Goal: Task Accomplishment & Management: Use online tool/utility

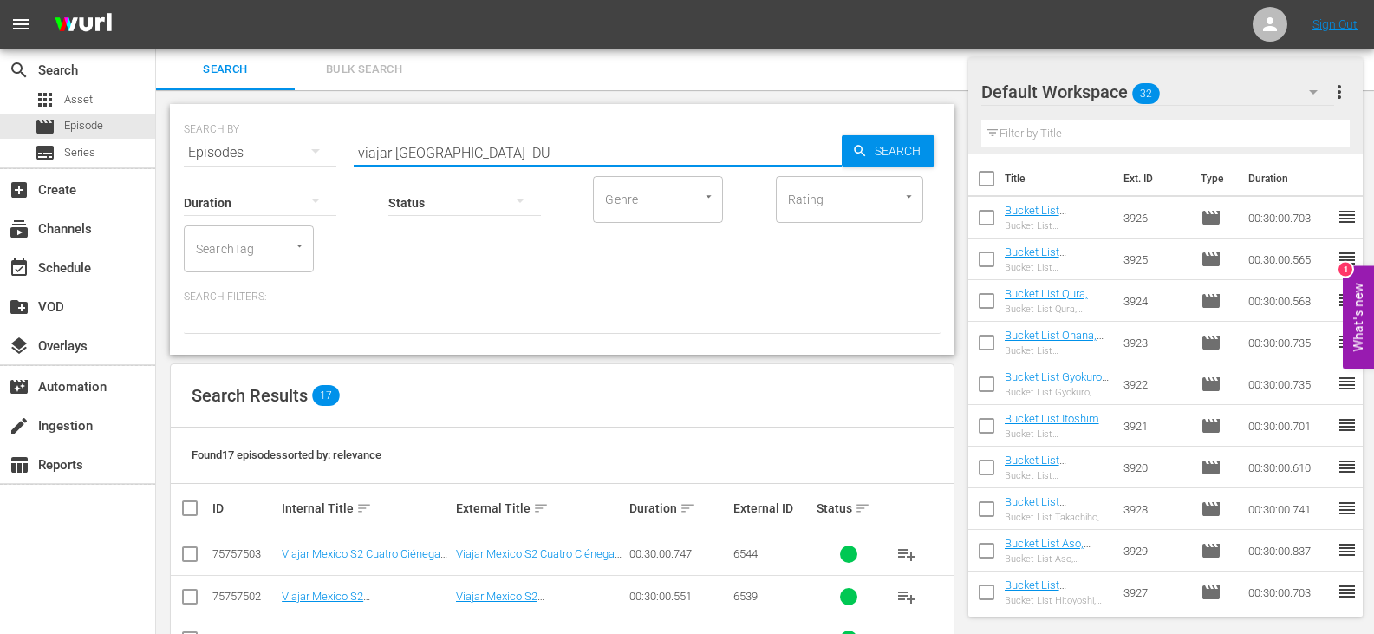
scroll to position [654, 0]
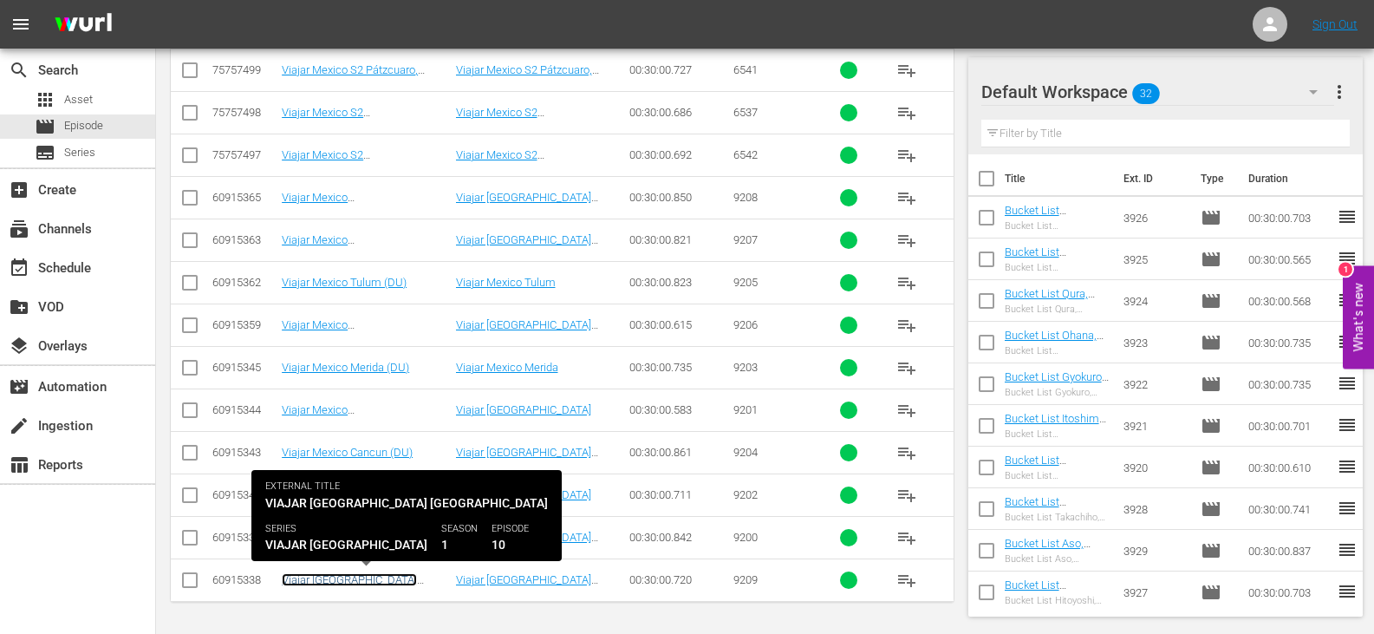
click at [398, 579] on link "Viajar [GEOGRAPHIC_DATA] [GEOGRAPHIC_DATA] (DU)" at bounding box center [349, 586] width 135 height 26
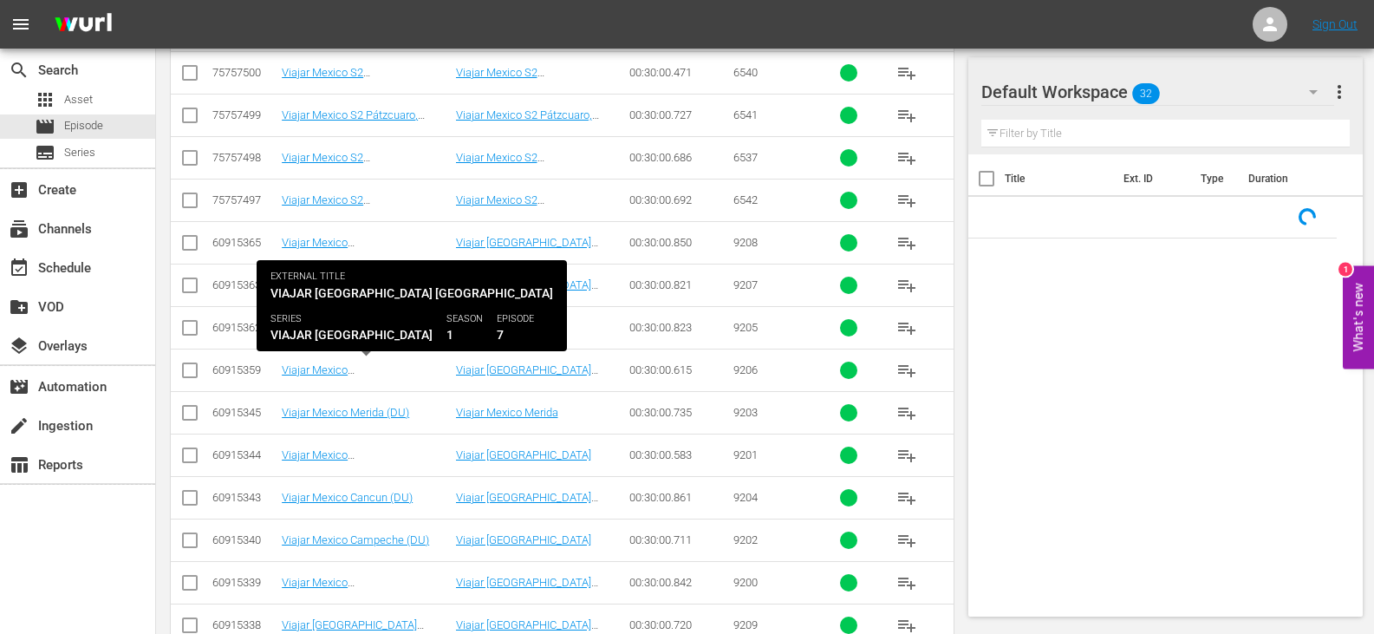
scroll to position [654, 0]
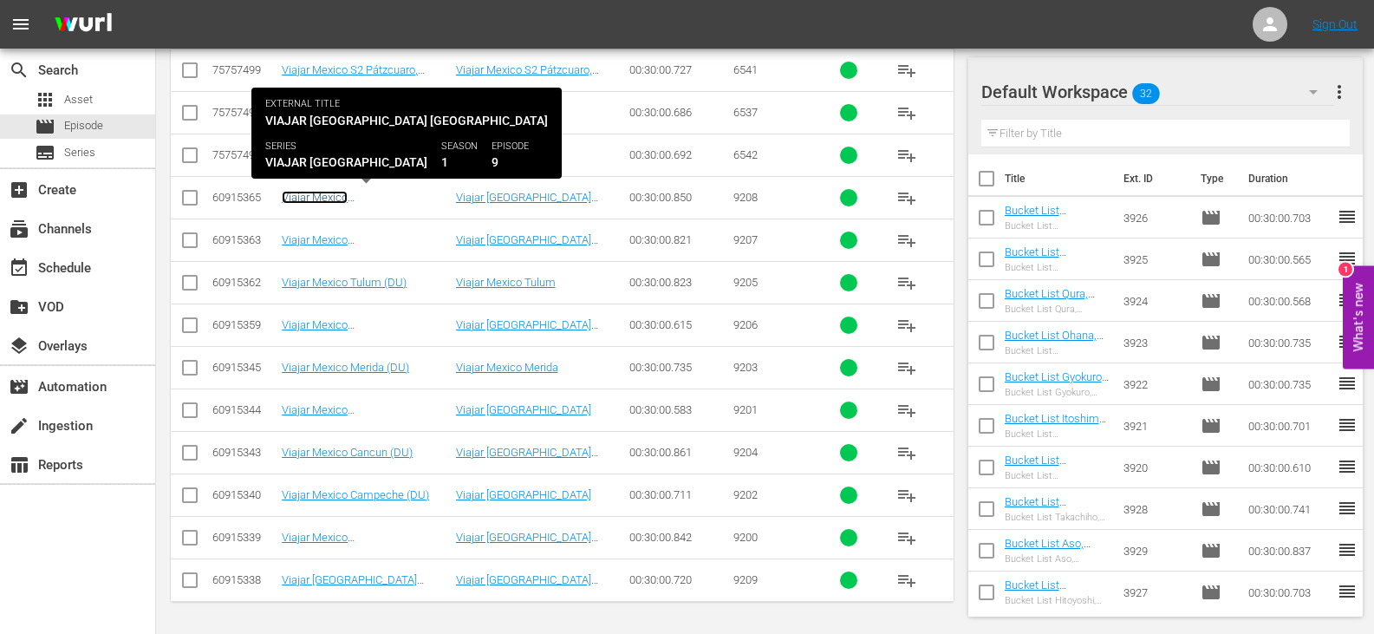
click at [309, 196] on link "Viajar Mexico [GEOGRAPHIC_DATA] (DU)" at bounding box center [347, 204] width 130 height 26
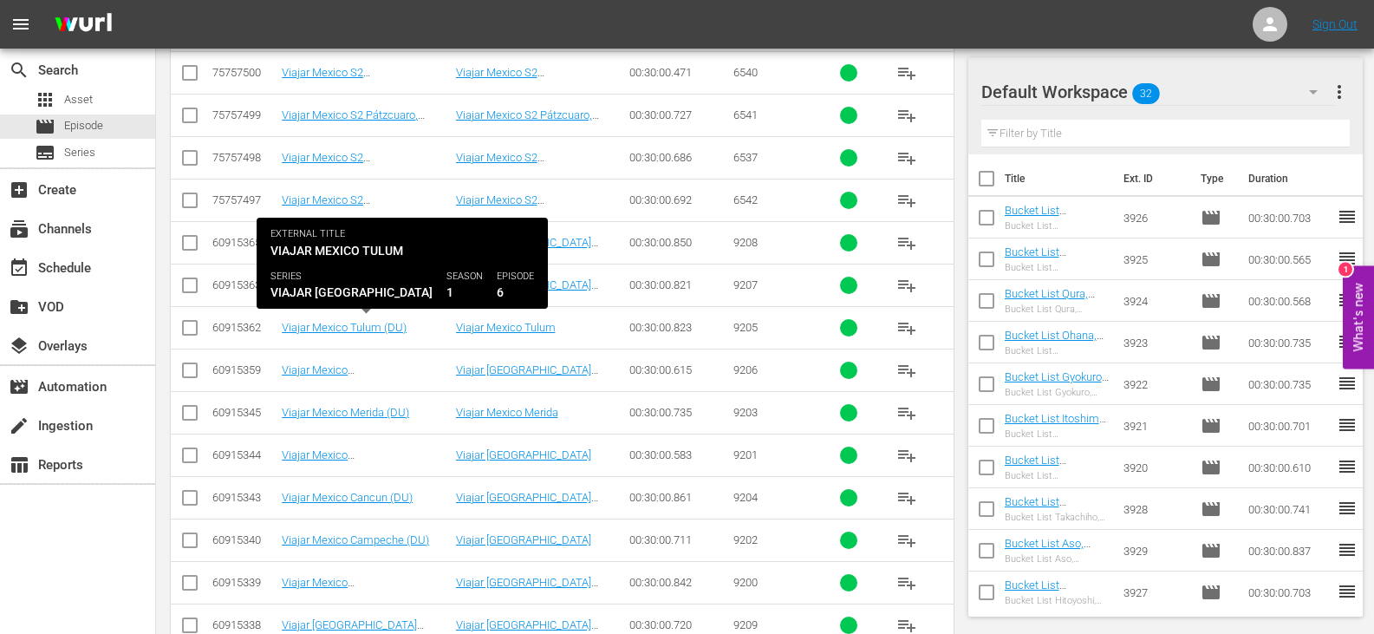
scroll to position [654, 0]
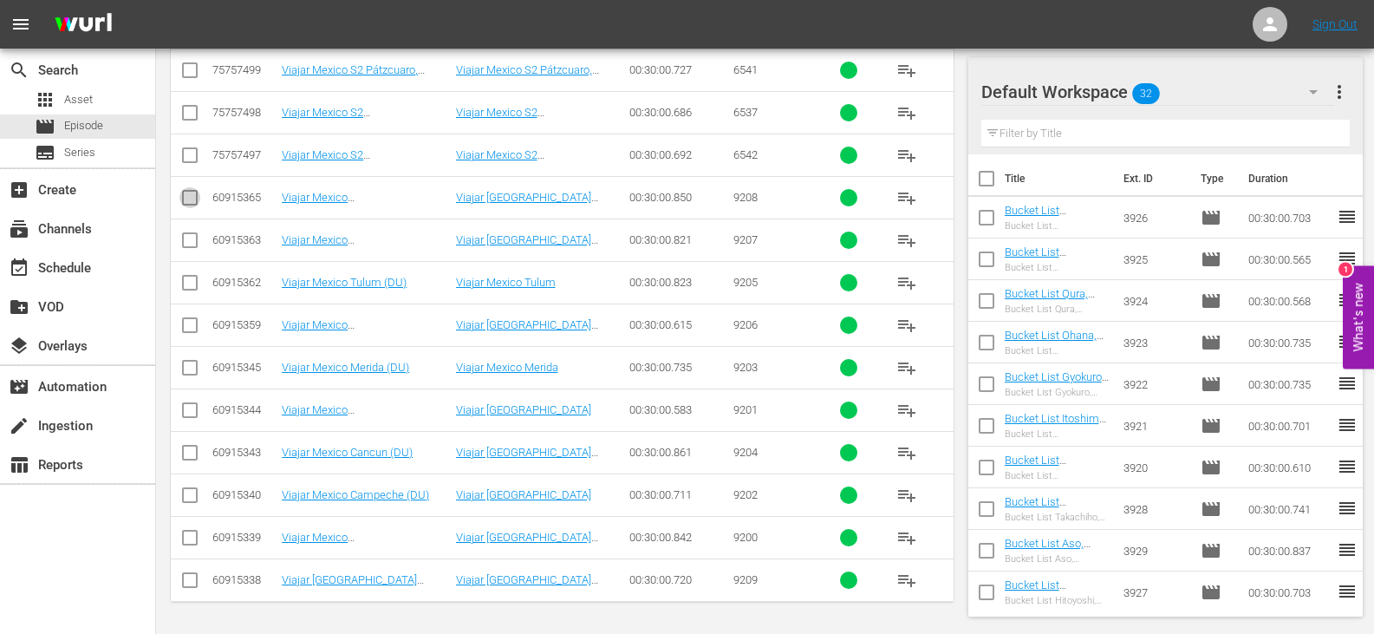
click at [192, 201] on input "checkbox" at bounding box center [189, 201] width 21 height 21
checkbox input "true"
drag, startPoint x: 192, startPoint y: 247, endPoint x: 192, endPoint y: 286, distance: 39.0
click at [192, 249] on input "checkbox" at bounding box center [189, 243] width 21 height 21
checkbox input "true"
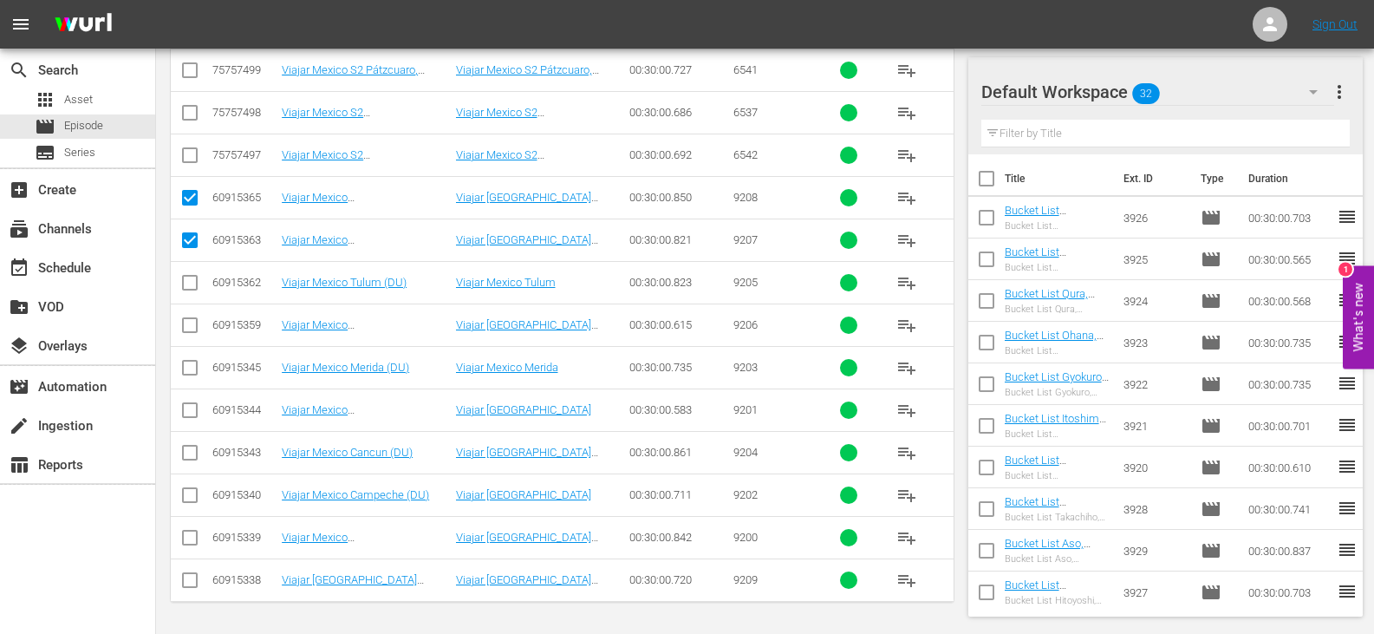
drag, startPoint x: 192, startPoint y: 287, endPoint x: 192, endPoint y: 299, distance: 12.1
click at [192, 290] on input "checkbox" at bounding box center [189, 286] width 21 height 21
checkbox input "true"
click at [189, 329] on input "checkbox" at bounding box center [189, 328] width 21 height 21
checkbox input "true"
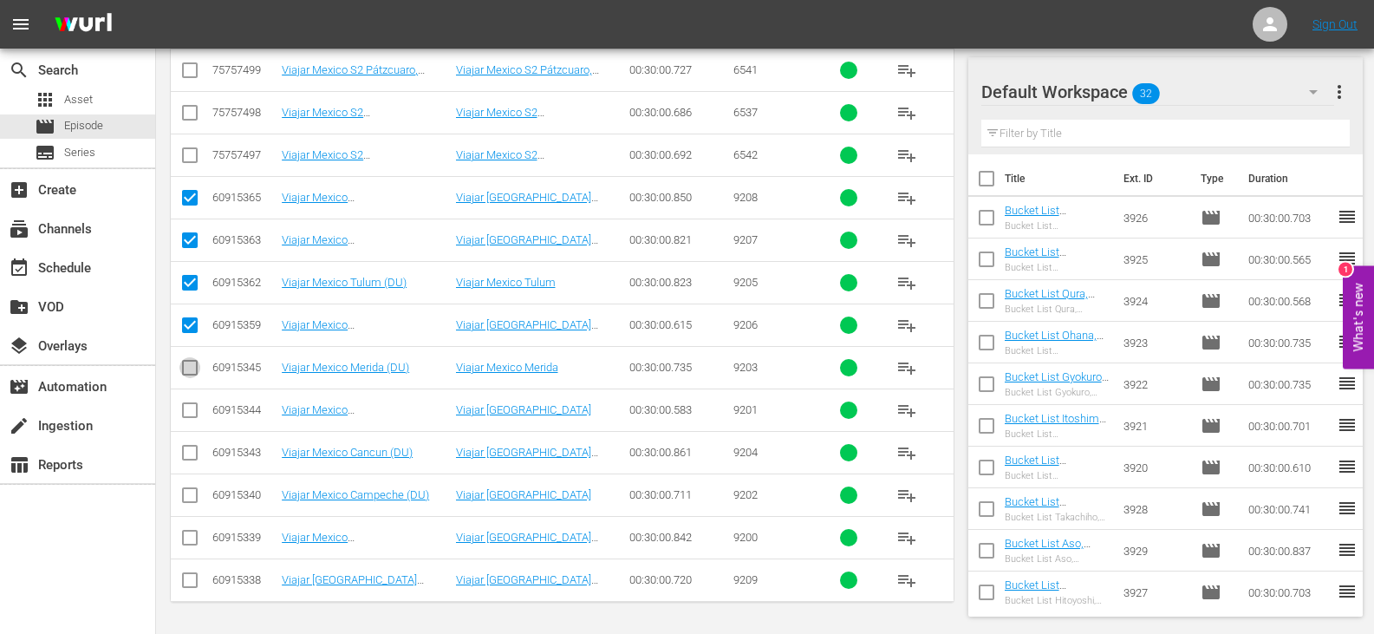
drag, startPoint x: 185, startPoint y: 369, endPoint x: 174, endPoint y: 397, distance: 29.6
click at [185, 371] on input "checkbox" at bounding box center [189, 371] width 21 height 21
checkbox input "true"
click at [188, 414] on input "checkbox" at bounding box center [189, 413] width 21 height 21
checkbox input "true"
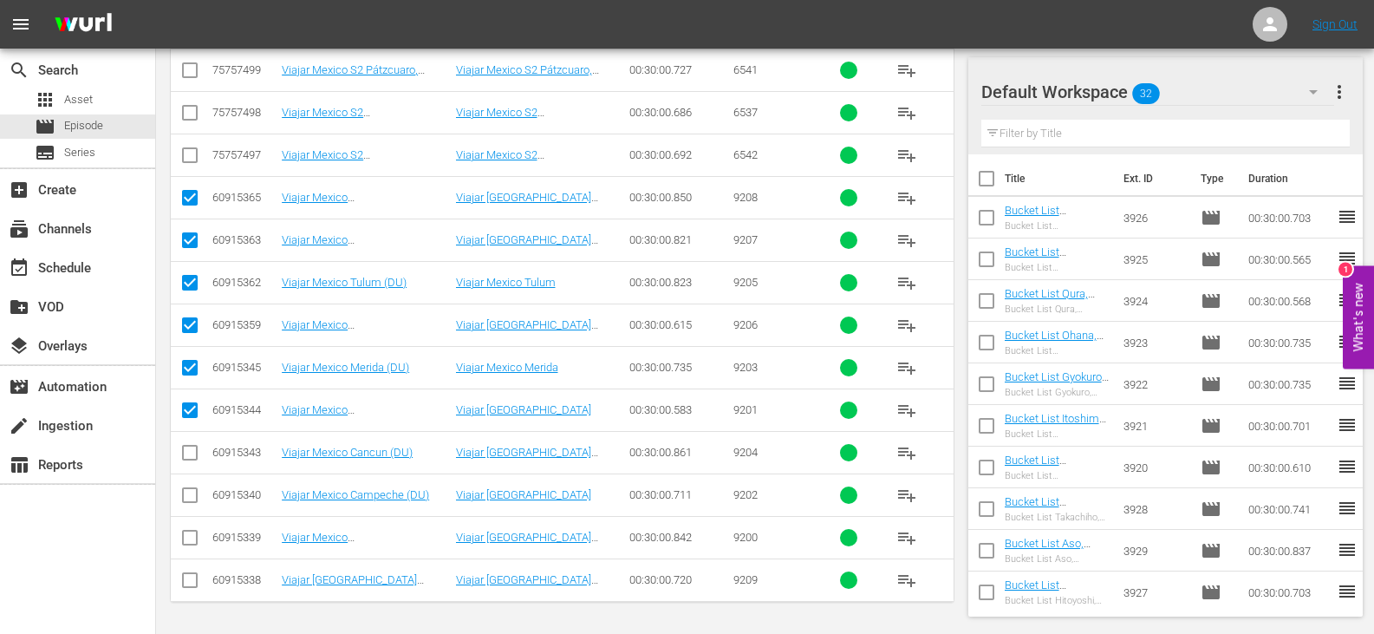
click at [190, 457] on input "checkbox" at bounding box center [189, 456] width 21 height 21
checkbox input "true"
click at [192, 498] on input "checkbox" at bounding box center [189, 498] width 21 height 21
checkbox input "true"
click at [191, 538] on input "checkbox" at bounding box center [189, 541] width 21 height 21
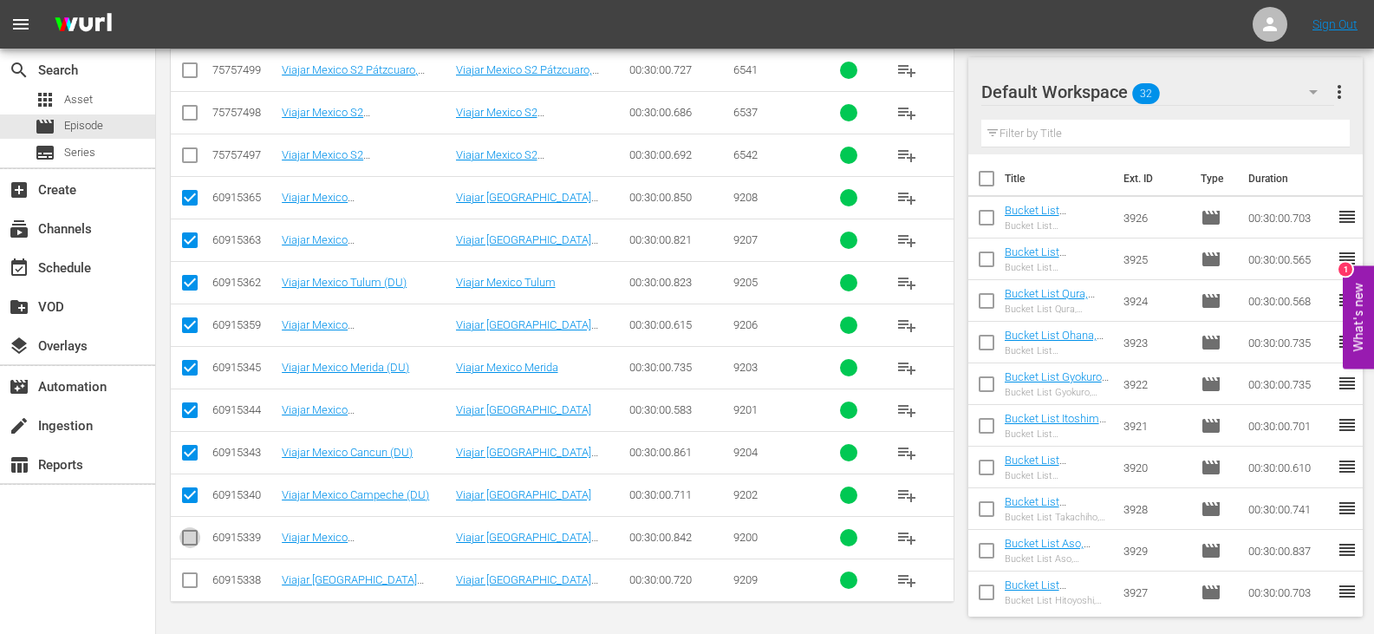
checkbox input "true"
click at [190, 589] on input "checkbox" at bounding box center [189, 583] width 21 height 21
checkbox input "true"
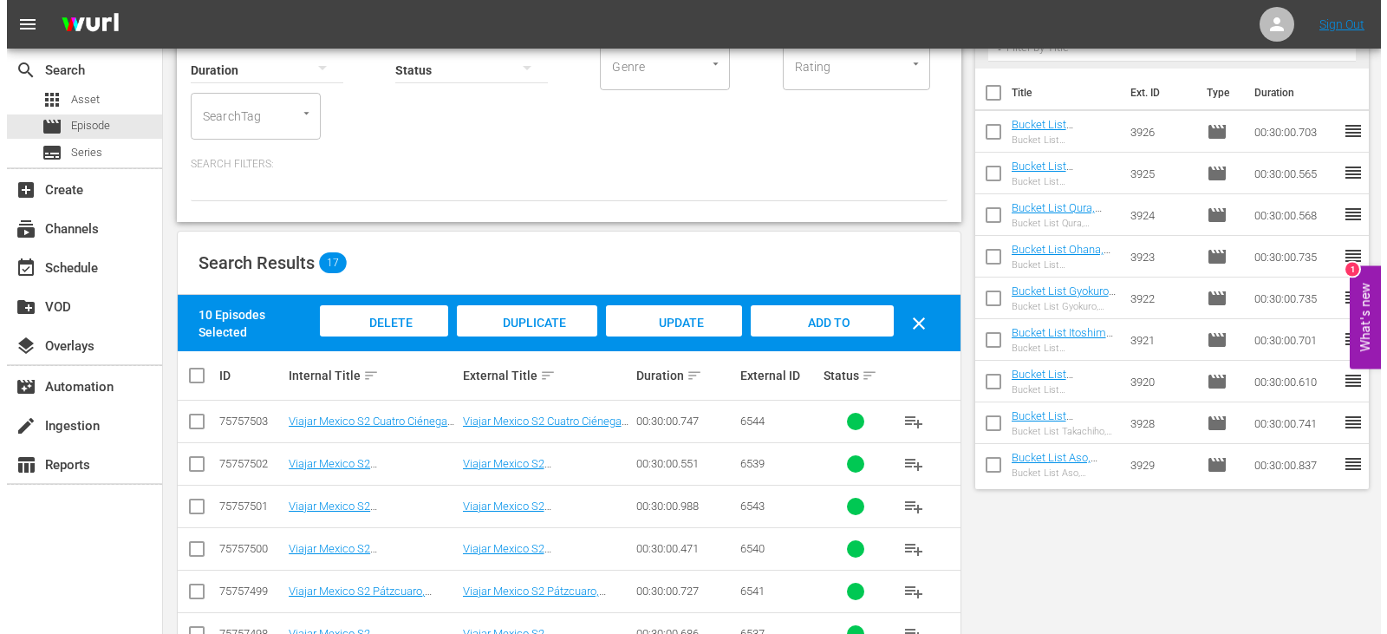
scroll to position [0, 0]
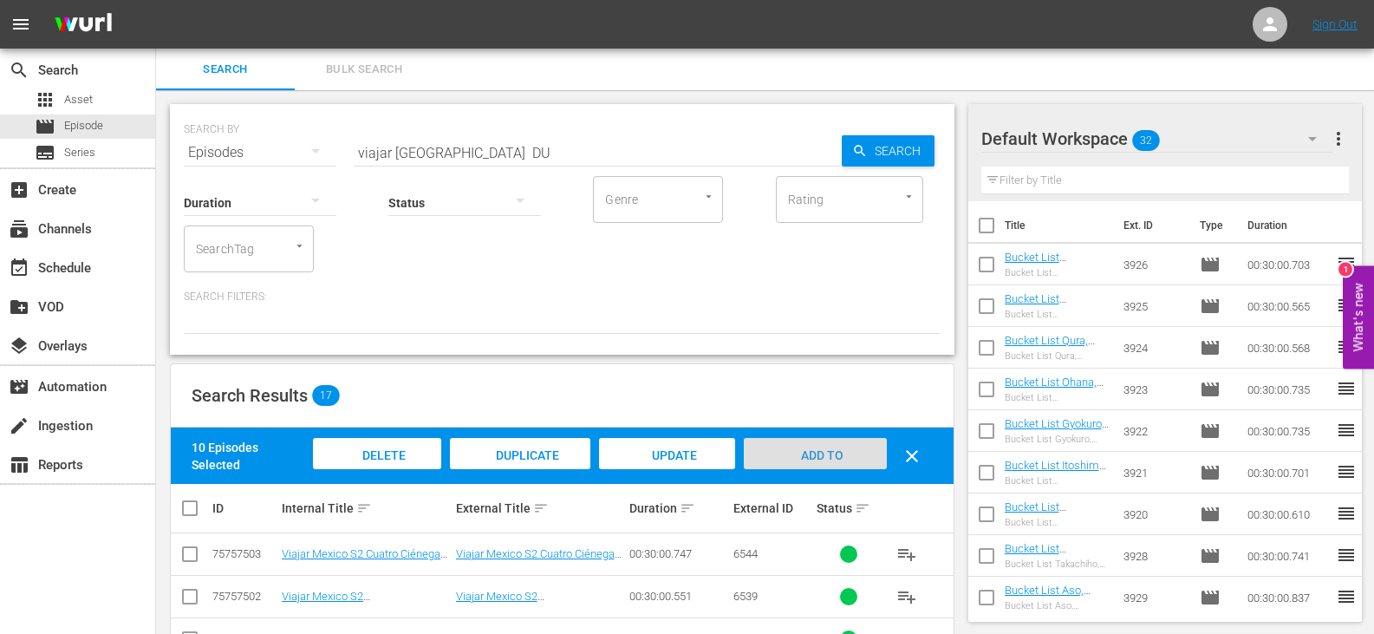
click at [808, 446] on div "Add to Workspace" at bounding box center [815, 470] width 143 height 65
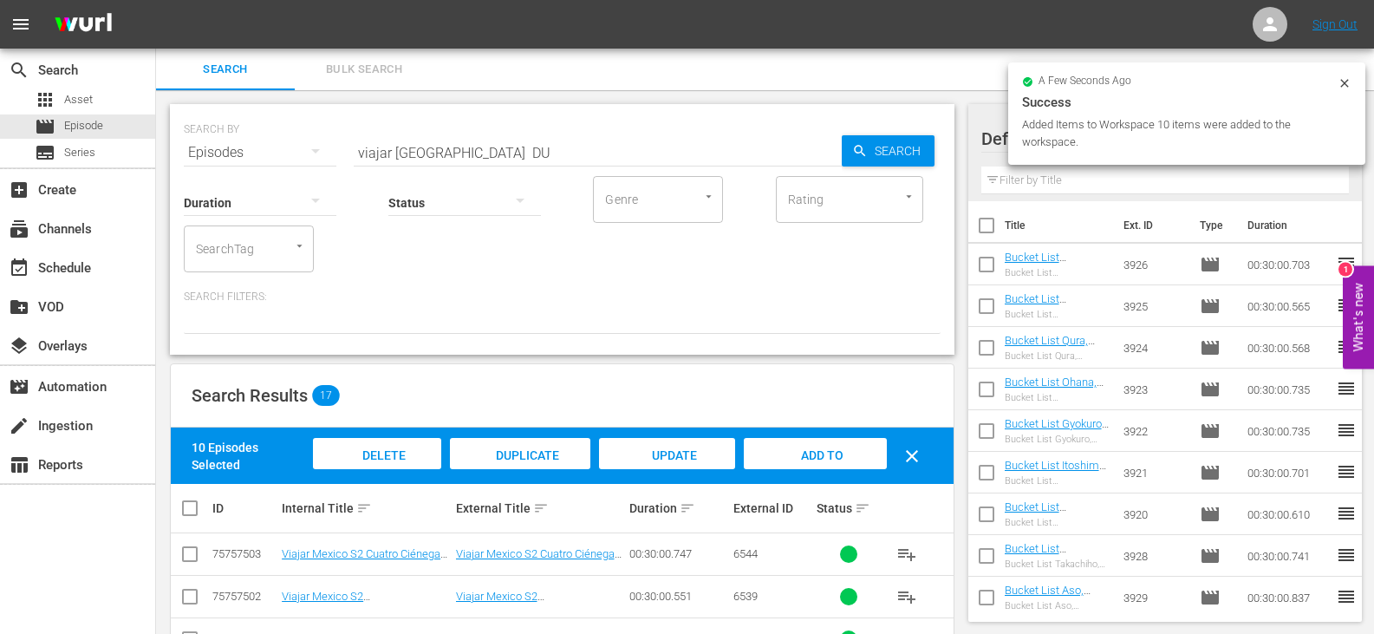
click at [447, 150] on input "viajar mexico DU" at bounding box center [598, 153] width 488 height 42
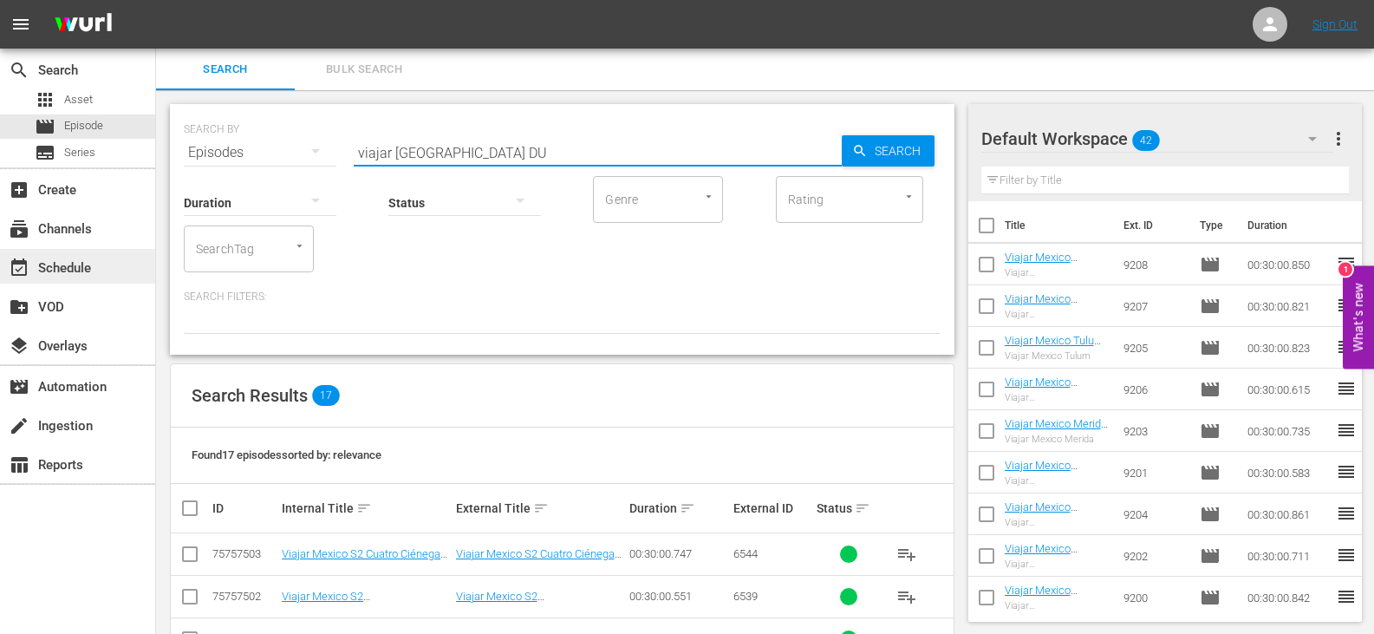
type input "viajar mexico DU"
click at [81, 250] on div "event_available Schedule" at bounding box center [77, 266] width 155 height 35
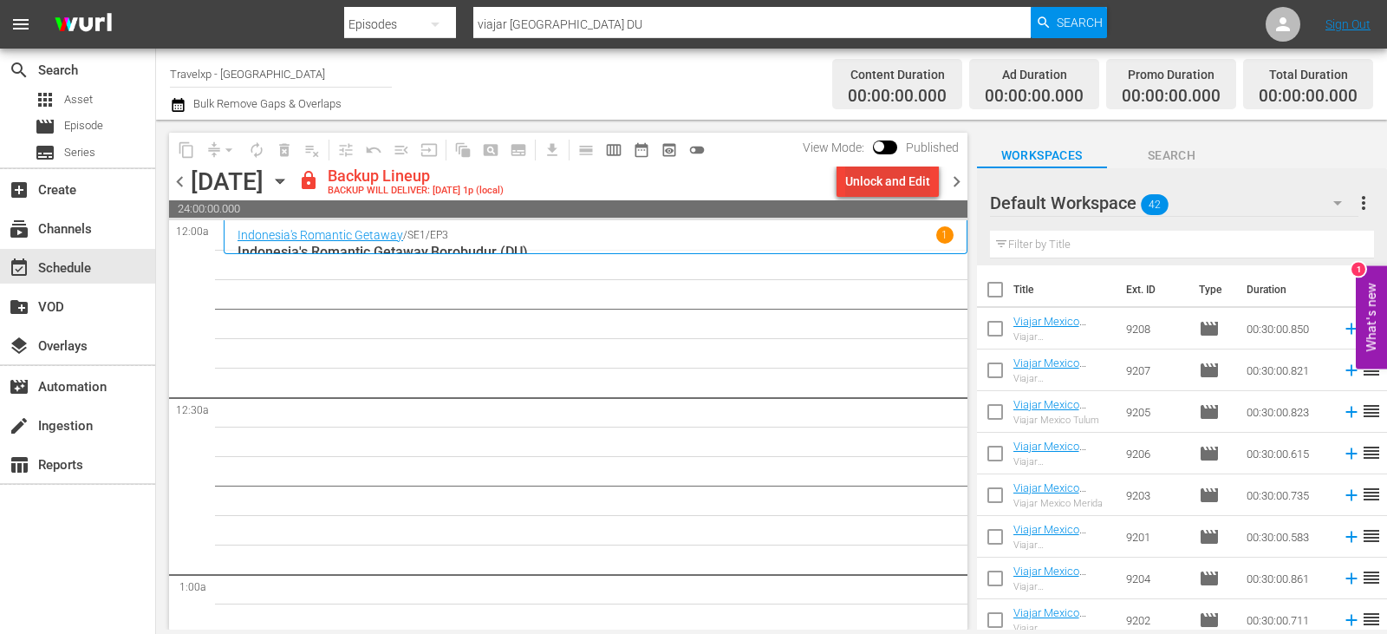
click at [851, 173] on div "Unlock and Edit" at bounding box center [887, 181] width 85 height 31
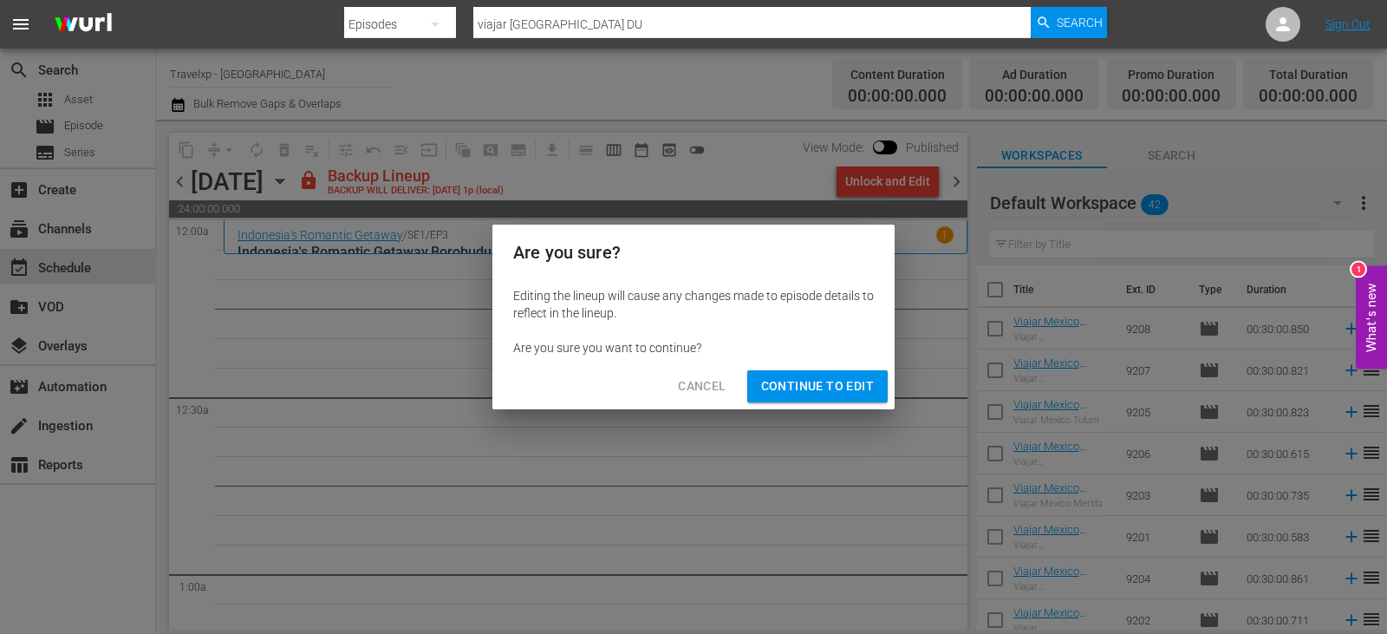
click at [696, 392] on span "Cancel" at bounding box center [702, 386] width 48 height 22
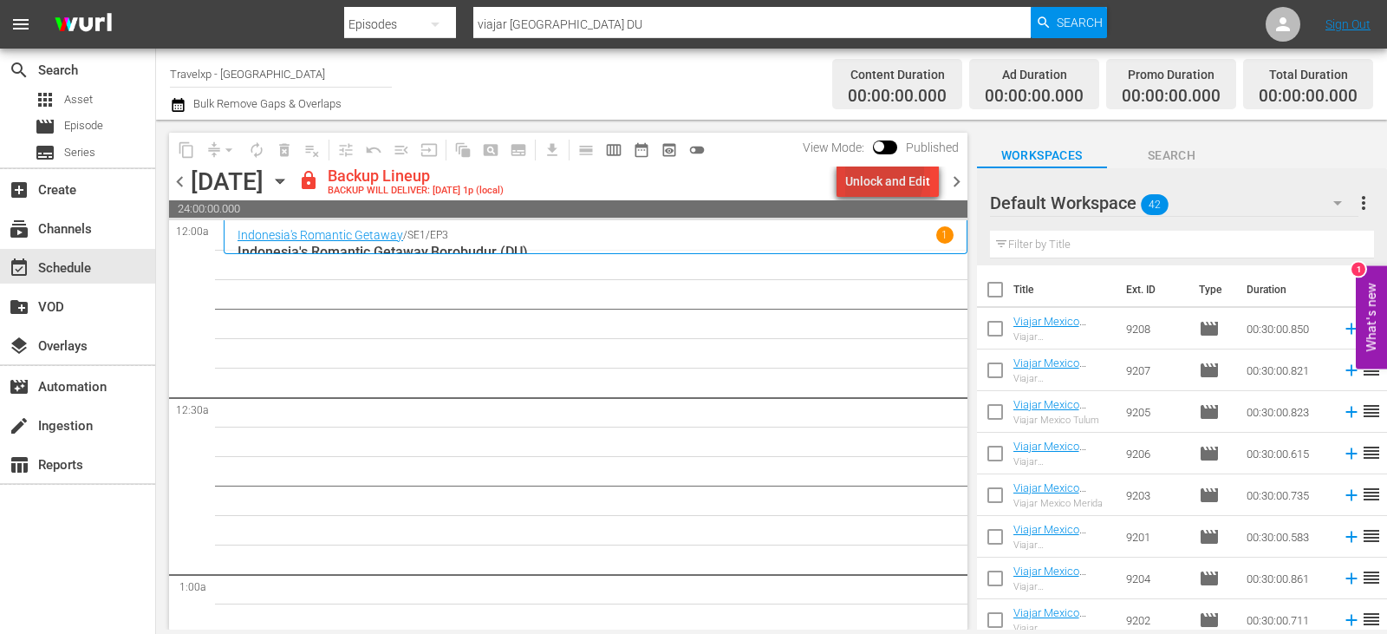
click at [855, 173] on div "Unlock and Edit" at bounding box center [887, 181] width 85 height 31
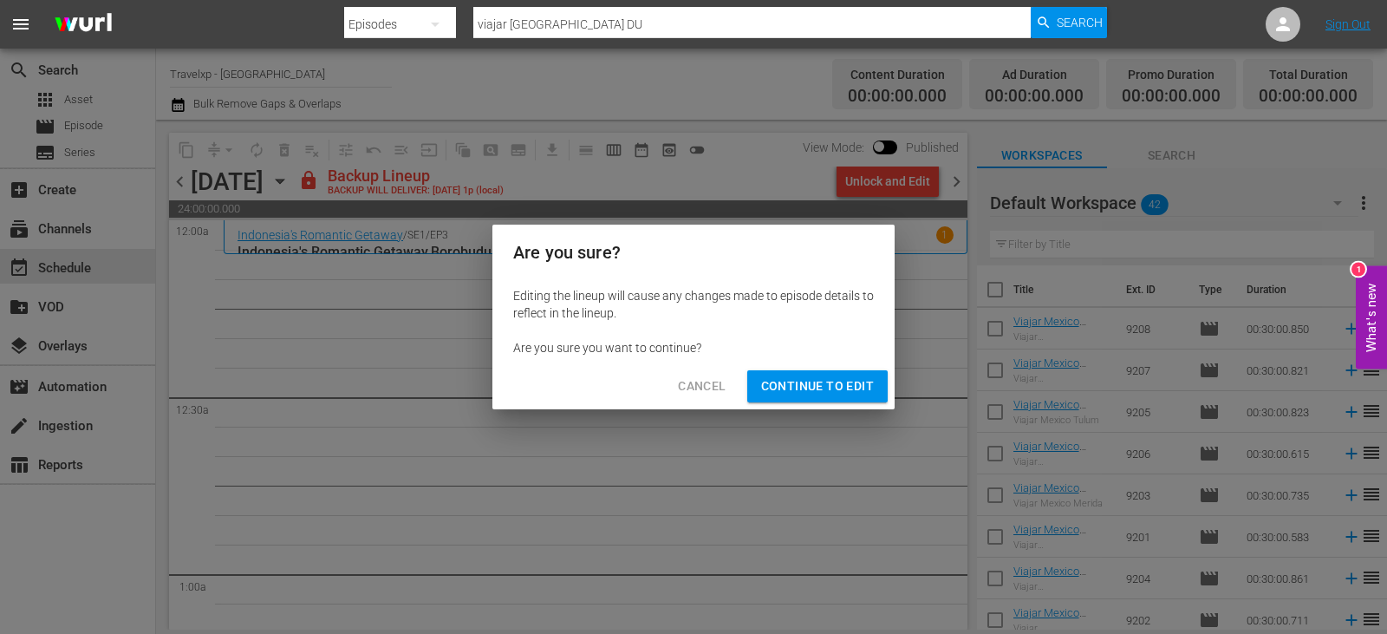
click at [770, 394] on span "Continue to Edit" at bounding box center [817, 386] width 113 height 22
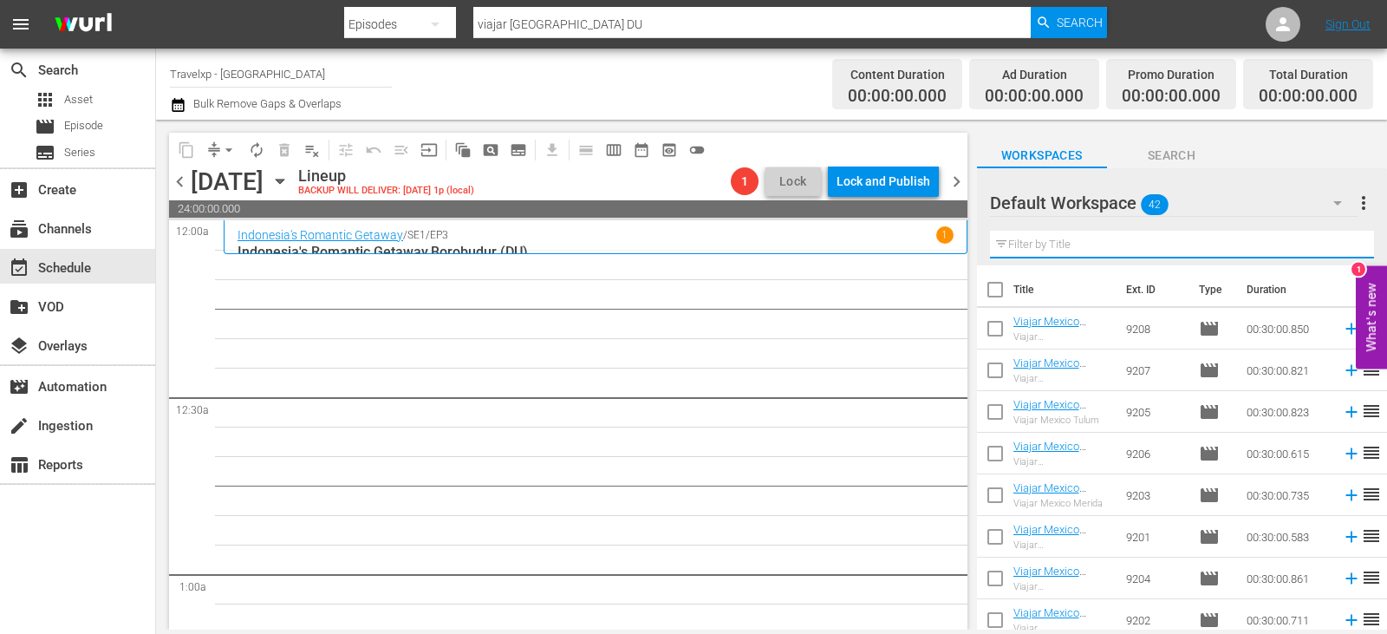
click at [1118, 256] on input "text" at bounding box center [1182, 245] width 384 height 28
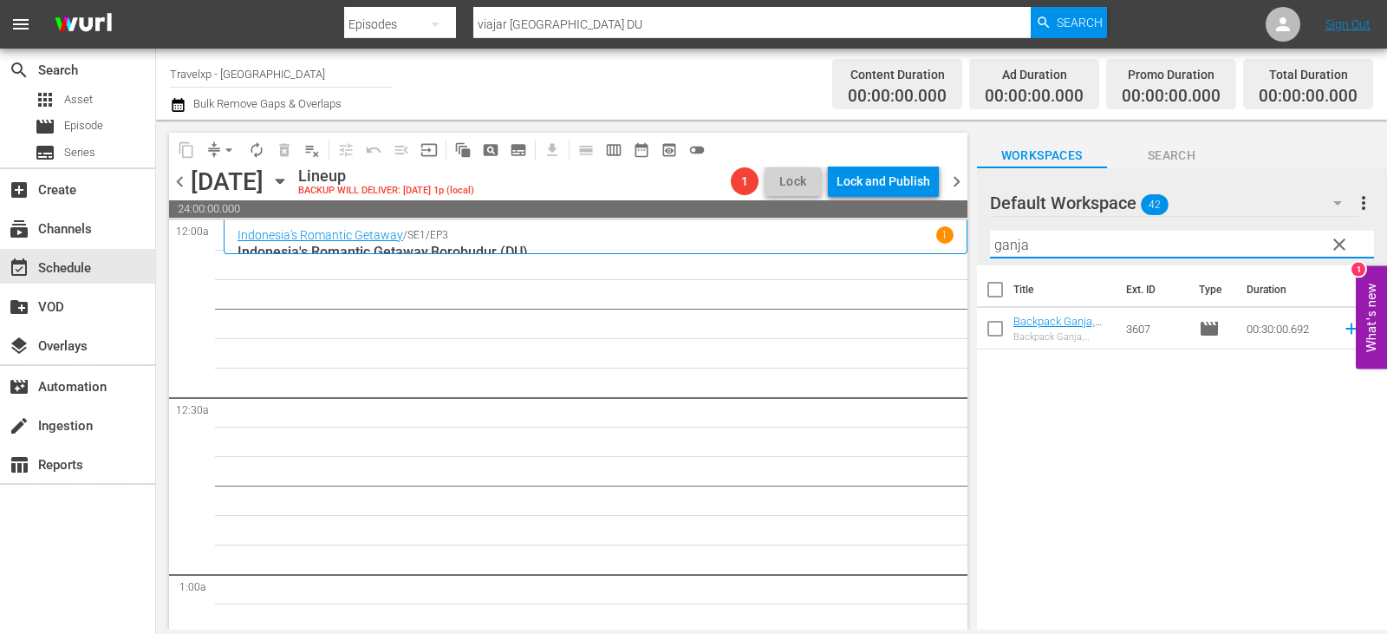
type input "ganja"
click at [1361, 327] on span "reorder" at bounding box center [1371, 327] width 21 height 21
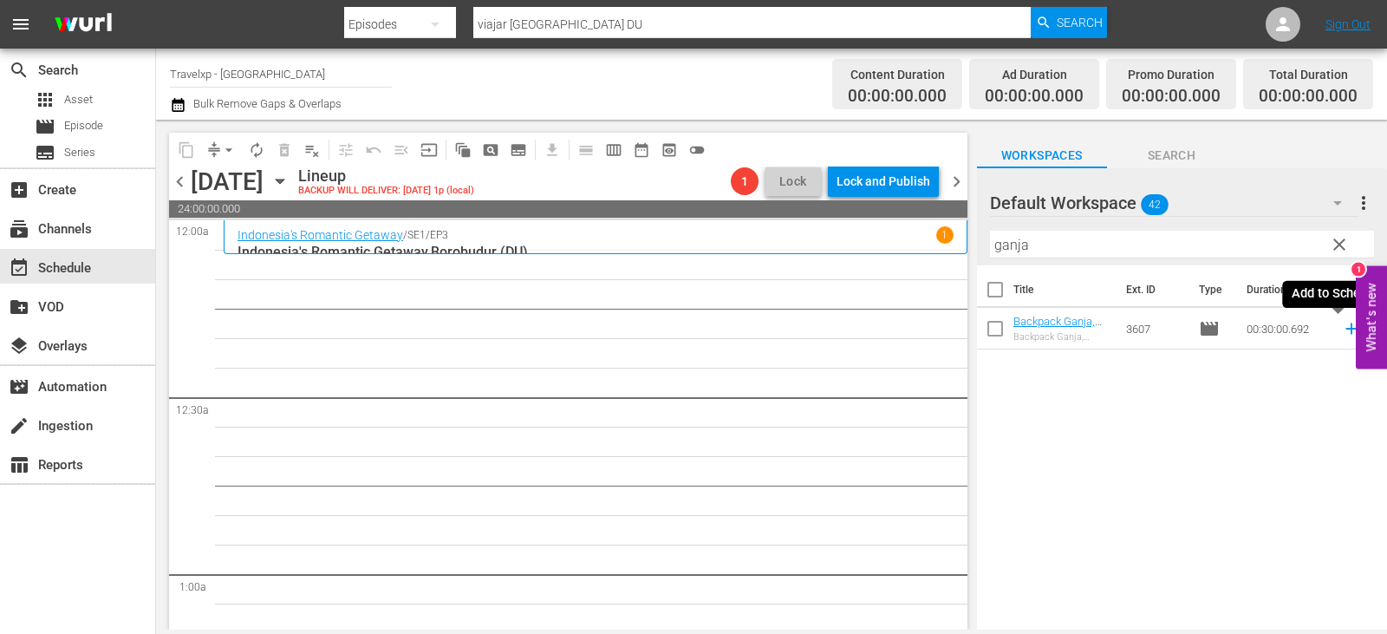
click at [1342, 331] on icon at bounding box center [1351, 328] width 19 height 19
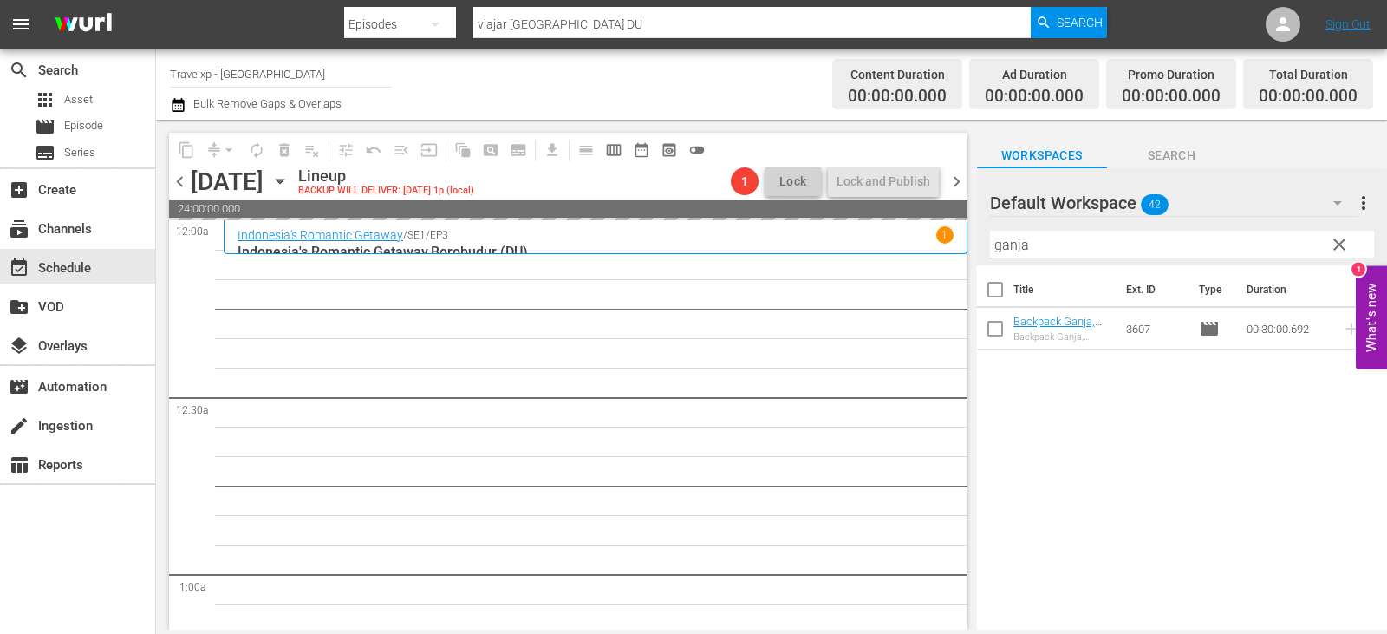
click at [1333, 241] on span "clear" at bounding box center [1339, 244] width 21 height 21
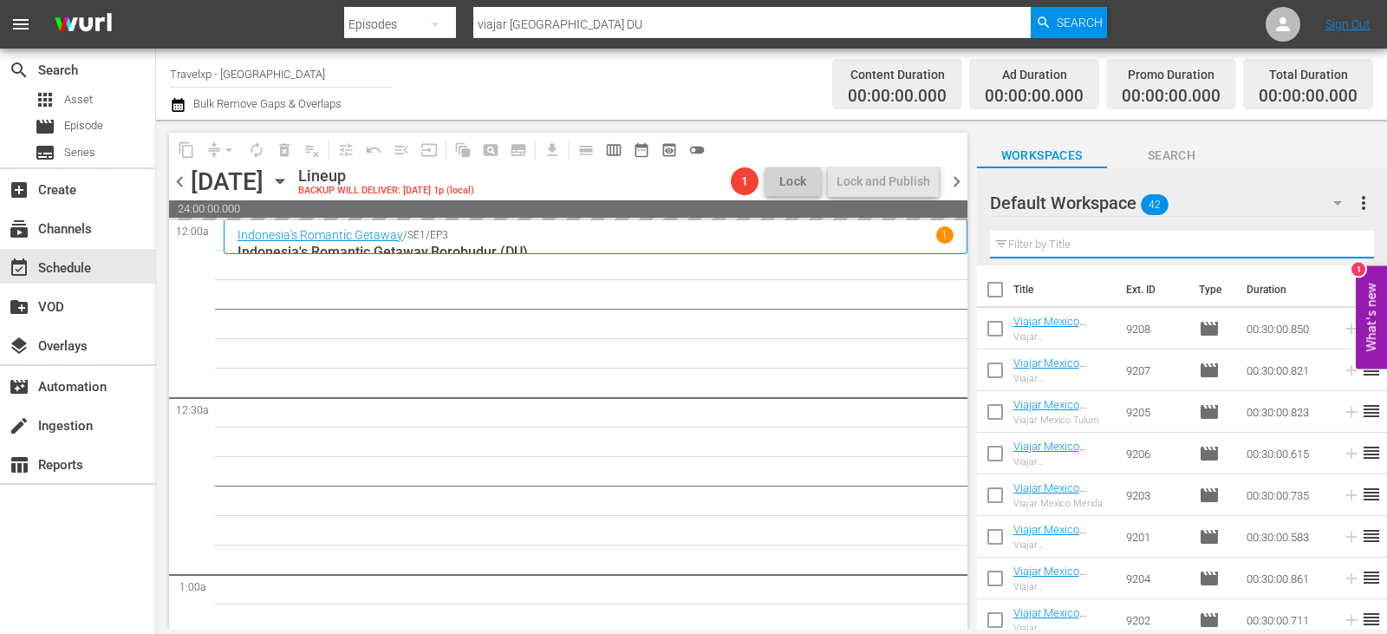
click at [1333, 241] on input "text" at bounding box center [1182, 245] width 384 height 28
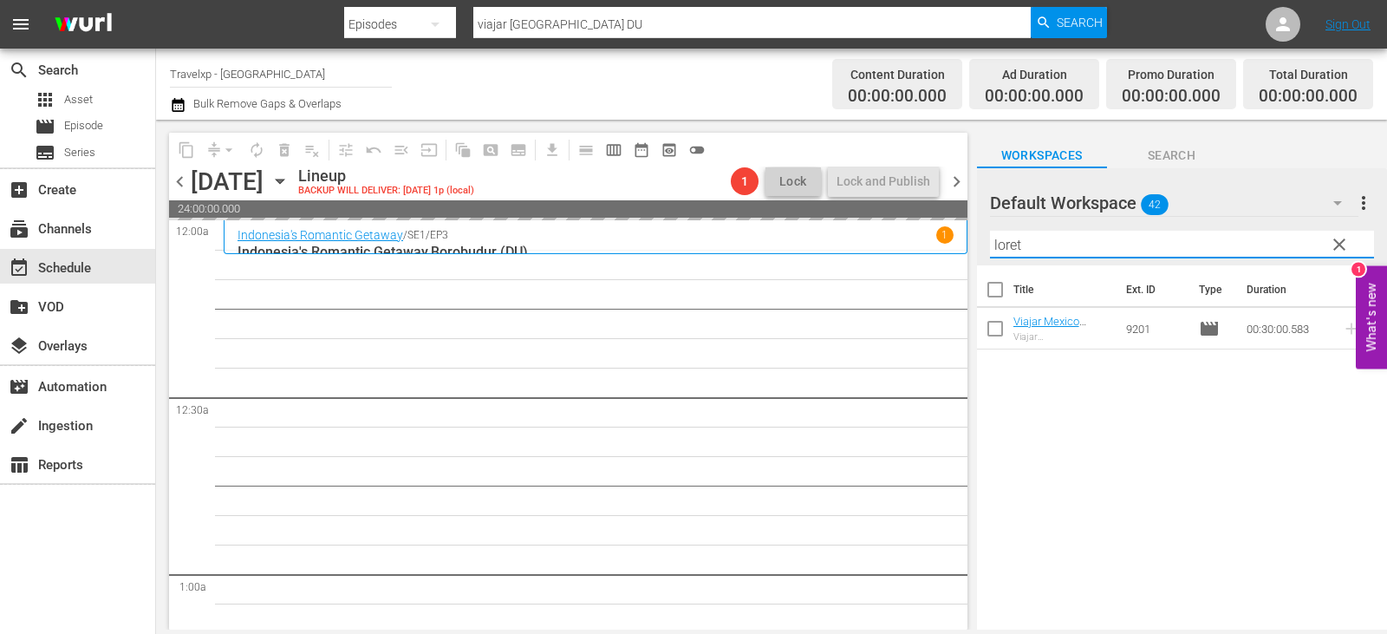
type input "loret"
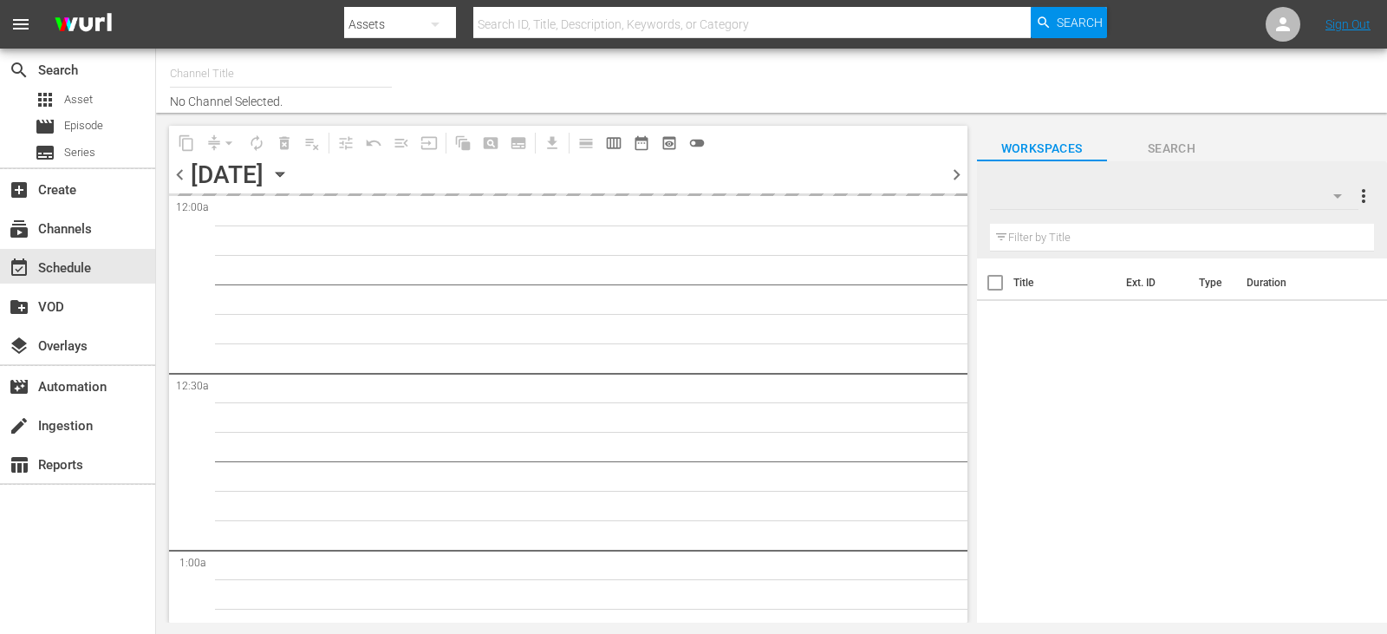
type input "Travelxp - [GEOGRAPHIC_DATA] (788)"
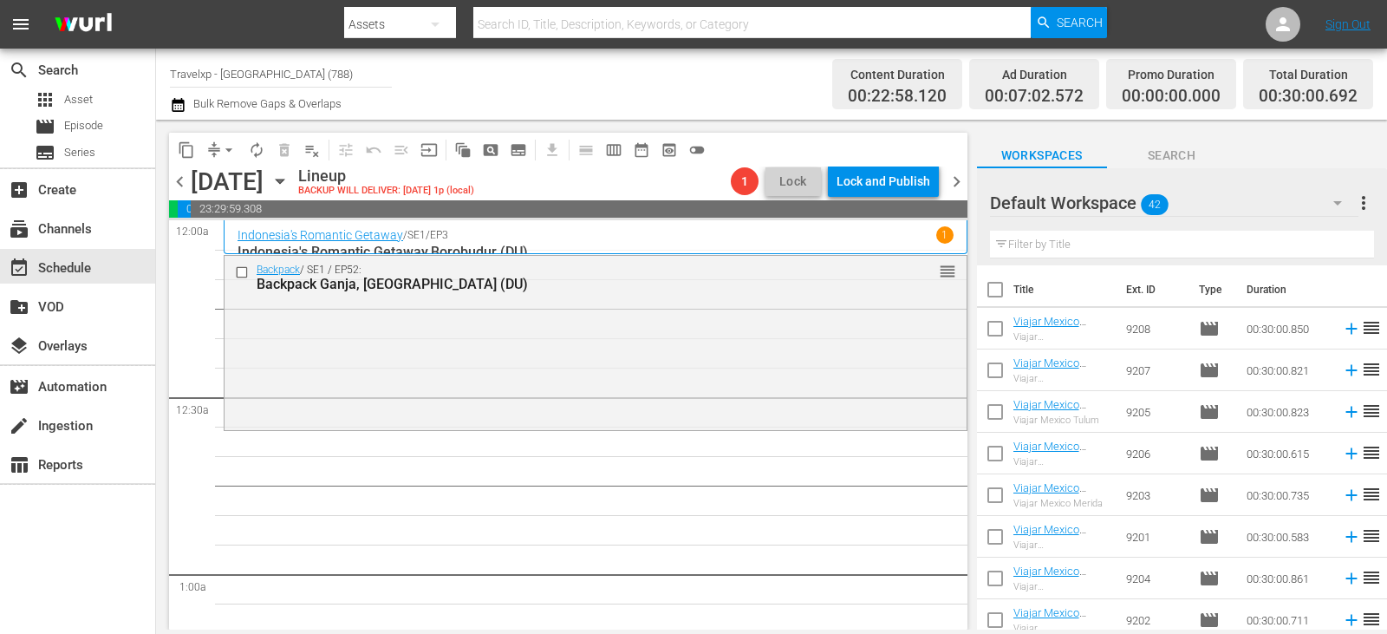
click at [1053, 243] on input "text" at bounding box center [1182, 245] width 384 height 28
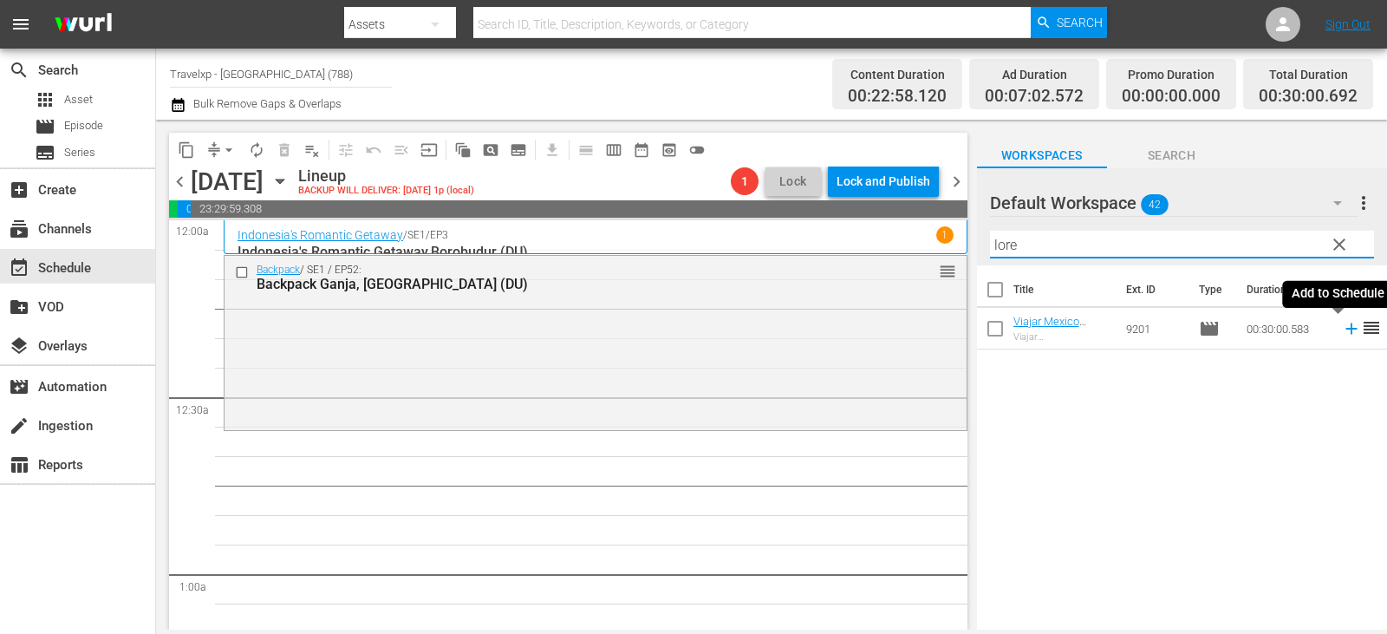
type input "lore"
click at [1342, 330] on icon at bounding box center [1351, 328] width 19 height 19
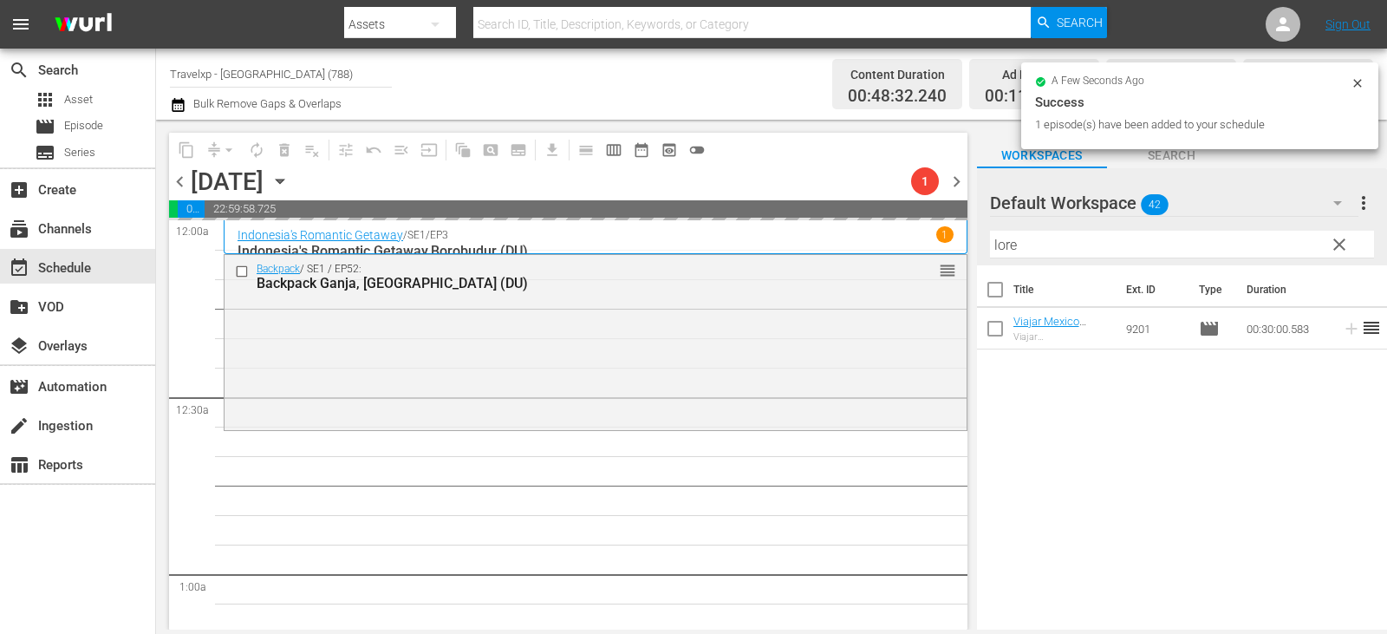
click at [1330, 249] on span "clear" at bounding box center [1339, 244] width 21 height 21
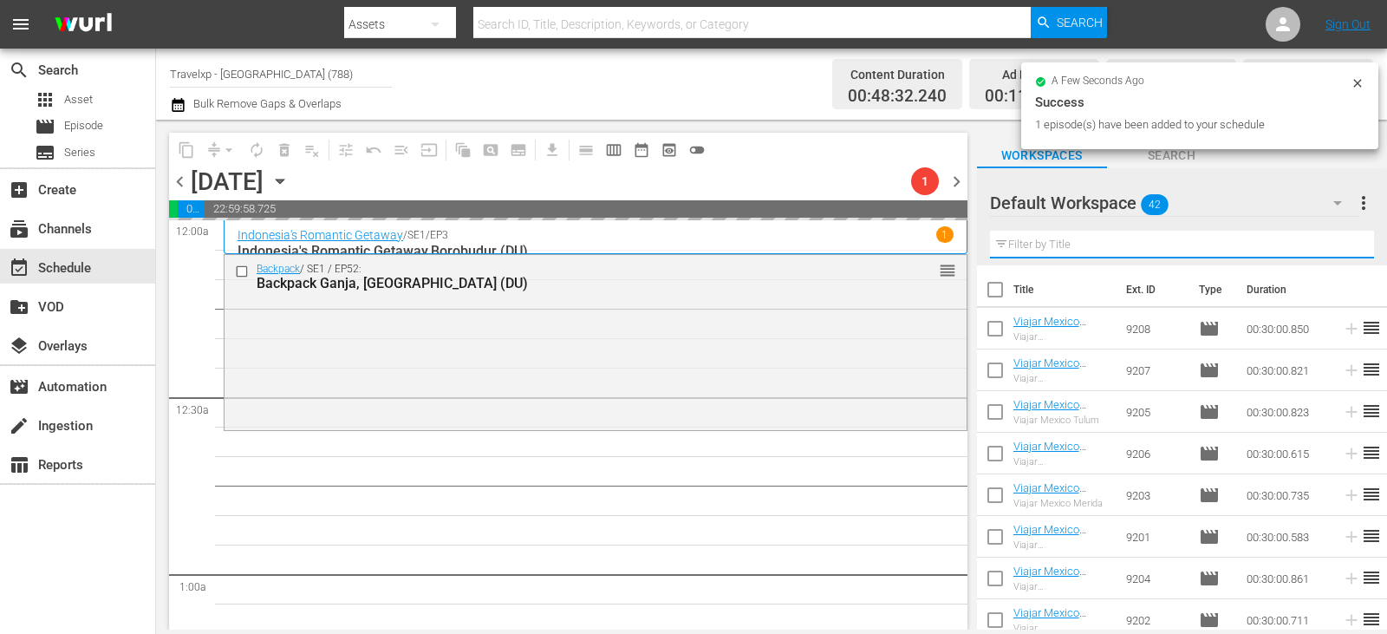
click at [1330, 249] on input "text" at bounding box center [1182, 245] width 384 height 28
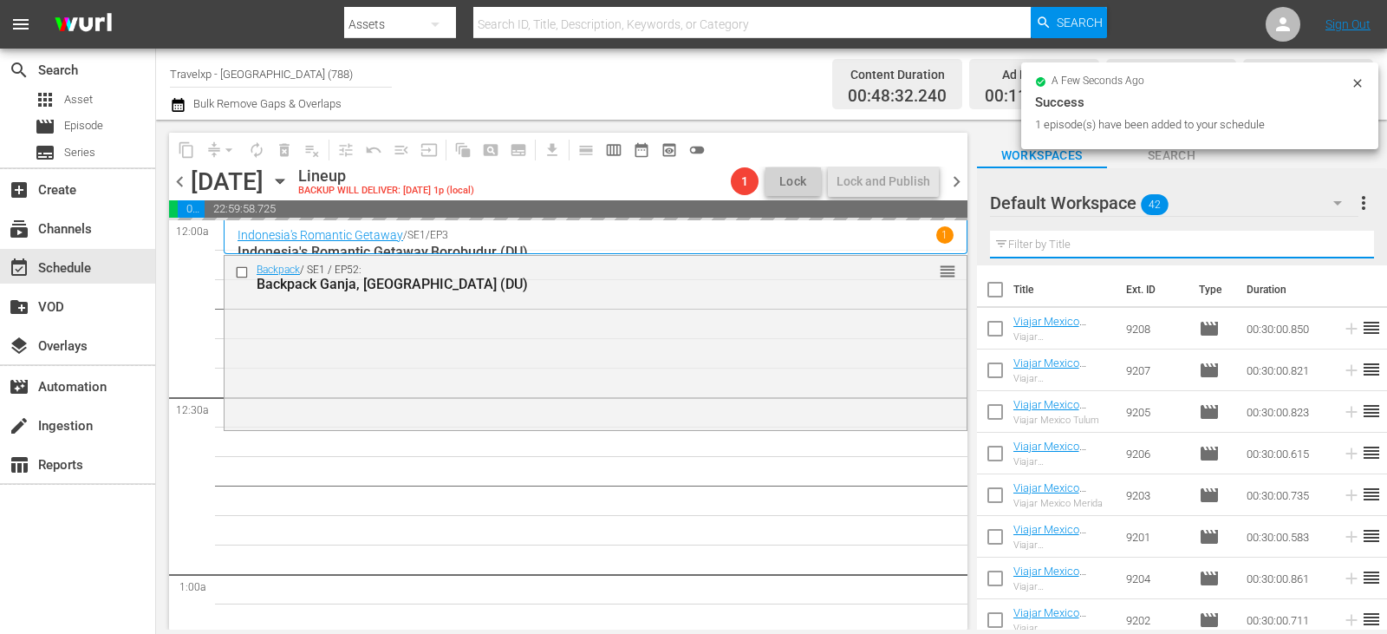
click at [1330, 249] on input "text" at bounding box center [1182, 245] width 384 height 28
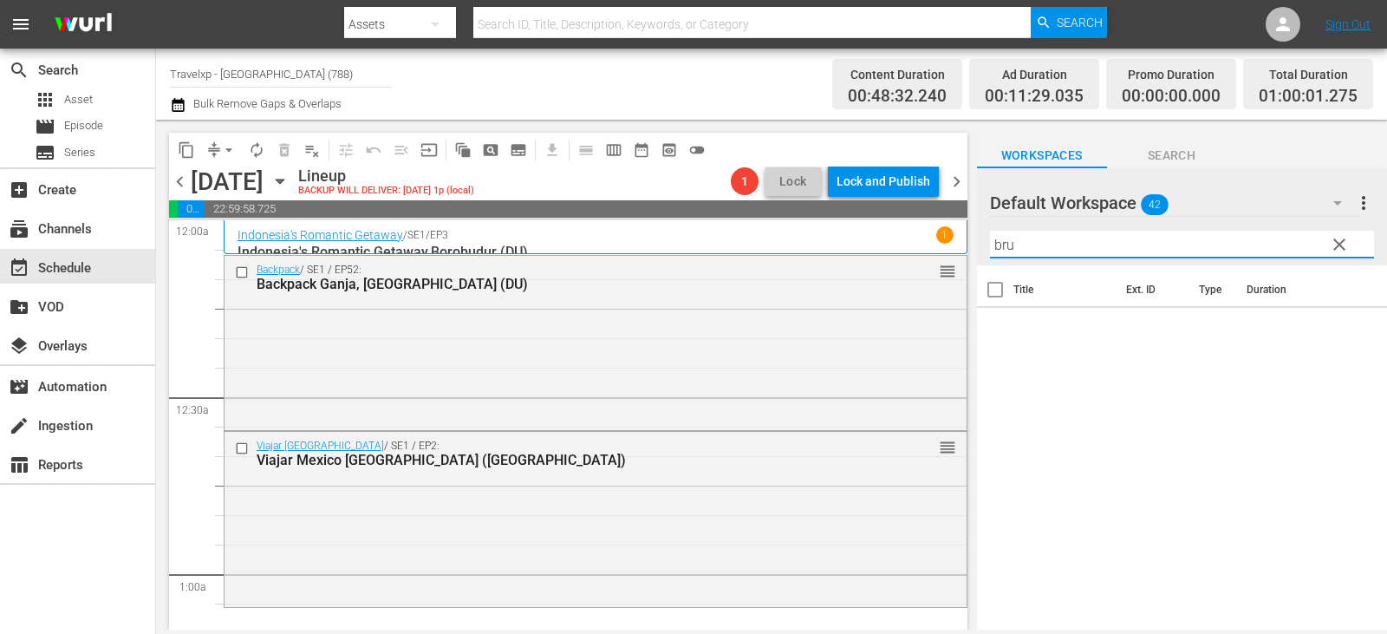
type input "bru"
click at [1156, 244] on input "bru" at bounding box center [1182, 245] width 384 height 28
click at [91, 129] on span "Episode" at bounding box center [83, 125] width 39 height 17
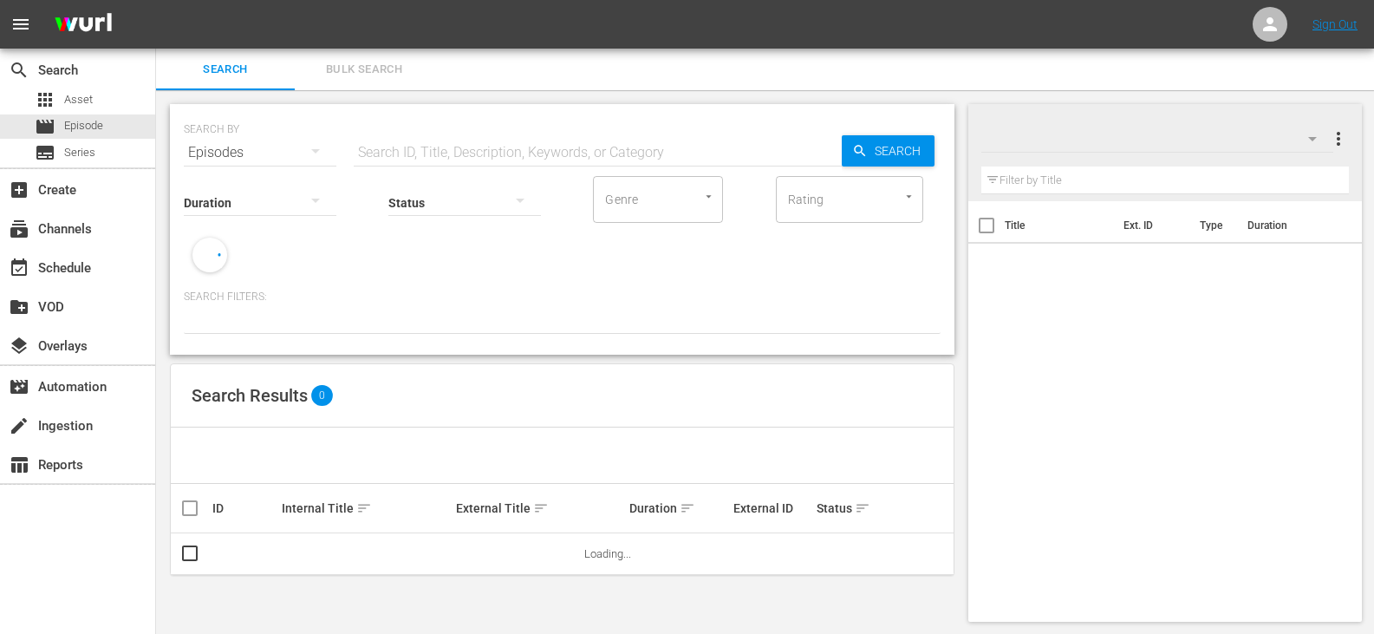
click at [431, 146] on input "text" at bounding box center [598, 153] width 488 height 42
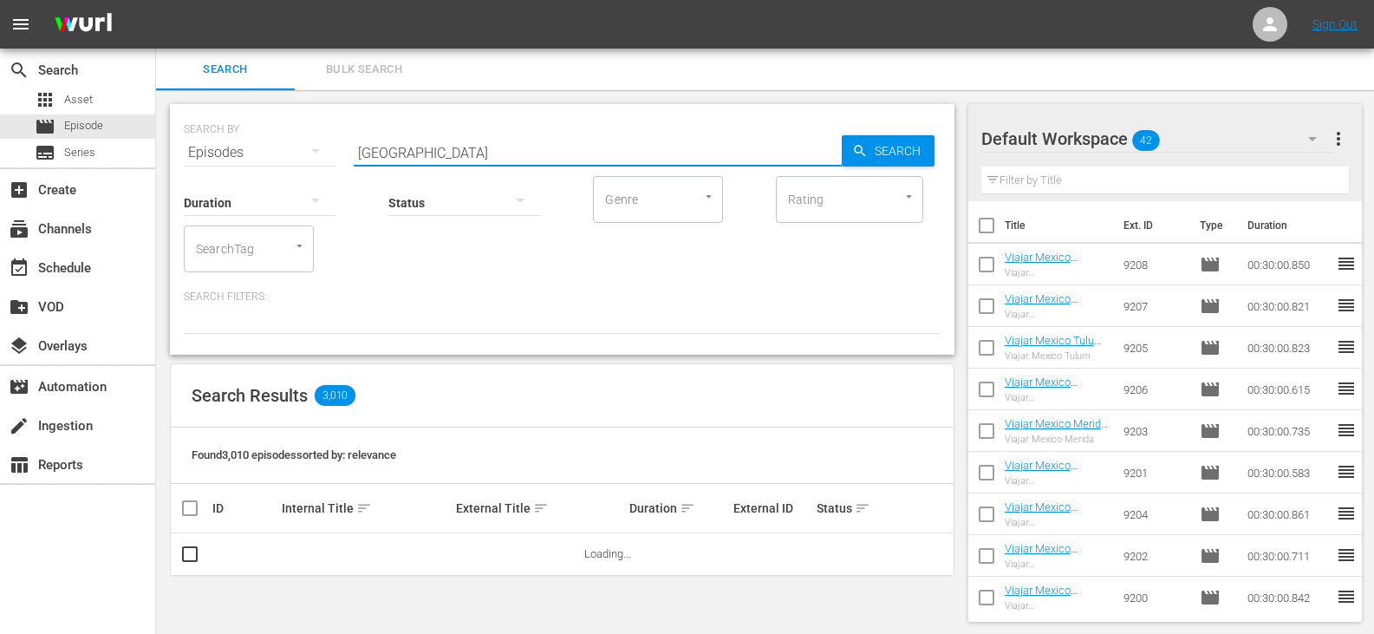
type input "belgium DU"
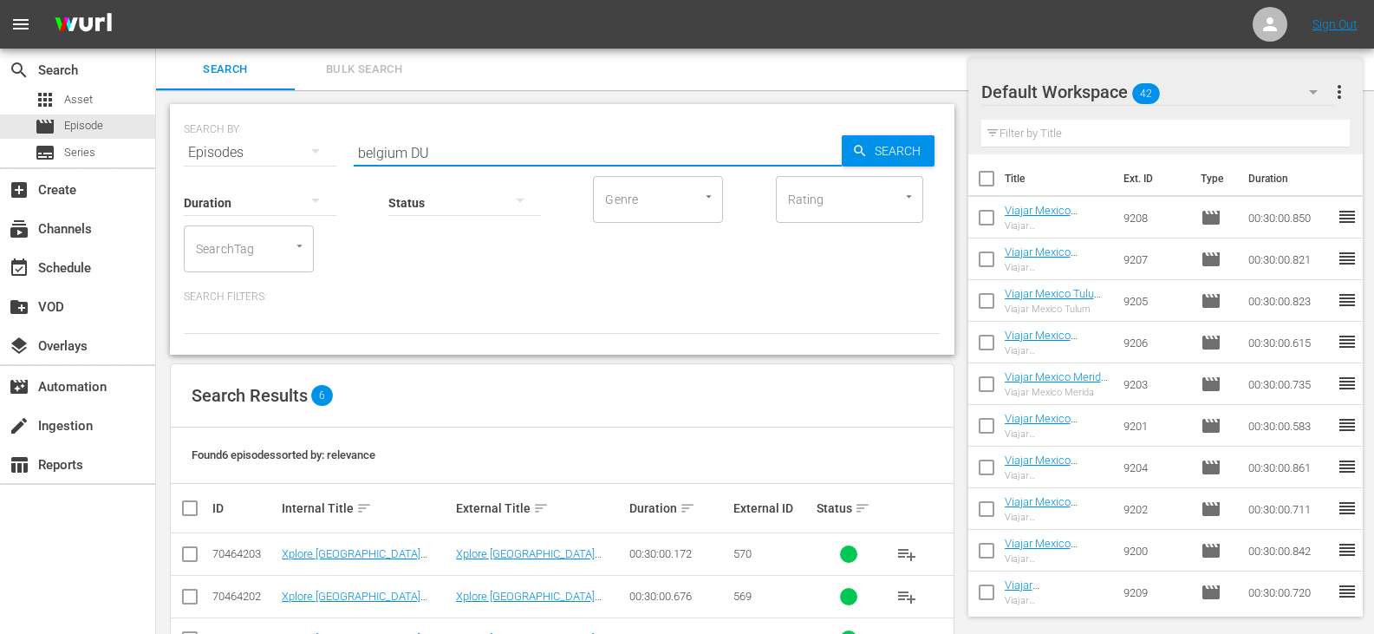
scroll to position [186, 0]
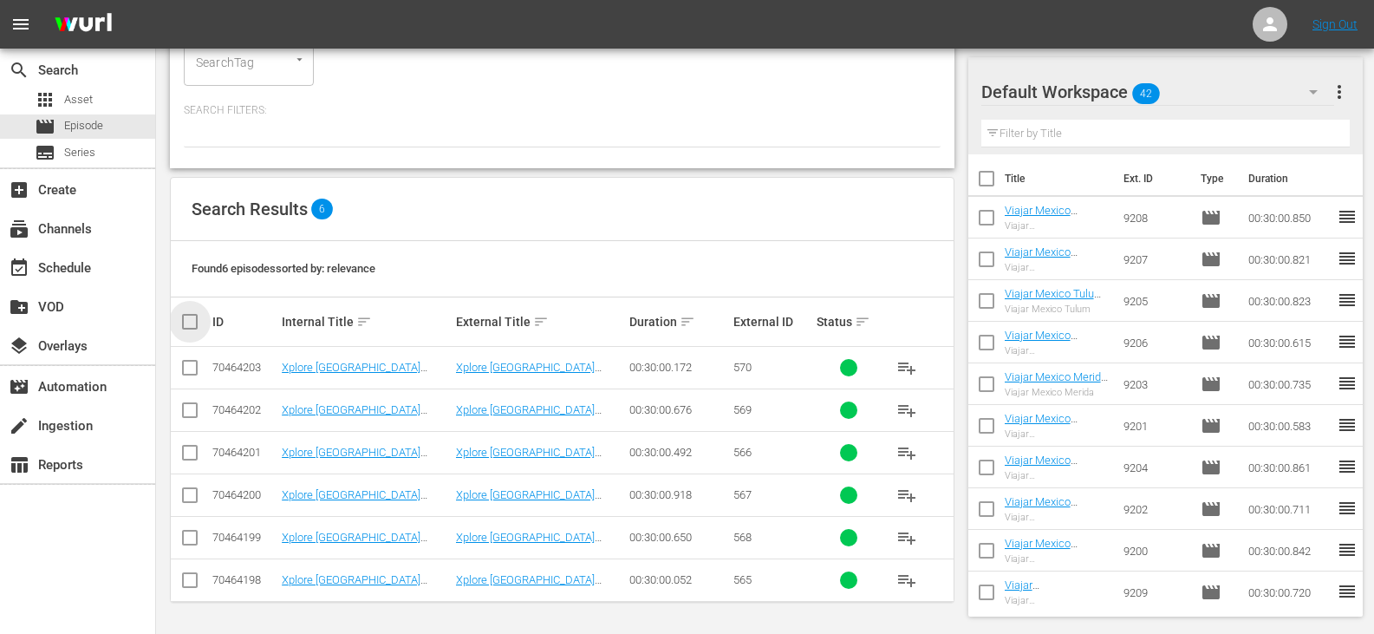
click at [192, 327] on input "checkbox" at bounding box center [196, 321] width 35 height 21
checkbox input "true"
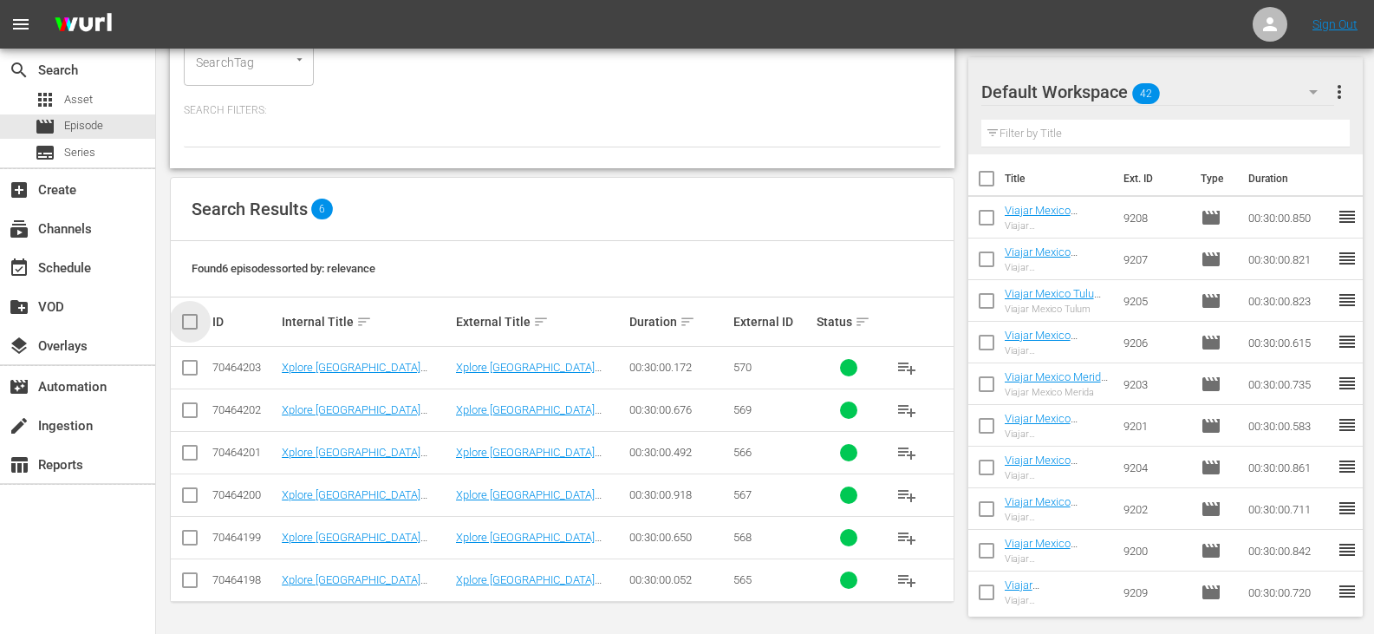
checkbox input "true"
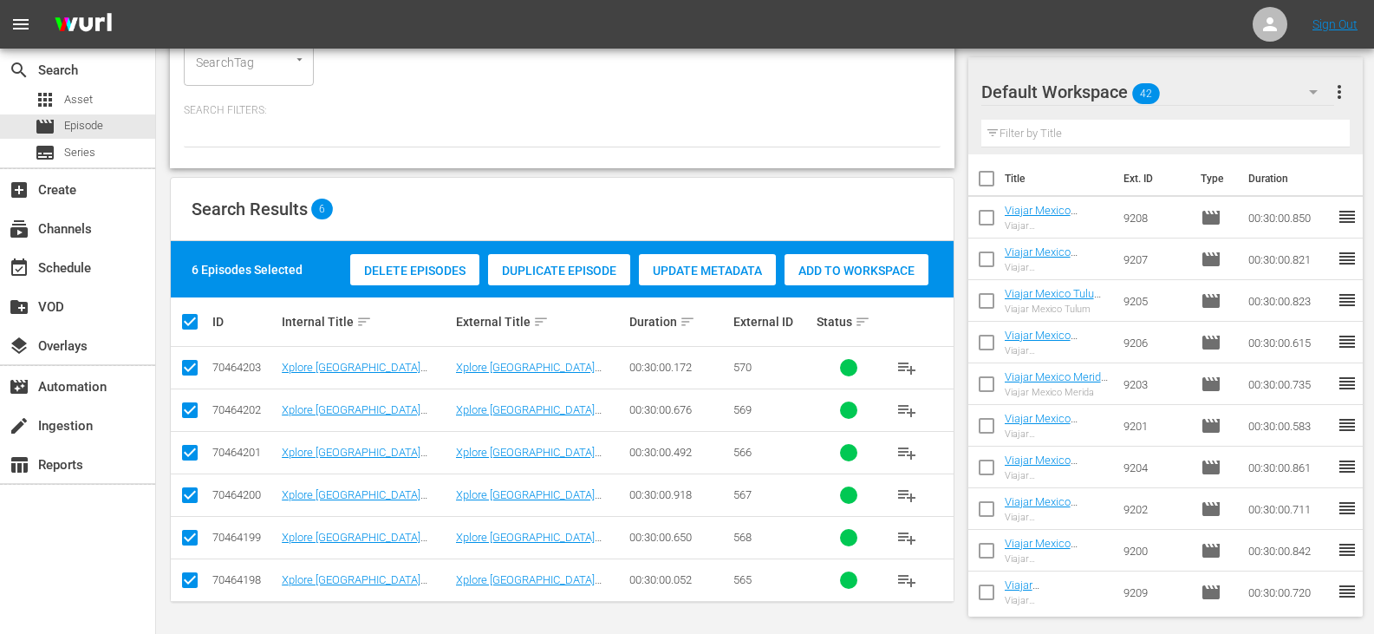
click at [830, 279] on div "Add to Workspace" at bounding box center [857, 270] width 144 height 33
click at [85, 273] on div "event_available Schedule" at bounding box center [48, 265] width 97 height 16
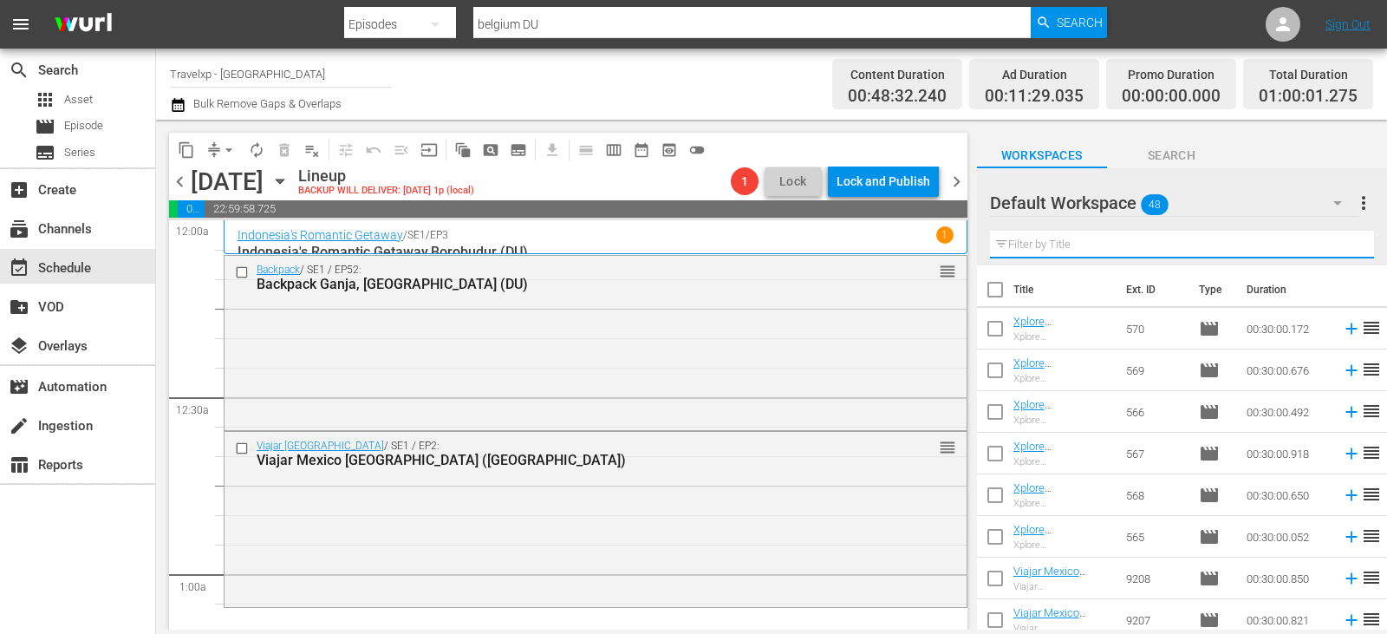
click at [1081, 244] on input "text" at bounding box center [1182, 245] width 384 height 28
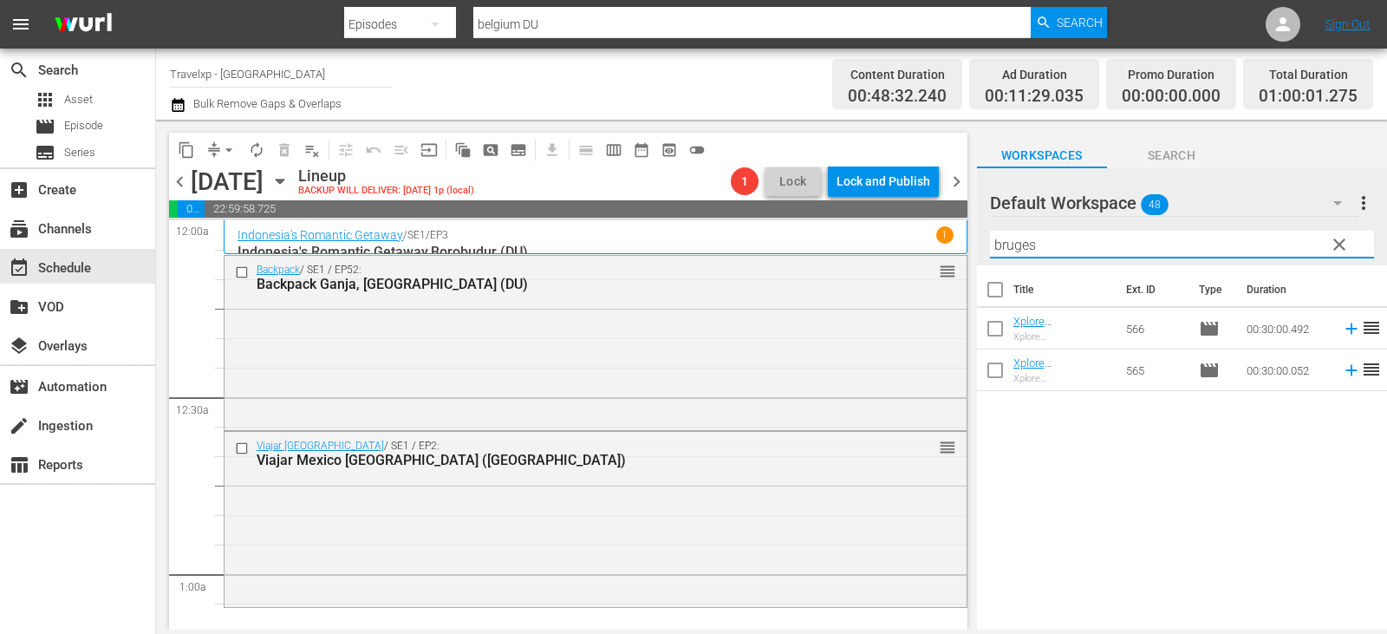
type input "bruges"
click at [1342, 331] on icon at bounding box center [1351, 328] width 19 height 19
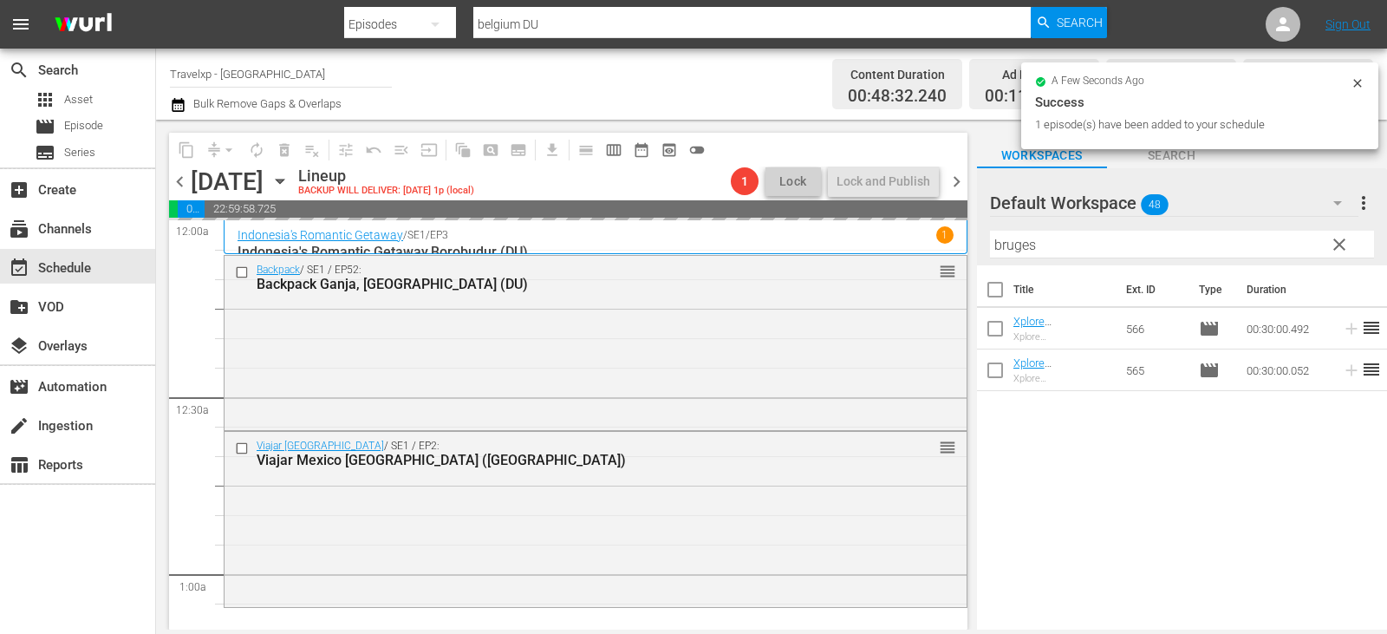
click at [1345, 248] on span "clear" at bounding box center [1339, 244] width 21 height 21
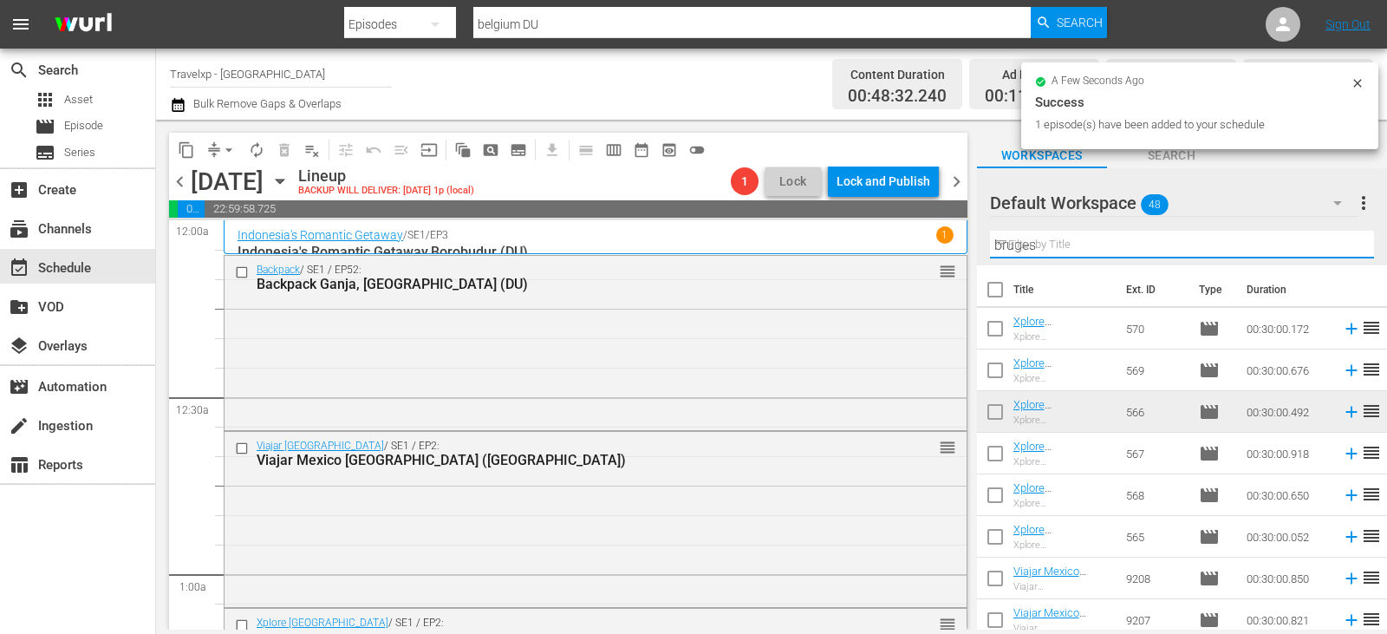
click at [1345, 248] on input "bruges" at bounding box center [1182, 245] width 384 height 28
click at [1345, 248] on input "text" at bounding box center [1182, 245] width 384 height 28
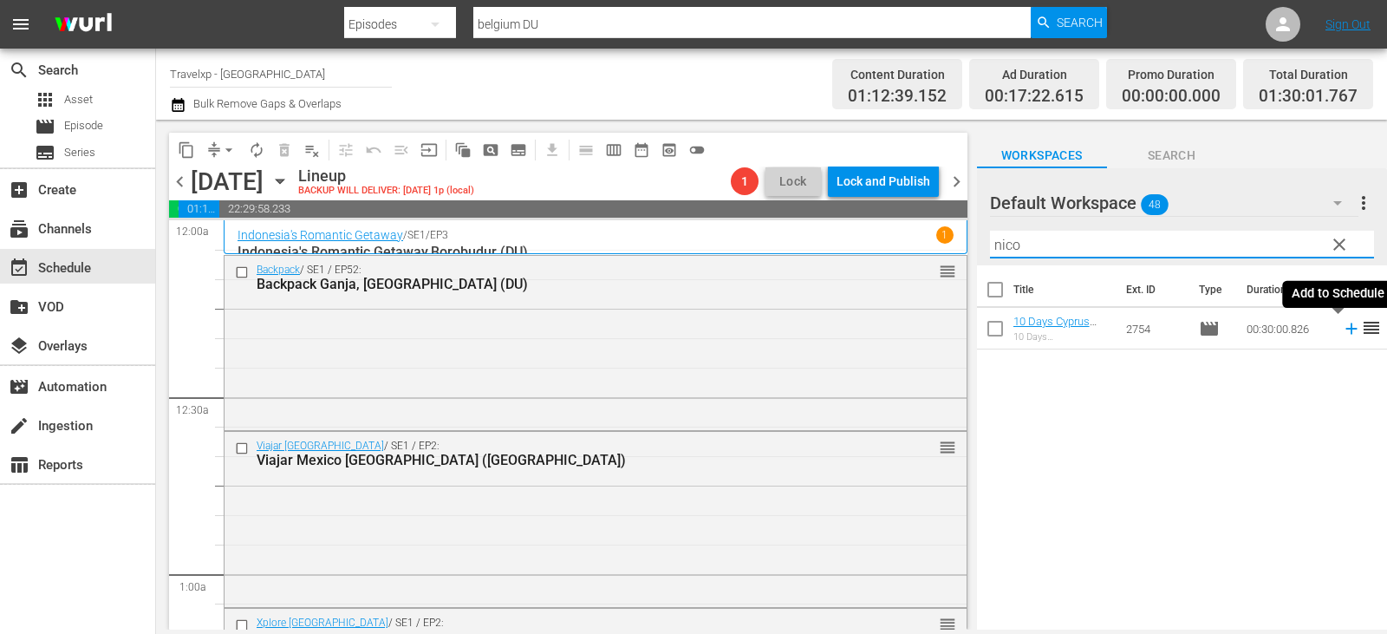
type input "nico"
click at [1345, 332] on icon at bounding box center [1350, 328] width 11 height 11
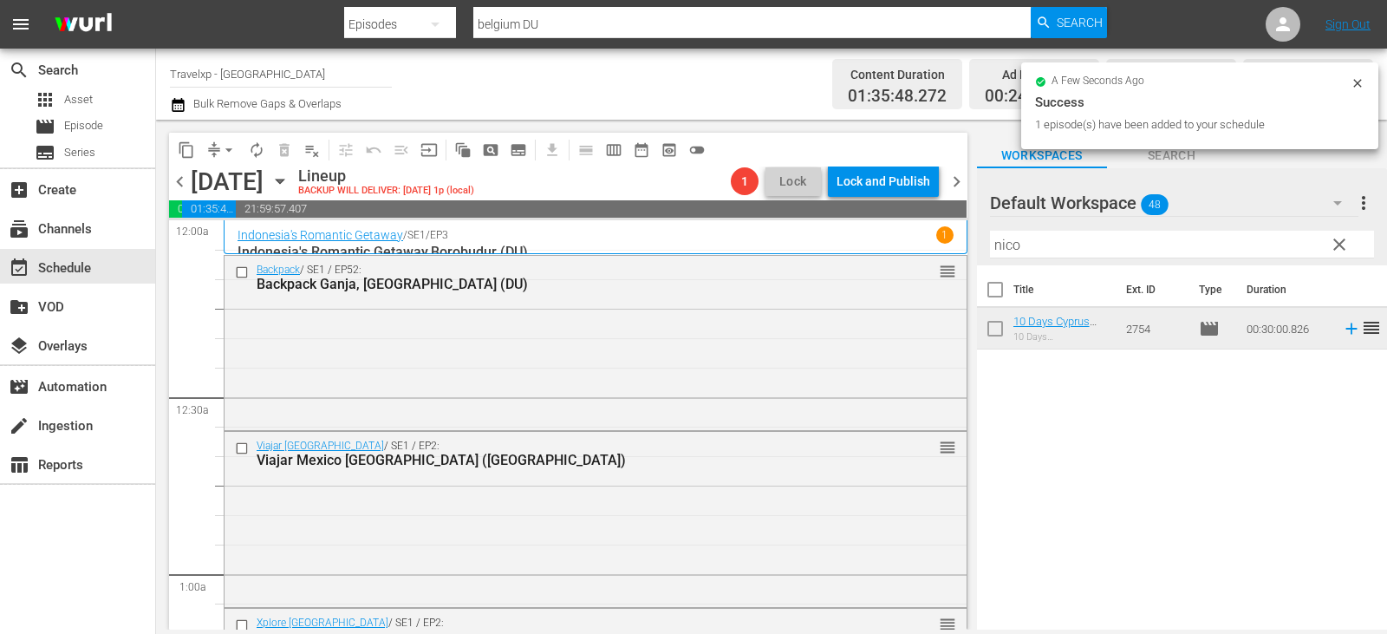
click at [1336, 246] on span "clear" at bounding box center [1339, 244] width 21 height 21
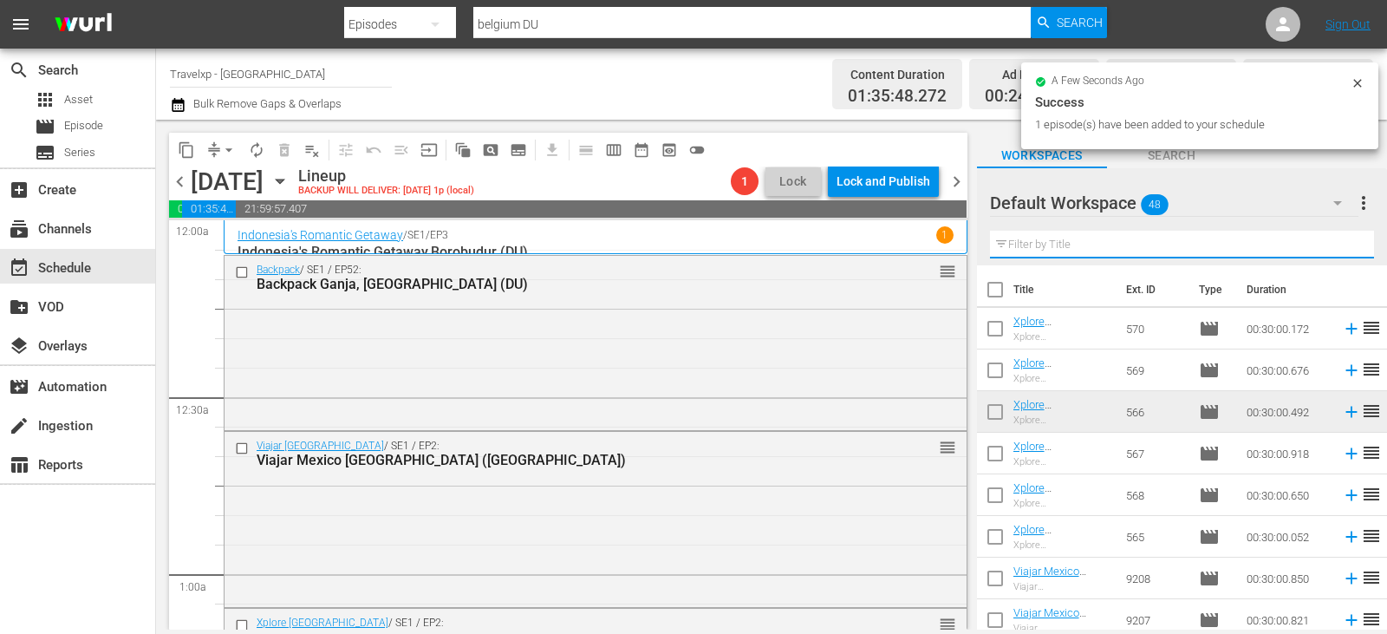
click at [1336, 246] on input "text" at bounding box center [1182, 245] width 384 height 28
type input "itos"
click icon
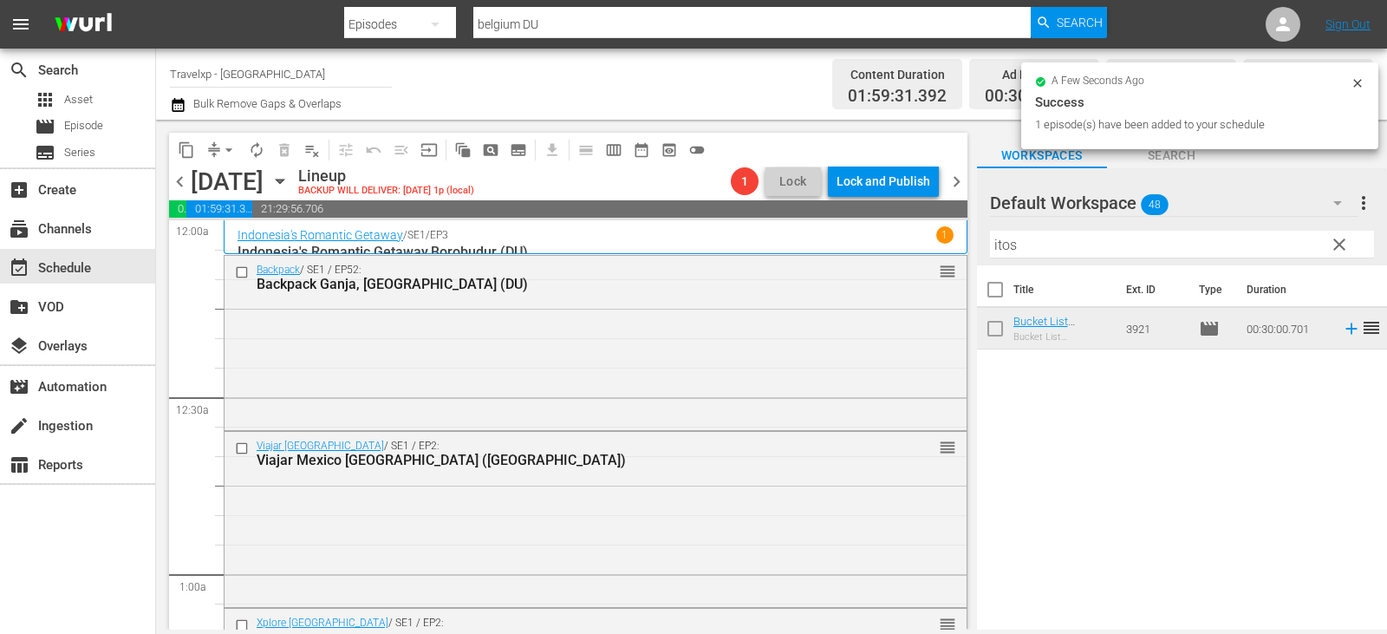
click at [1352, 241] on button "clear" at bounding box center [1339, 244] width 28 height 28
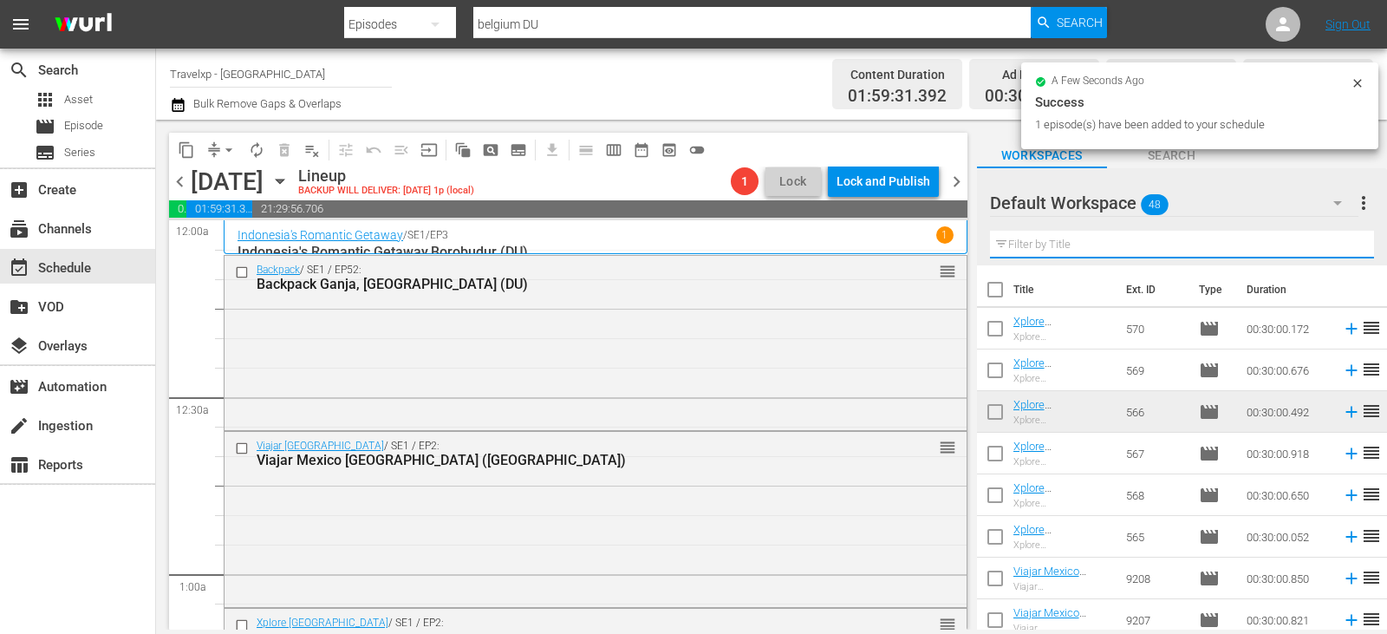
click at [1352, 241] on input "text" at bounding box center [1182, 245] width 384 height 28
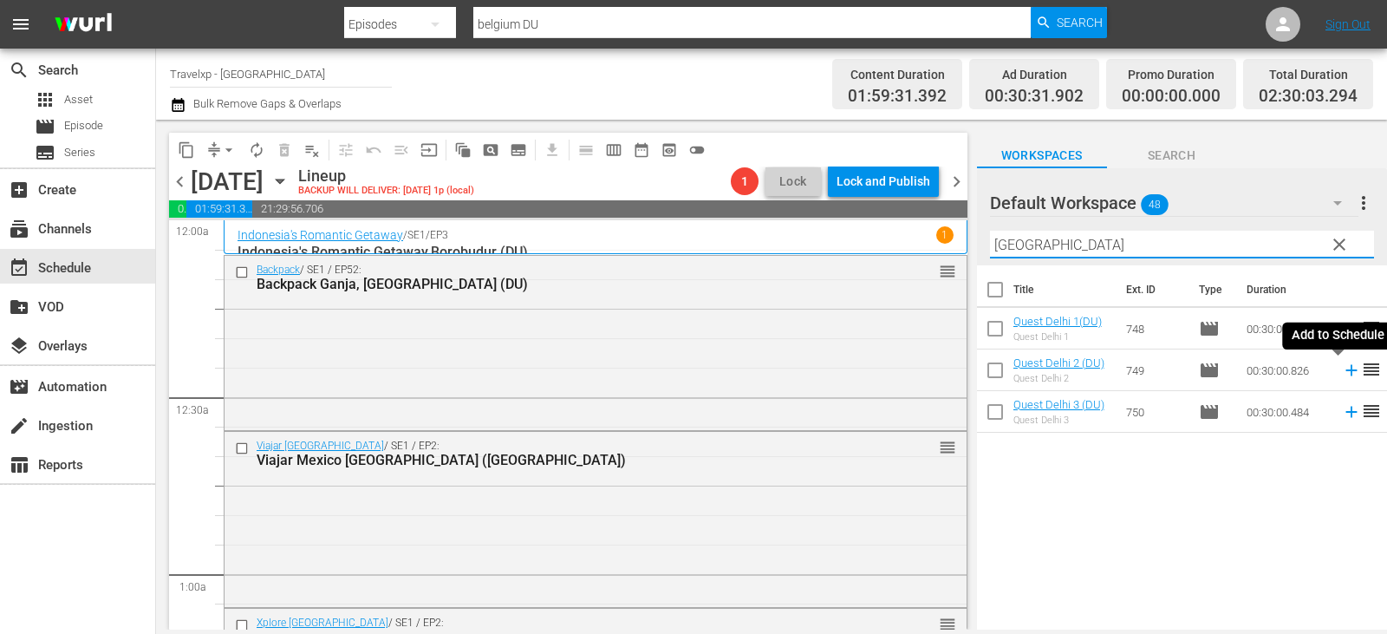
type input "[GEOGRAPHIC_DATA]"
click at [1342, 372] on icon at bounding box center [1351, 370] width 19 height 19
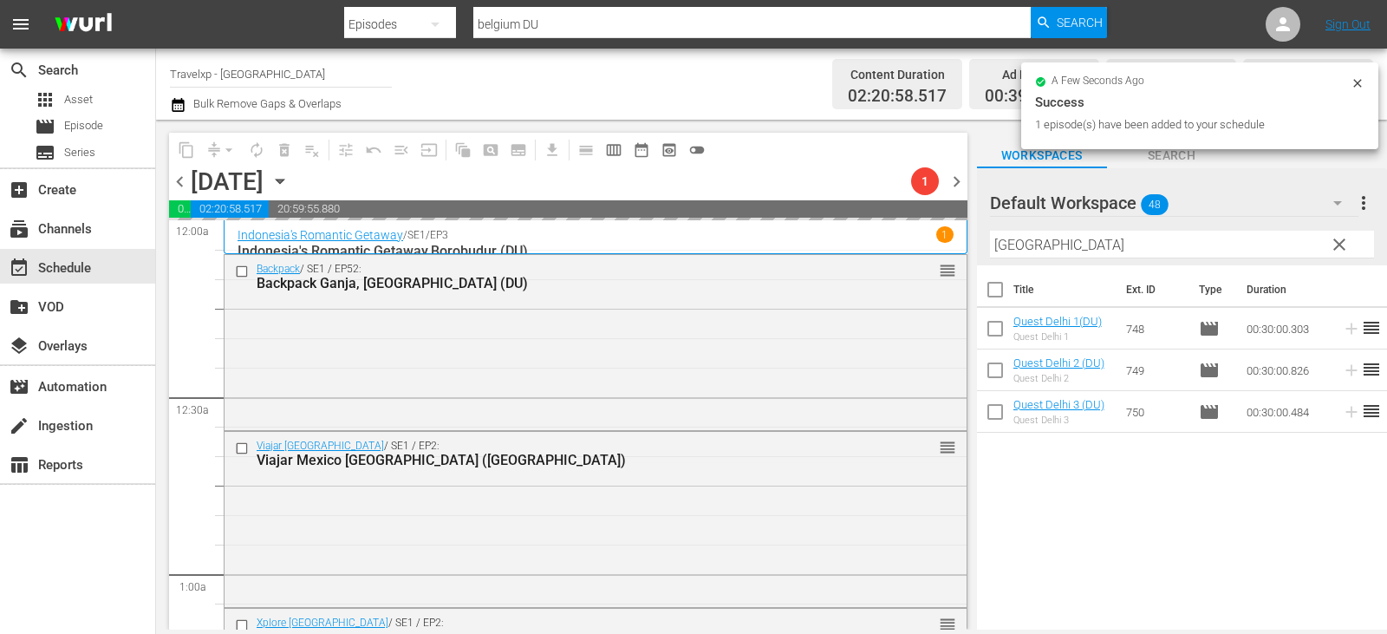
click at [1345, 249] on span "clear" at bounding box center [1339, 244] width 21 height 21
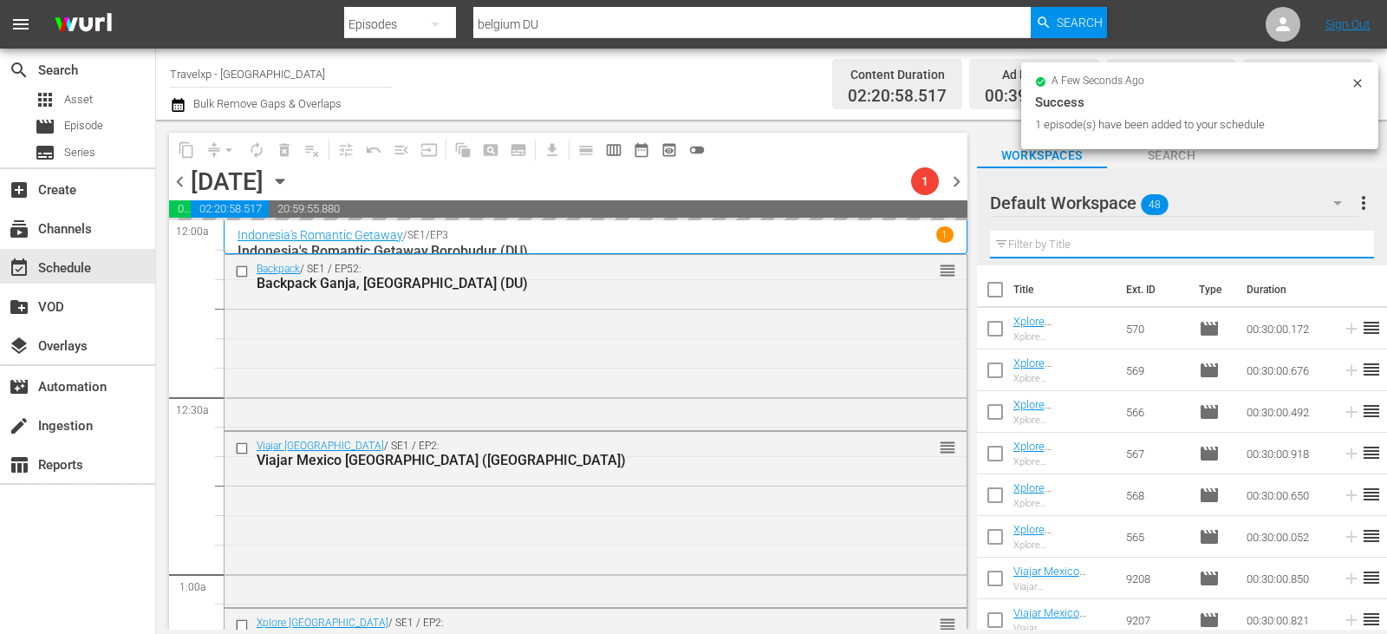
click at [1345, 249] on input "text" at bounding box center [1182, 245] width 384 height 28
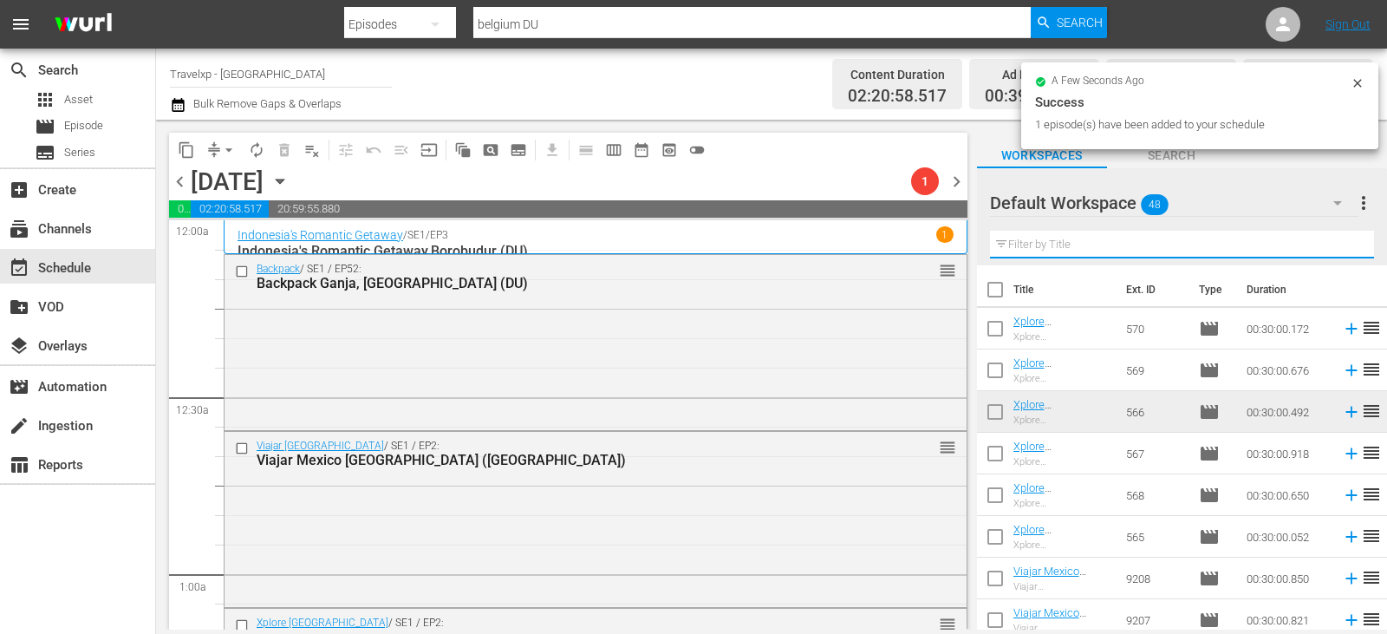
click at [1345, 249] on input "text" at bounding box center [1182, 245] width 384 height 28
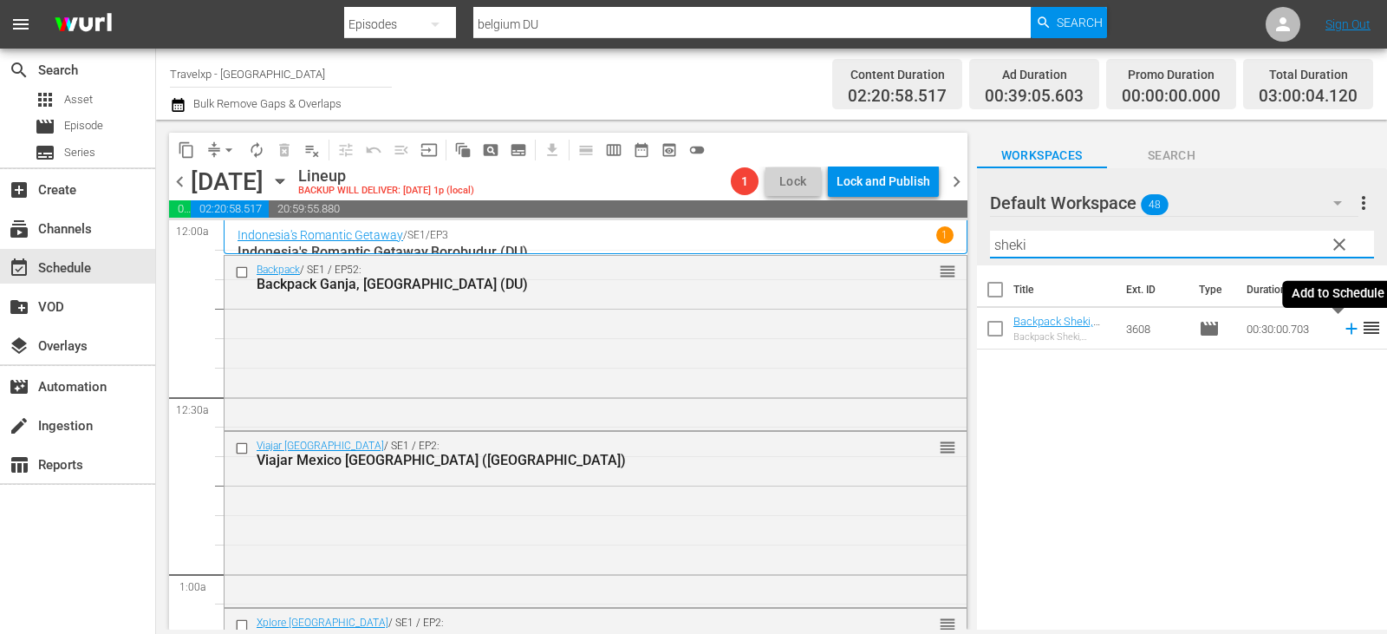
type input "sheki"
click at [1345, 329] on icon at bounding box center [1350, 328] width 11 height 11
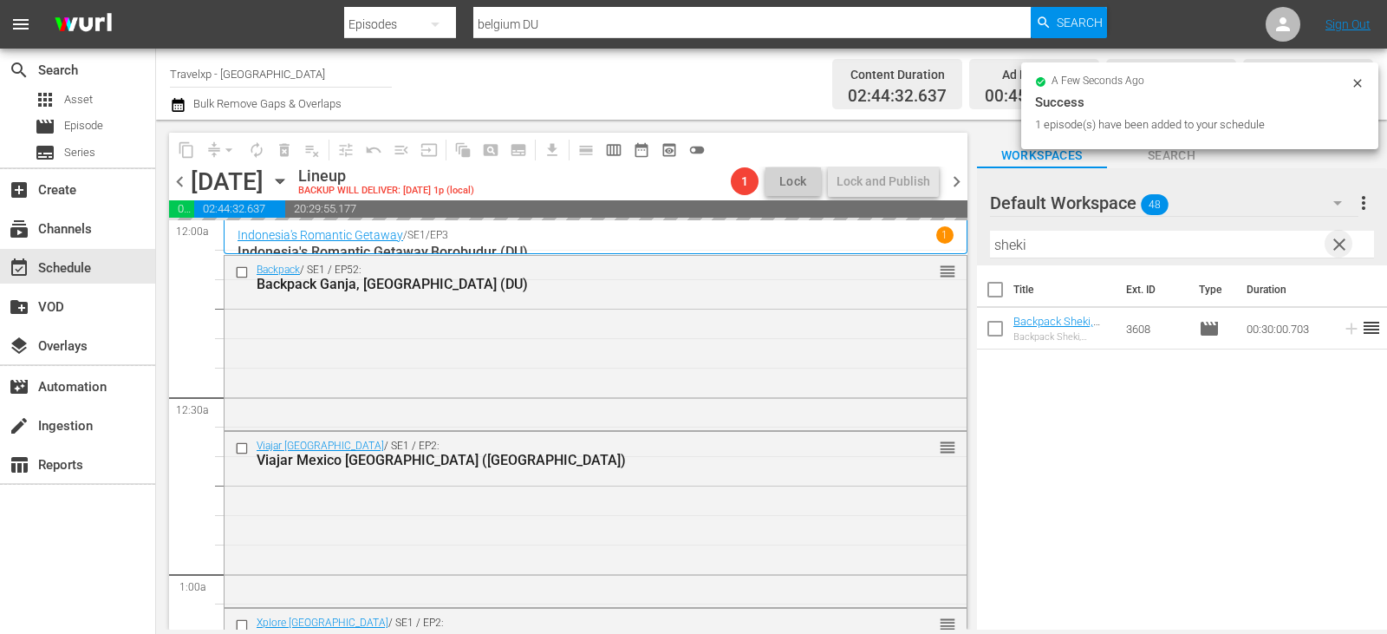
click at [1339, 244] on span "clear" at bounding box center [1339, 244] width 21 height 21
click at [1339, 244] on input "text" at bounding box center [1182, 245] width 384 height 28
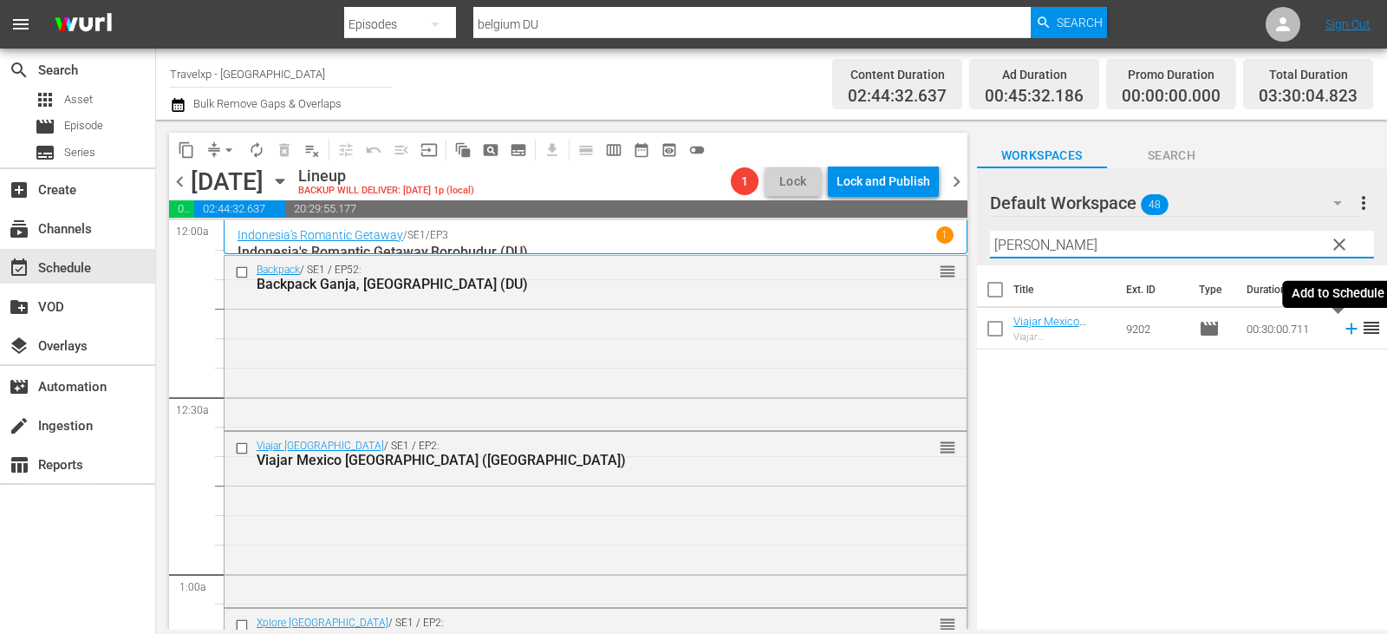
type input "[PERSON_NAME]"
click at [1344, 330] on icon at bounding box center [1351, 328] width 19 height 19
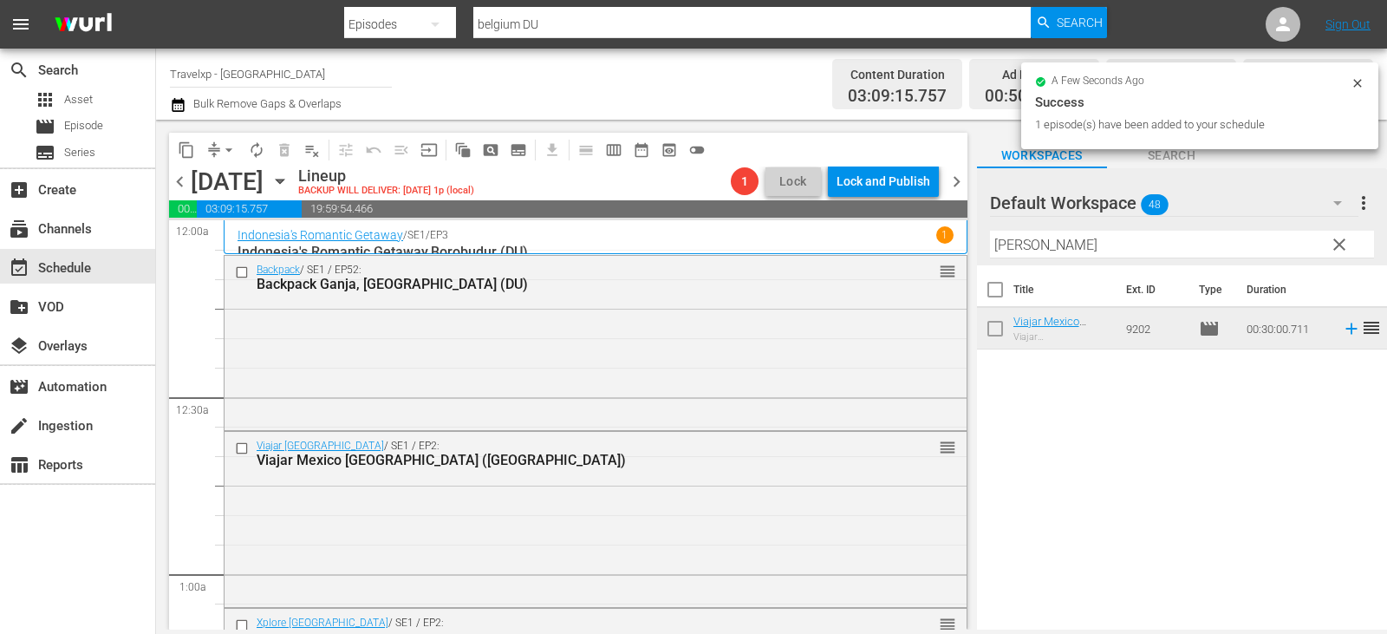
click at [1336, 240] on span "clear" at bounding box center [1339, 244] width 21 height 21
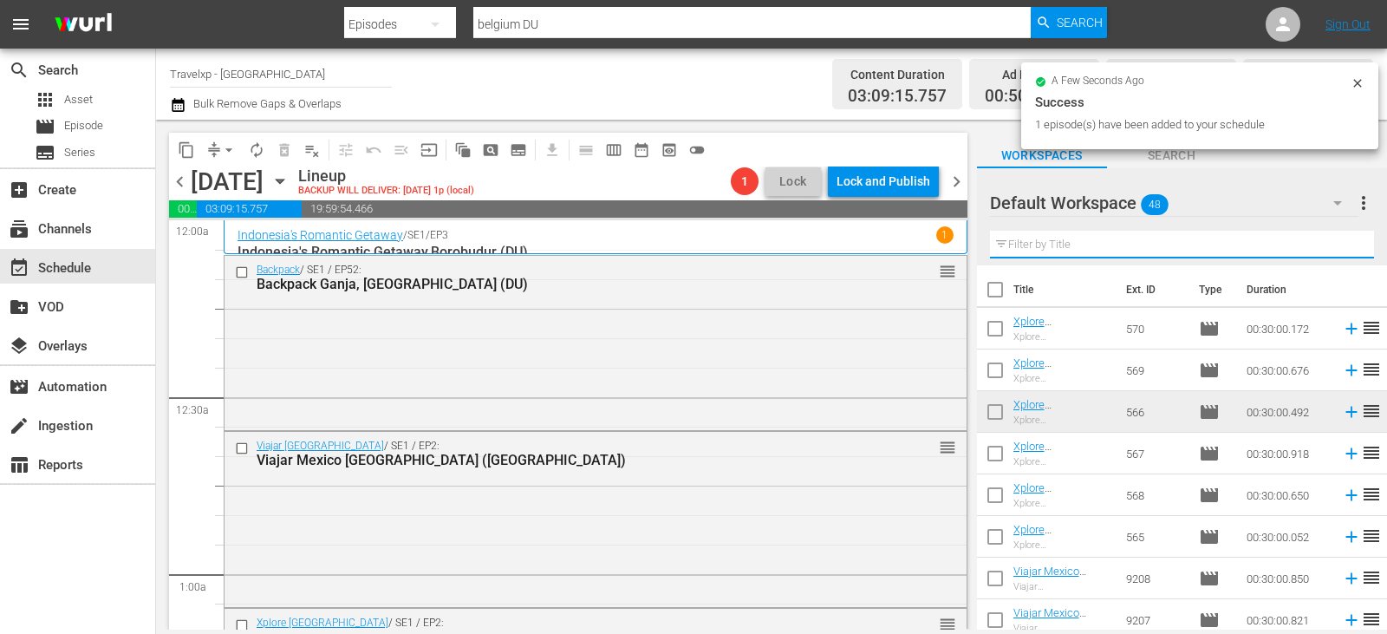
click at [1336, 240] on input "text" at bounding box center [1182, 245] width 384 height 28
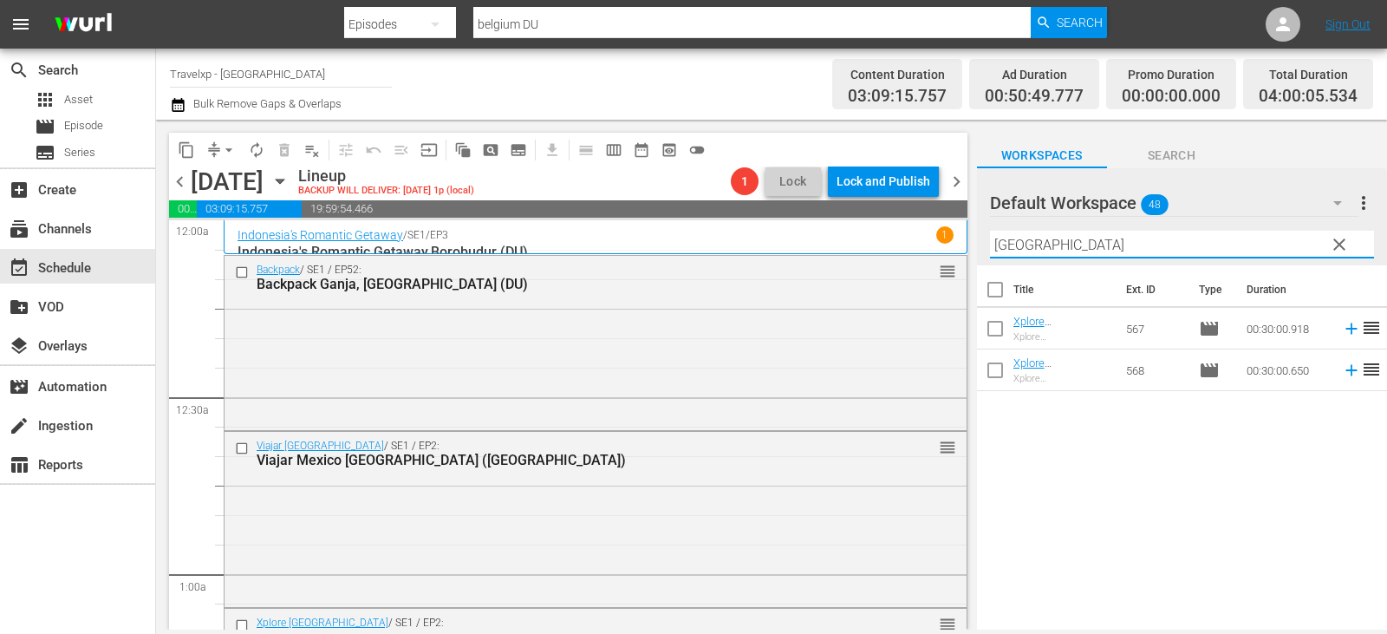
type input "[GEOGRAPHIC_DATA]"
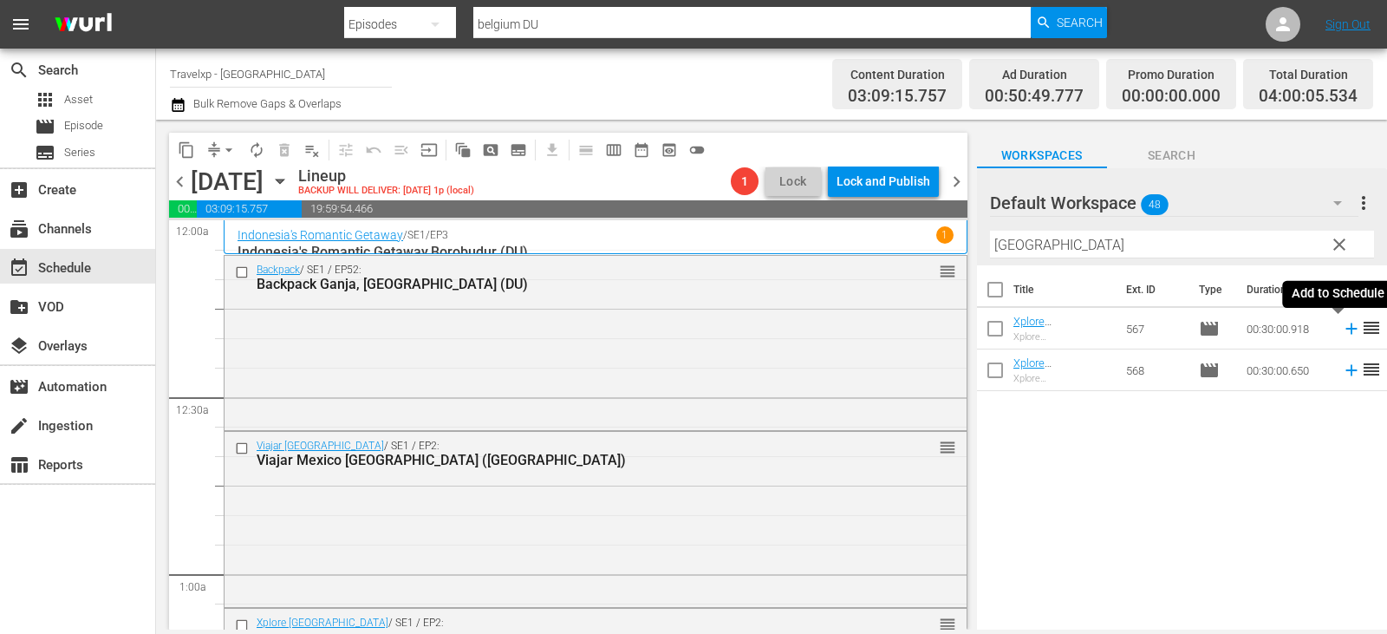
click at [1342, 327] on icon at bounding box center [1351, 328] width 19 height 19
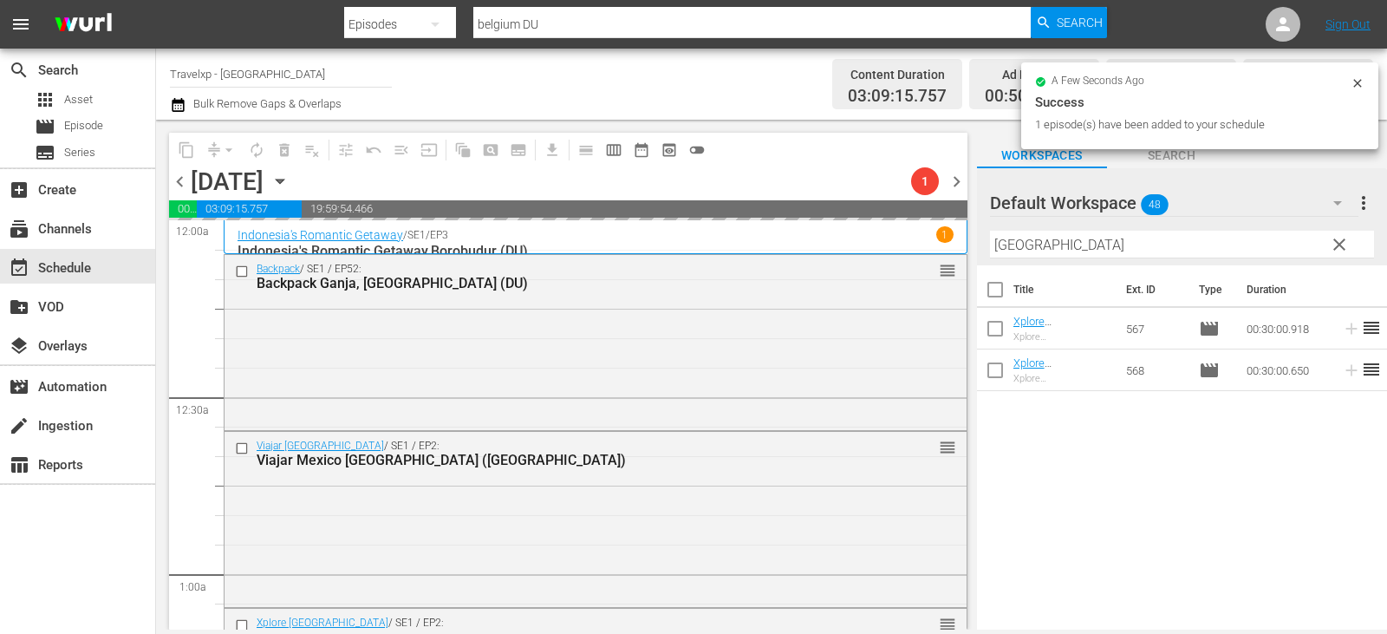
click at [1335, 238] on span "clear" at bounding box center [1339, 244] width 21 height 21
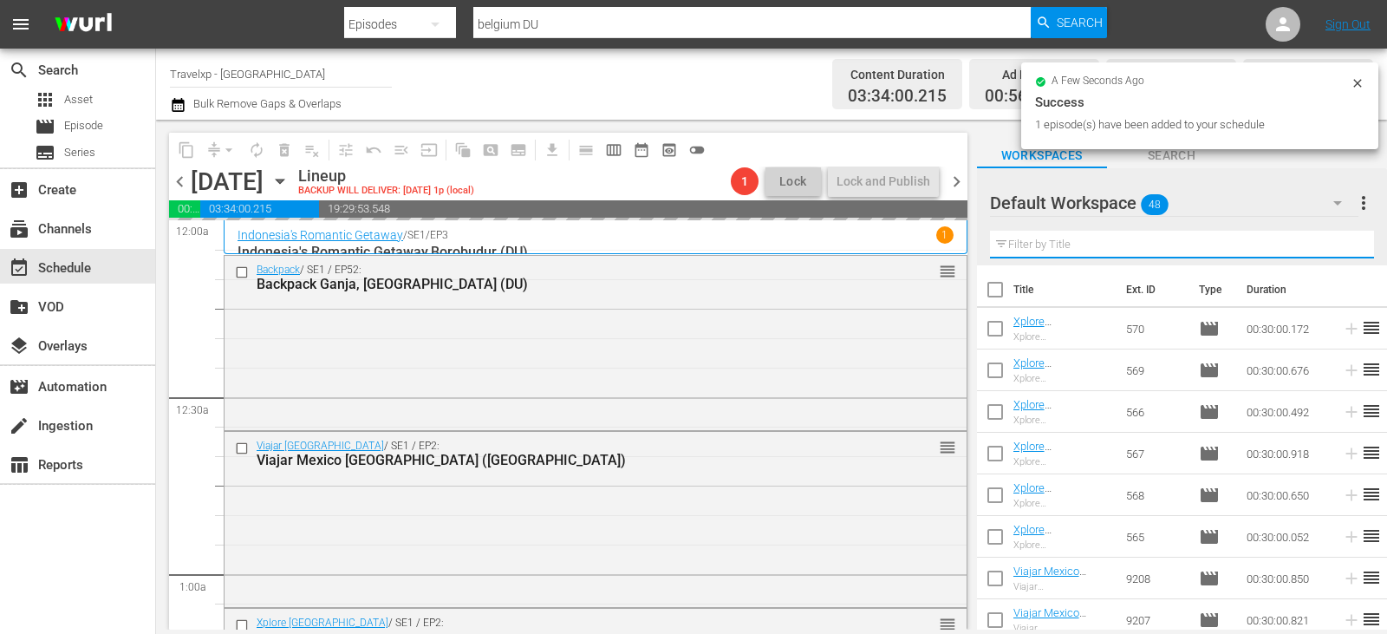
click at [1335, 238] on input "text" at bounding box center [1182, 245] width 384 height 28
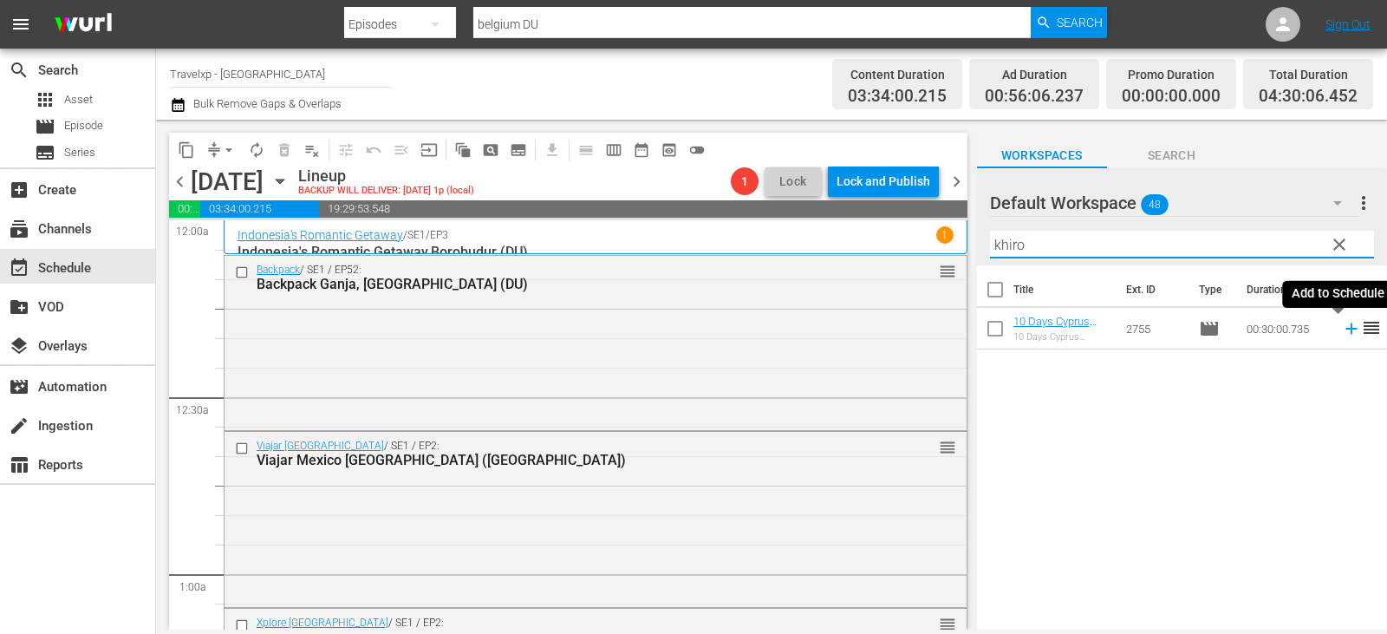
type input "khiro"
click at [1345, 329] on icon at bounding box center [1350, 328] width 11 height 11
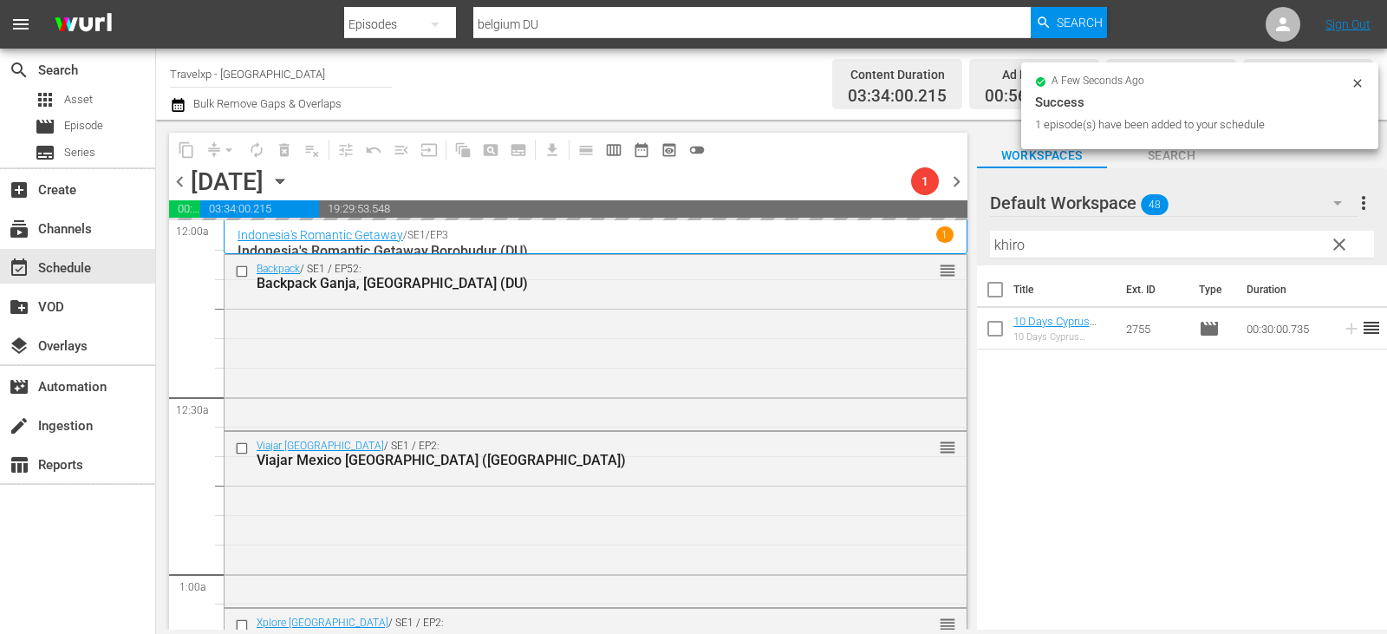
click at [1342, 237] on span "clear" at bounding box center [1339, 244] width 21 height 21
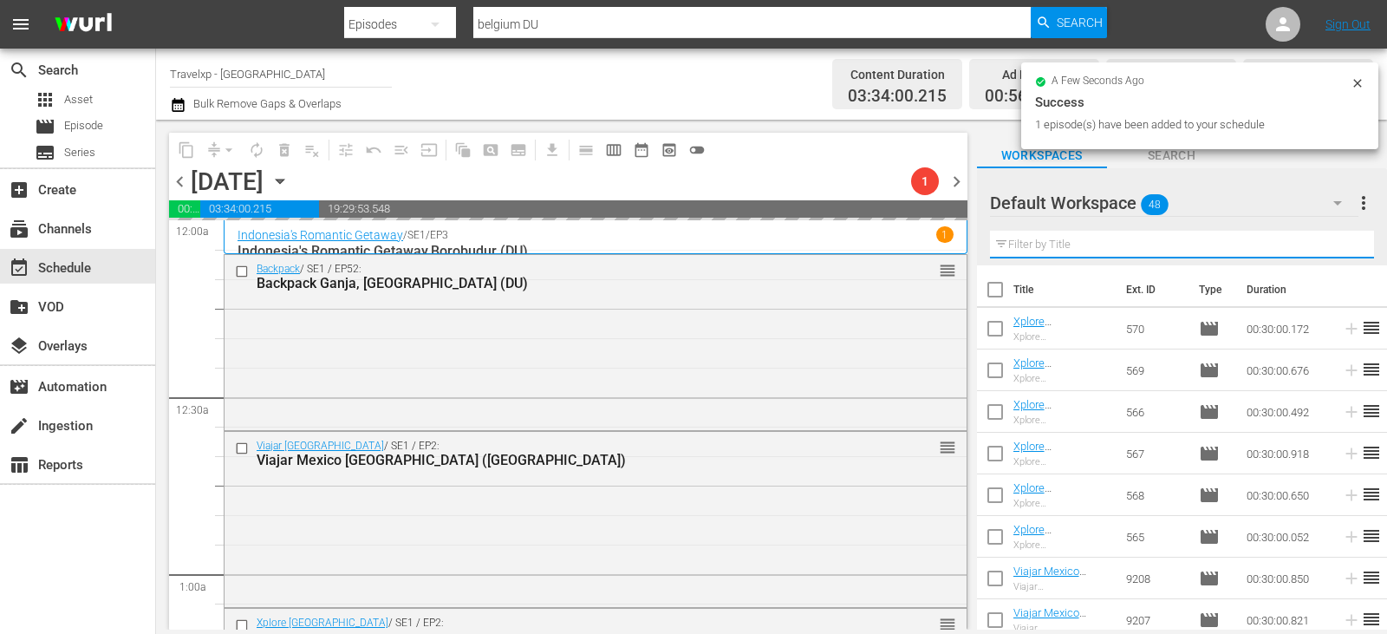
click at [1342, 237] on input "text" at bounding box center [1182, 245] width 384 height 28
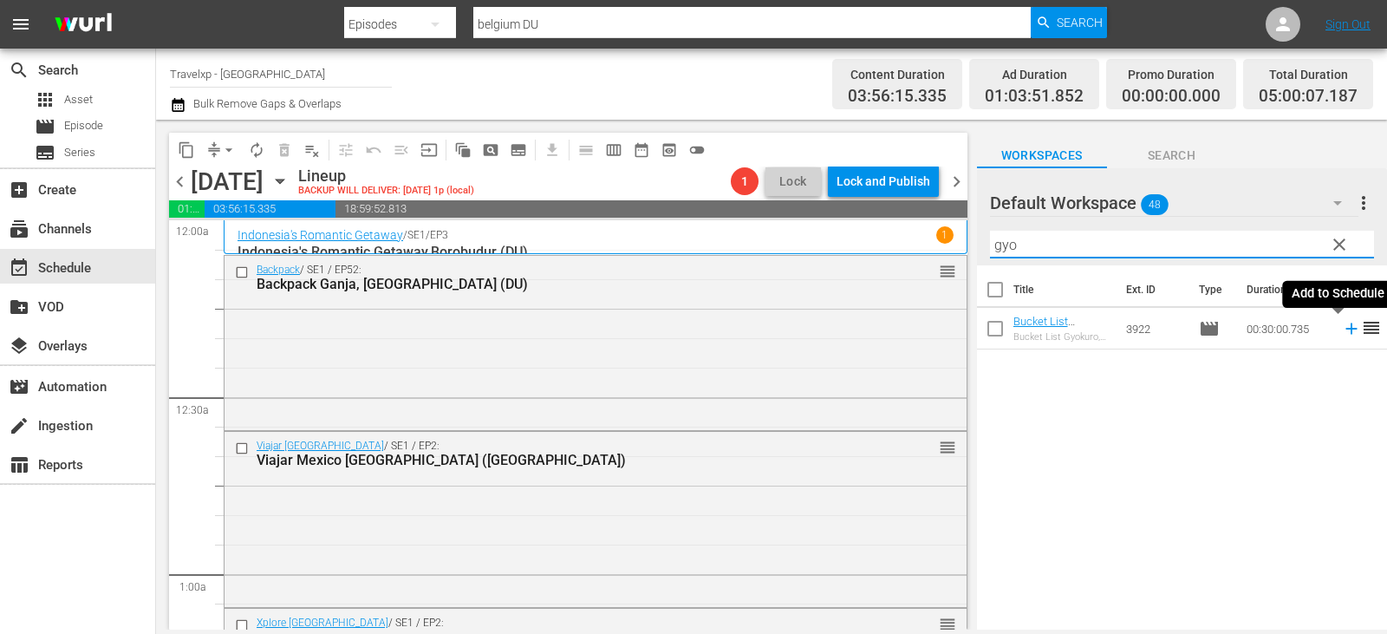
type input "gyo"
click at [1342, 331] on icon at bounding box center [1351, 328] width 19 height 19
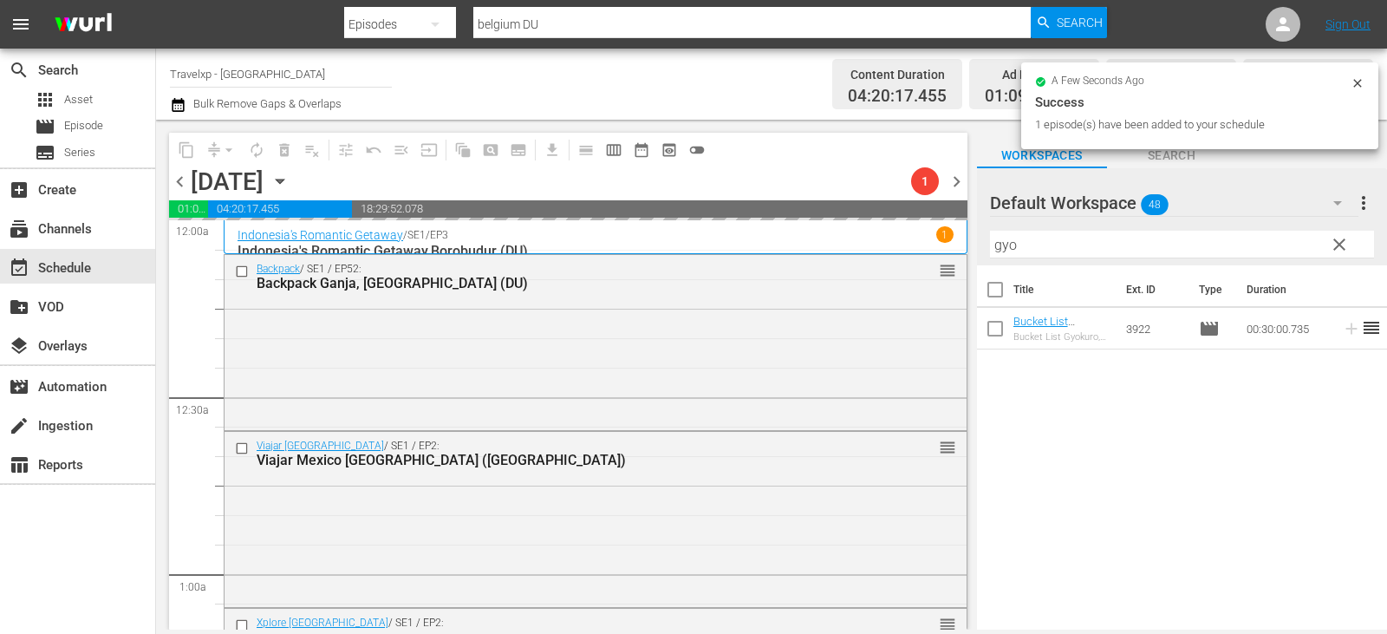
click at [1353, 246] on input "gyo" at bounding box center [1182, 245] width 384 height 28
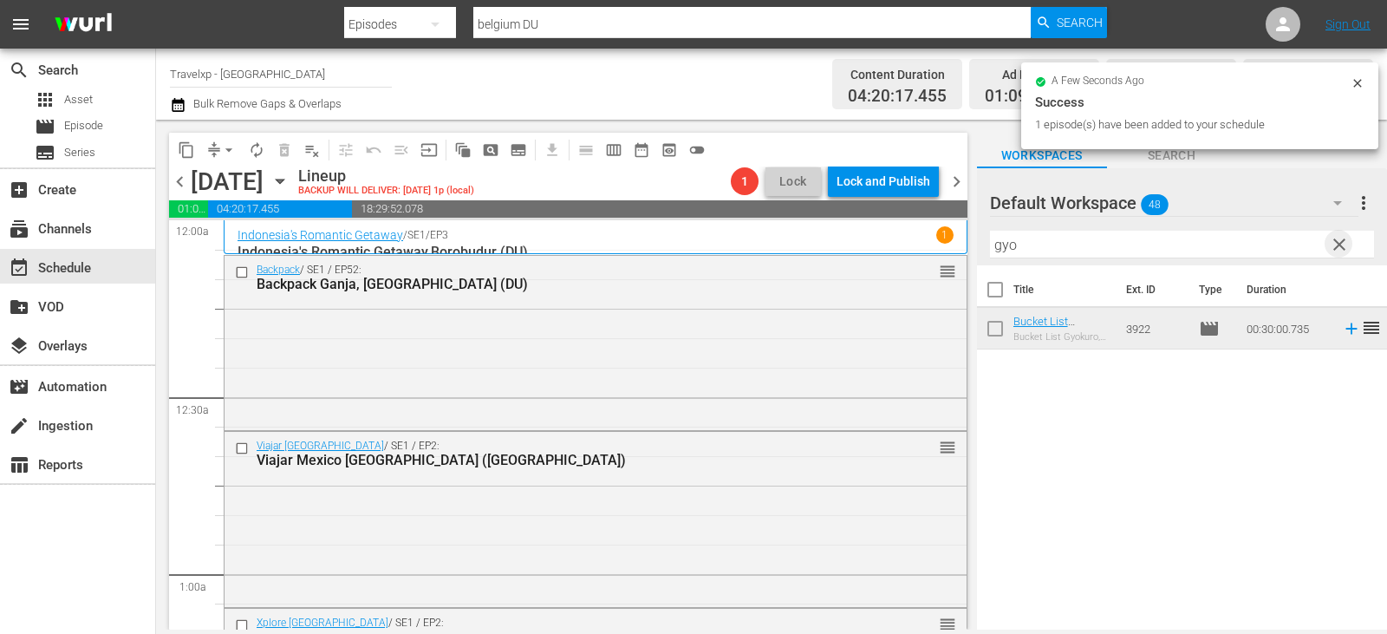
click at [1337, 246] on span "clear" at bounding box center [1339, 244] width 21 height 21
click at [1337, 246] on input "text" at bounding box center [1182, 245] width 384 height 28
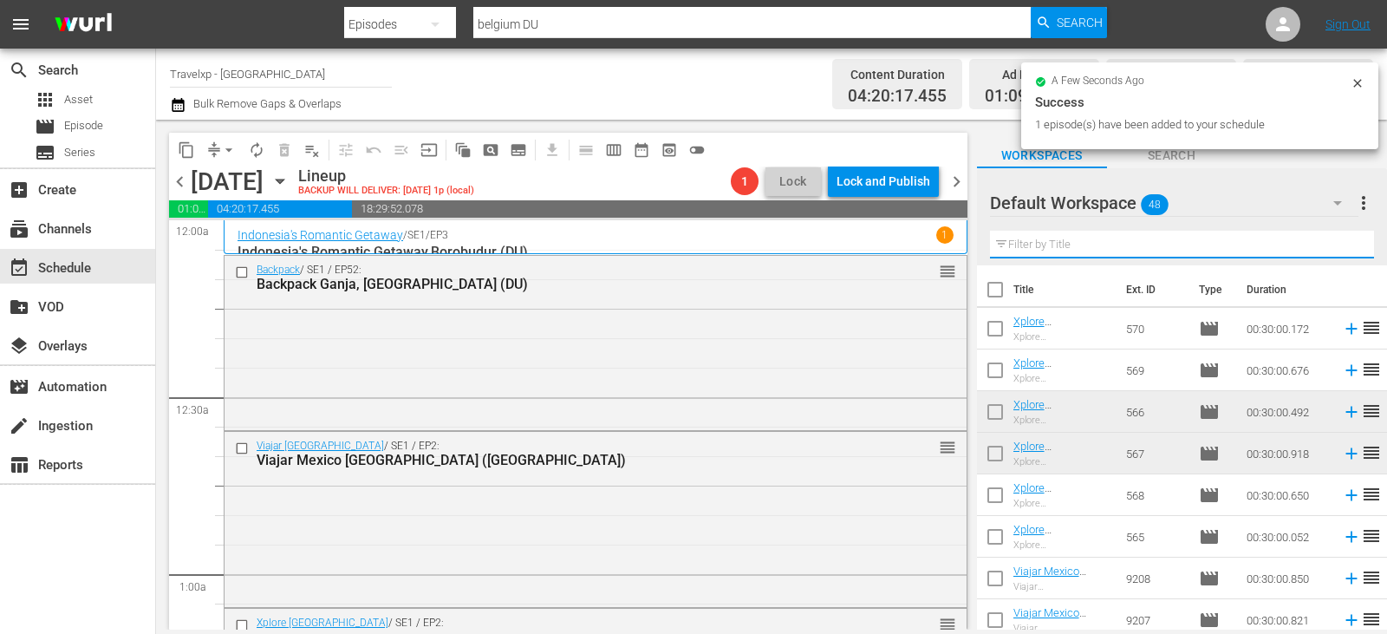
click at [1337, 246] on input "text" at bounding box center [1182, 245] width 384 height 28
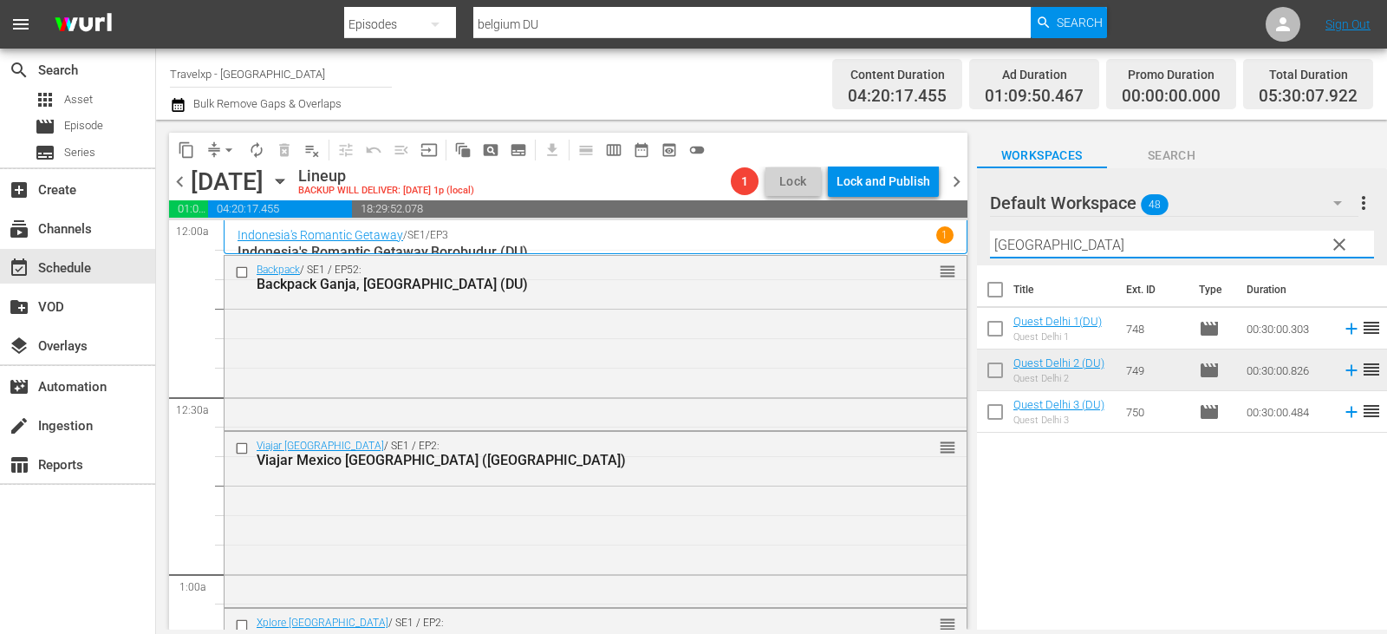
type input "[GEOGRAPHIC_DATA]"
click at [1342, 414] on icon at bounding box center [1351, 411] width 19 height 19
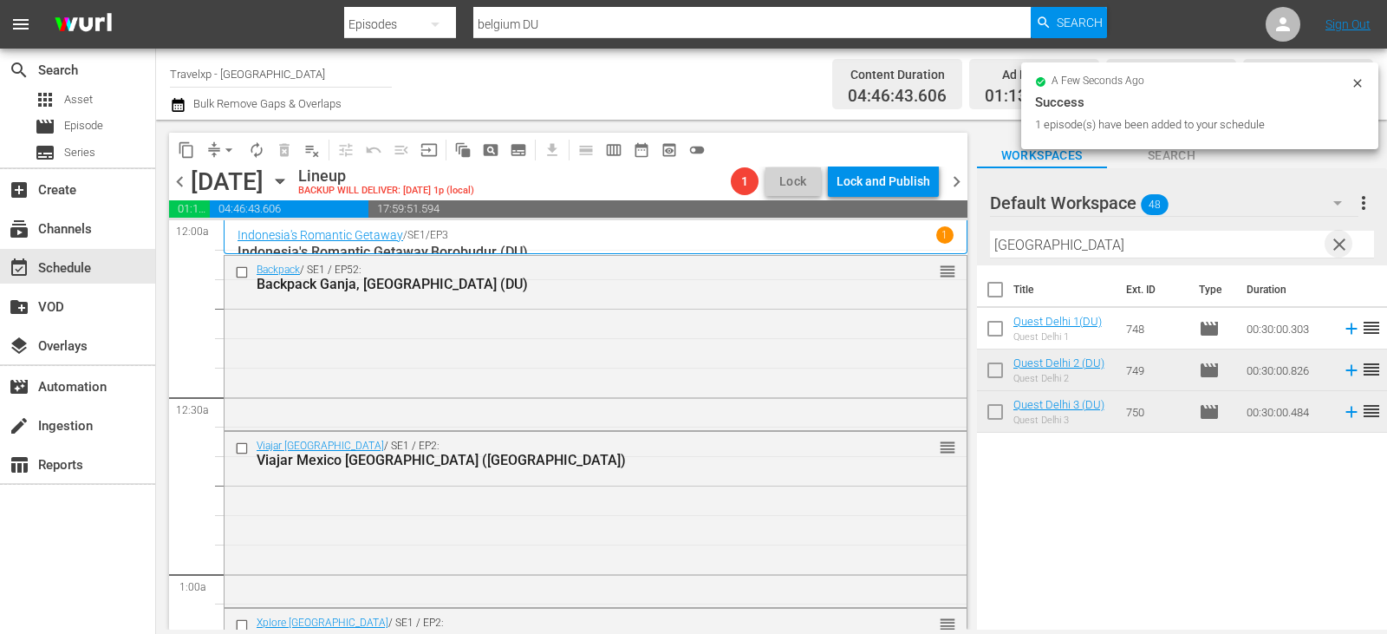
click at [1332, 242] on span "clear" at bounding box center [1339, 244] width 21 height 21
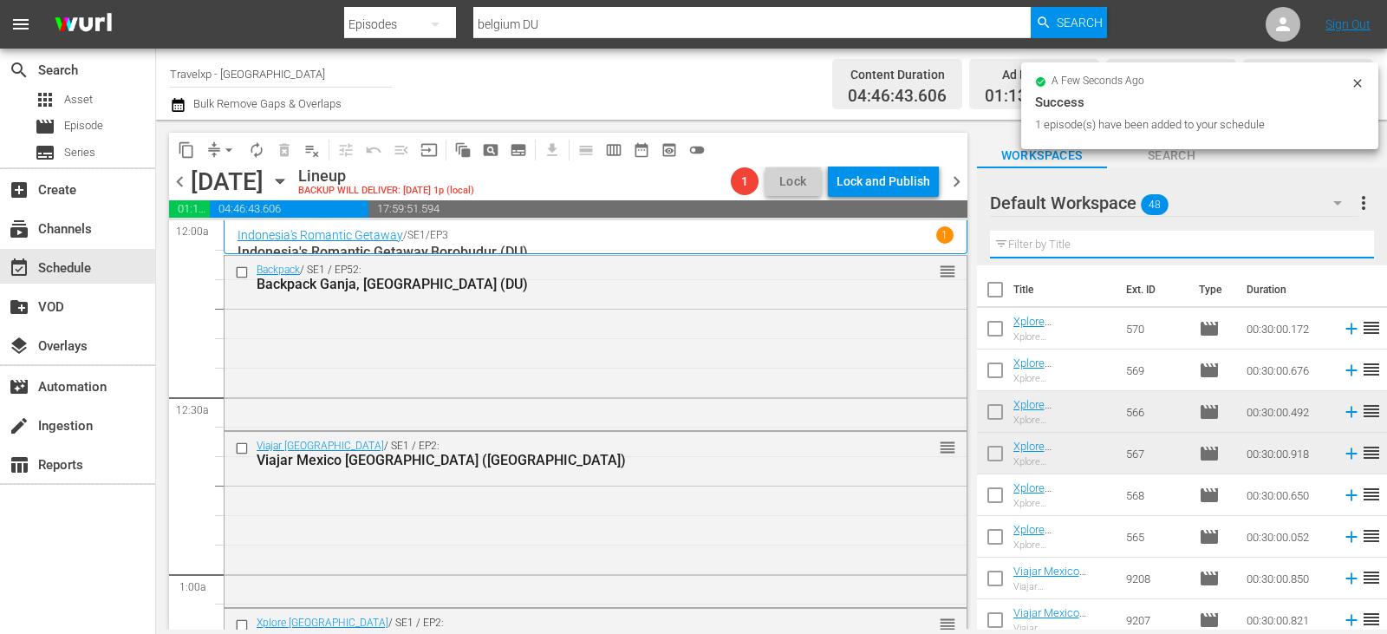
click at [1332, 242] on input "text" at bounding box center [1182, 245] width 384 height 28
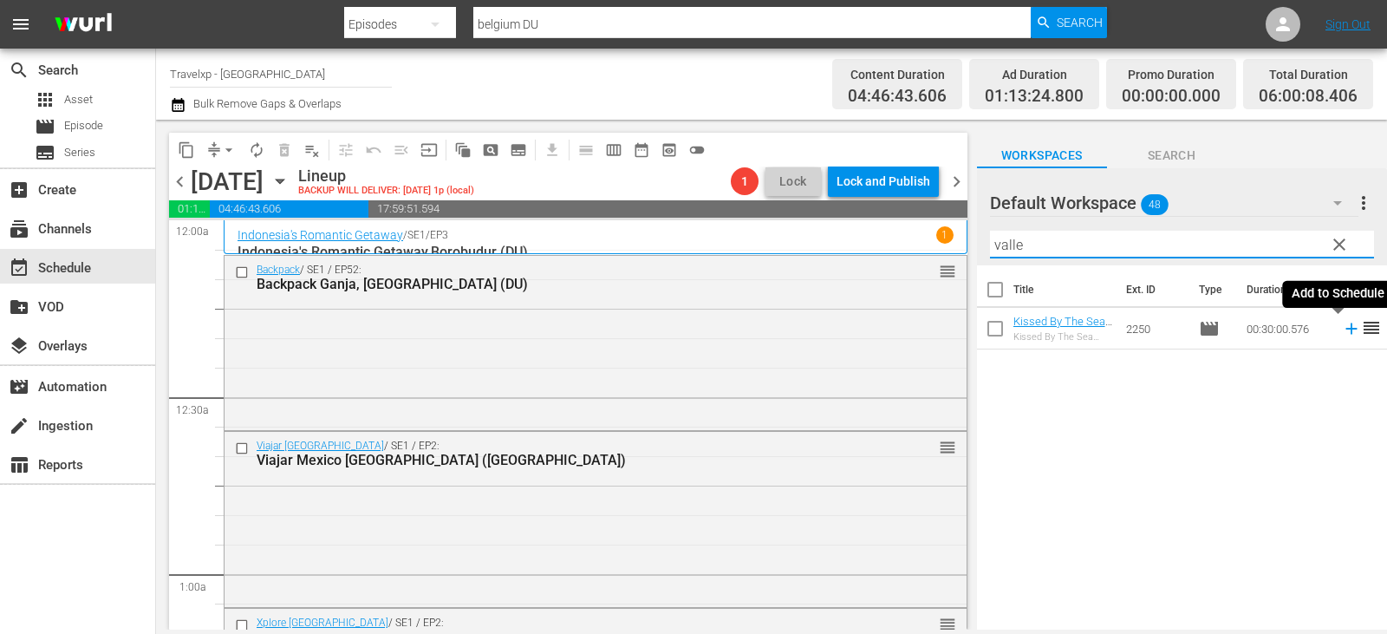
type input "valle"
click at [1345, 329] on icon at bounding box center [1350, 328] width 11 height 11
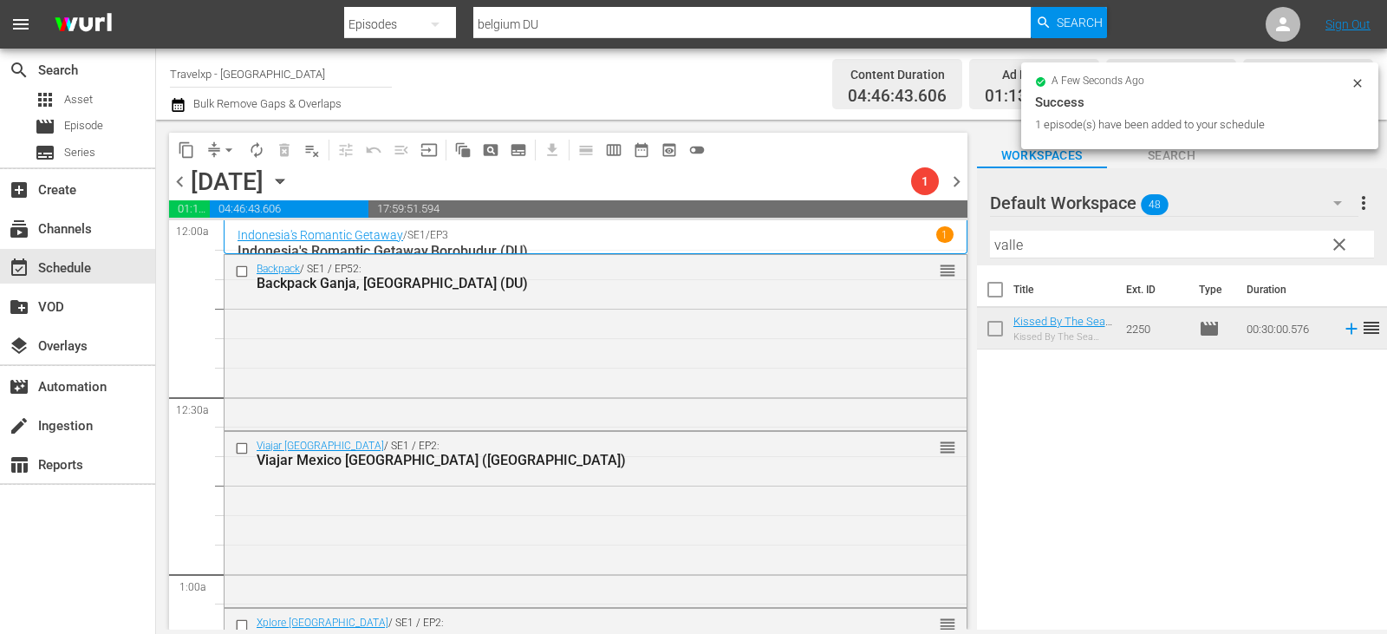
click at [1342, 239] on span "clear" at bounding box center [1339, 244] width 21 height 21
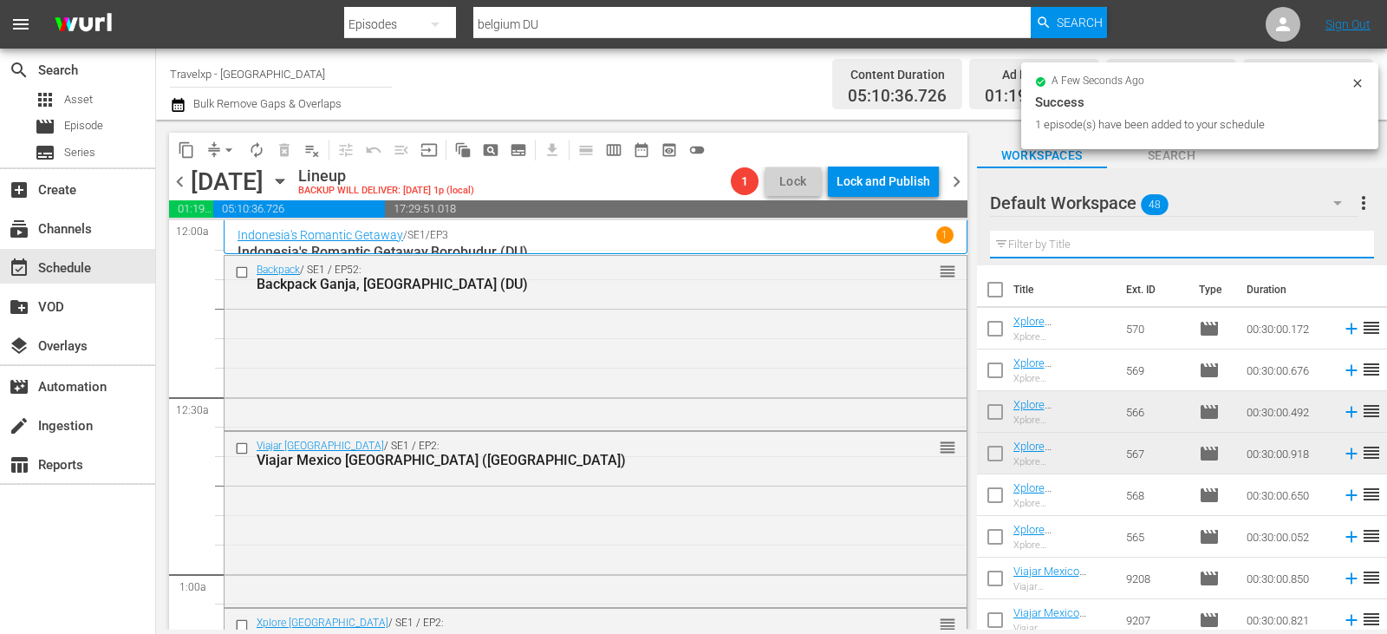
click at [1342, 239] on input "text" at bounding box center [1182, 245] width 384 height 28
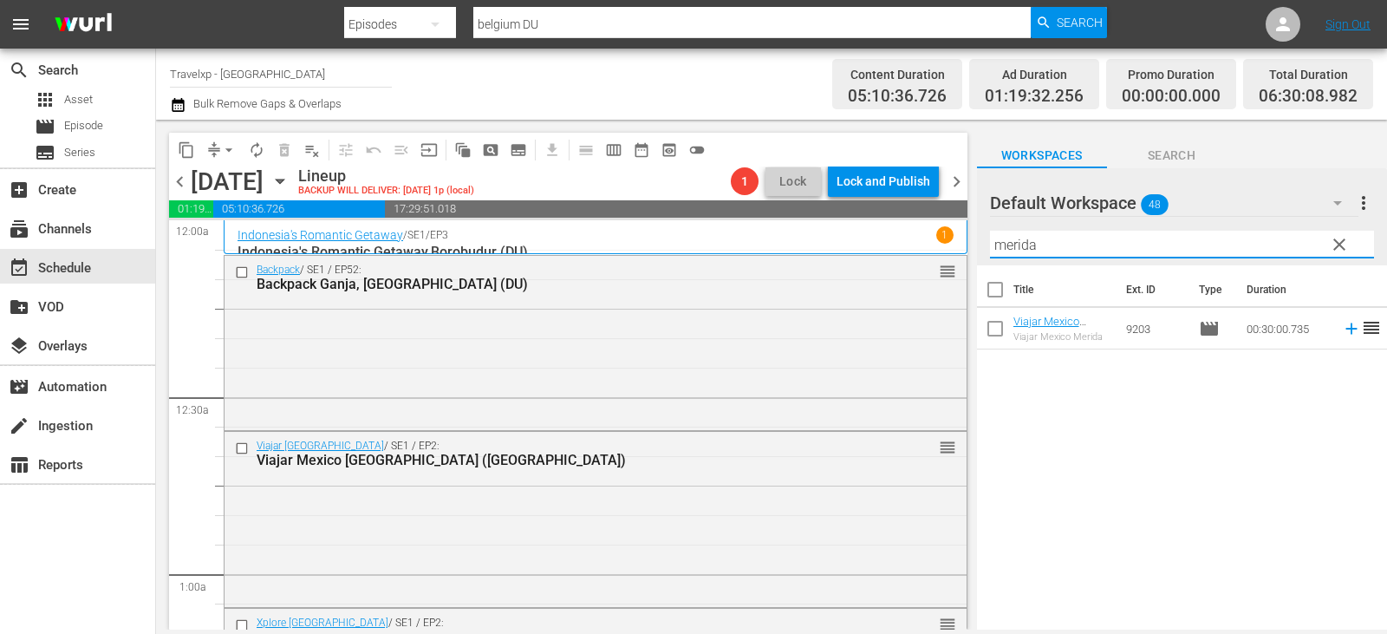
type input "merida"
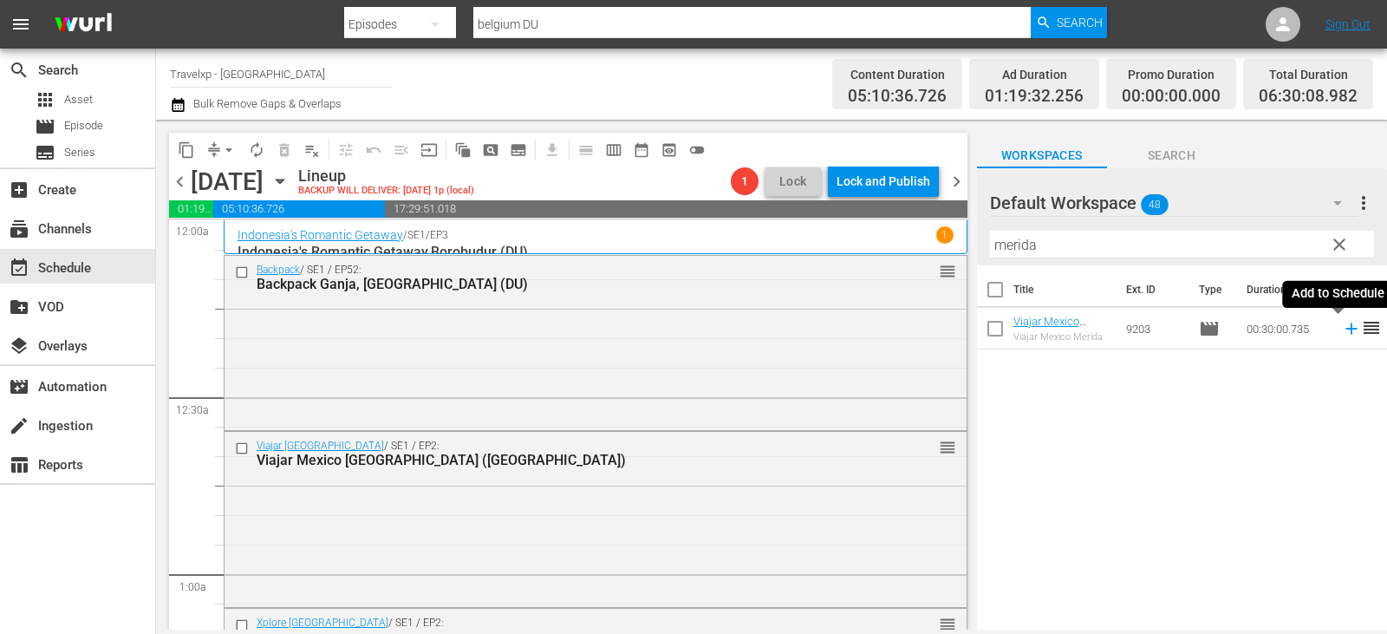
click at [1345, 328] on icon at bounding box center [1350, 328] width 11 height 11
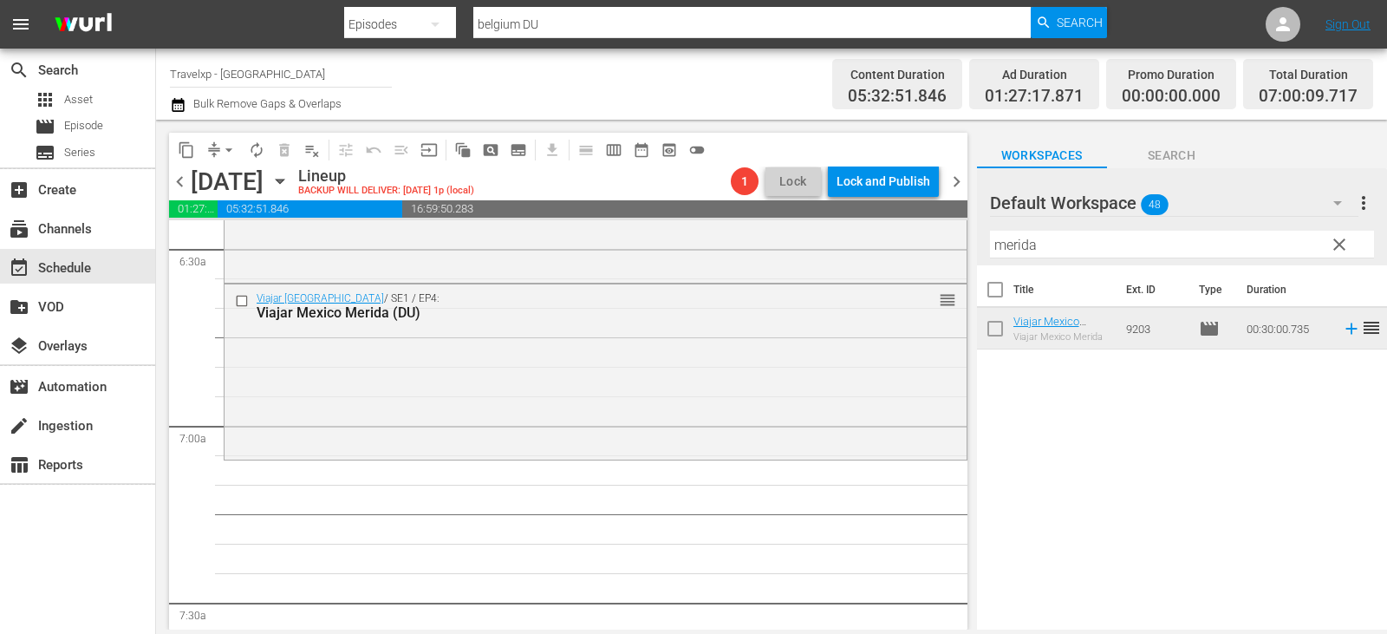
scroll to position [2254, 0]
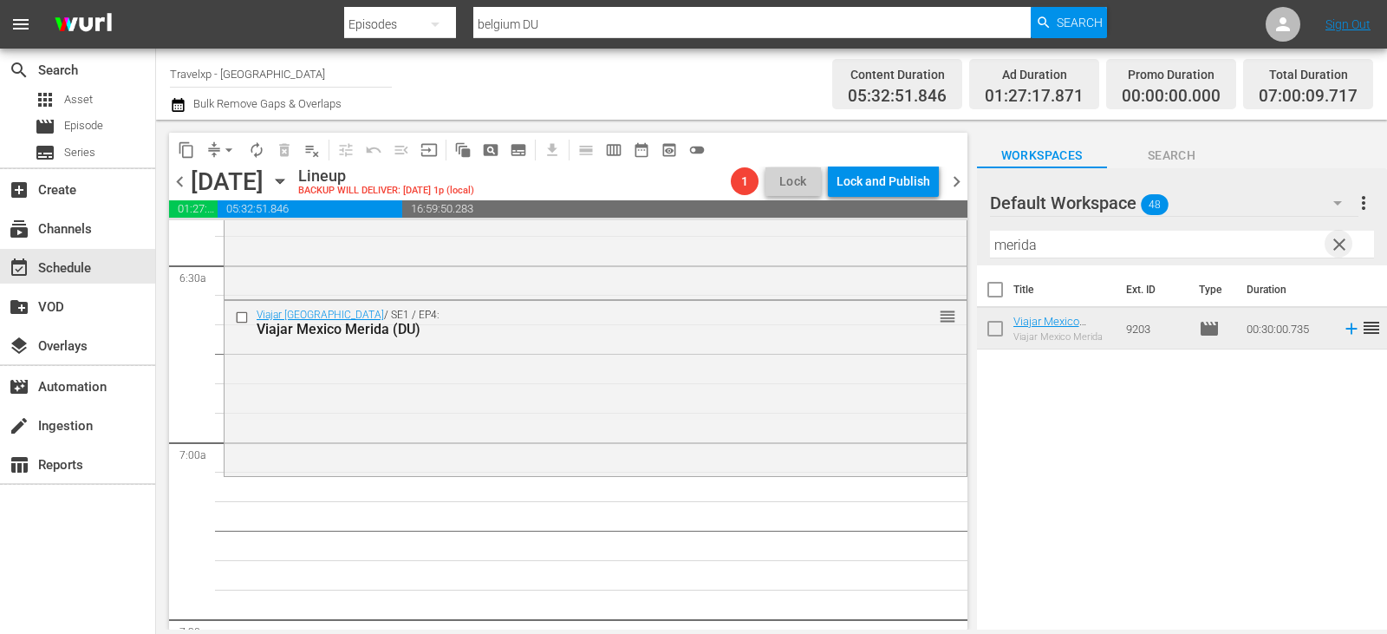
click at [1347, 244] on span "clear" at bounding box center [1339, 244] width 21 height 21
click at [1347, 244] on input "text" at bounding box center [1182, 245] width 384 height 28
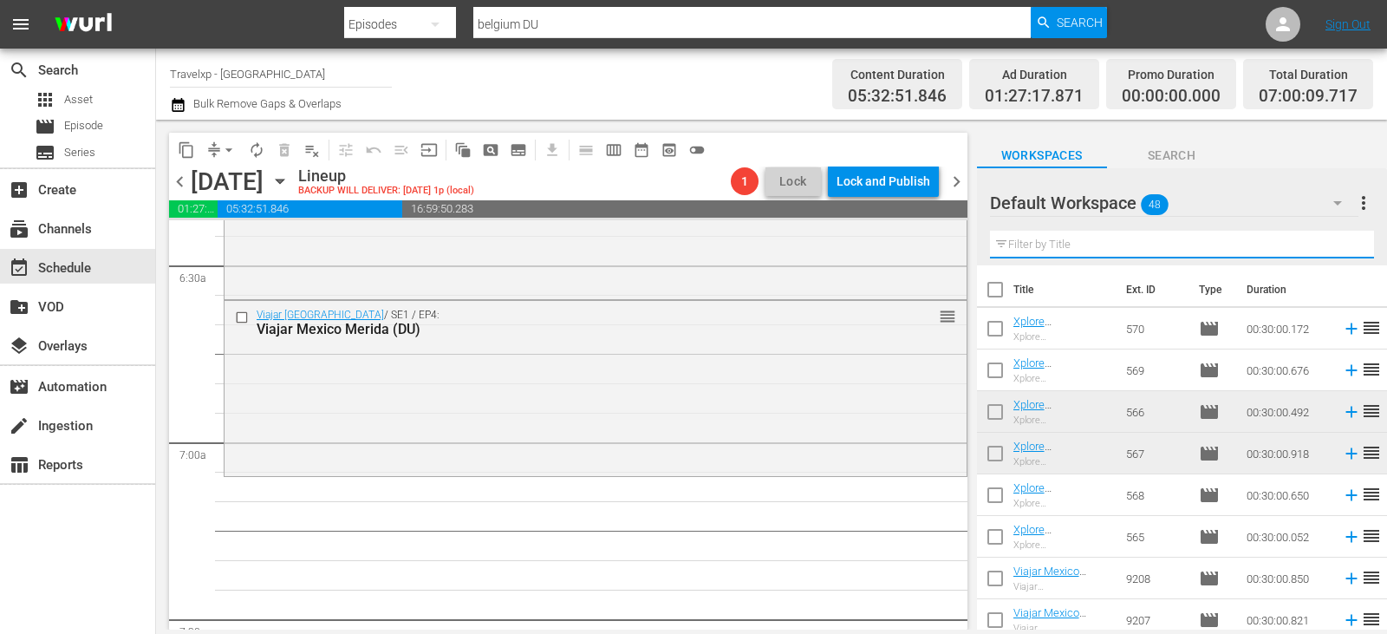
click at [1347, 244] on input "text" at bounding box center [1182, 245] width 384 height 28
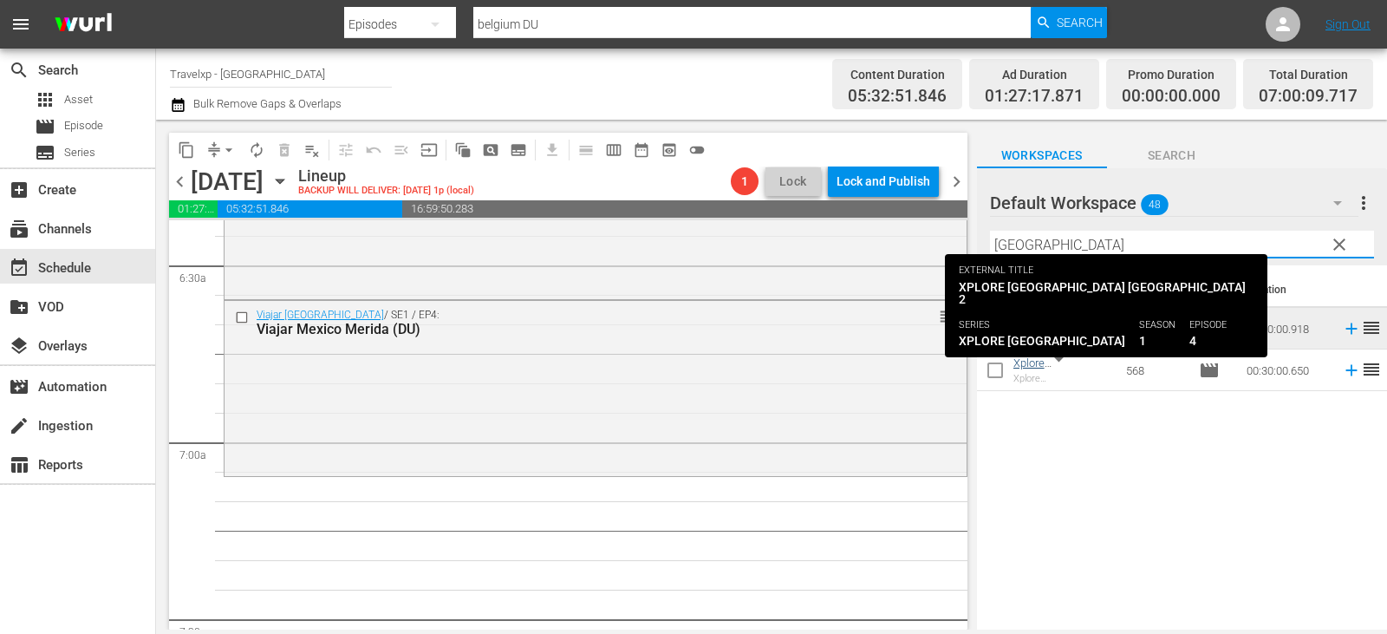
type input "[GEOGRAPHIC_DATA]"
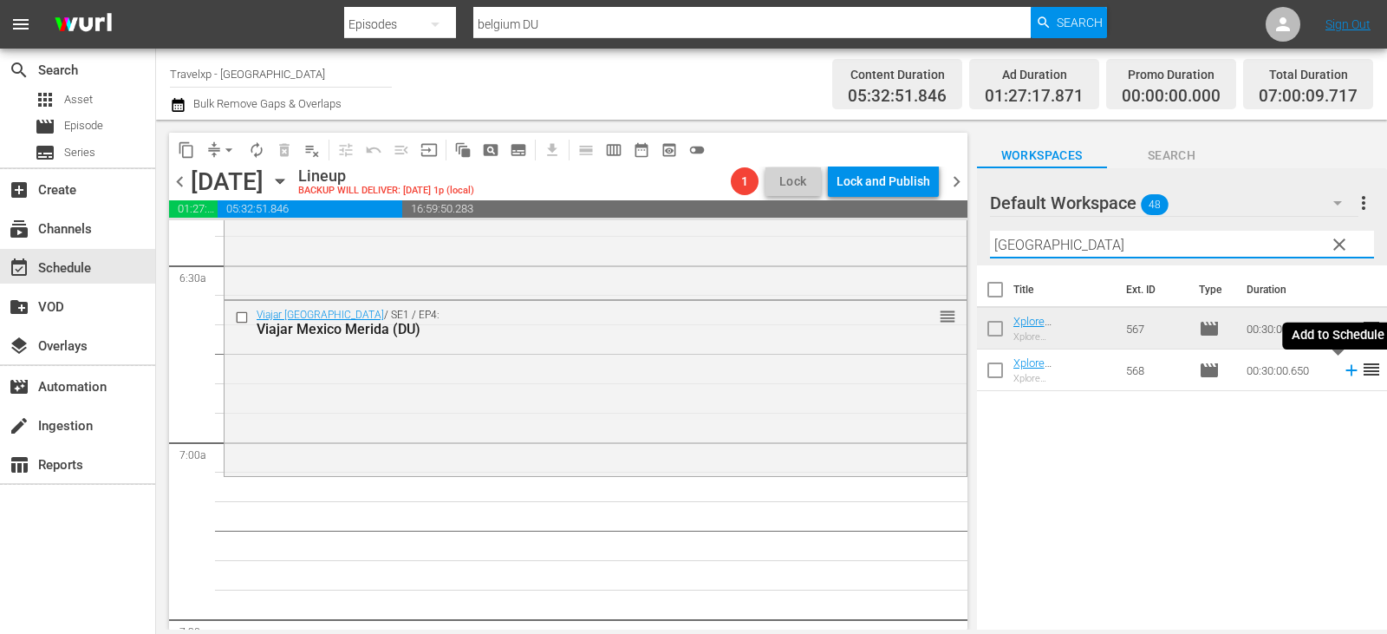
click at [1345, 368] on icon at bounding box center [1350, 370] width 11 height 11
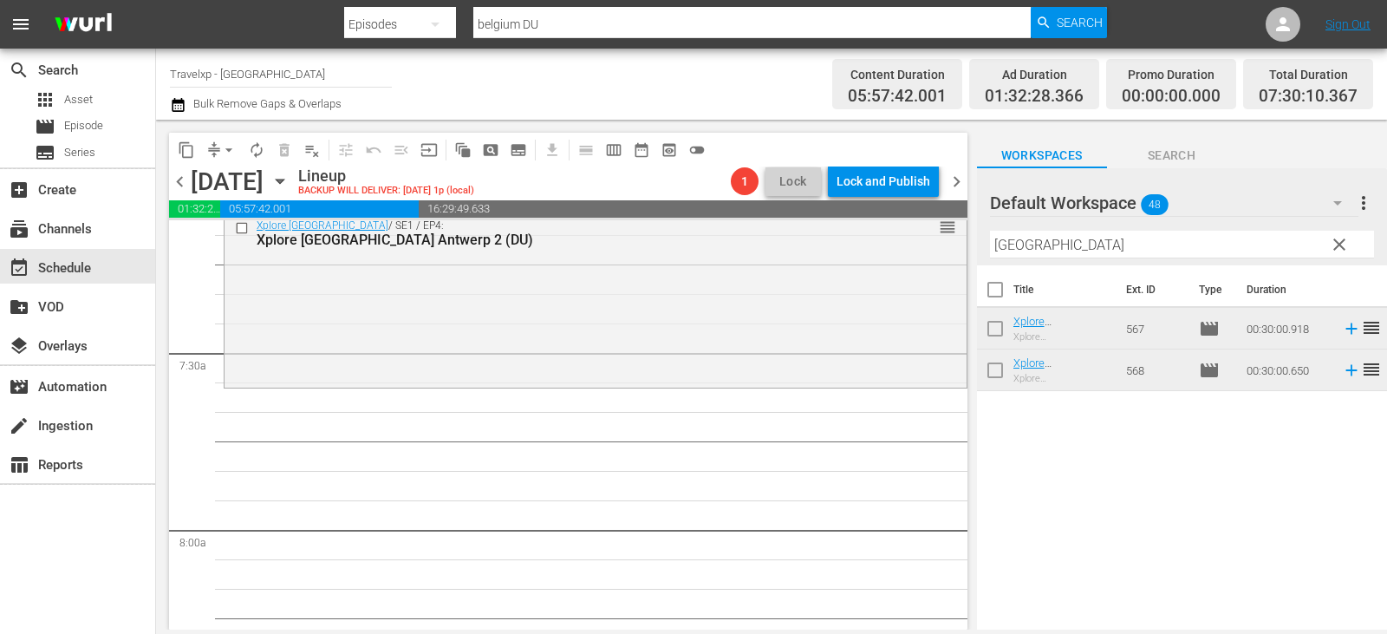
scroll to position [2427, 0]
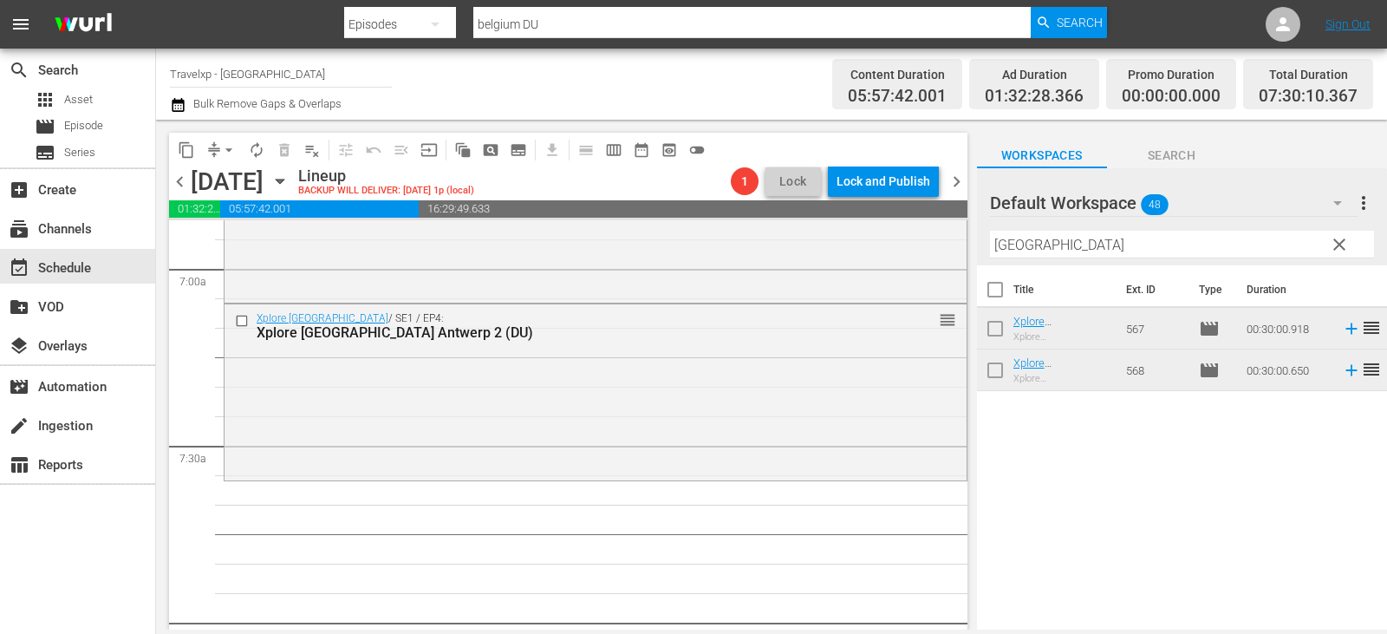
click at [1342, 245] on span "clear" at bounding box center [1339, 244] width 21 height 21
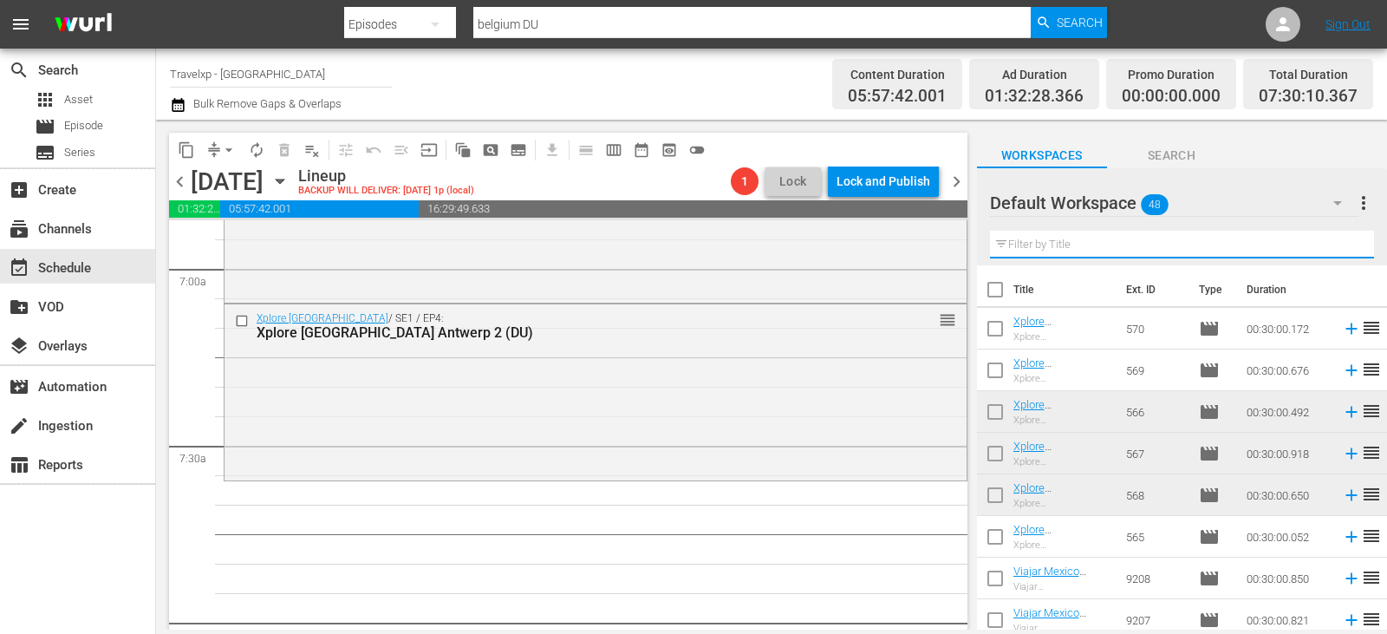
click at [1342, 245] on input "text" at bounding box center [1182, 245] width 384 height 28
click at [1343, 245] on input "text" at bounding box center [1182, 245] width 384 height 28
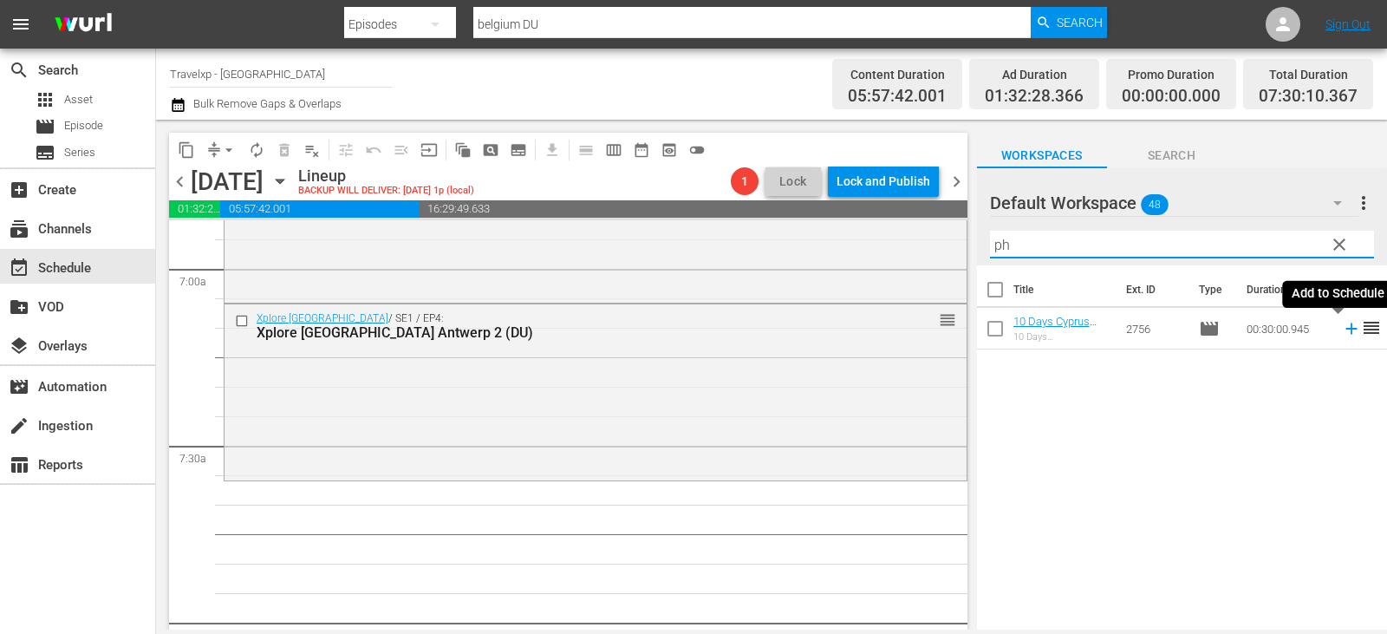
type input "ph"
click at [1345, 331] on icon at bounding box center [1350, 328] width 11 height 11
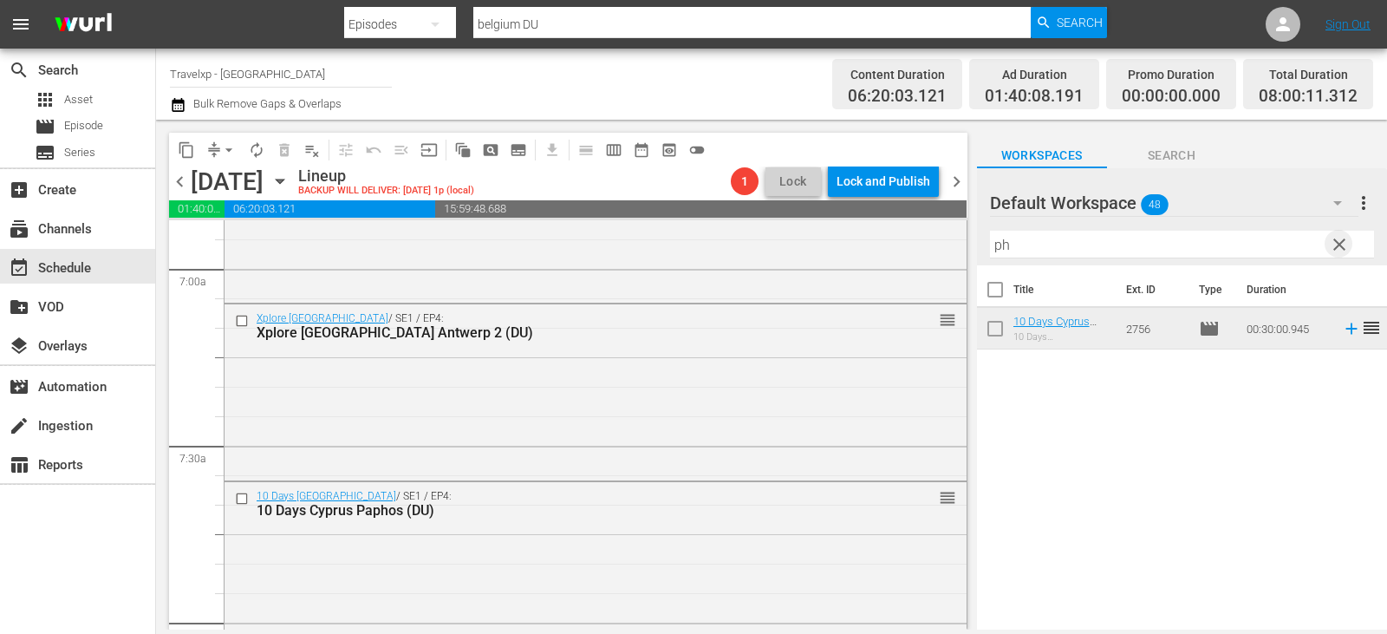
click at [1339, 245] on span "clear" at bounding box center [1339, 244] width 21 height 21
click at [1339, 245] on input "text" at bounding box center [1182, 245] width 384 height 28
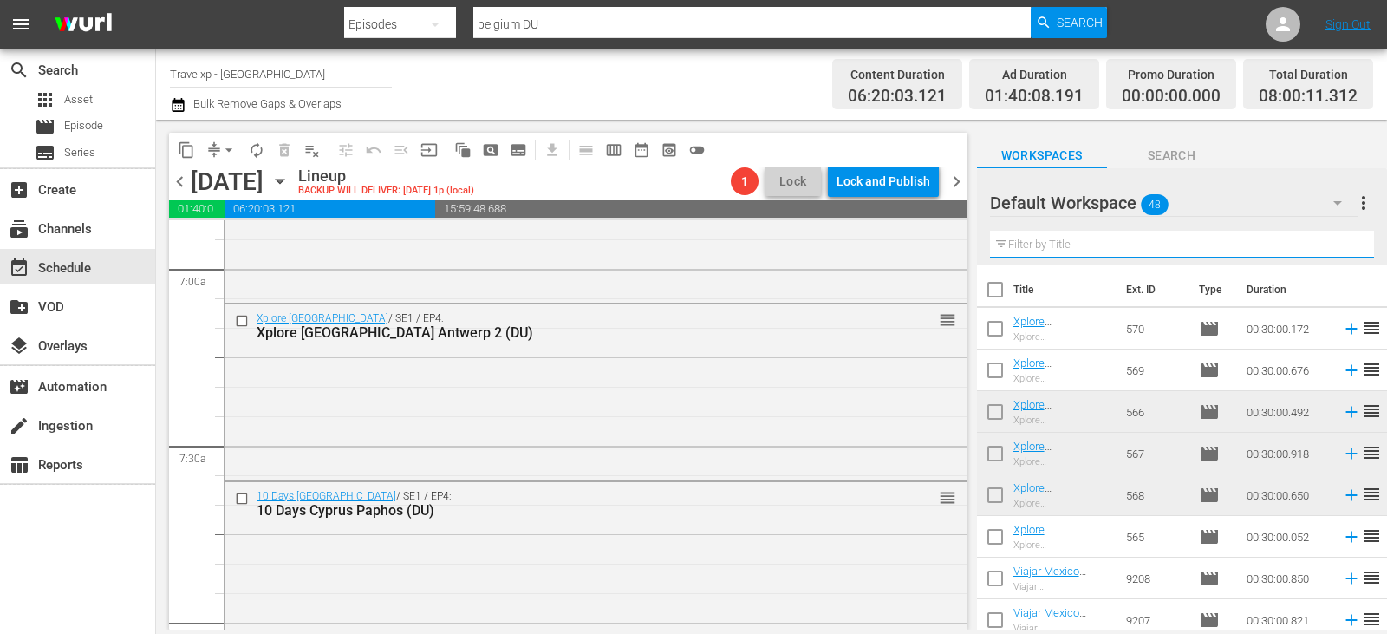
click at [1339, 245] on input "text" at bounding box center [1182, 245] width 384 height 28
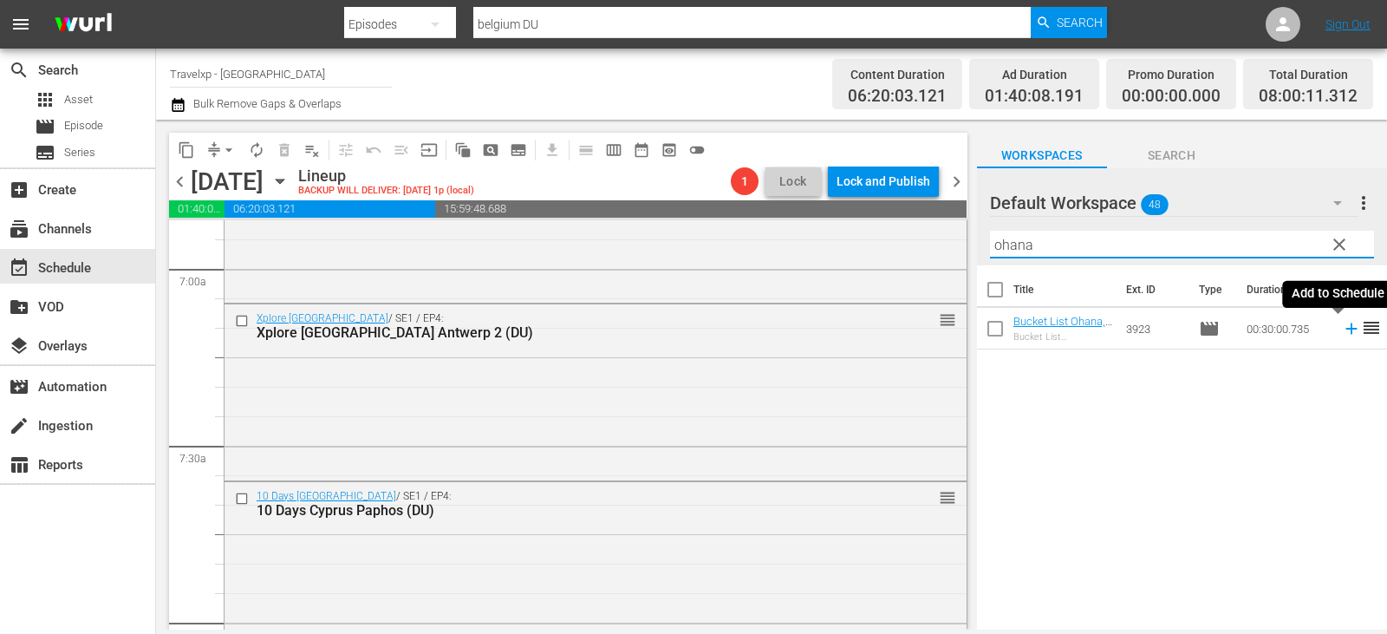
type input "ohana"
click at [1345, 329] on icon at bounding box center [1350, 328] width 11 height 11
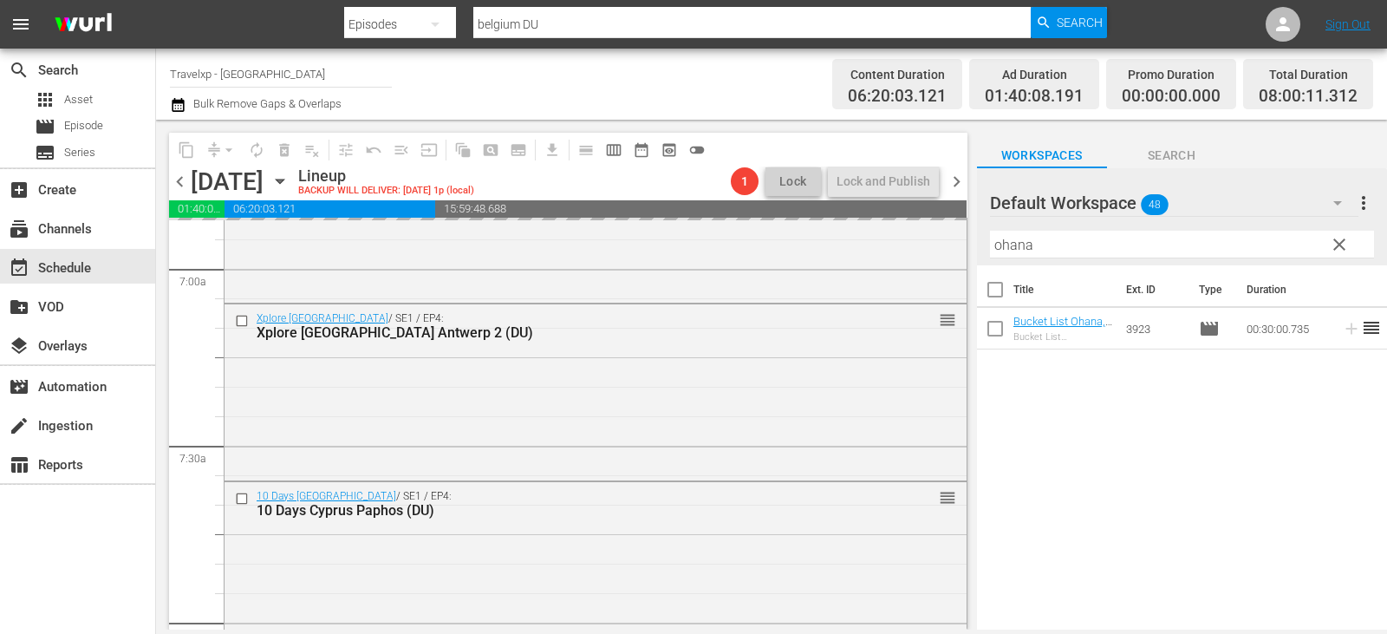
click at [1345, 244] on span "clear" at bounding box center [1339, 244] width 21 height 21
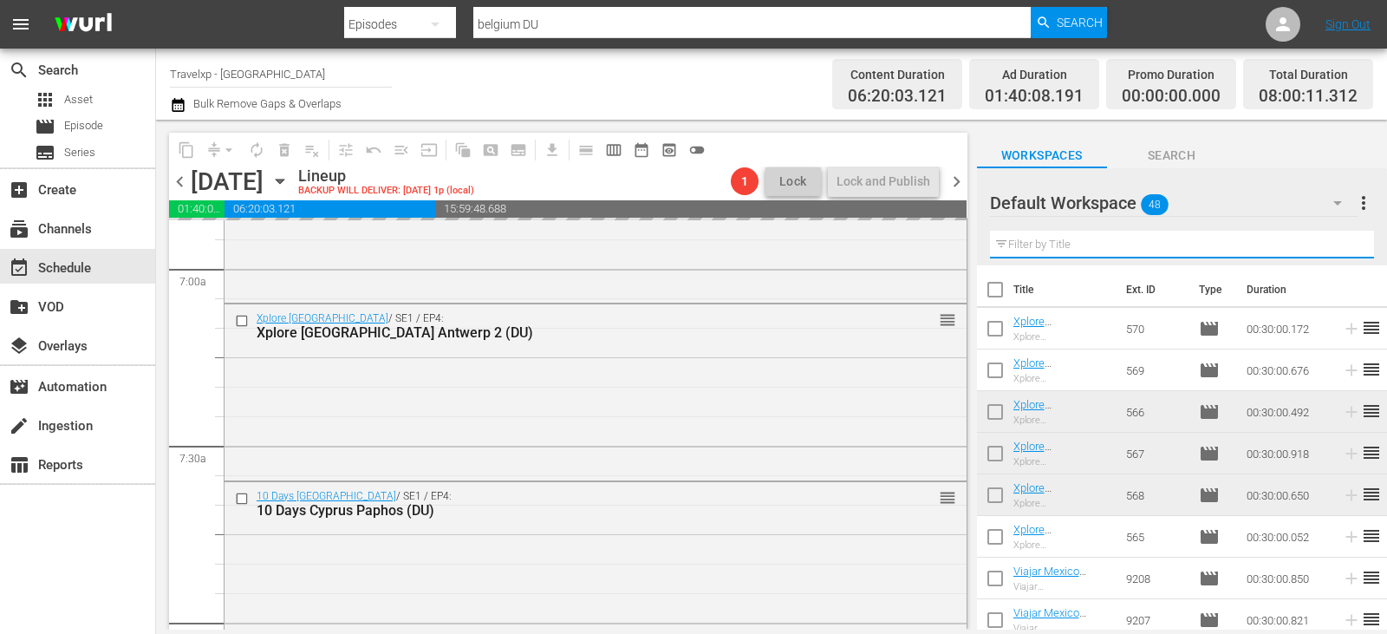
click at [1345, 244] on input "text" at bounding box center [1182, 245] width 384 height 28
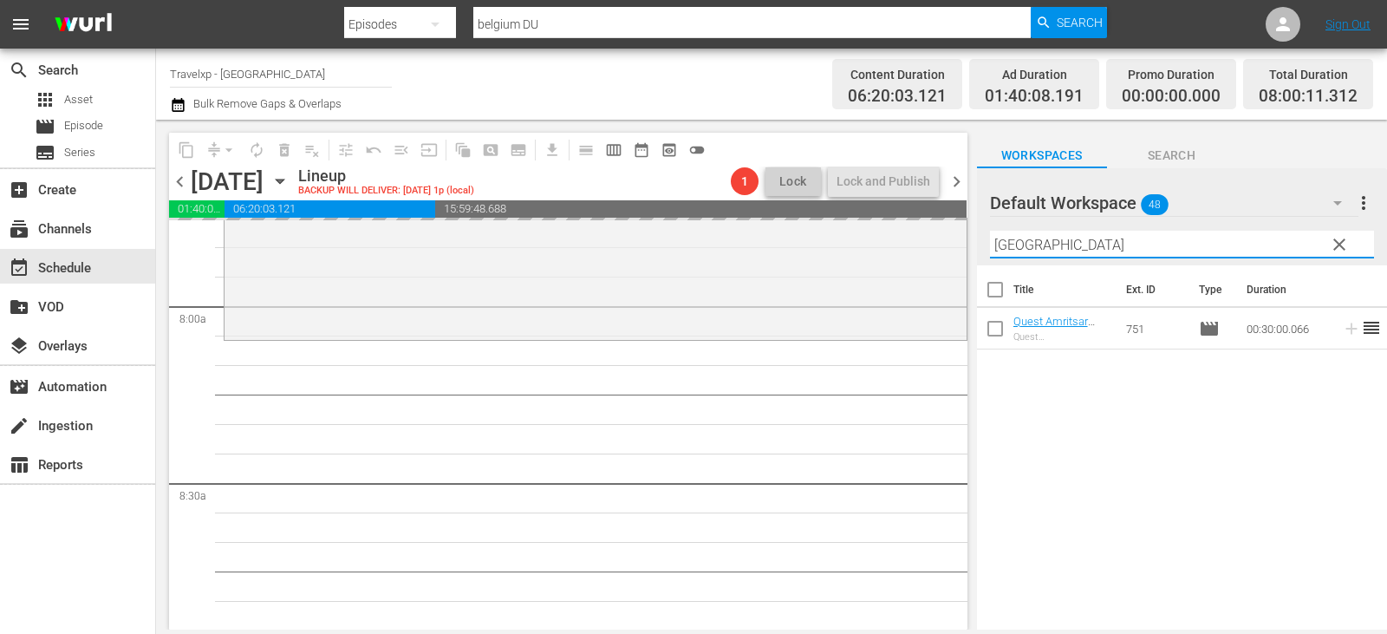
scroll to position [2687, 0]
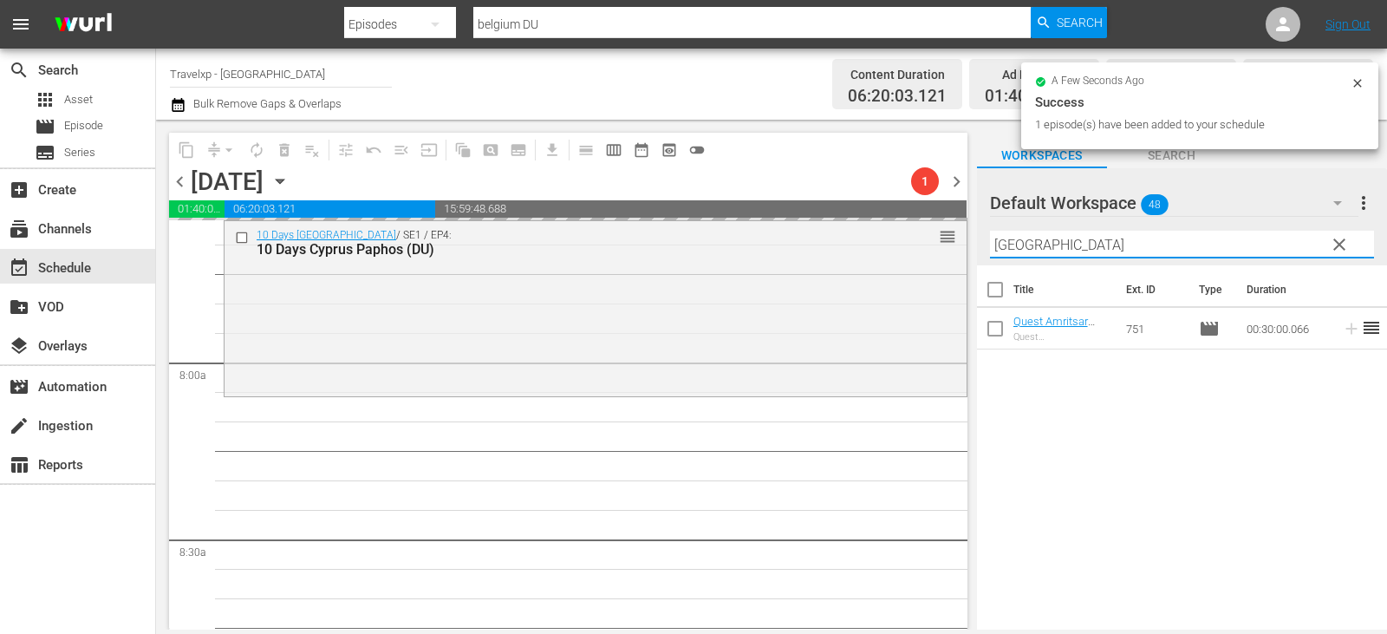
type input "[GEOGRAPHIC_DATA]"
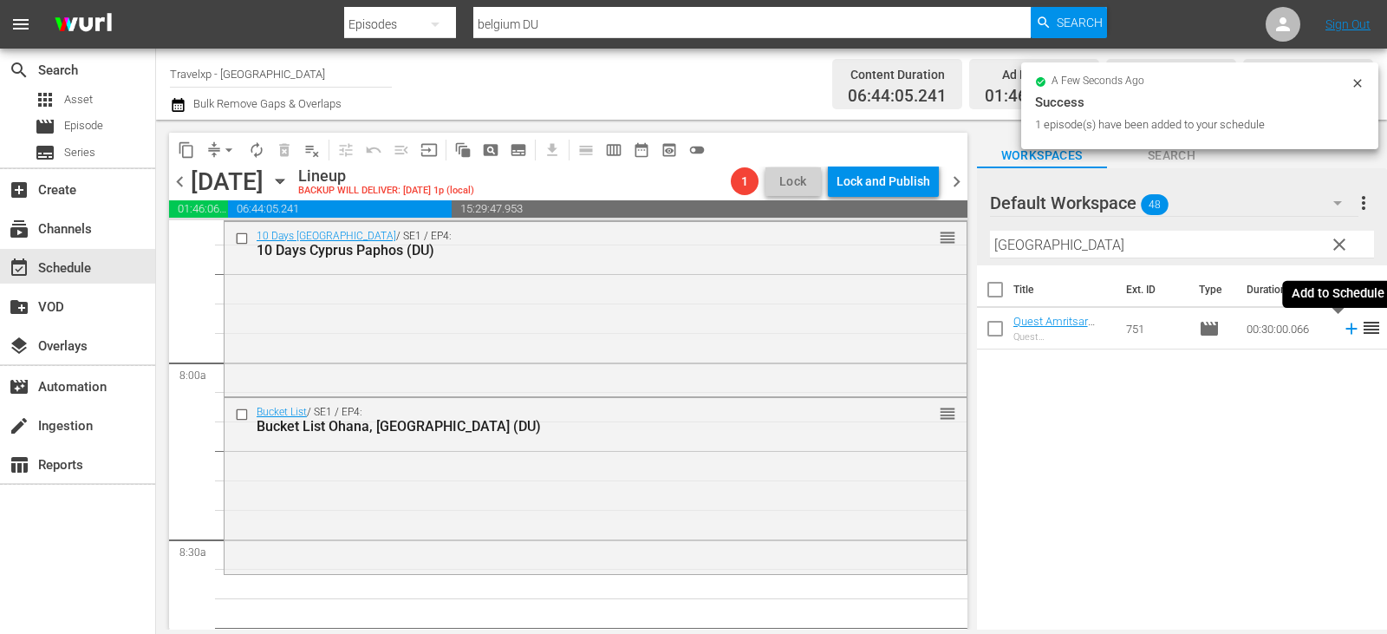
click at [1345, 329] on icon at bounding box center [1350, 328] width 11 height 11
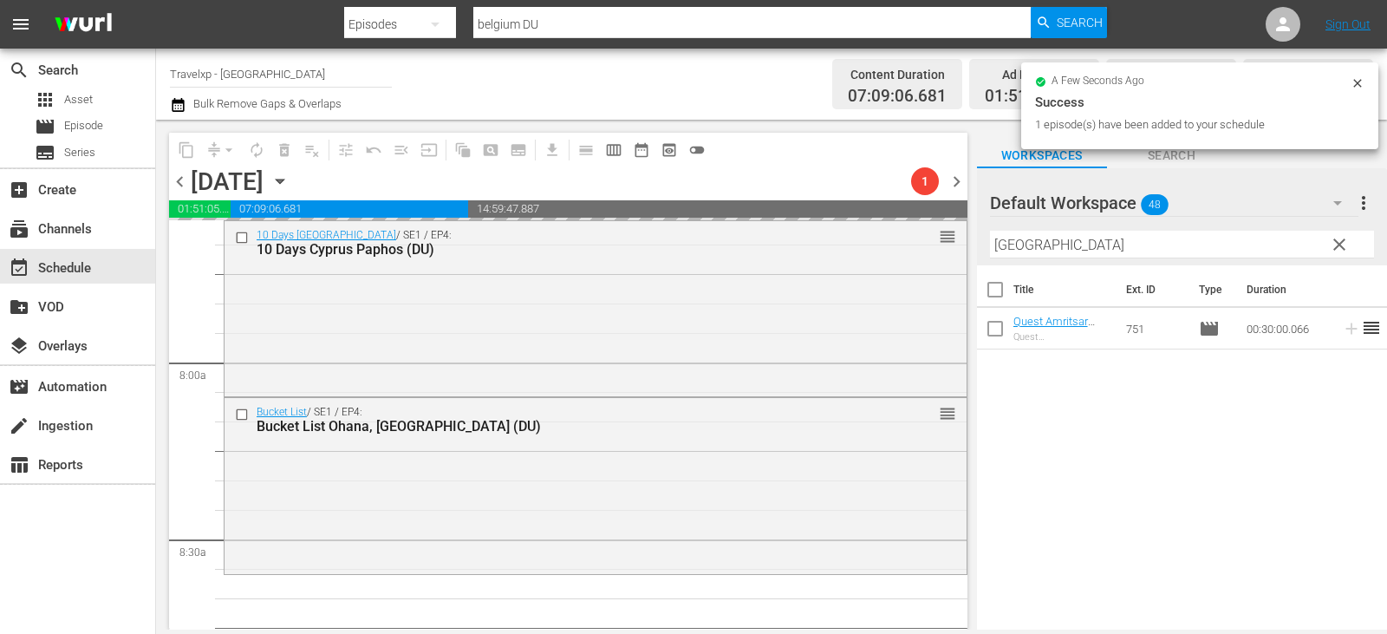
click at [1332, 239] on span "clear" at bounding box center [1339, 244] width 21 height 21
click at [1332, 239] on input "[GEOGRAPHIC_DATA]" at bounding box center [1182, 245] width 384 height 28
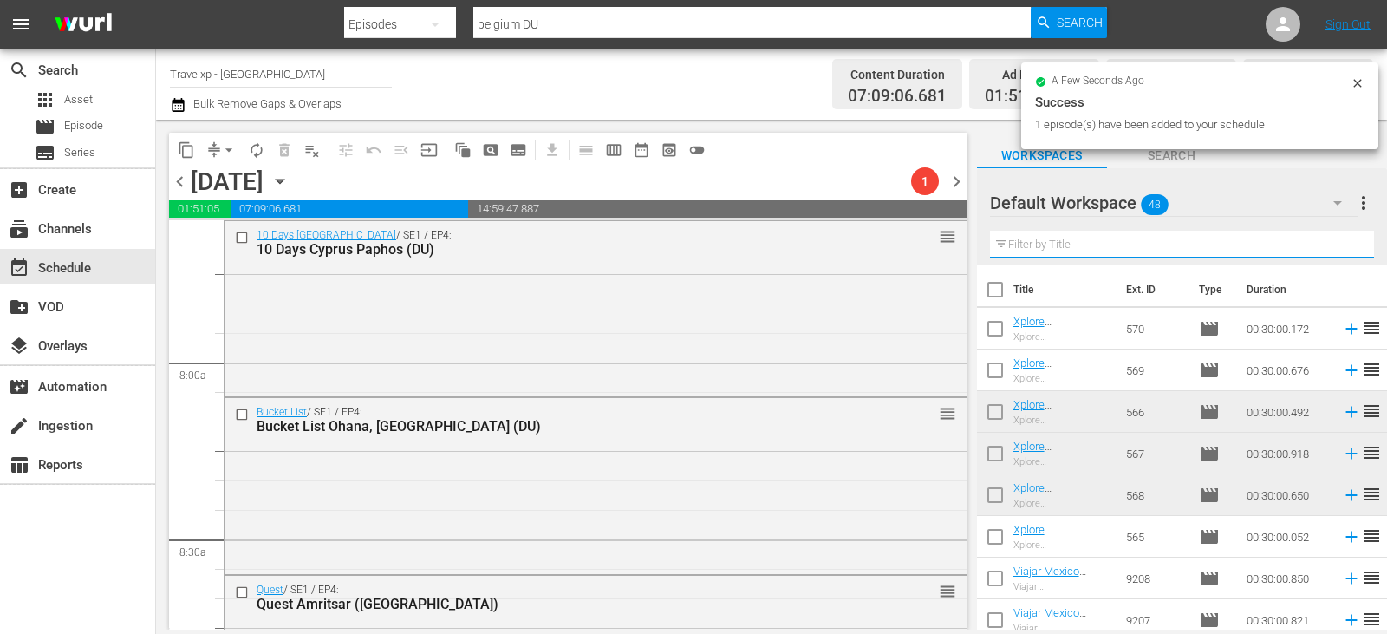
click at [1332, 239] on input "text" at bounding box center [1182, 245] width 384 height 28
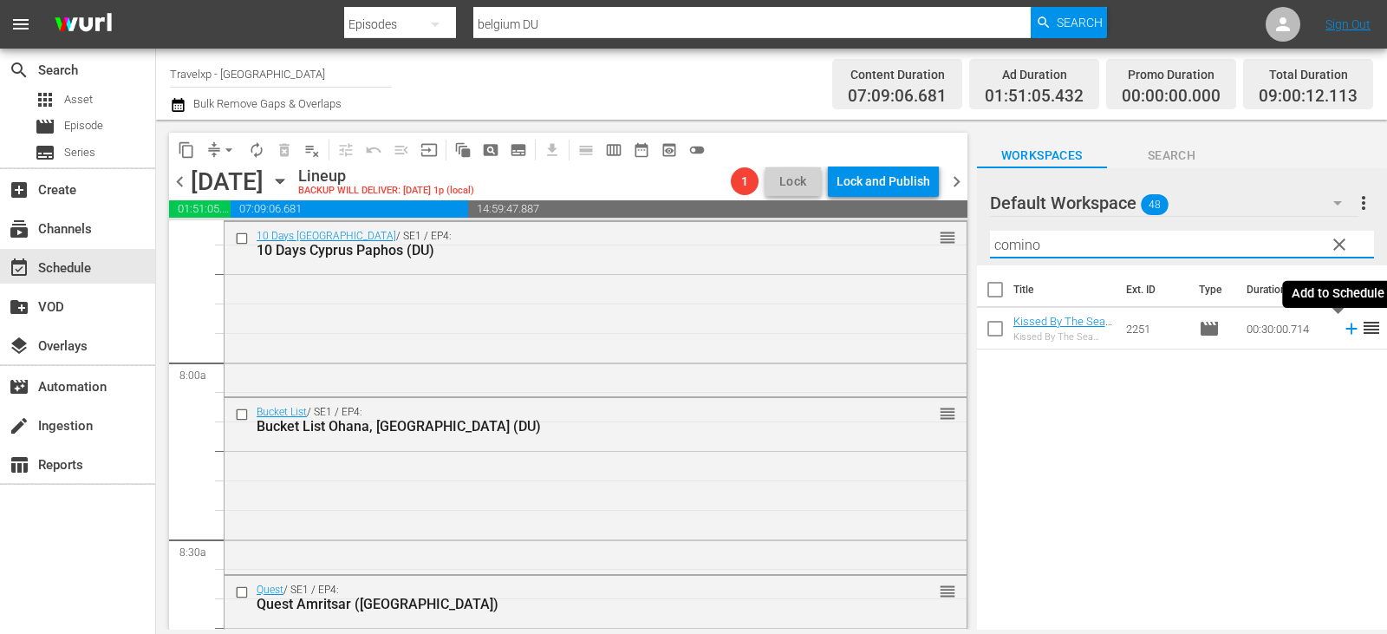
type input "comino"
click at [1342, 325] on icon at bounding box center [1351, 328] width 19 height 19
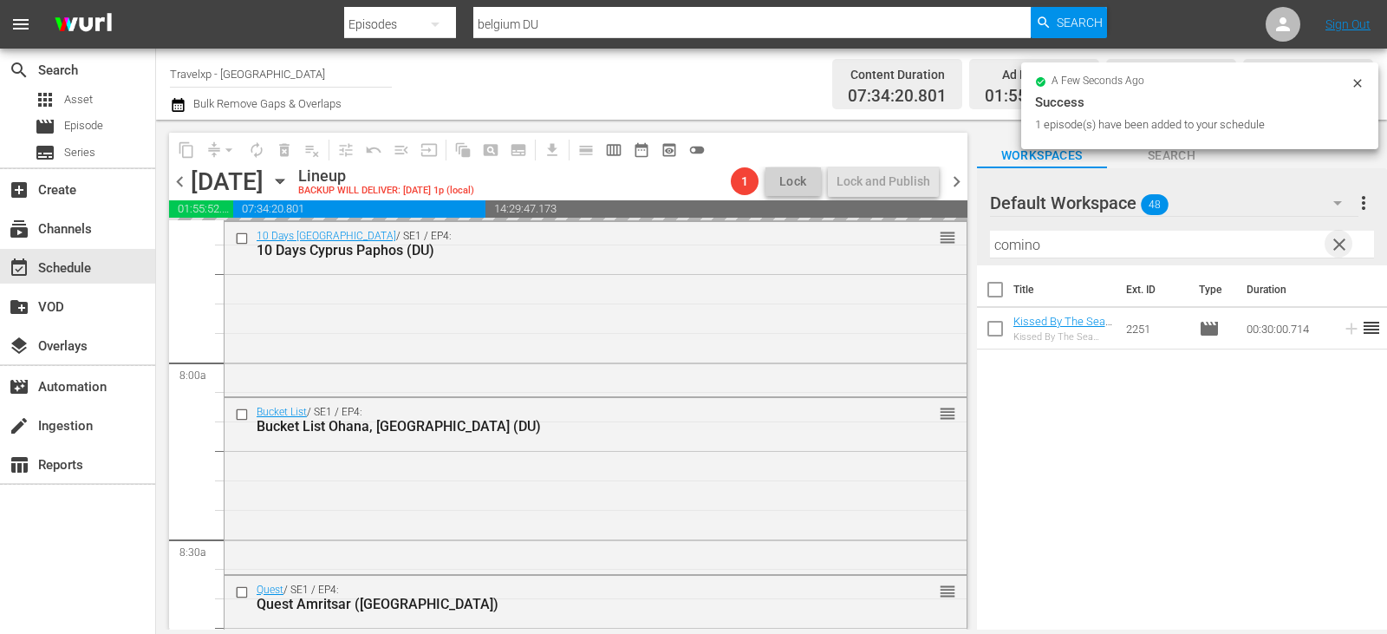
click at [1339, 247] on span "clear" at bounding box center [1339, 244] width 21 height 21
click at [1339, 247] on input "text" at bounding box center [1182, 245] width 384 height 28
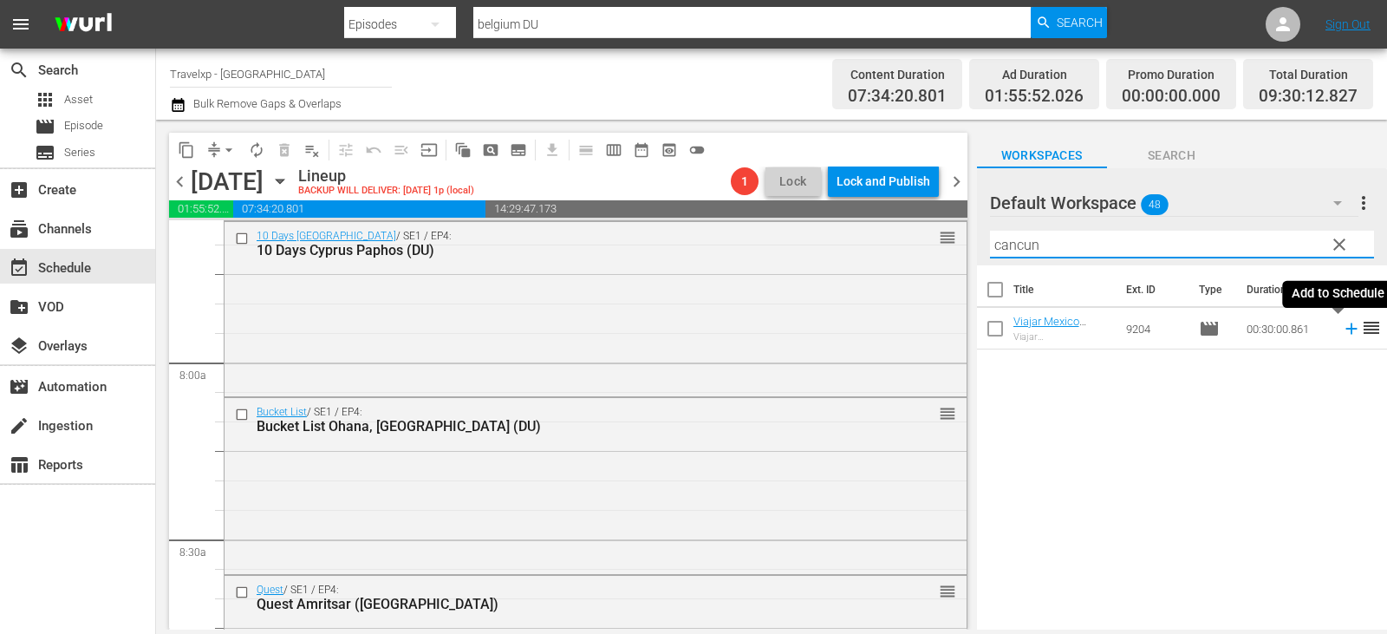
type input "cancun"
click at [1345, 329] on icon at bounding box center [1351, 328] width 19 height 19
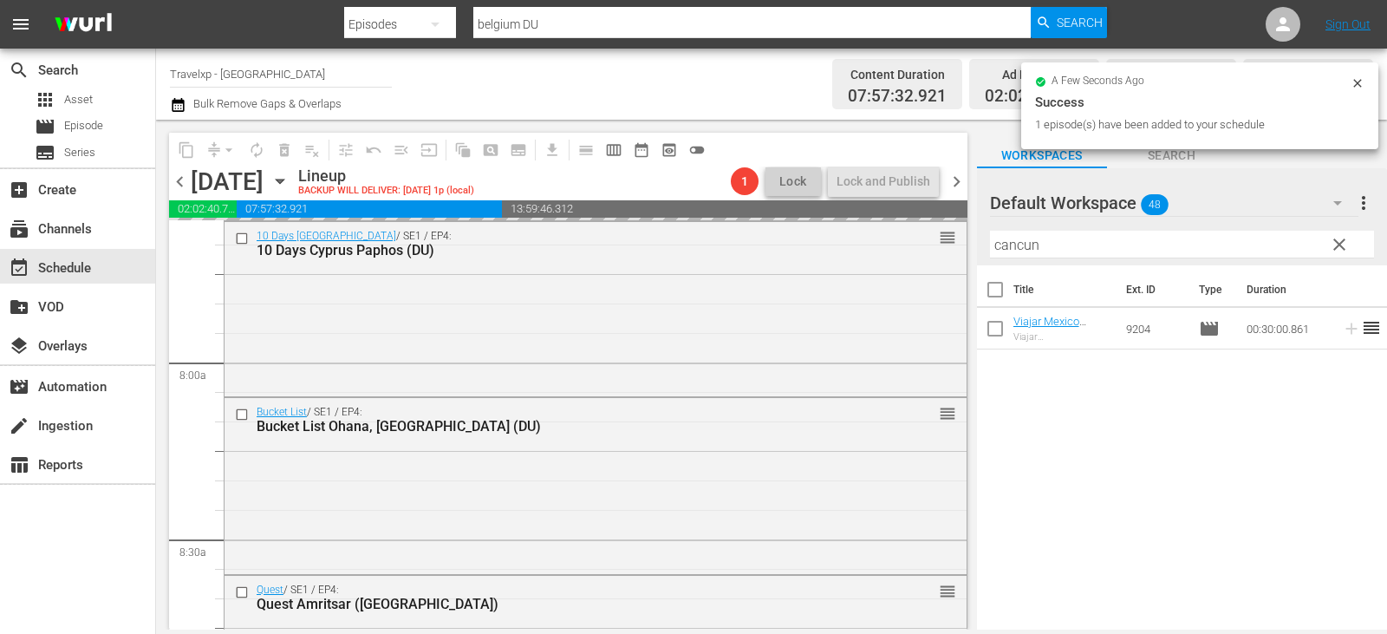
click at [1335, 245] on span "clear" at bounding box center [1339, 244] width 21 height 21
click at [1335, 245] on input "cancun" at bounding box center [1182, 245] width 384 height 28
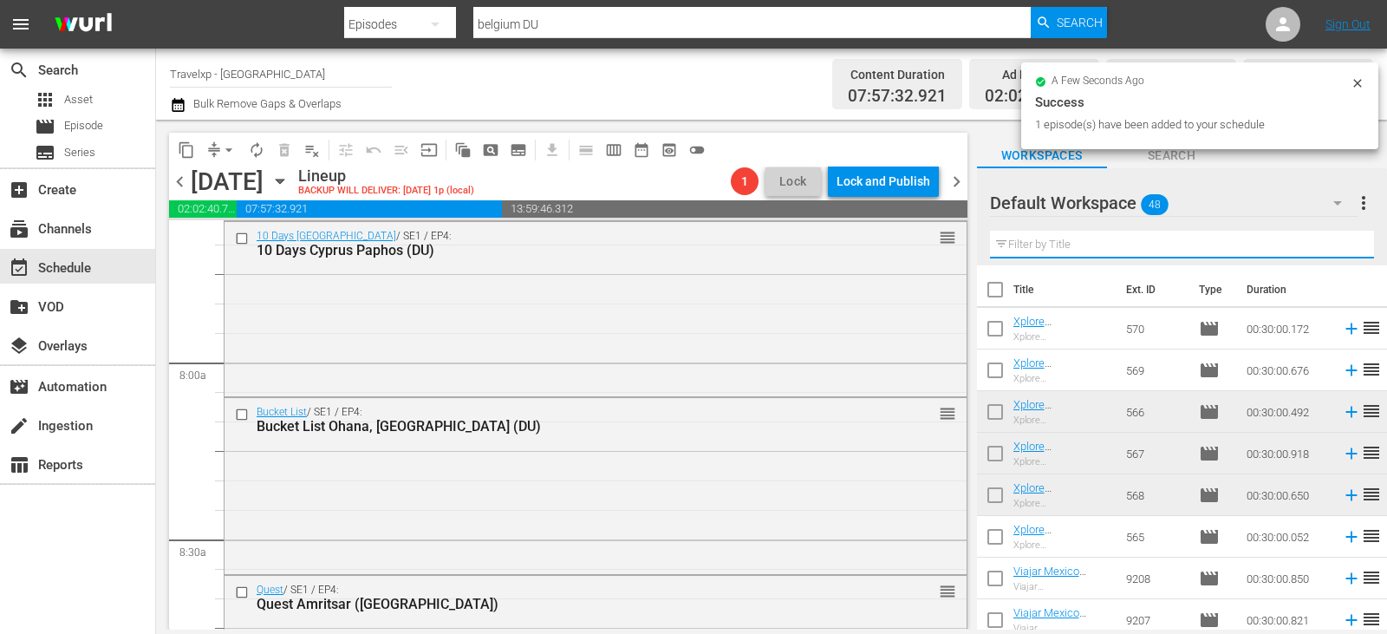
click at [1335, 245] on input "text" at bounding box center [1182, 245] width 384 height 28
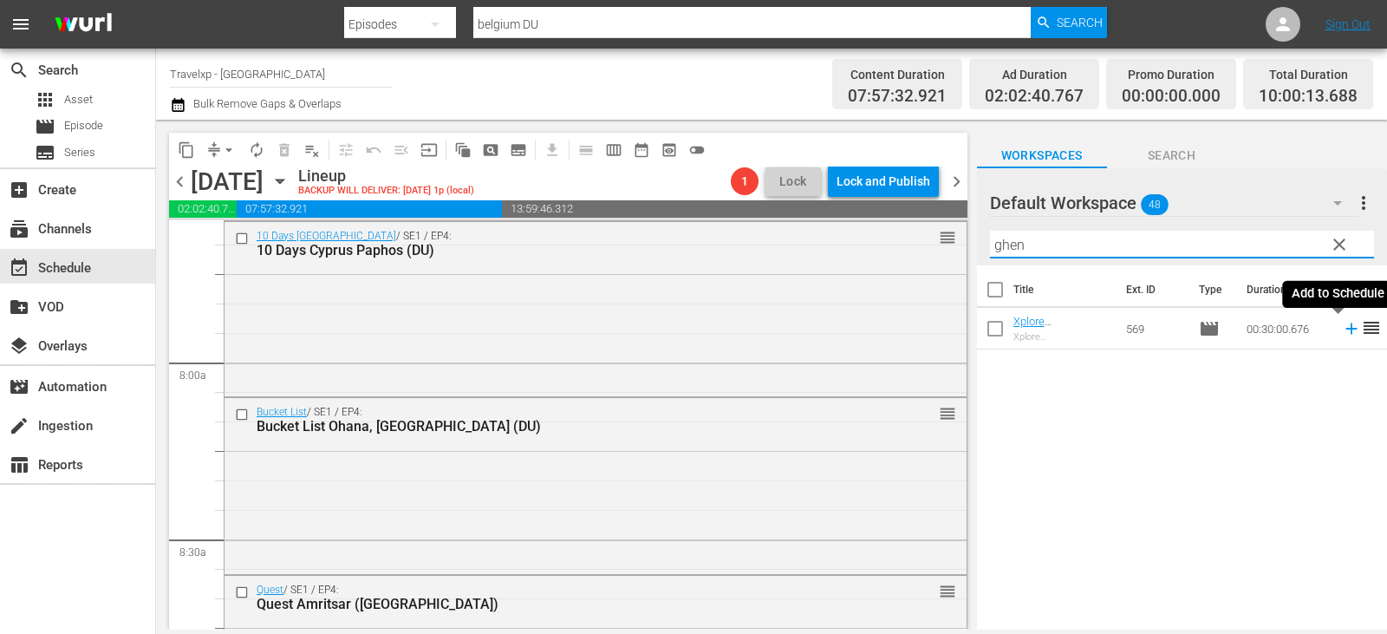
type input "ghen"
click at [1346, 328] on icon at bounding box center [1351, 328] width 19 height 19
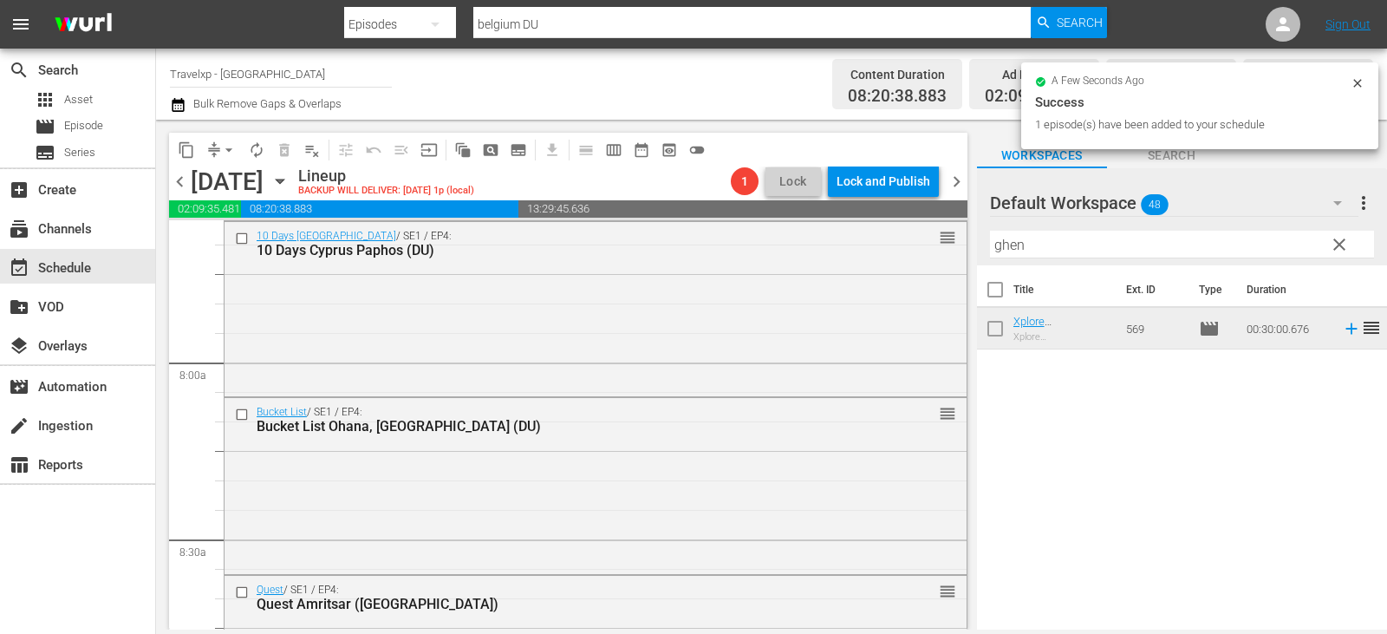
click at [1331, 244] on span "clear" at bounding box center [1339, 244] width 21 height 21
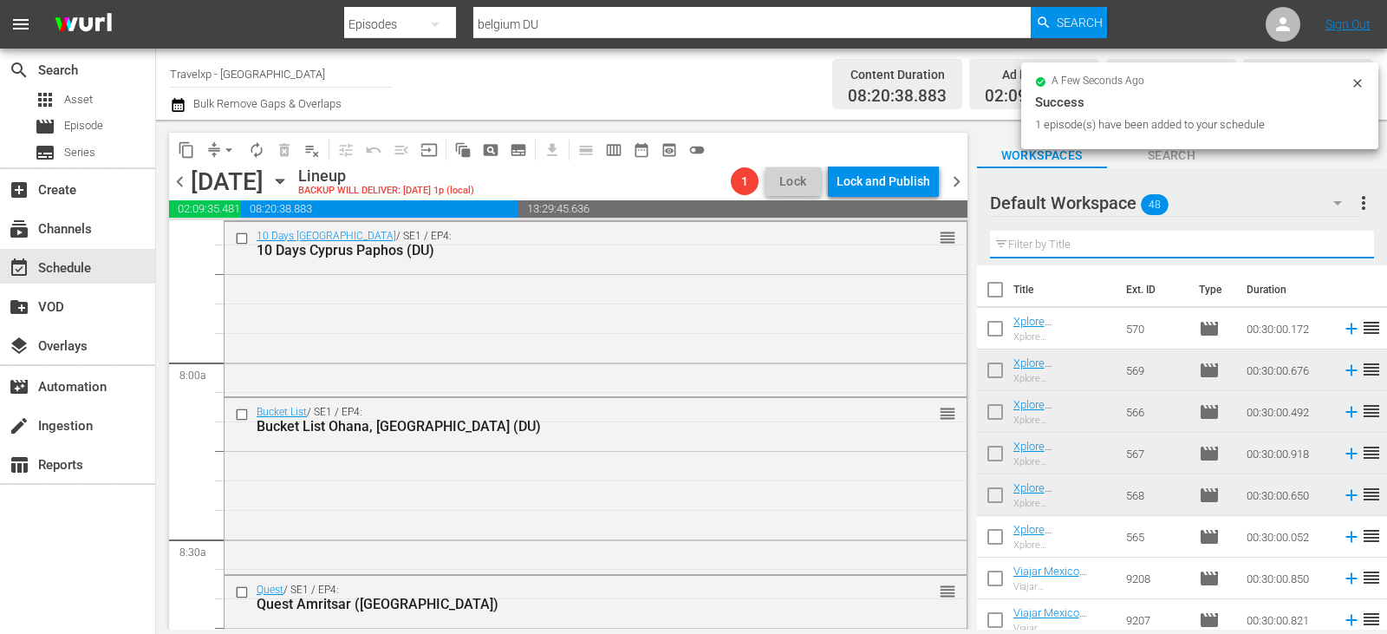
click at [1331, 244] on input "text" at bounding box center [1182, 245] width 384 height 28
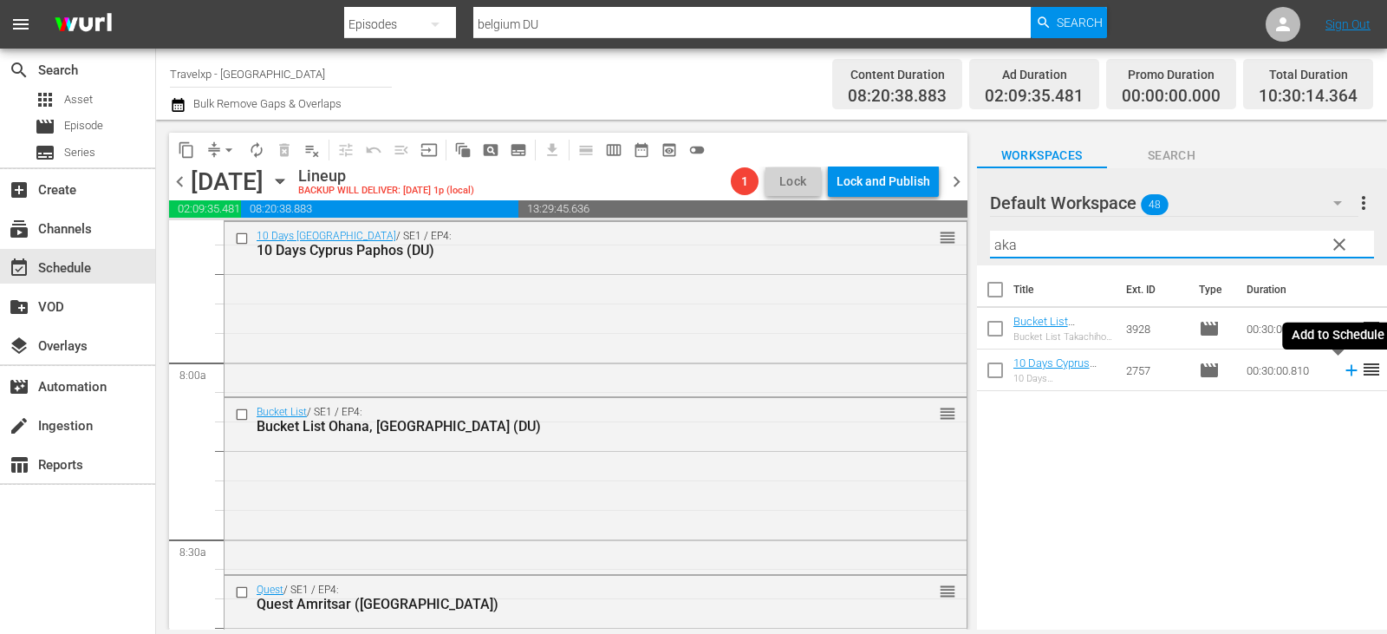
type input "aka"
click at [1345, 371] on icon at bounding box center [1350, 370] width 11 height 11
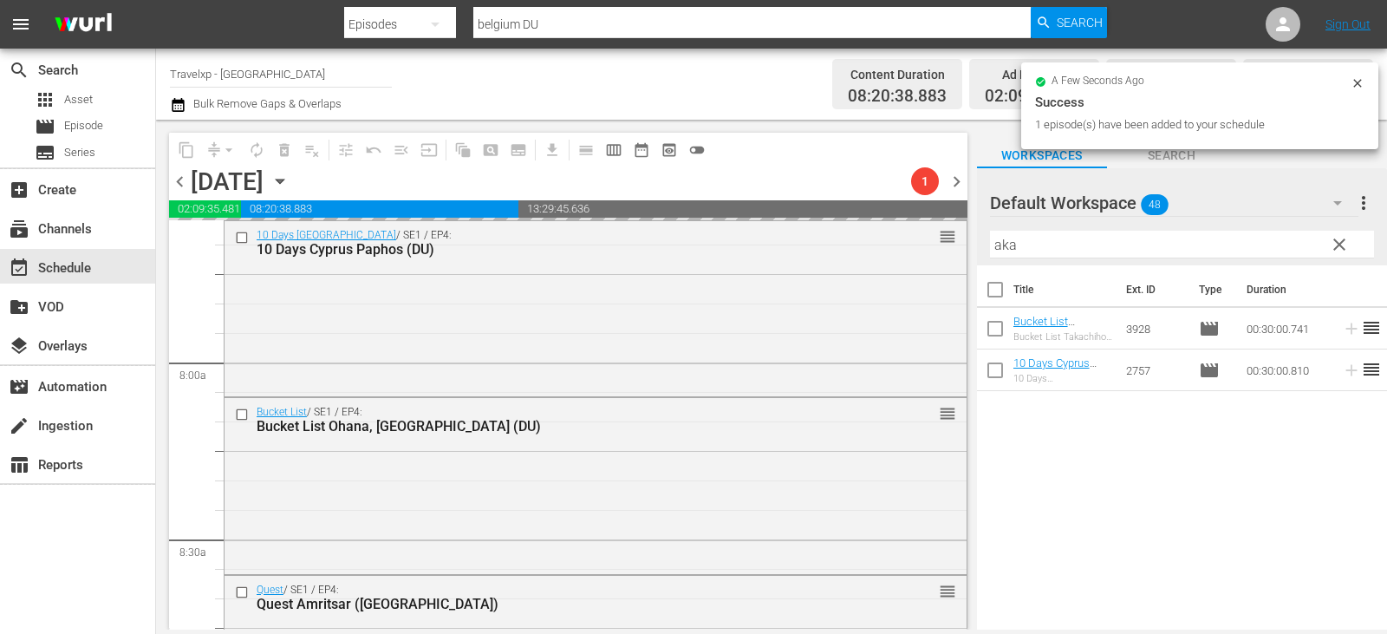
click at [1340, 247] on span "clear" at bounding box center [1339, 244] width 21 height 21
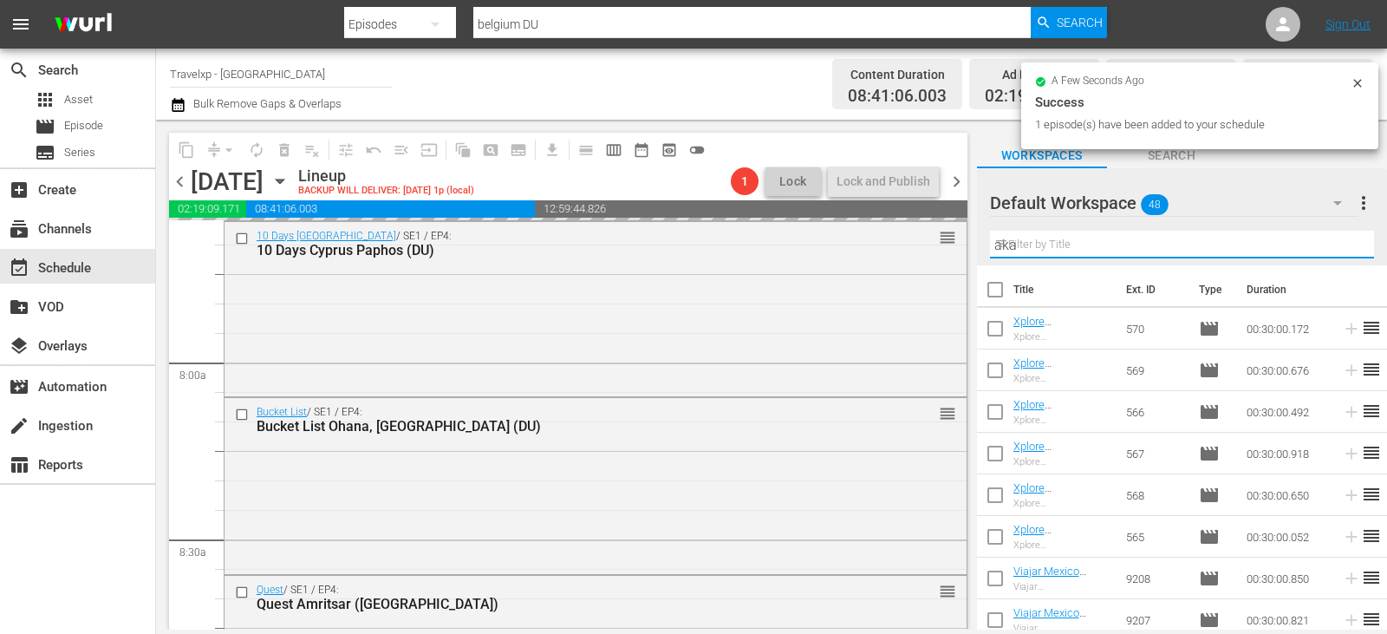
click at [1340, 247] on input "aka" at bounding box center [1182, 245] width 384 height 28
click at [1340, 247] on input "text" at bounding box center [1182, 245] width 384 height 28
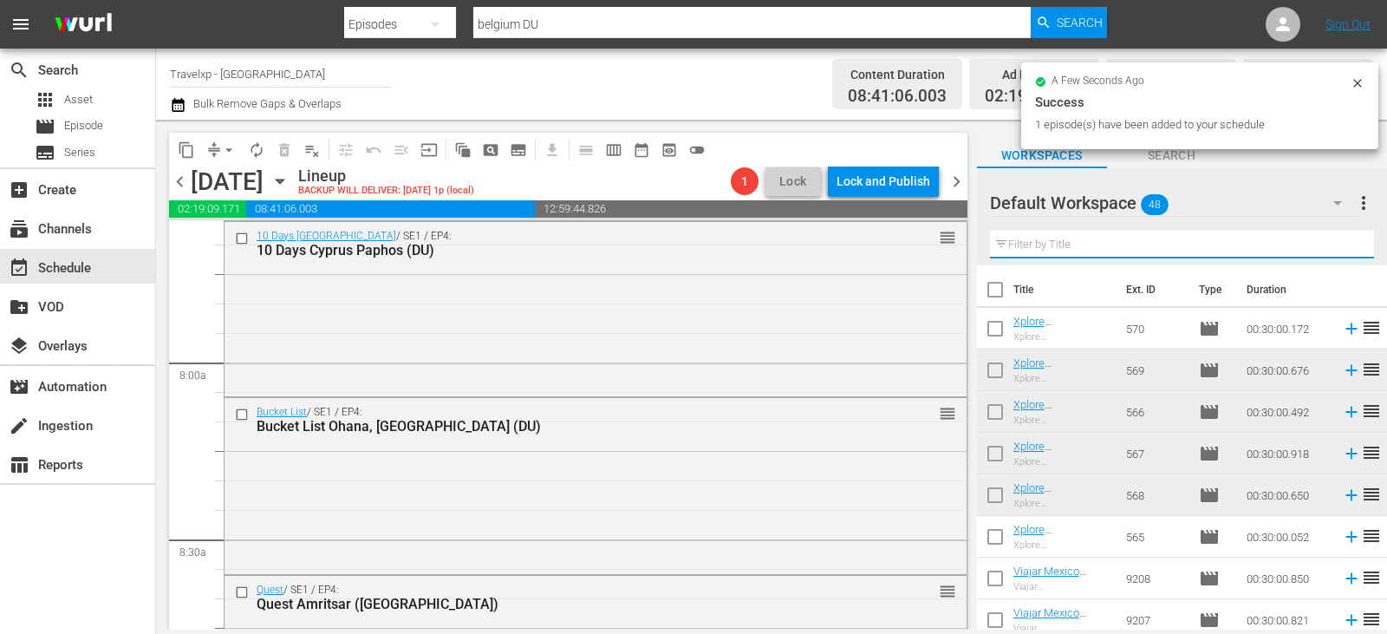
click at [1340, 247] on input "text" at bounding box center [1182, 245] width 384 height 28
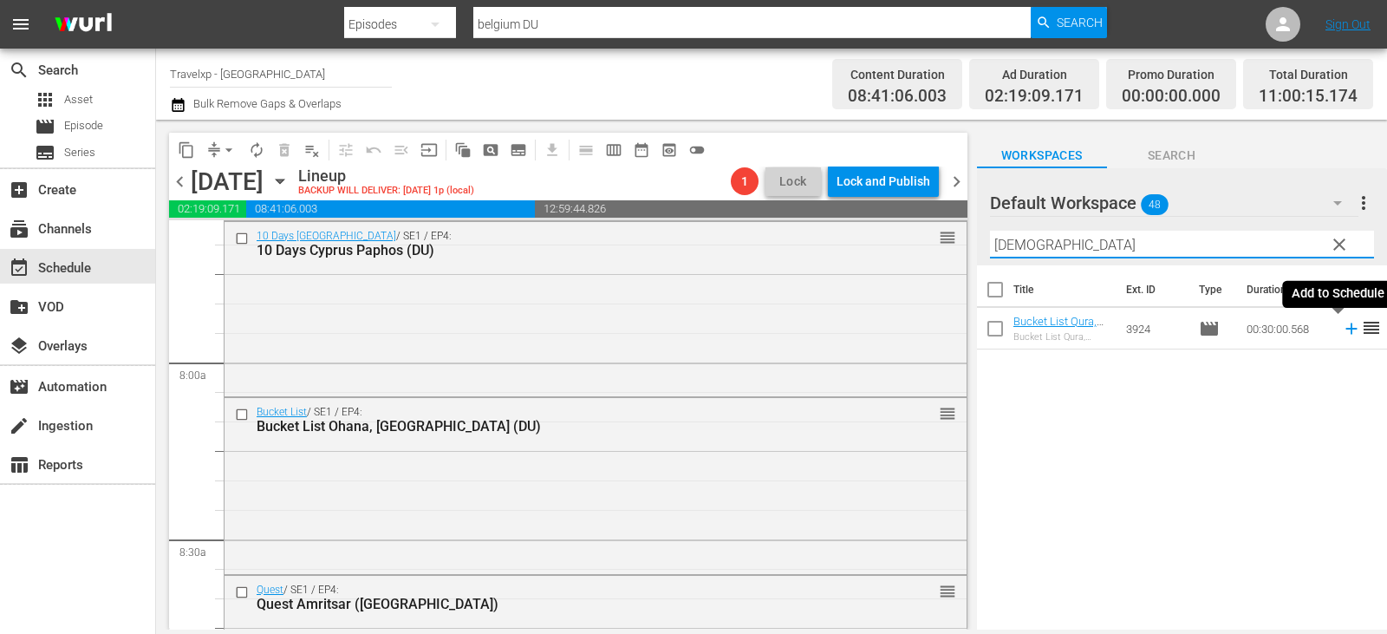
type input "[DEMOGRAPHIC_DATA]"
click at [1342, 327] on icon at bounding box center [1351, 328] width 19 height 19
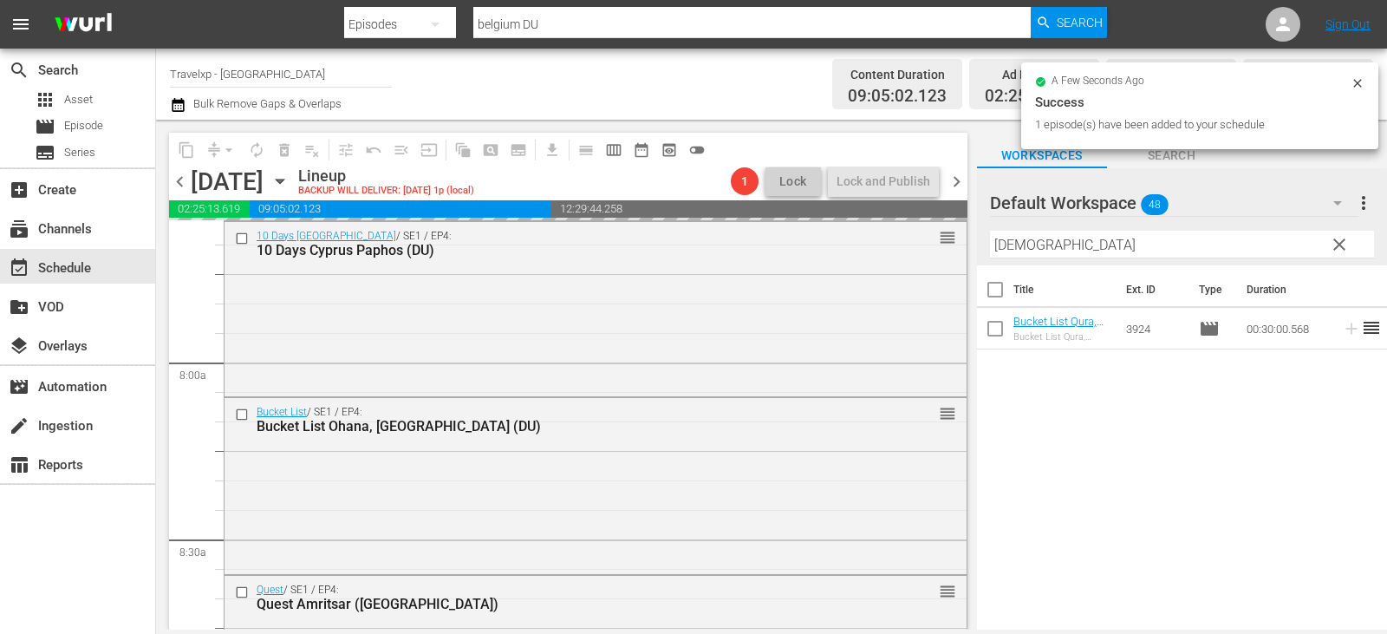
click at [1336, 245] on span "clear" at bounding box center [1339, 244] width 21 height 21
click at [1336, 245] on input "[DEMOGRAPHIC_DATA]" at bounding box center [1182, 245] width 384 height 28
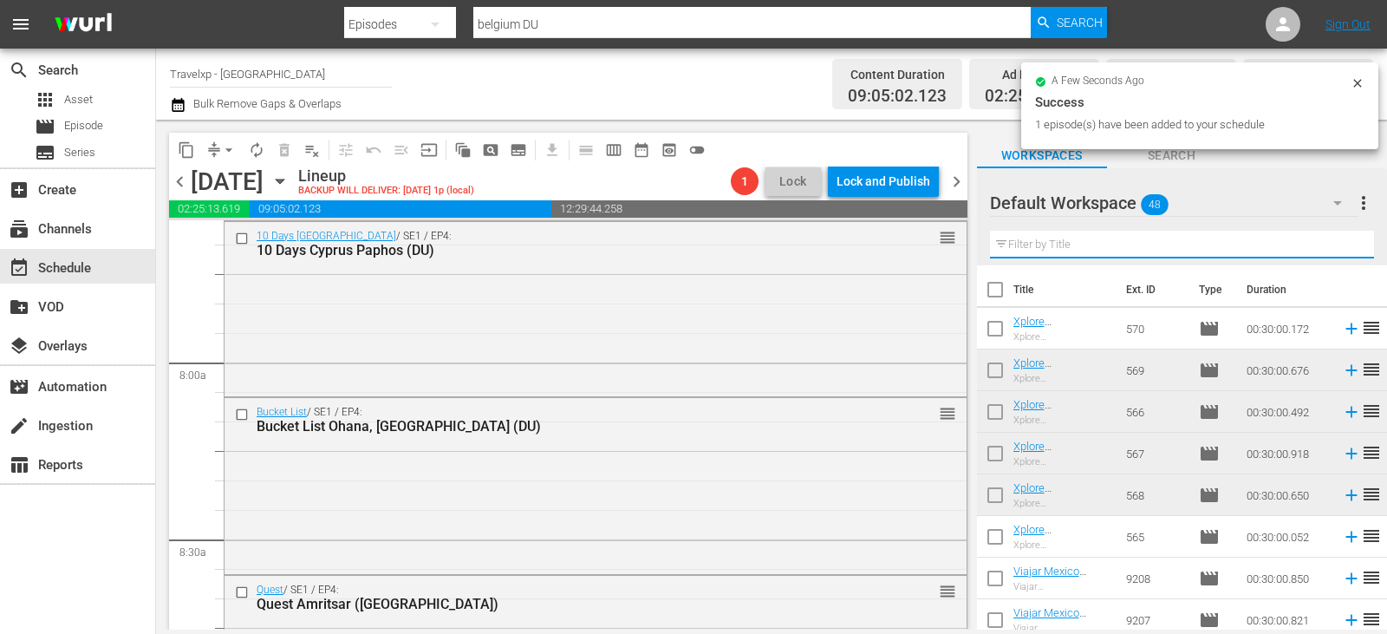
click at [1336, 245] on input "text" at bounding box center [1182, 245] width 384 height 28
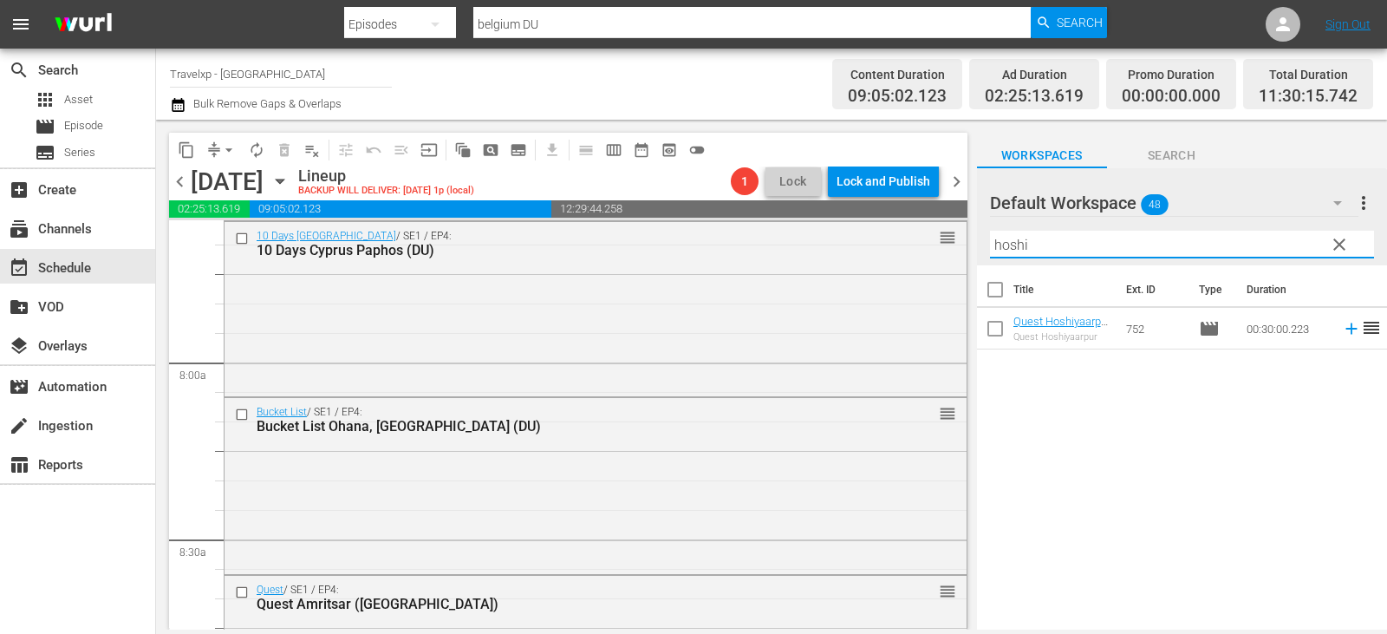
type input "hoshi"
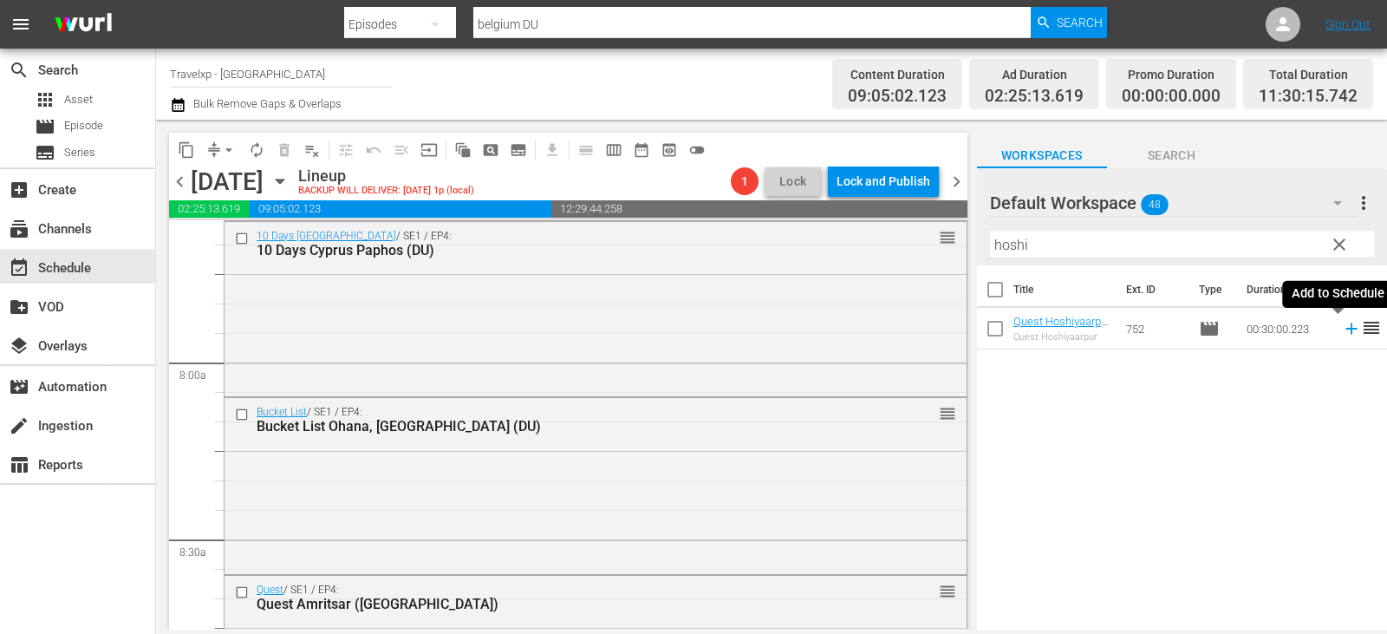
click at [1345, 330] on icon at bounding box center [1350, 328] width 11 height 11
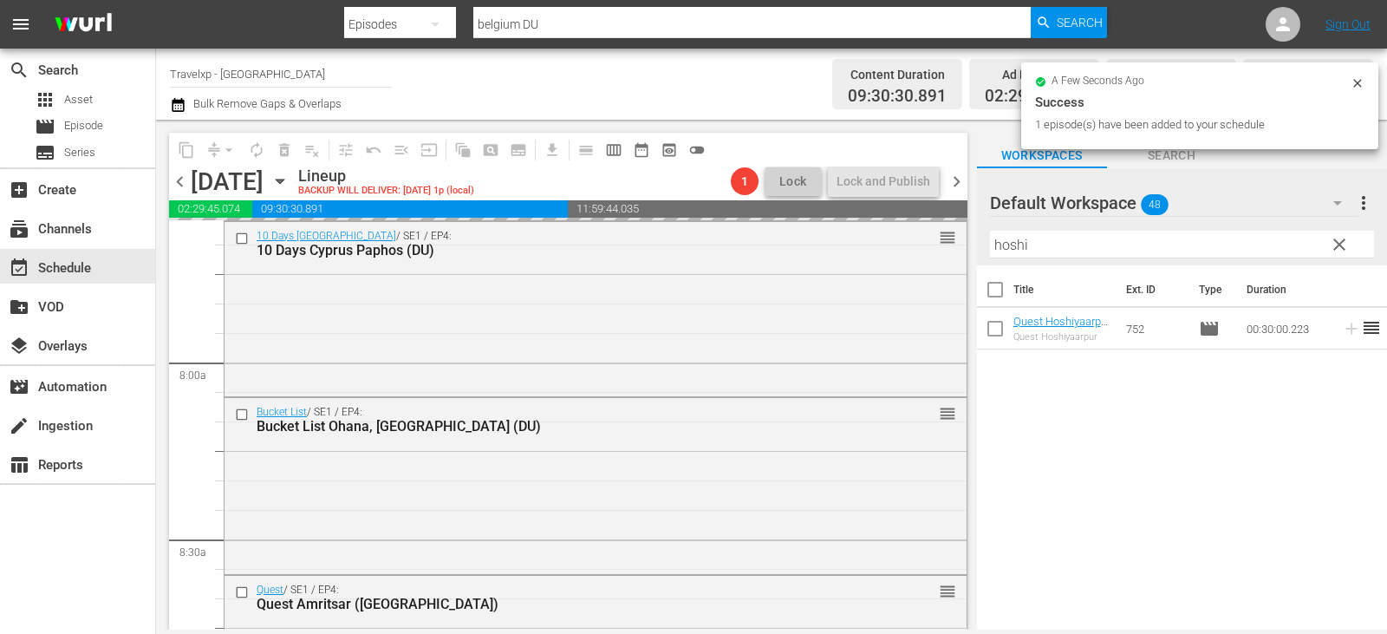
click at [1338, 244] on span "clear" at bounding box center [1339, 244] width 21 height 21
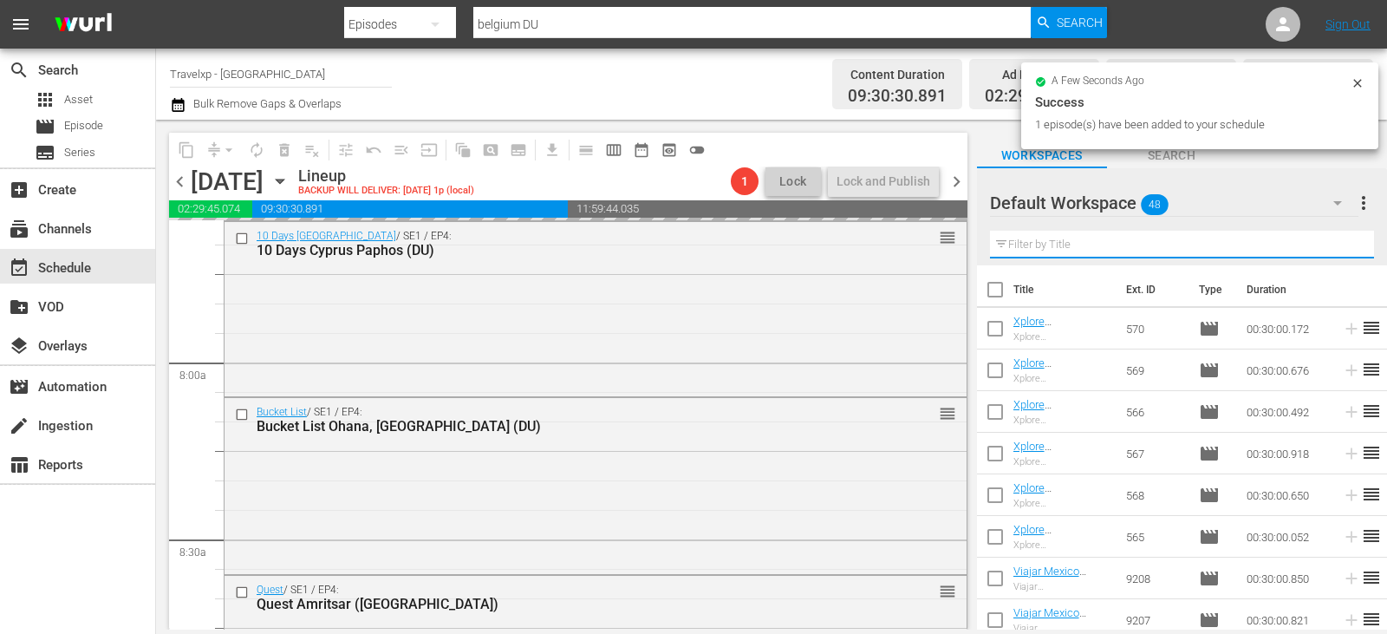
click at [1338, 244] on input "text" at bounding box center [1182, 245] width 384 height 28
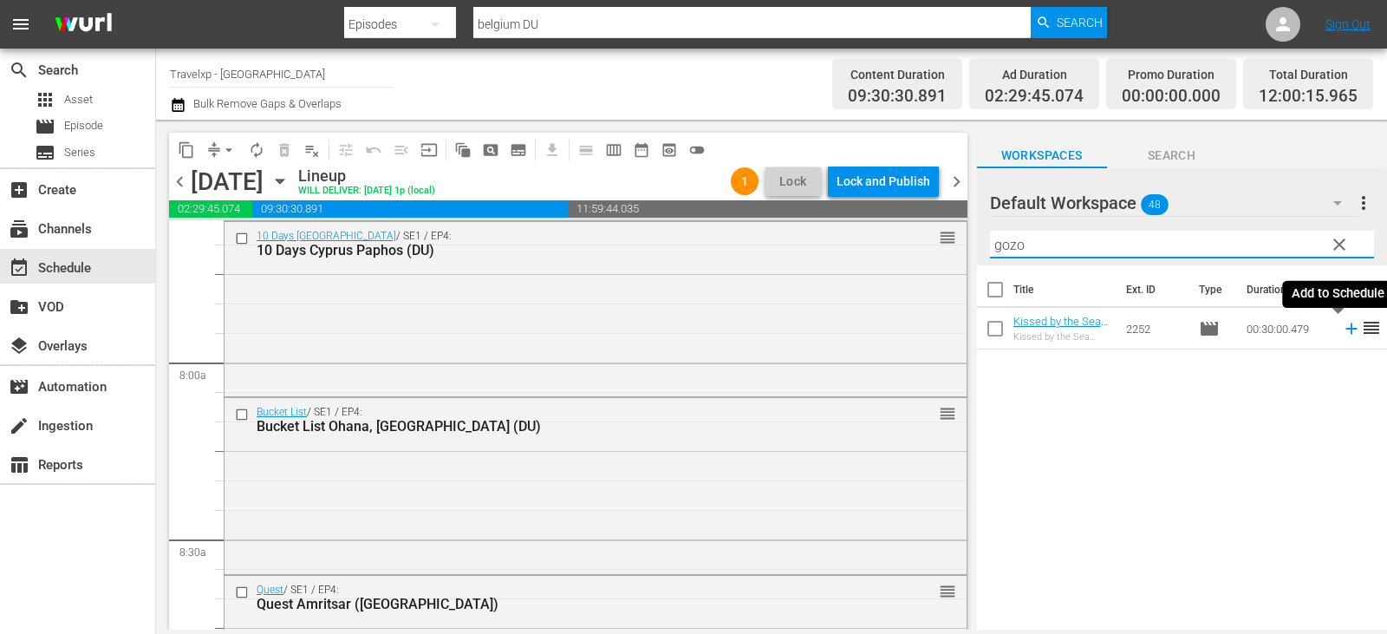
type input "gozo"
click at [1345, 332] on icon at bounding box center [1350, 328] width 11 height 11
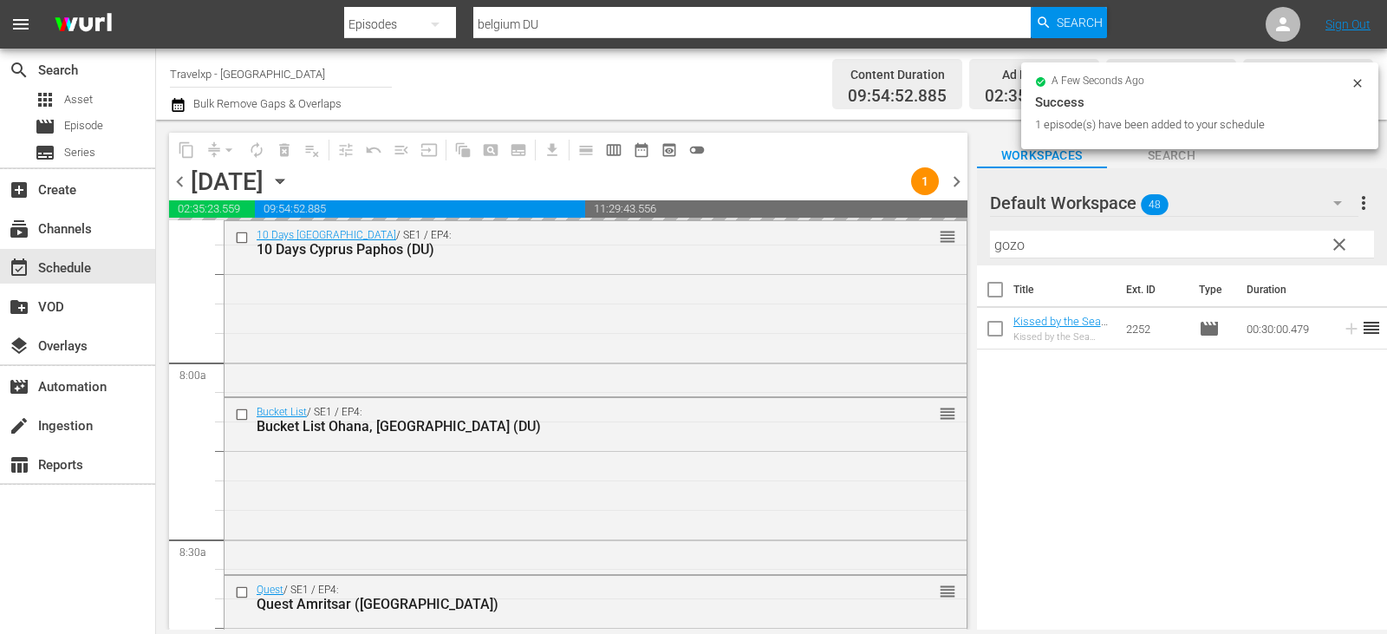
click at [1345, 252] on span "clear" at bounding box center [1339, 244] width 21 height 21
click at [1345, 252] on input "gozo" at bounding box center [1182, 245] width 384 height 28
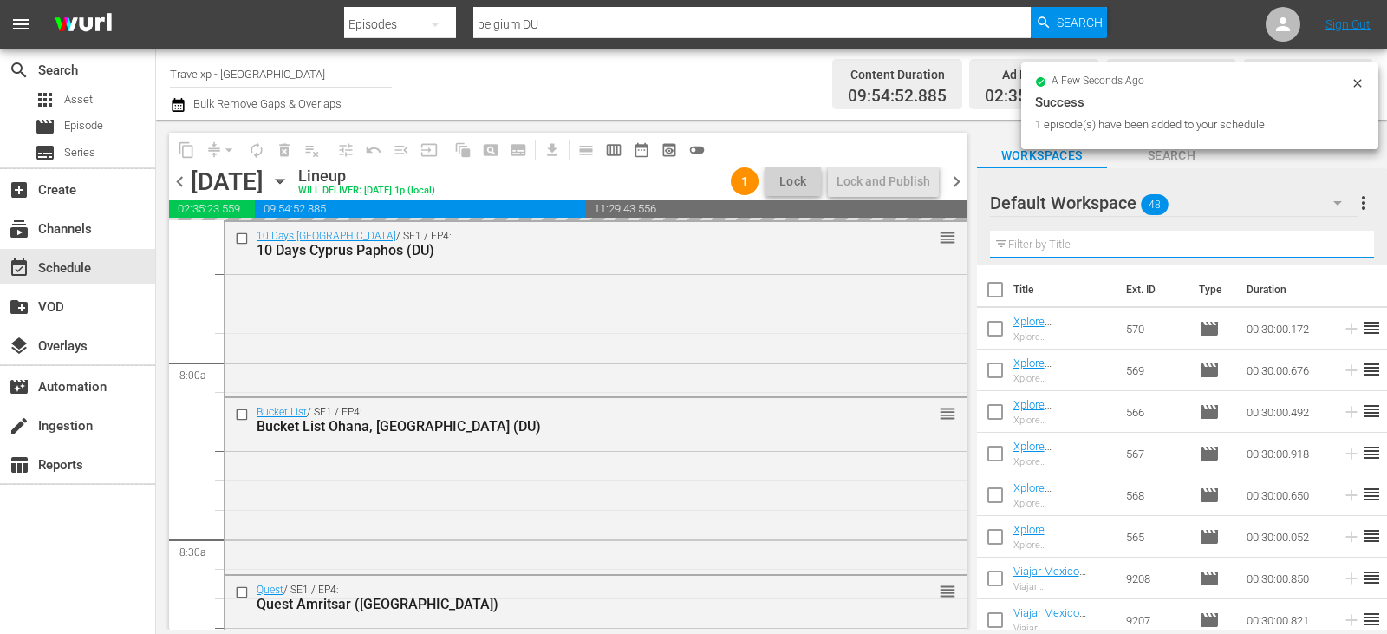
click at [1345, 252] on input "text" at bounding box center [1182, 245] width 384 height 28
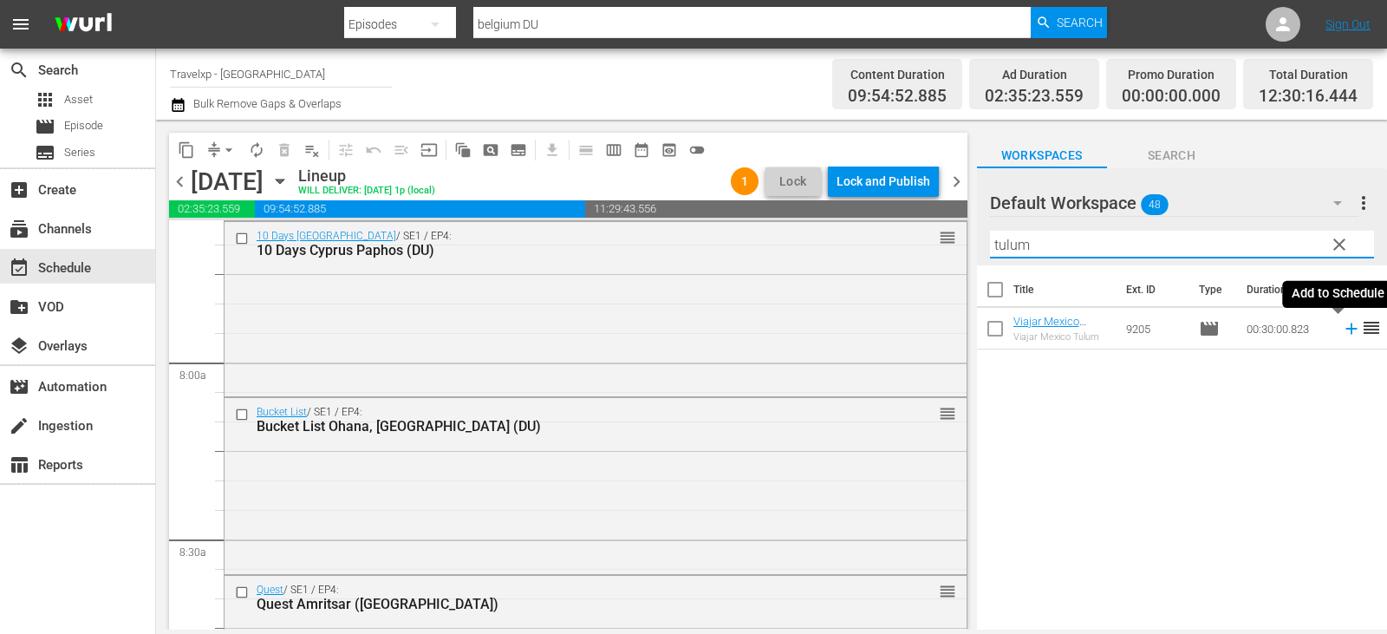
type input "tulum"
click at [1342, 335] on icon at bounding box center [1351, 328] width 19 height 19
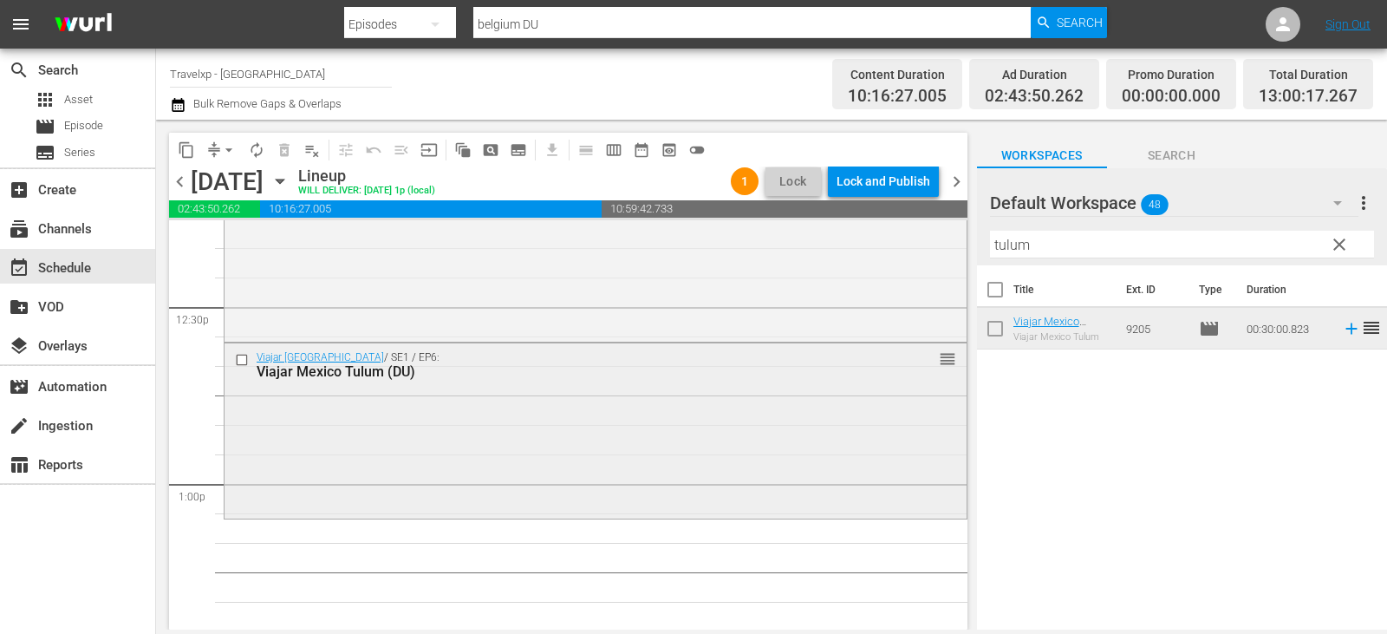
scroll to position [4421, 0]
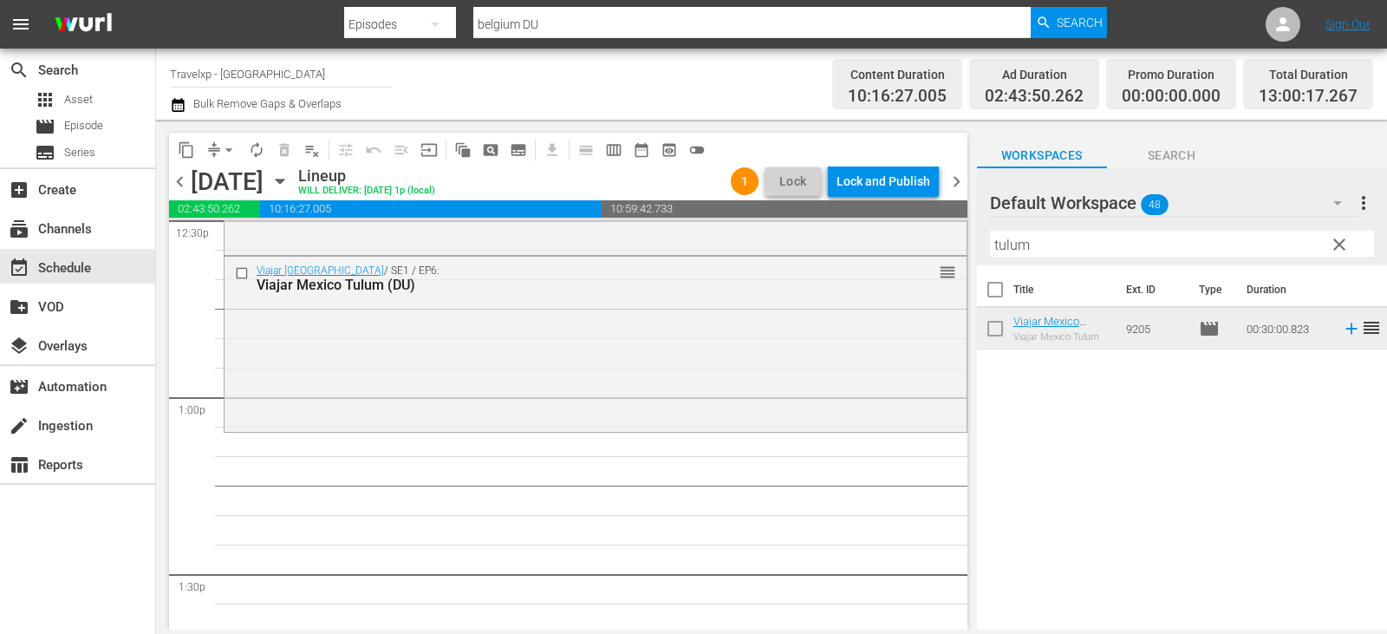
click at [1337, 244] on span "clear" at bounding box center [1339, 244] width 21 height 21
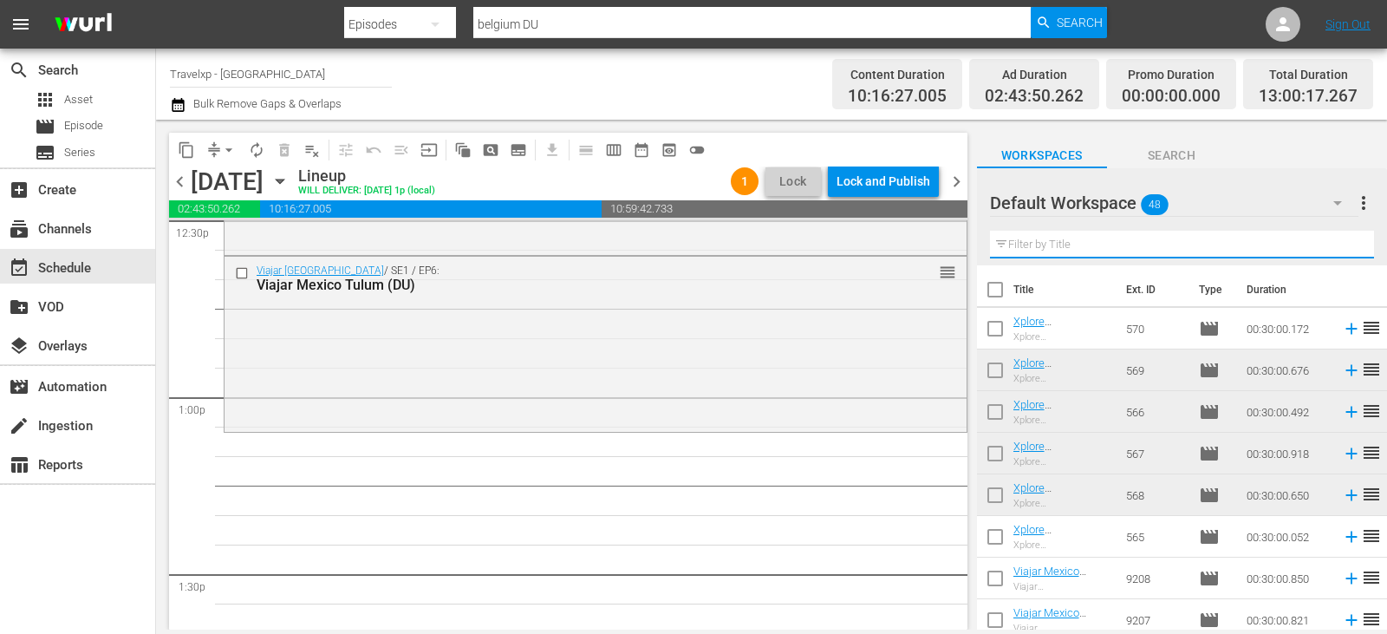
click at [1337, 244] on input "text" at bounding box center [1182, 245] width 384 height 28
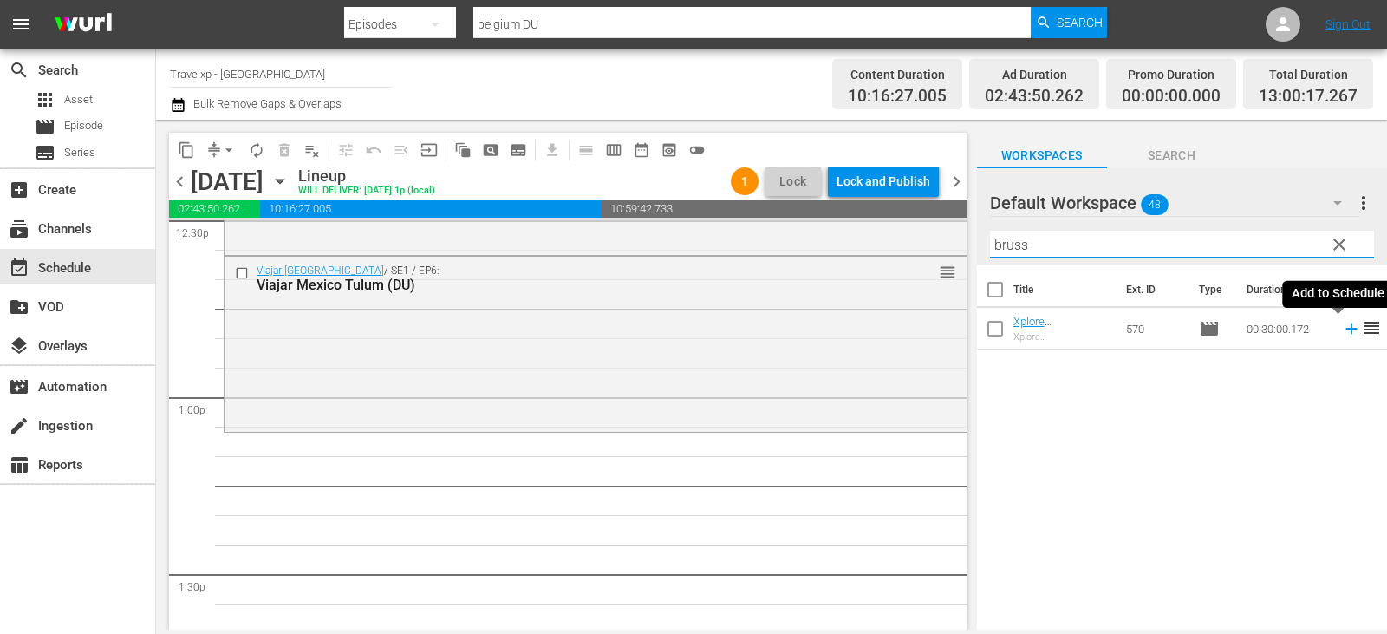
type input "bruss"
click at [1342, 326] on icon at bounding box center [1351, 328] width 19 height 19
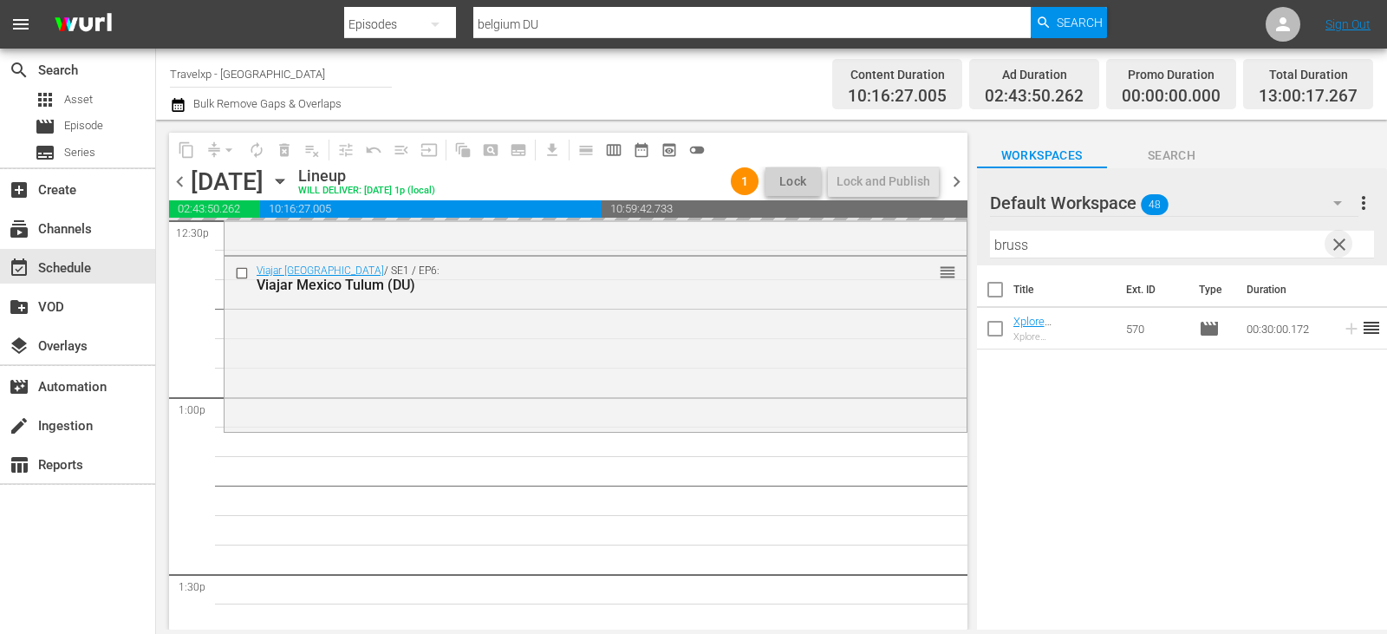
click at [1339, 242] on span "clear" at bounding box center [1339, 244] width 21 height 21
click at [1339, 242] on input "text" at bounding box center [1182, 245] width 384 height 28
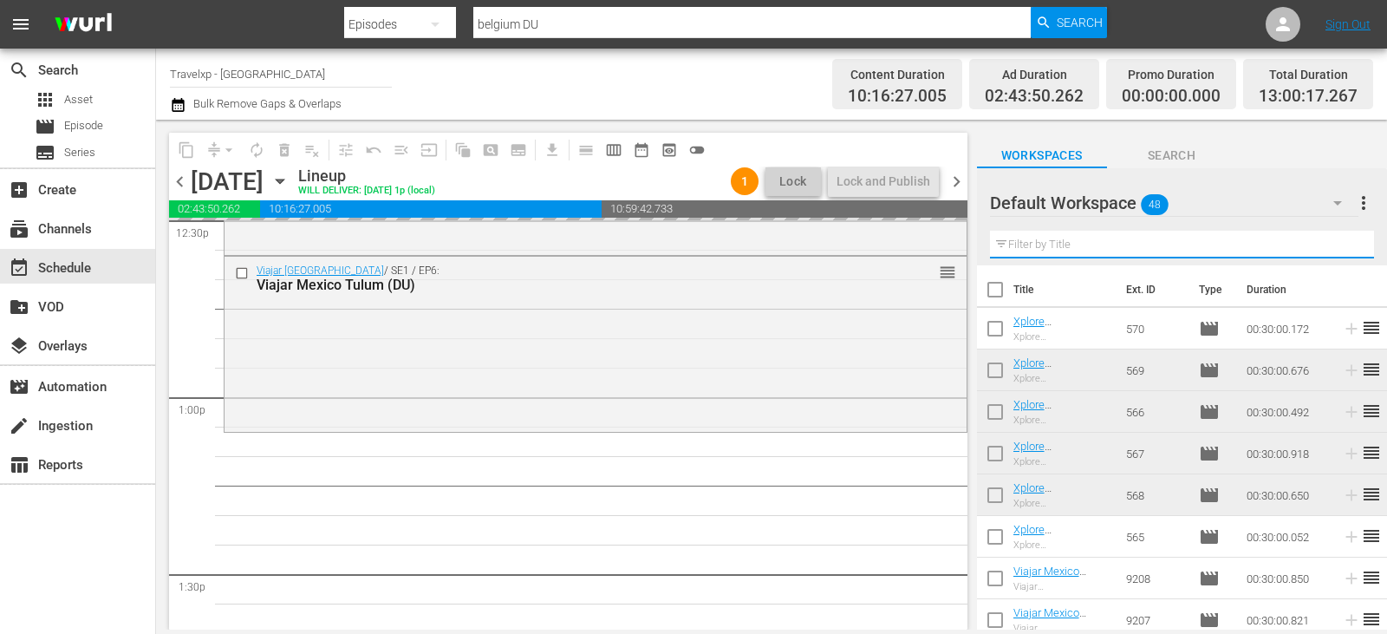
click at [1339, 242] on input "text" at bounding box center [1182, 245] width 384 height 28
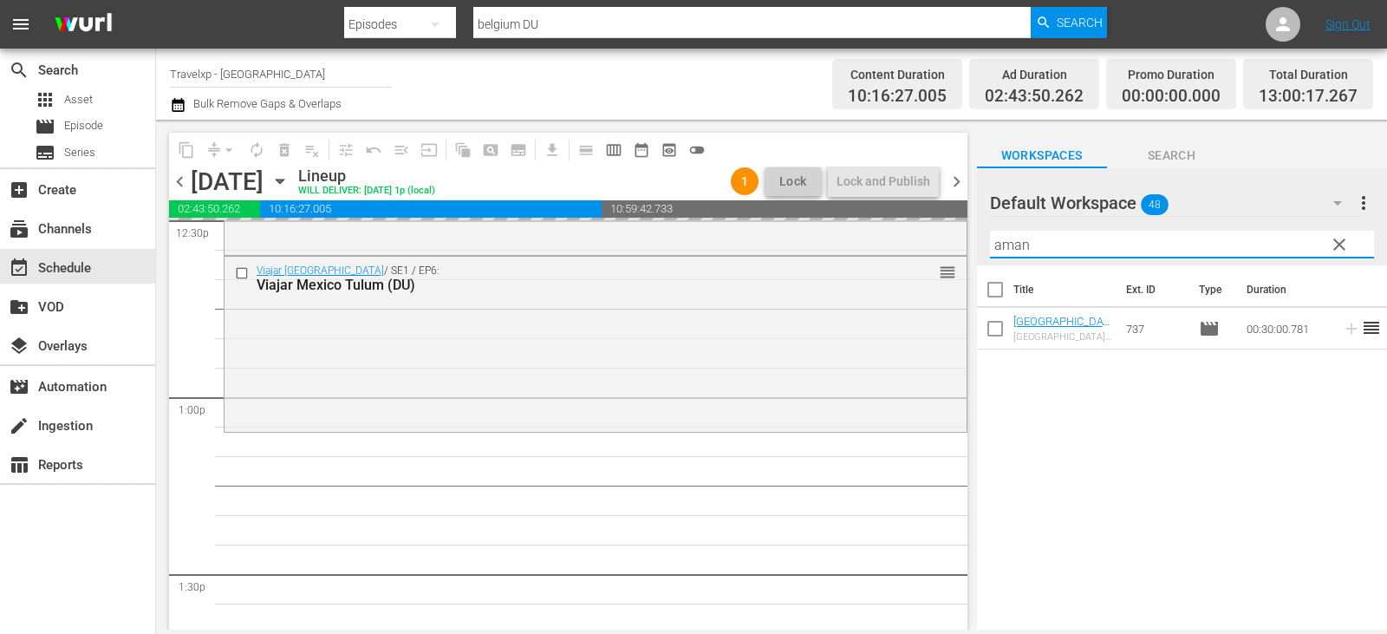
type input "aman"
click at [761, 555] on div "10 Days [GEOGRAPHIC_DATA] / SE1 / EP4: 10 Days [GEOGRAPHIC_DATA] Paphos (DU) re…" at bounding box center [596, 43] width 744 height 8489
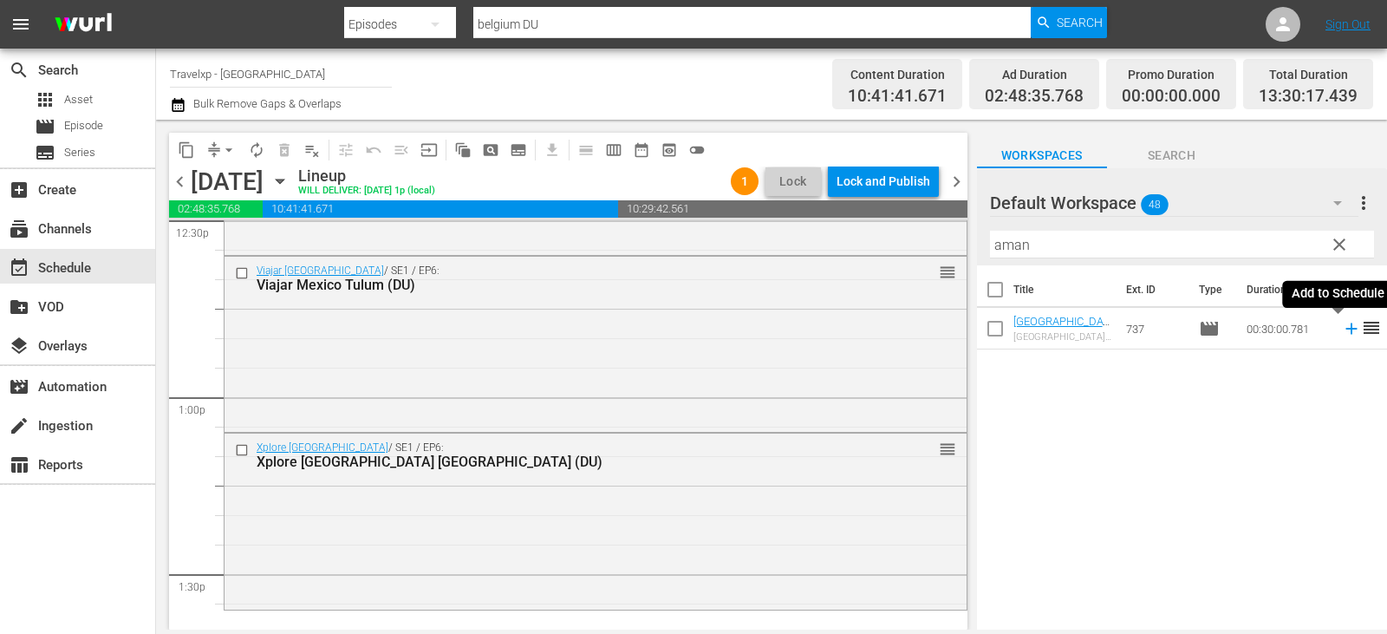
click at [1342, 330] on icon at bounding box center [1351, 328] width 19 height 19
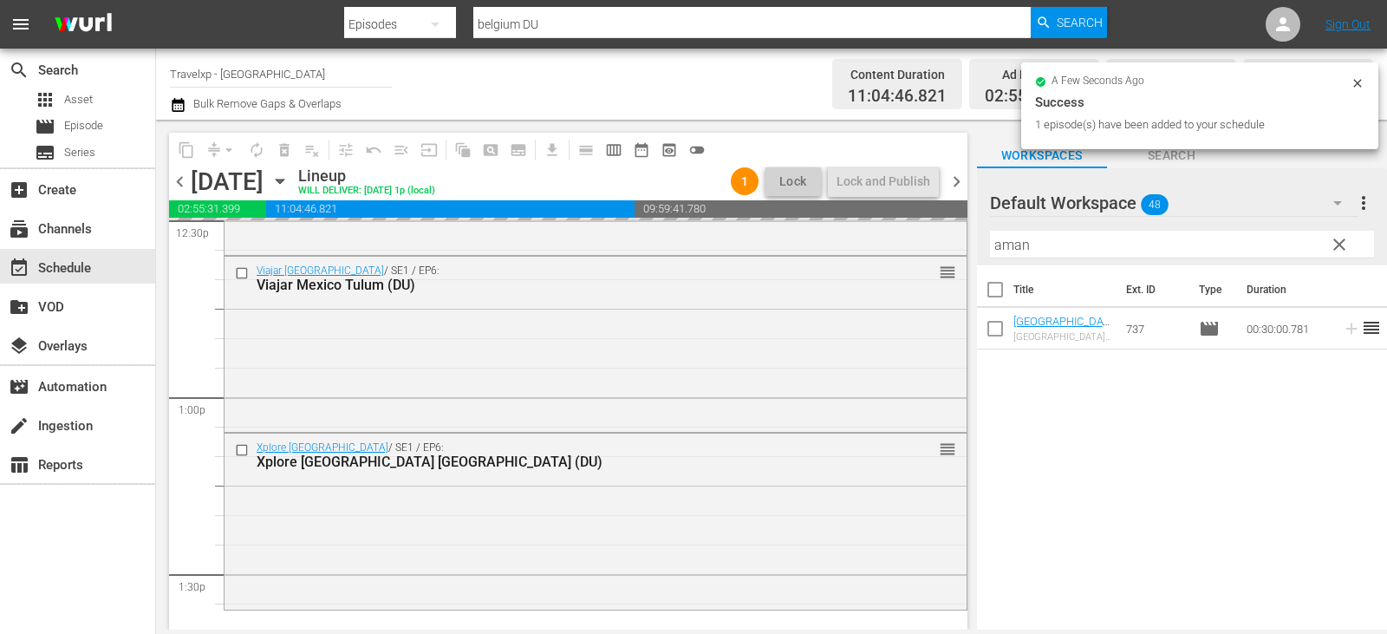
click at [1344, 237] on span "clear" at bounding box center [1339, 244] width 21 height 21
click at [1344, 237] on input "aman" at bounding box center [1182, 245] width 384 height 28
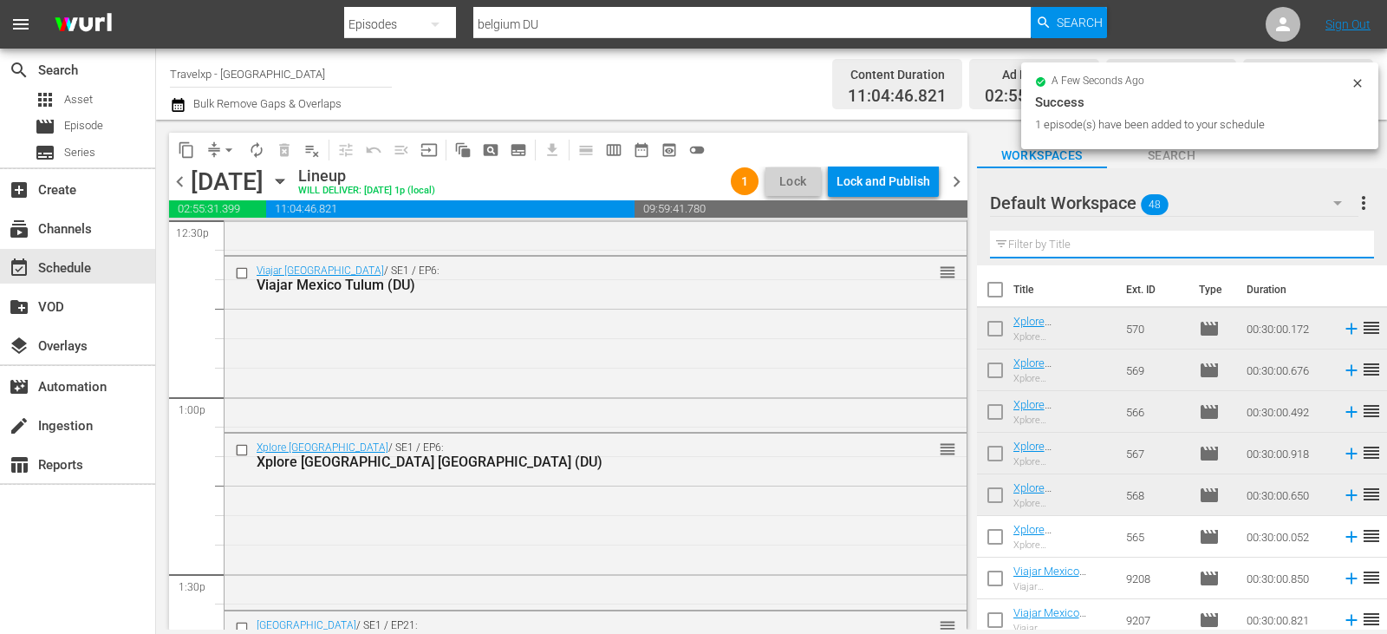
click at [1344, 237] on input "text" at bounding box center [1182, 245] width 384 height 28
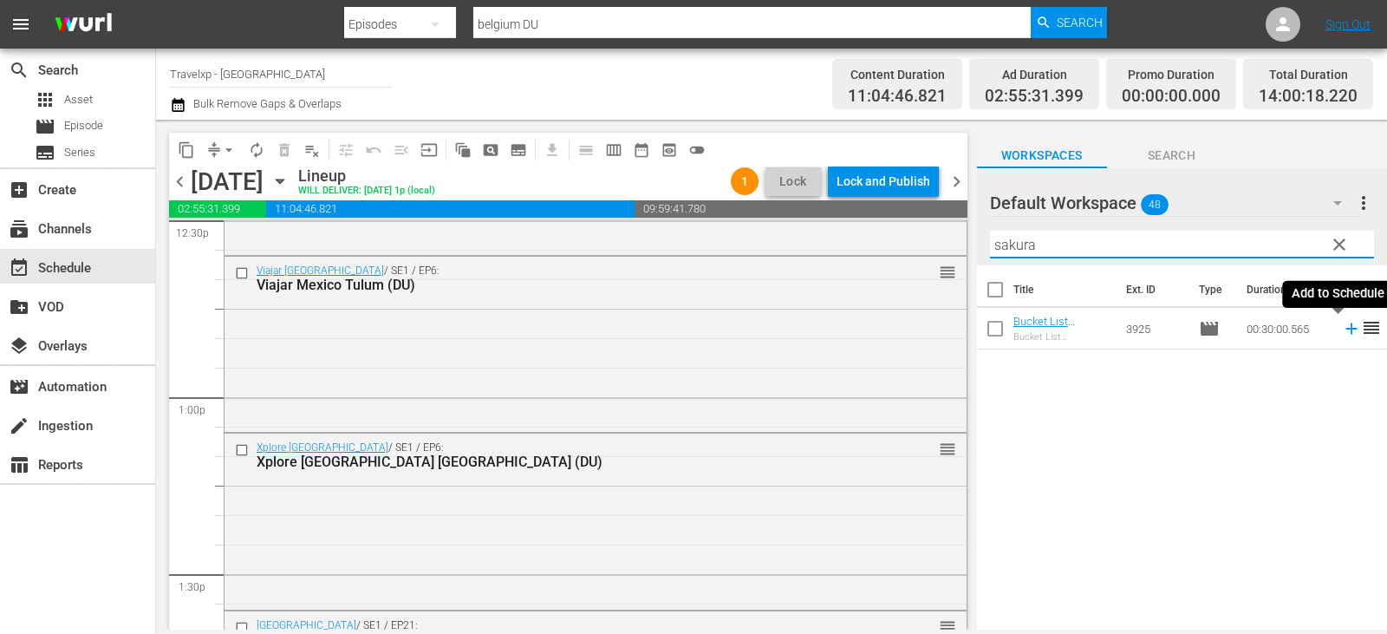
type input "sakura"
click at [1342, 330] on icon at bounding box center [1351, 328] width 19 height 19
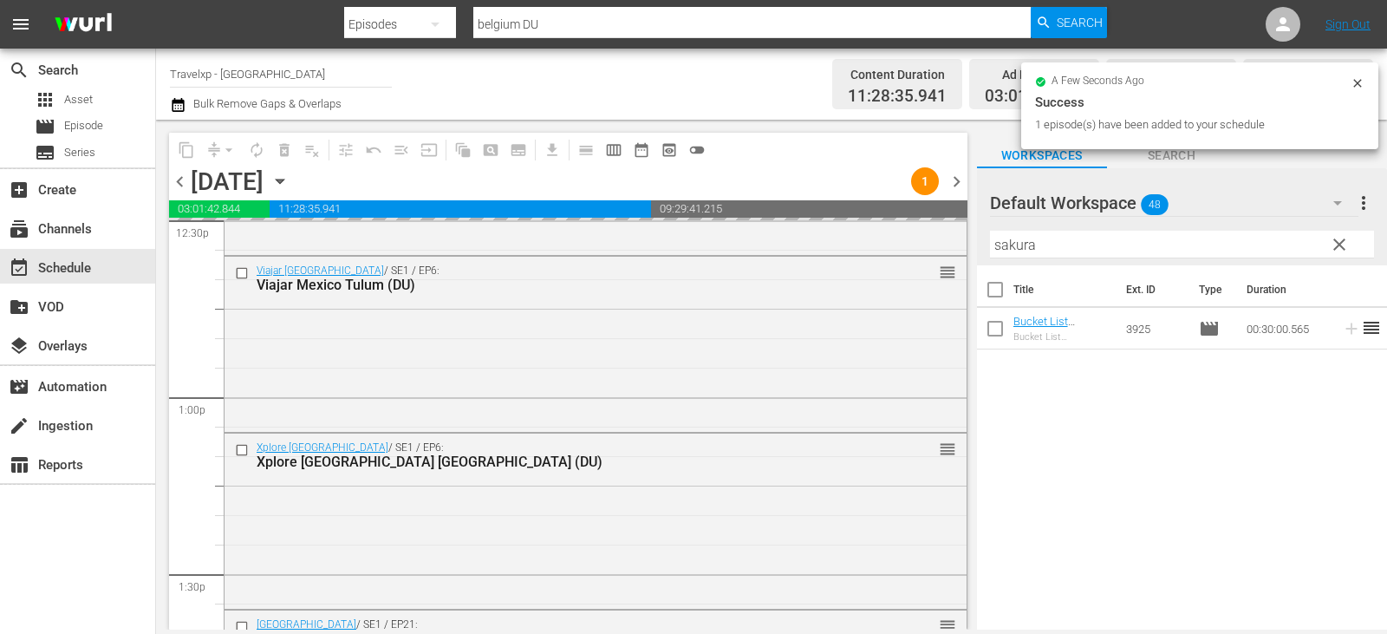
click at [1347, 242] on span "clear" at bounding box center [1339, 244] width 21 height 21
click at [1347, 242] on input "sakura" at bounding box center [1182, 245] width 384 height 28
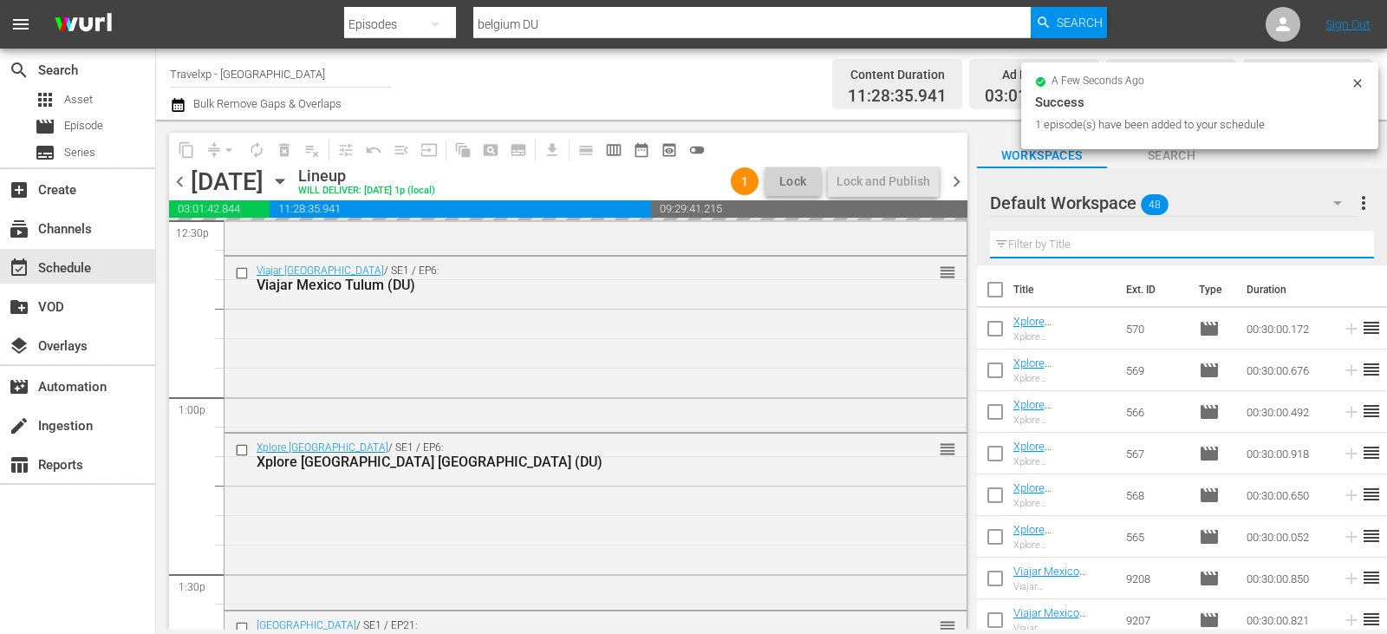
click at [1347, 242] on input "text" at bounding box center [1182, 245] width 384 height 28
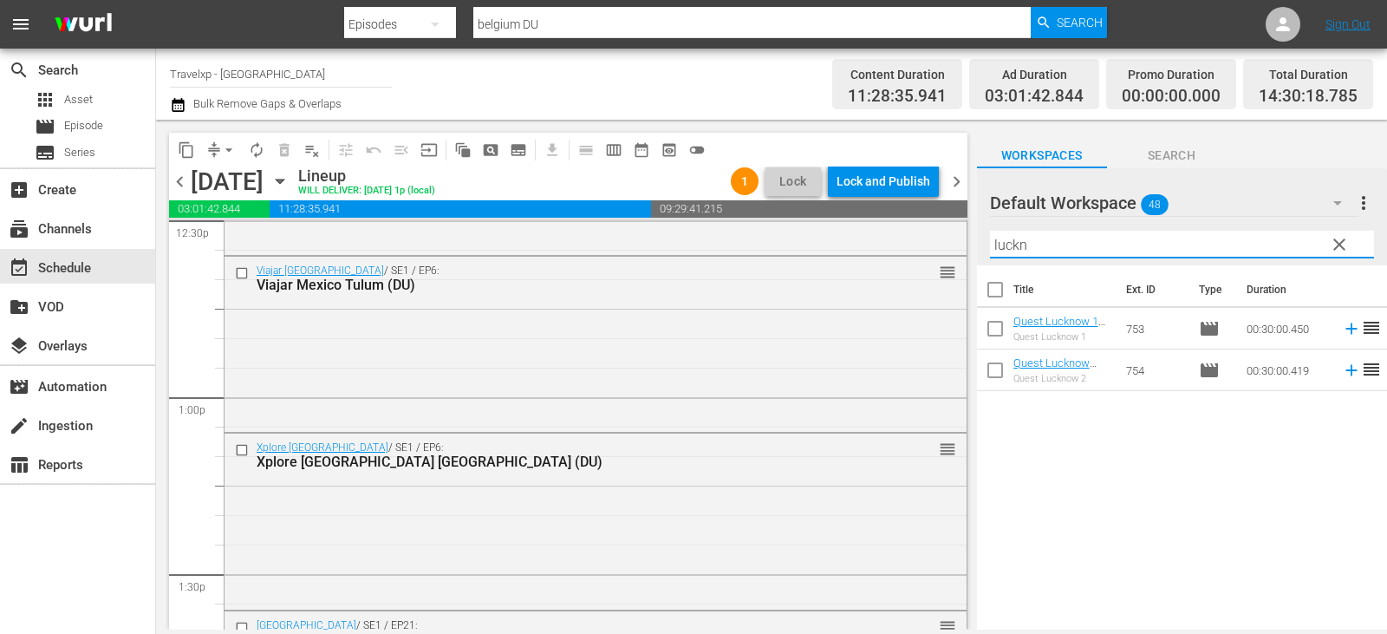
type input "luckn"
click at [1342, 327] on icon at bounding box center [1351, 328] width 19 height 19
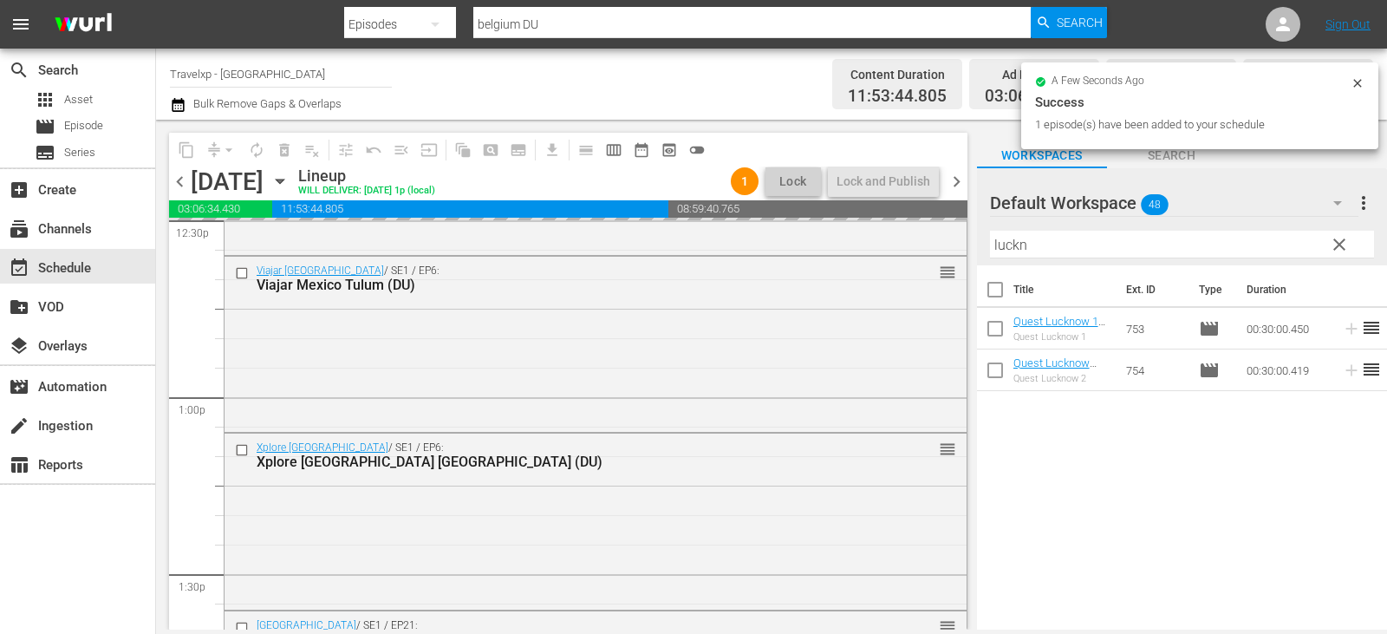
click at [1343, 239] on span "clear" at bounding box center [1339, 244] width 21 height 21
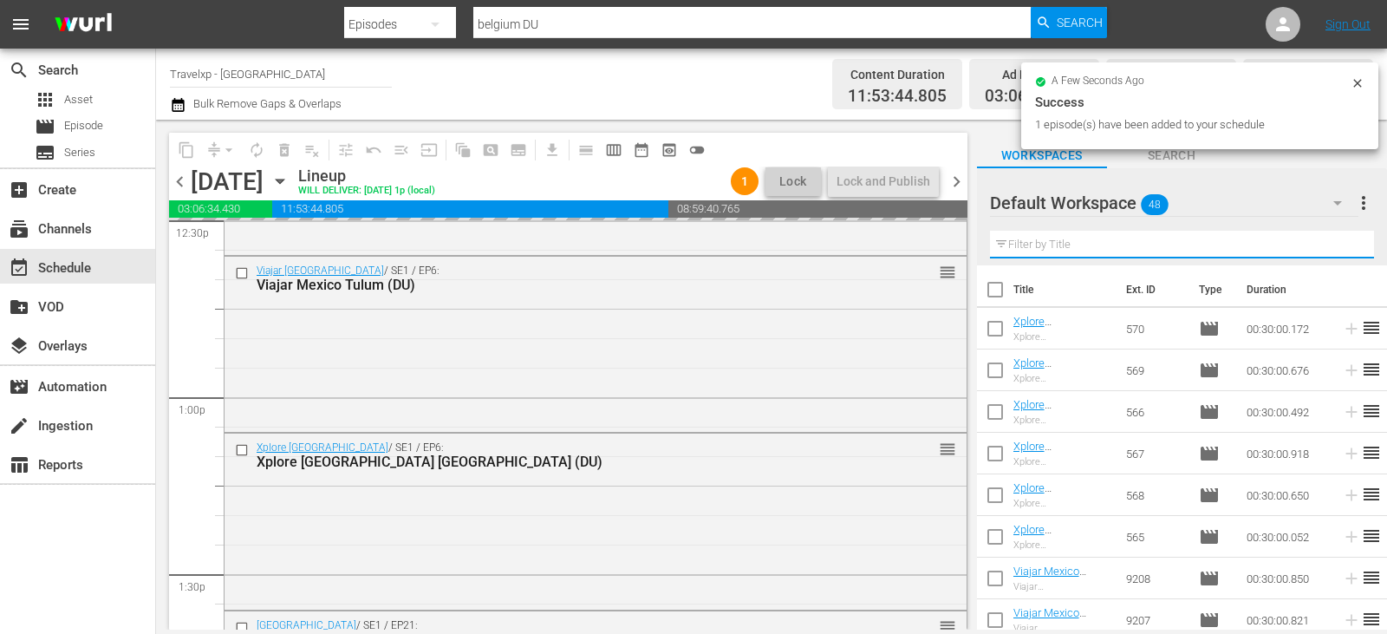
click at [1343, 239] on input "text" at bounding box center [1182, 245] width 384 height 28
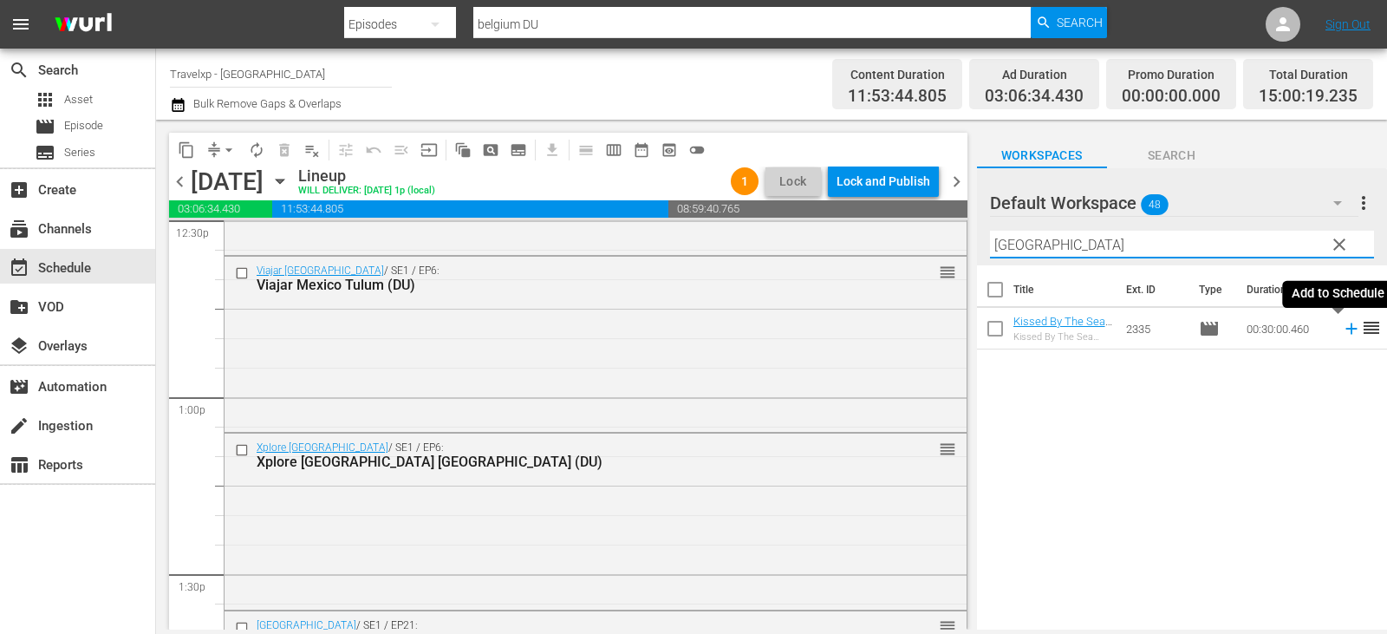
type input "[GEOGRAPHIC_DATA]"
click at [1345, 329] on icon at bounding box center [1350, 328] width 11 height 11
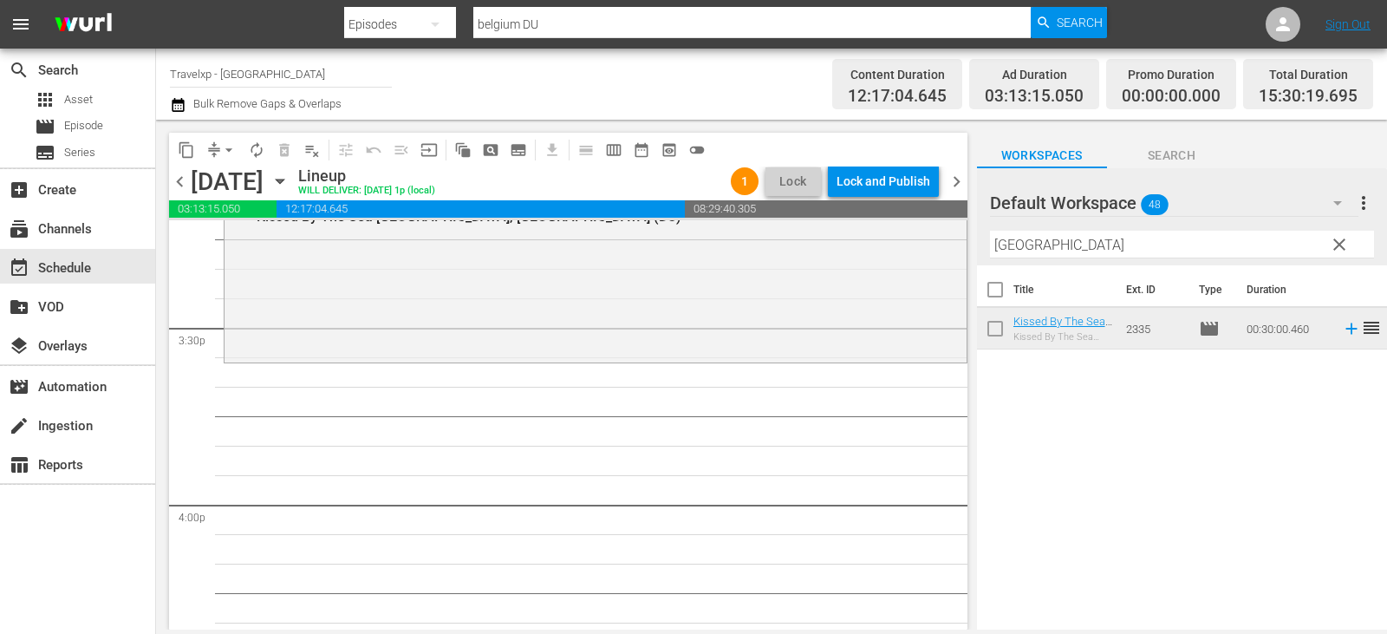
scroll to position [5288, 0]
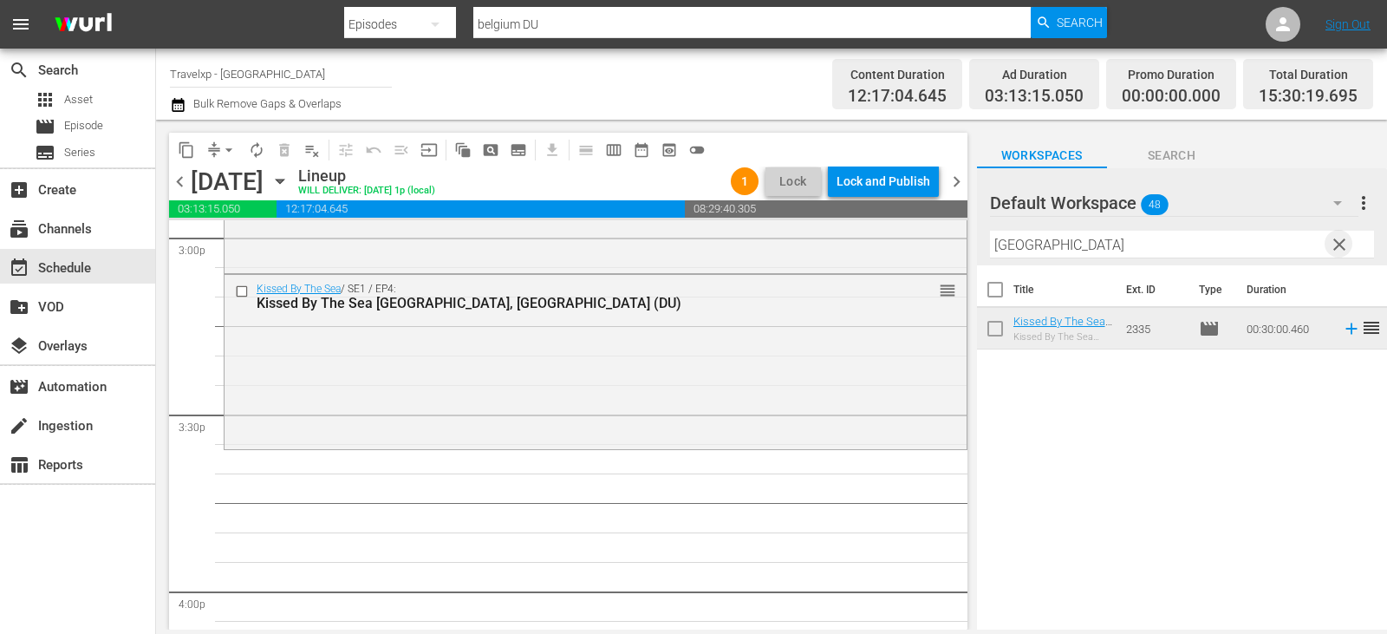
click at [1342, 241] on span "clear" at bounding box center [1339, 244] width 21 height 21
click at [1342, 241] on input "text" at bounding box center [1182, 245] width 384 height 28
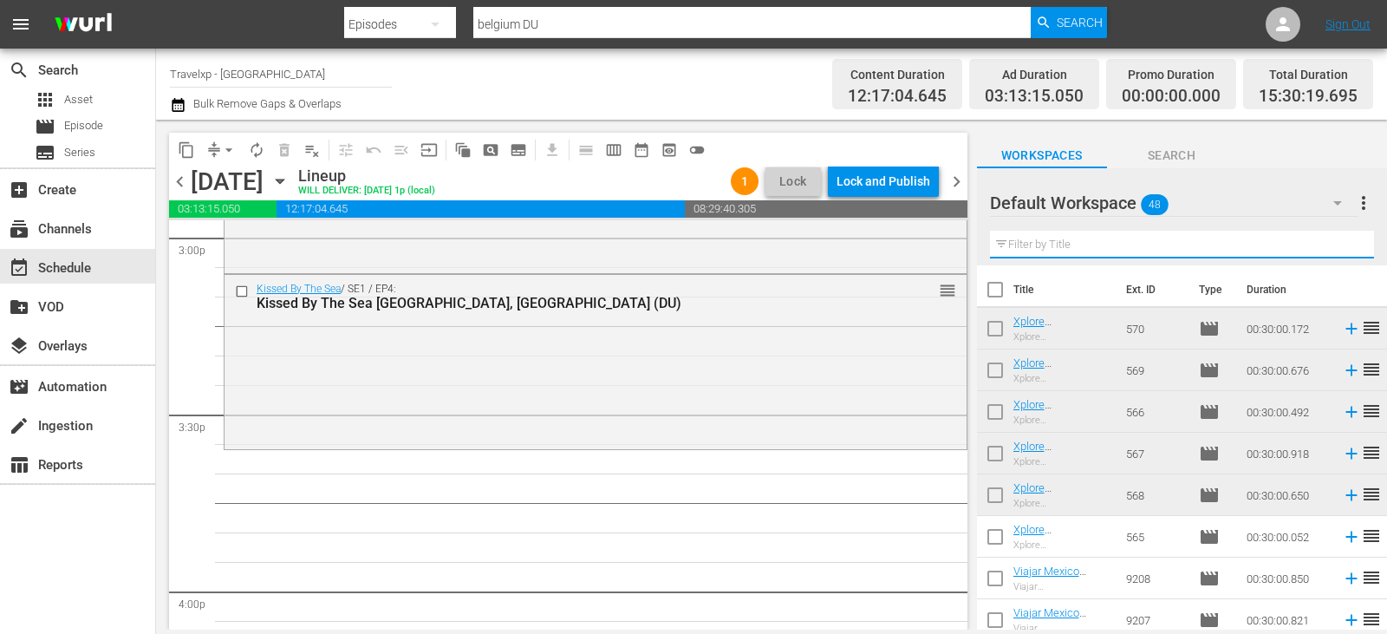
click at [1342, 241] on input "text" at bounding box center [1182, 245] width 384 height 28
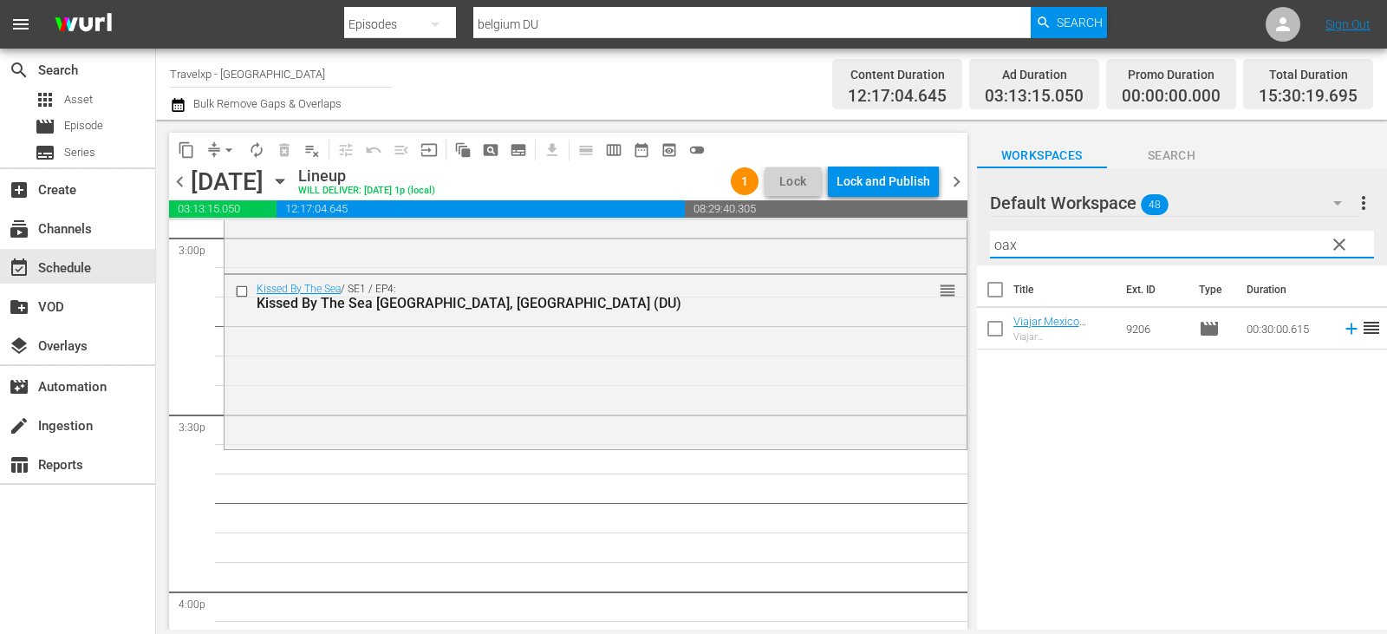
type input "oax"
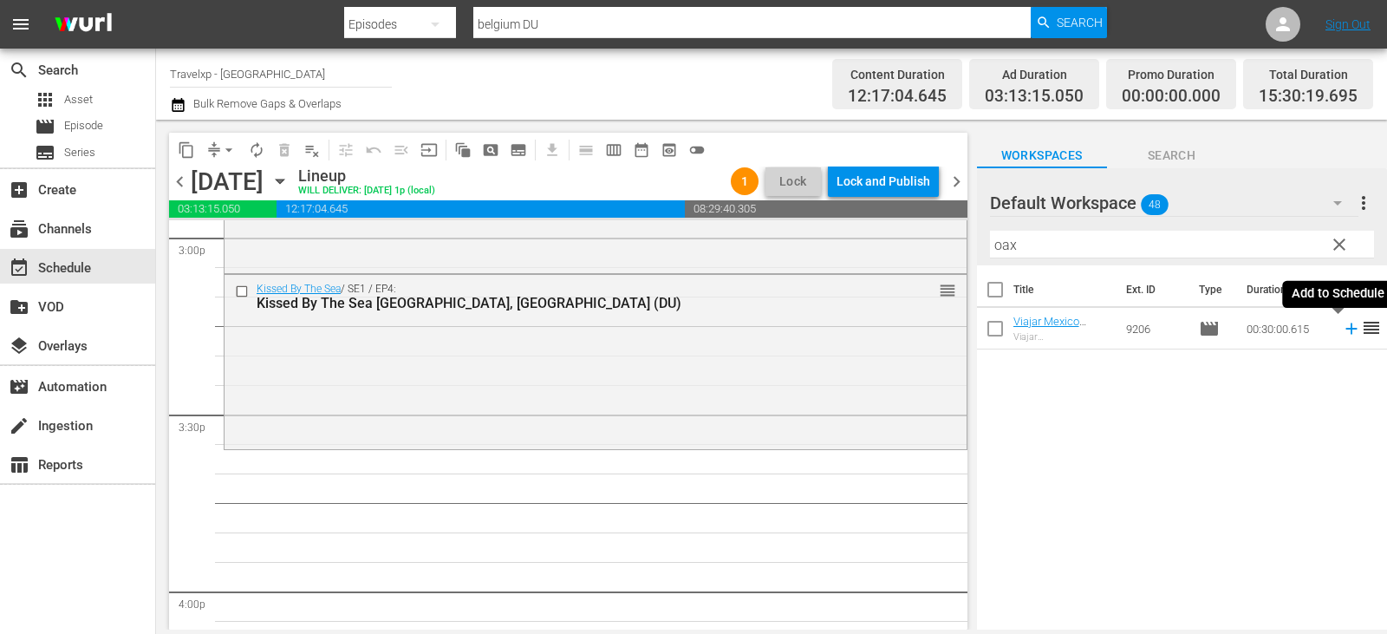
click at [1342, 329] on icon at bounding box center [1351, 328] width 19 height 19
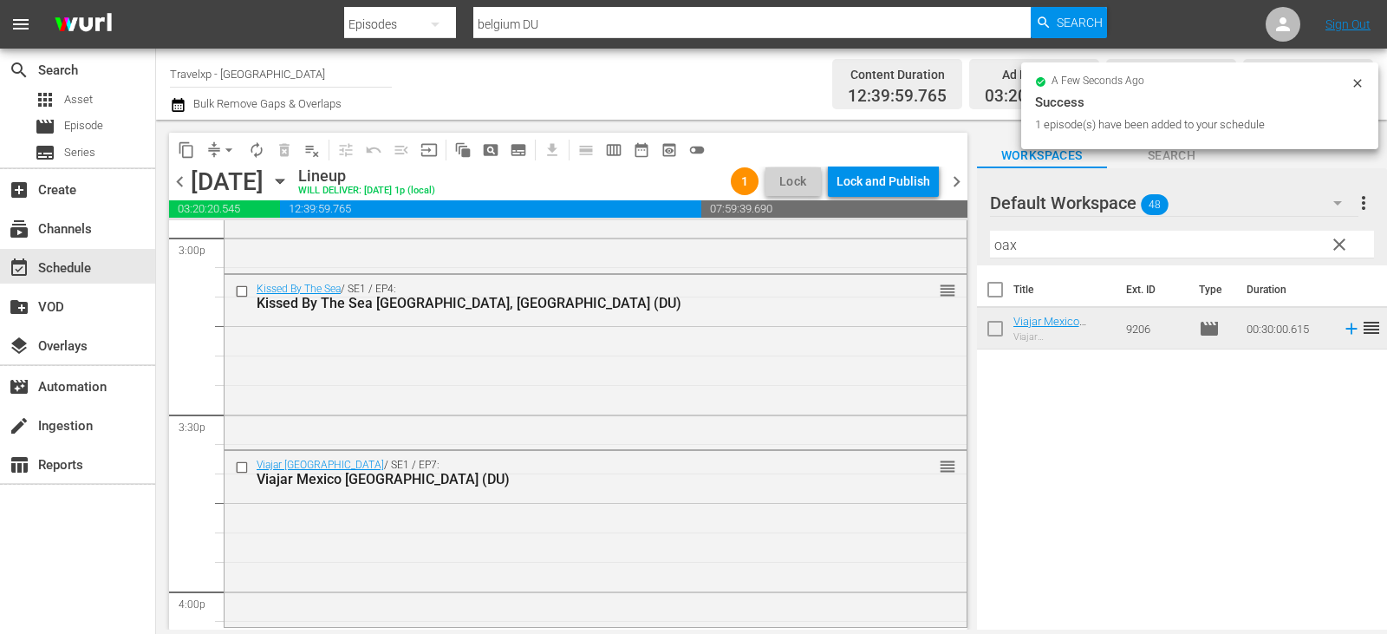
click at [1336, 242] on span "clear" at bounding box center [1339, 244] width 21 height 21
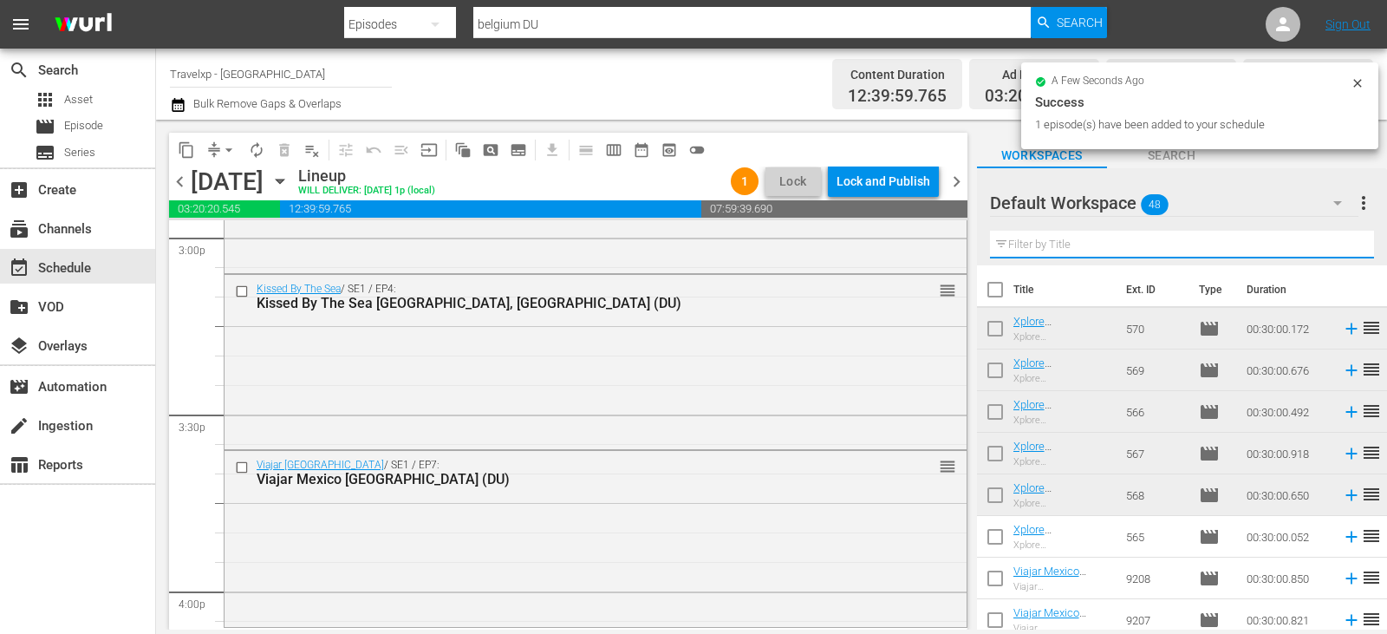
click at [1336, 242] on input "text" at bounding box center [1182, 245] width 384 height 28
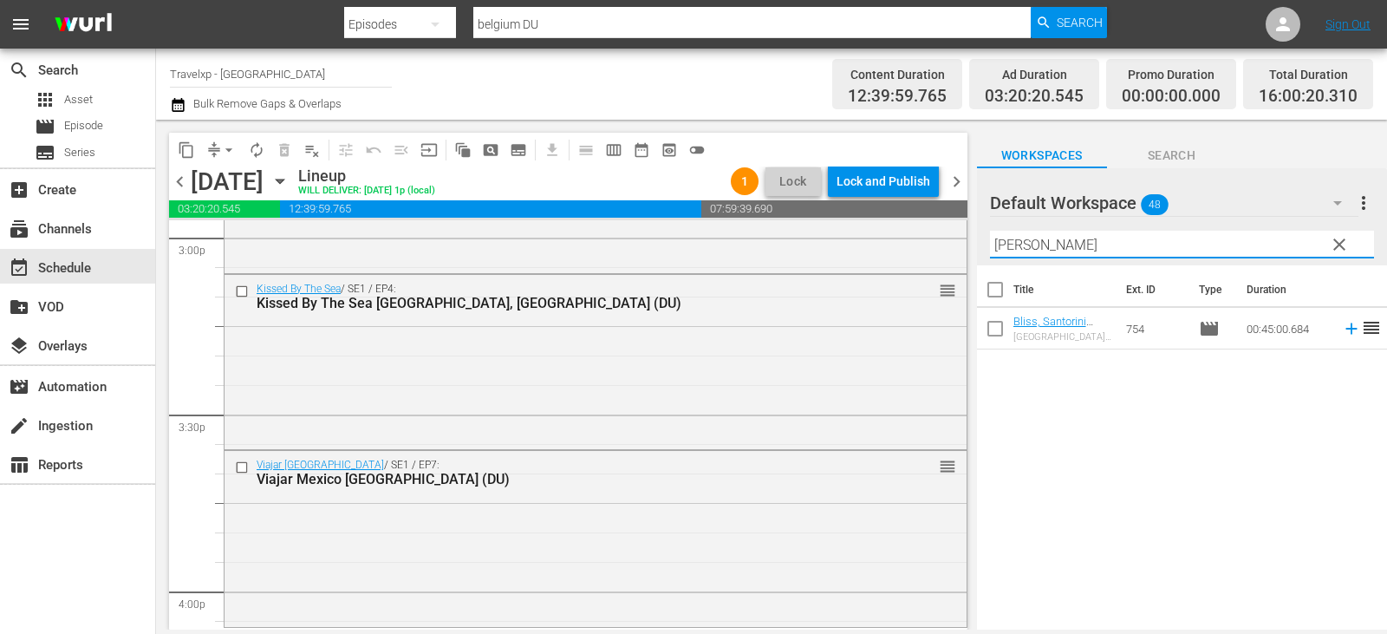
type input "[PERSON_NAME]"
click at [1342, 331] on icon at bounding box center [1351, 328] width 19 height 19
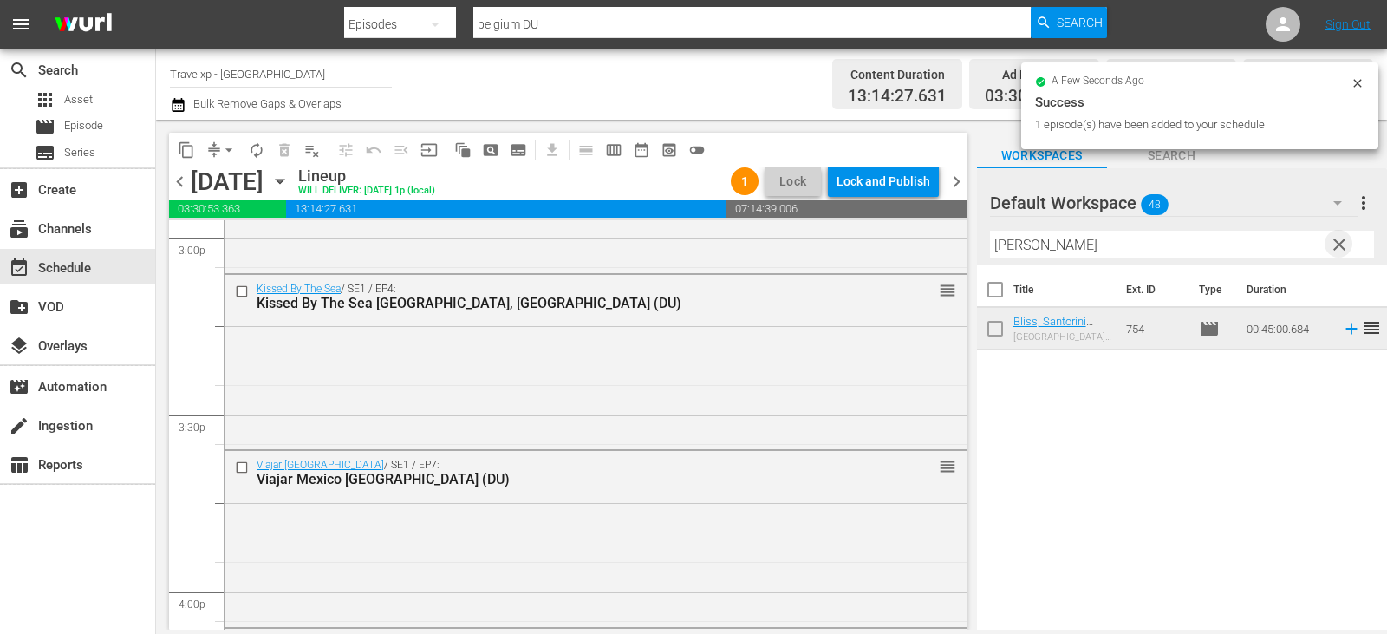
click at [1345, 246] on span "clear" at bounding box center [1339, 244] width 21 height 21
click at [1345, 246] on input "text" at bounding box center [1182, 245] width 384 height 28
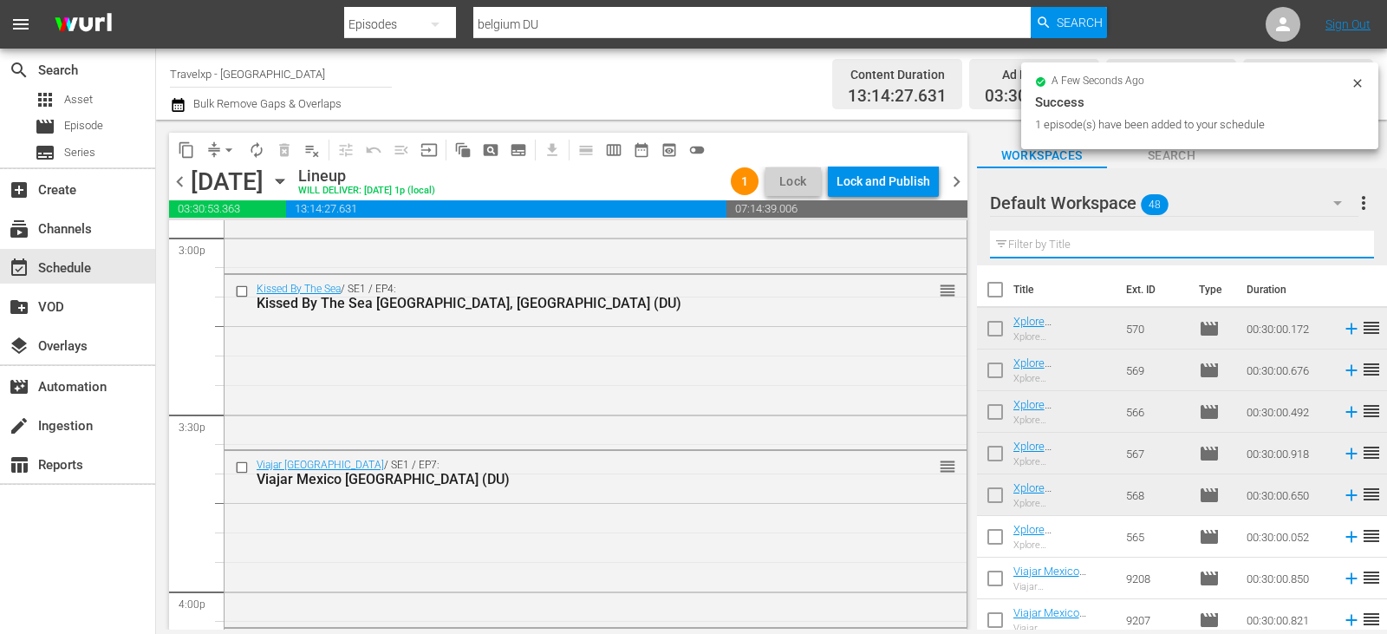
click at [1345, 246] on input "text" at bounding box center [1182, 245] width 384 height 28
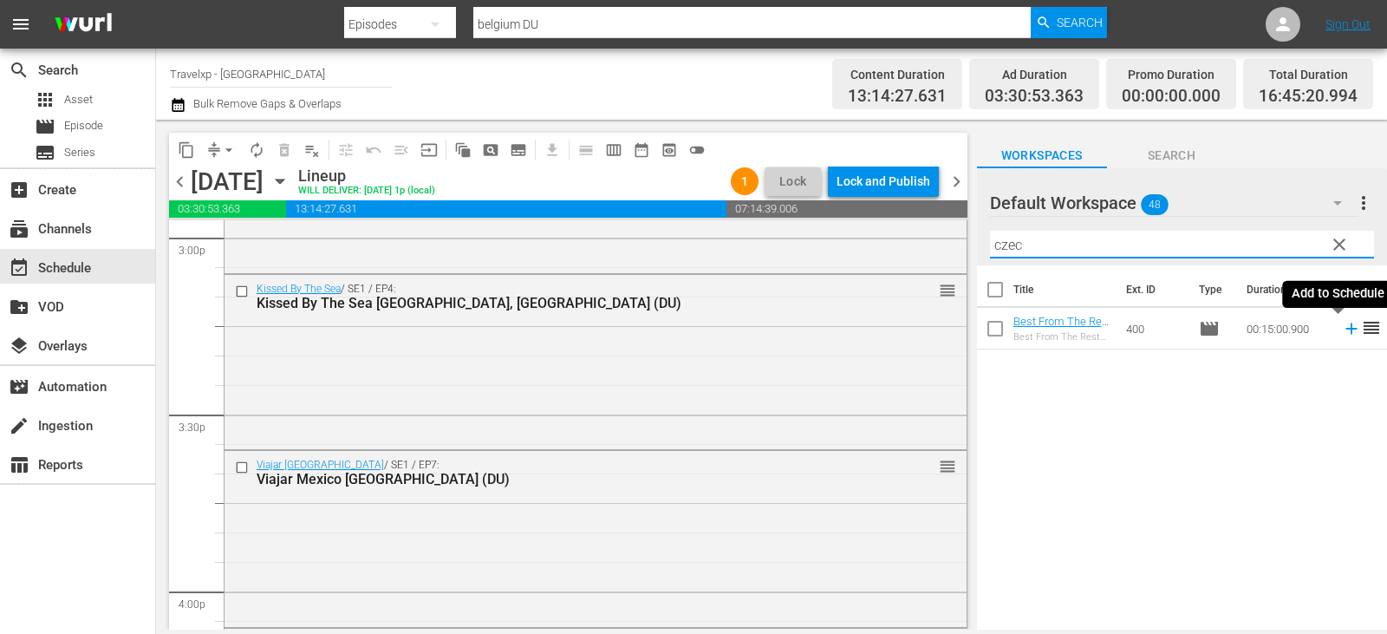
type input "czec"
click at [1342, 334] on icon at bounding box center [1351, 328] width 19 height 19
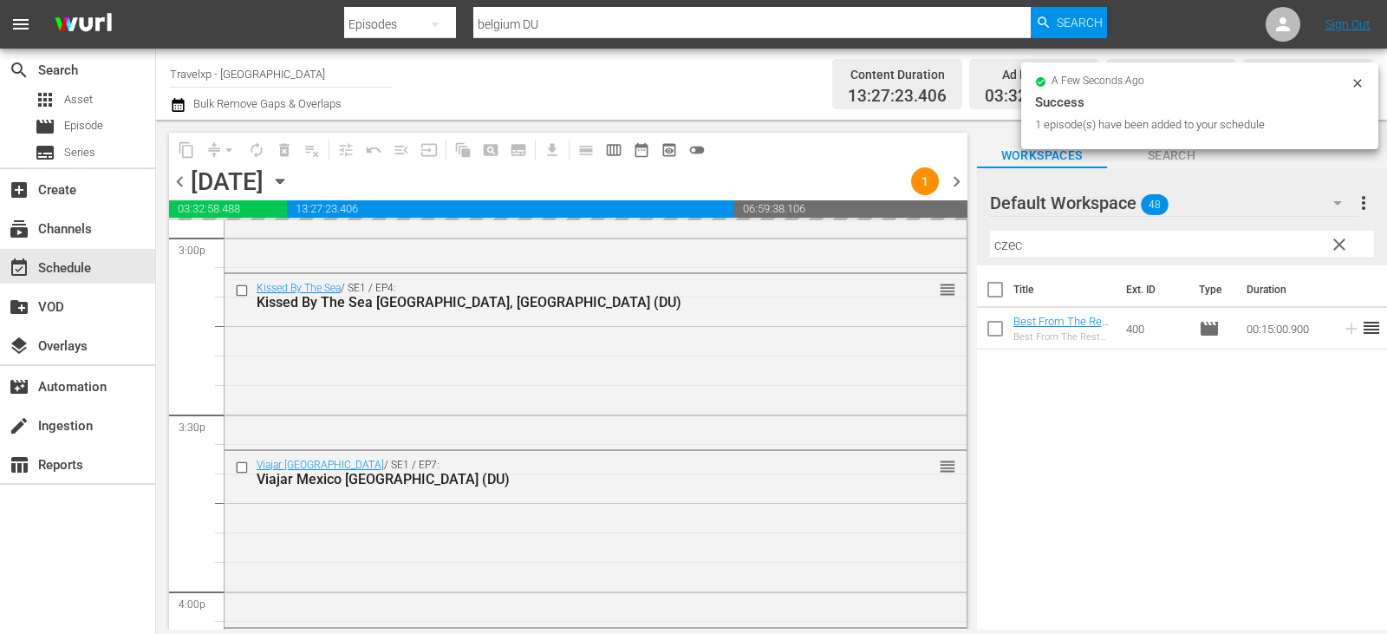
click at [1334, 250] on span "clear" at bounding box center [1339, 244] width 21 height 21
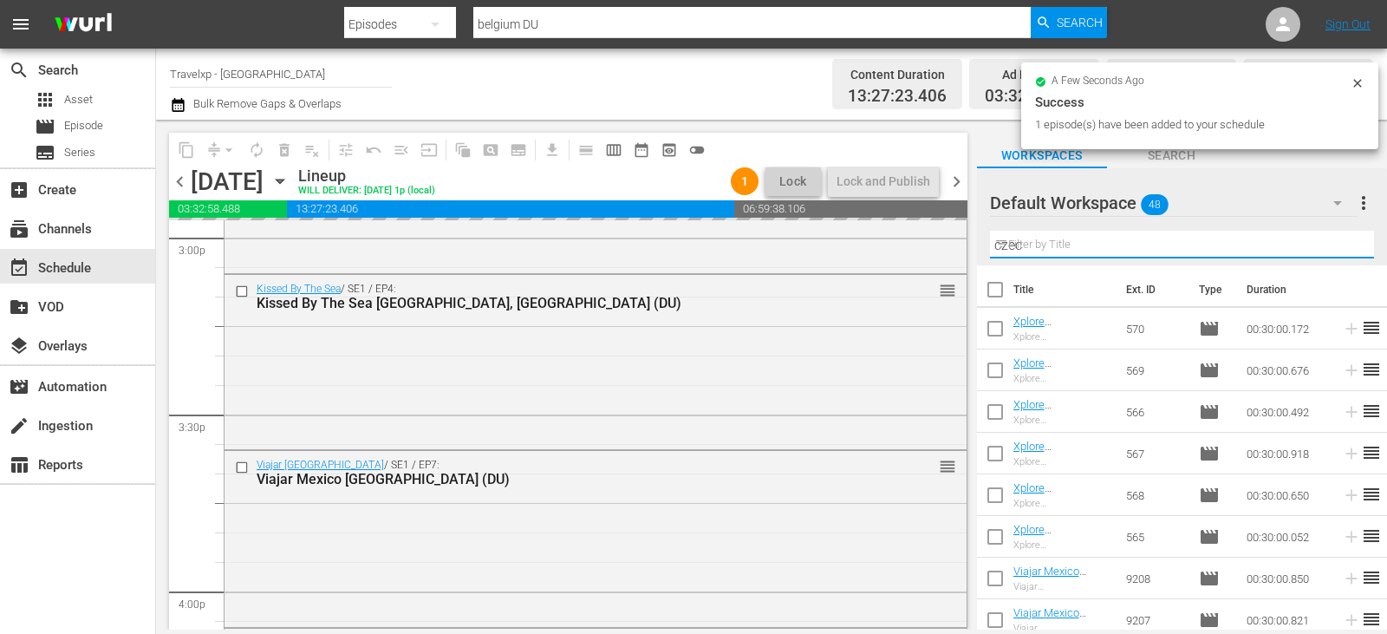
click at [1334, 250] on input "czec" at bounding box center [1182, 245] width 384 height 28
click at [1334, 250] on input "text" at bounding box center [1182, 245] width 384 height 28
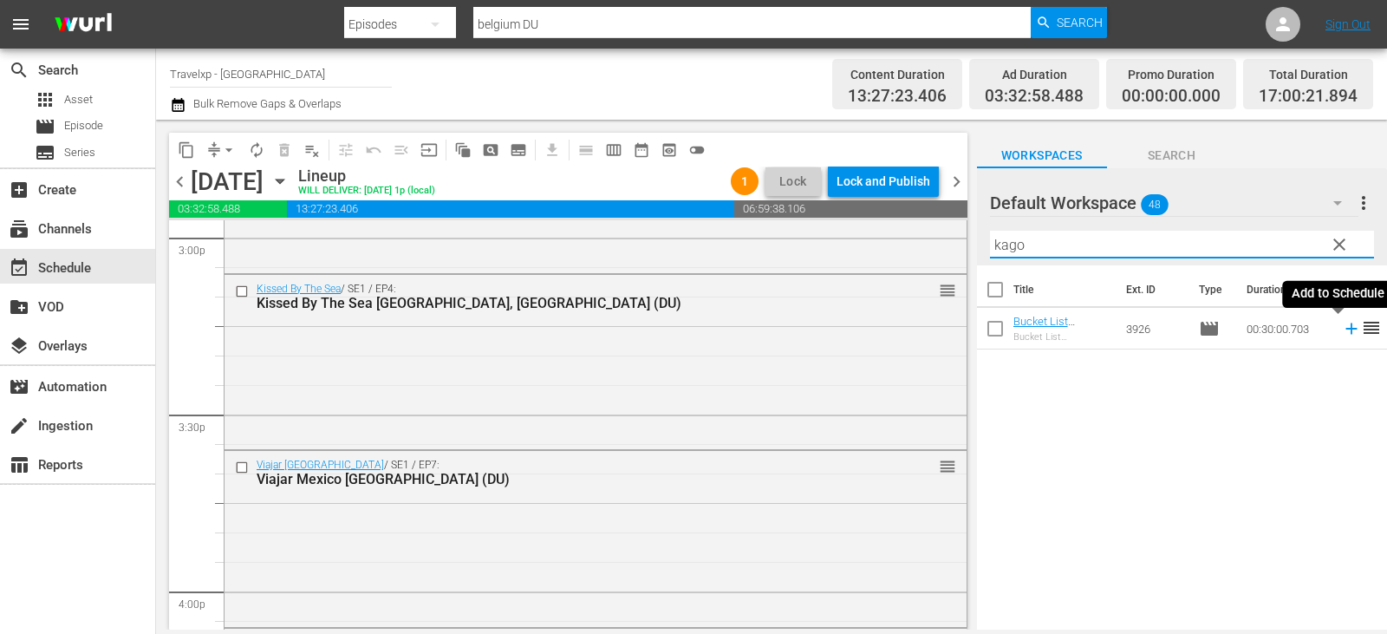
type input "kago"
click at [1342, 329] on icon at bounding box center [1351, 328] width 19 height 19
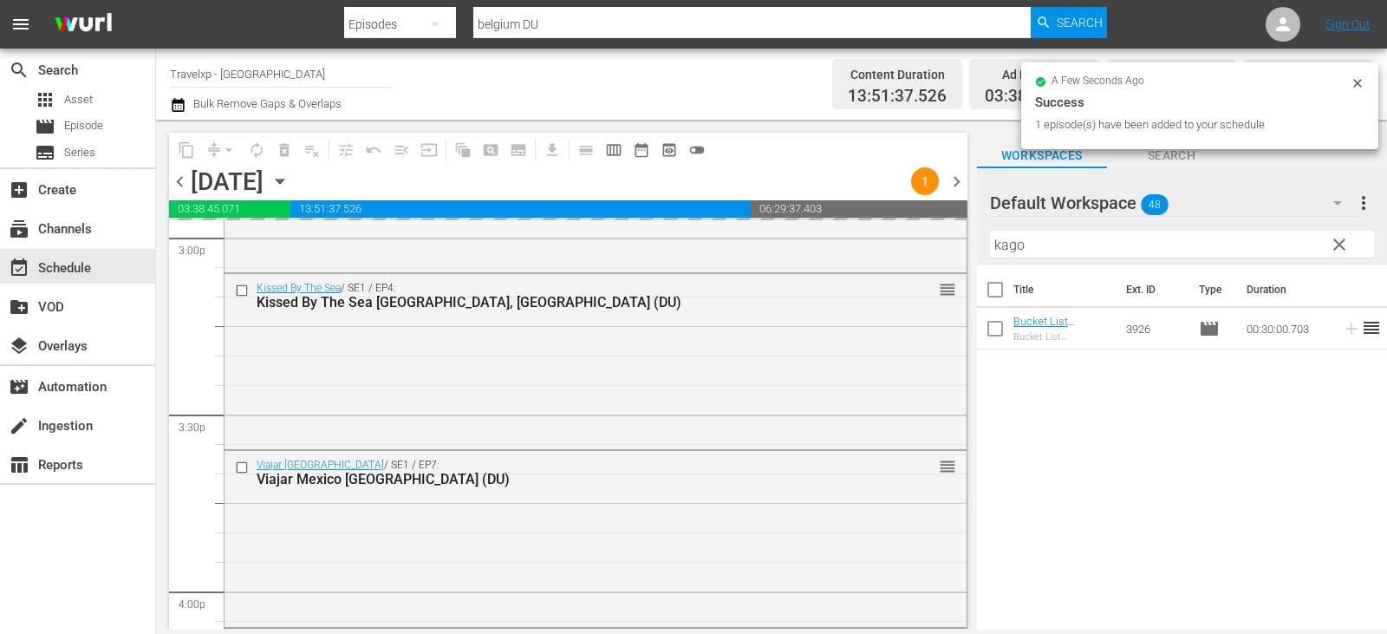
click at [1340, 245] on span "clear" at bounding box center [1339, 244] width 21 height 21
click at [1340, 245] on input "kago" at bounding box center [1182, 245] width 384 height 28
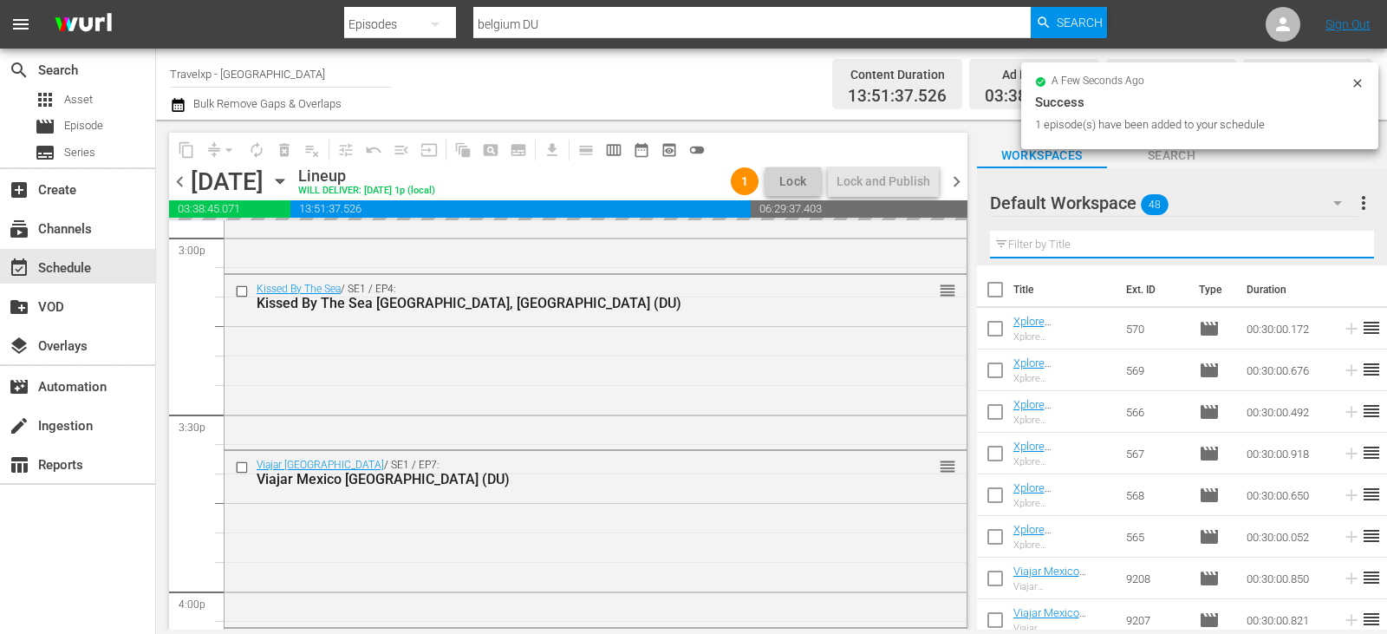
click at [1340, 245] on input "text" at bounding box center [1182, 245] width 384 height 28
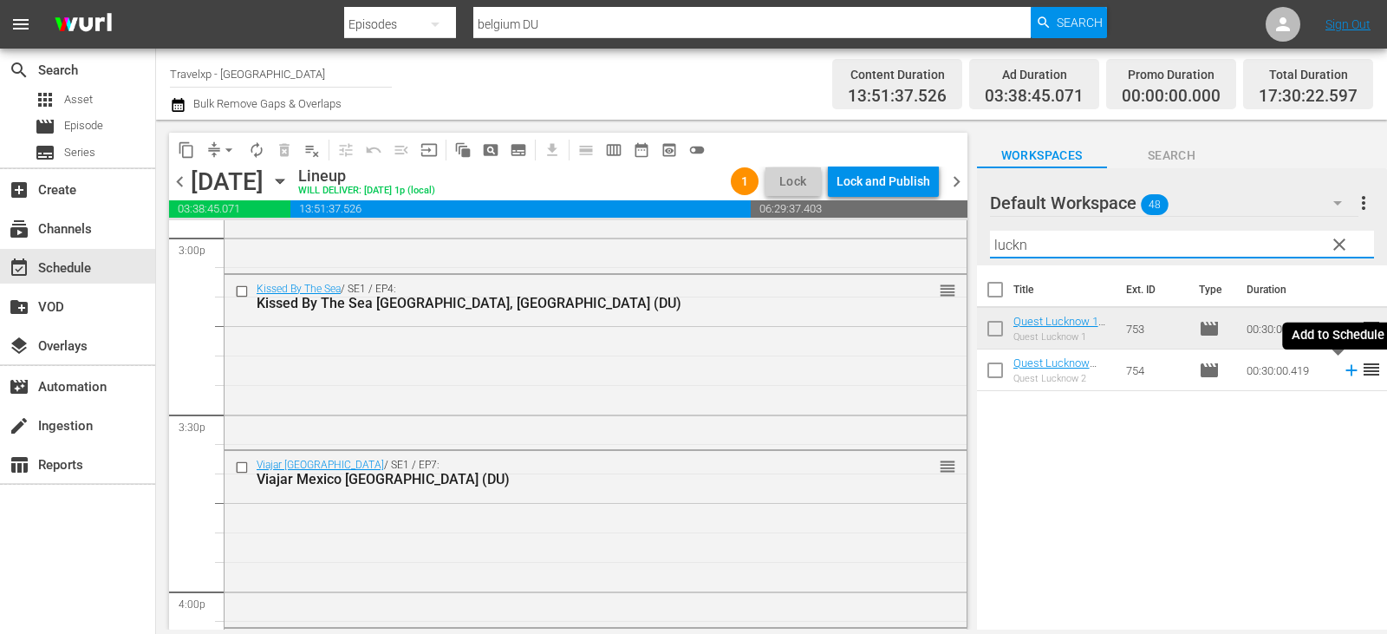
type input "luckn"
click at [1342, 372] on icon at bounding box center [1351, 370] width 19 height 19
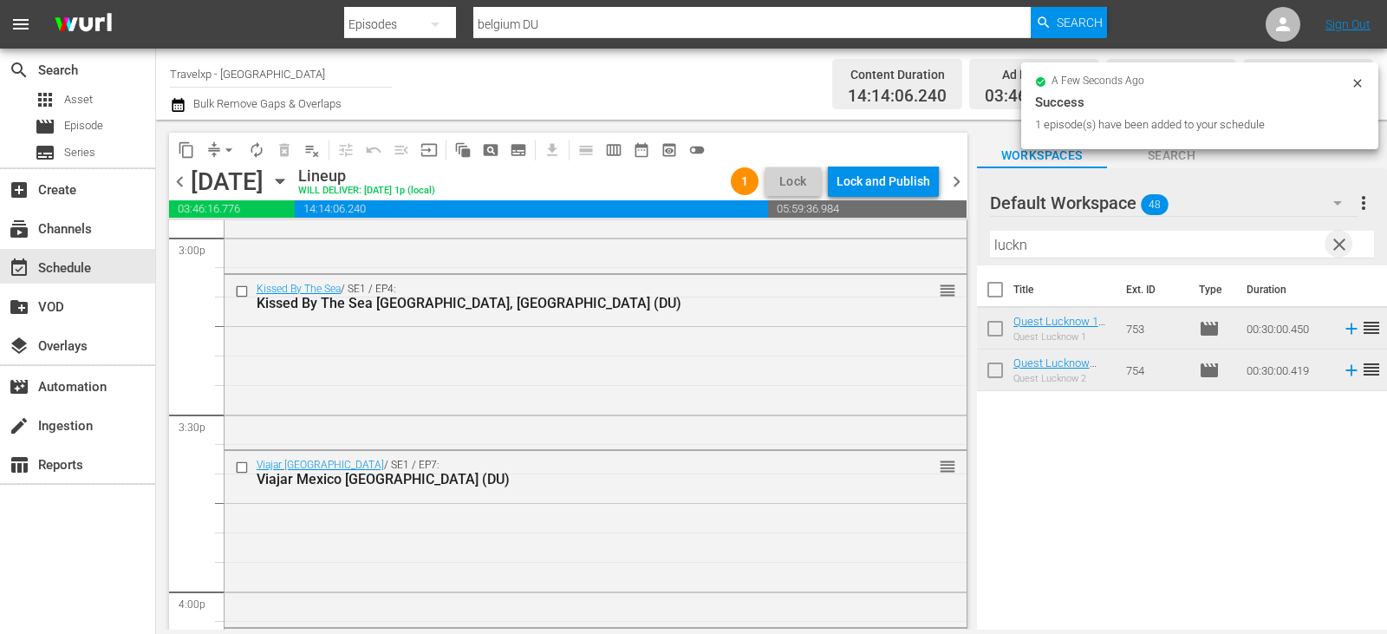
click at [1339, 251] on span "clear" at bounding box center [1339, 244] width 21 height 21
click at [1339, 251] on input "text" at bounding box center [1182, 245] width 384 height 28
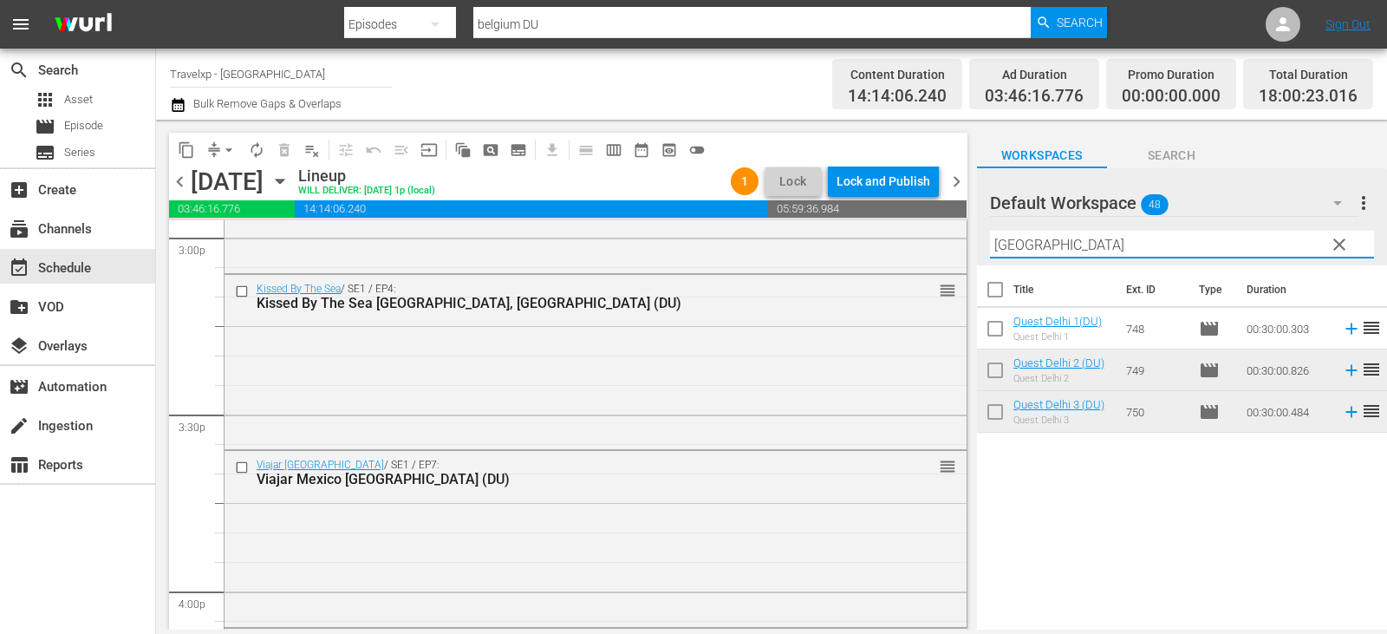
type input "[GEOGRAPHIC_DATA]"
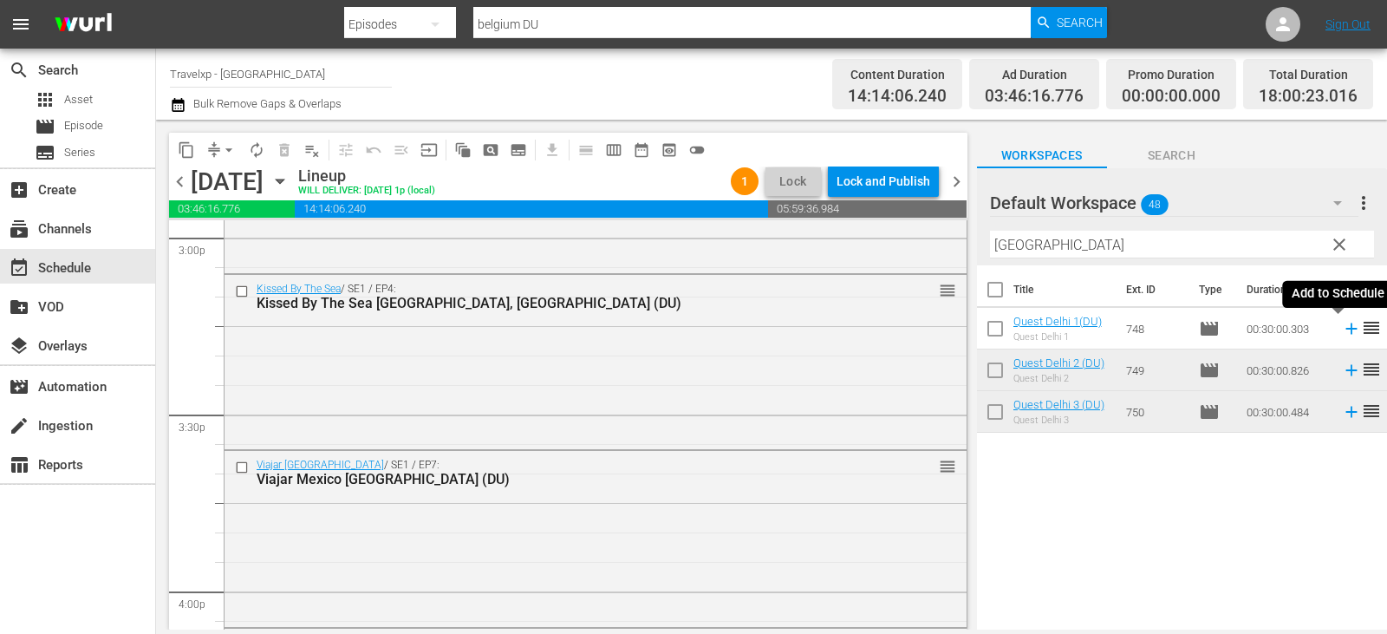
click at [1345, 329] on icon at bounding box center [1350, 328] width 11 height 11
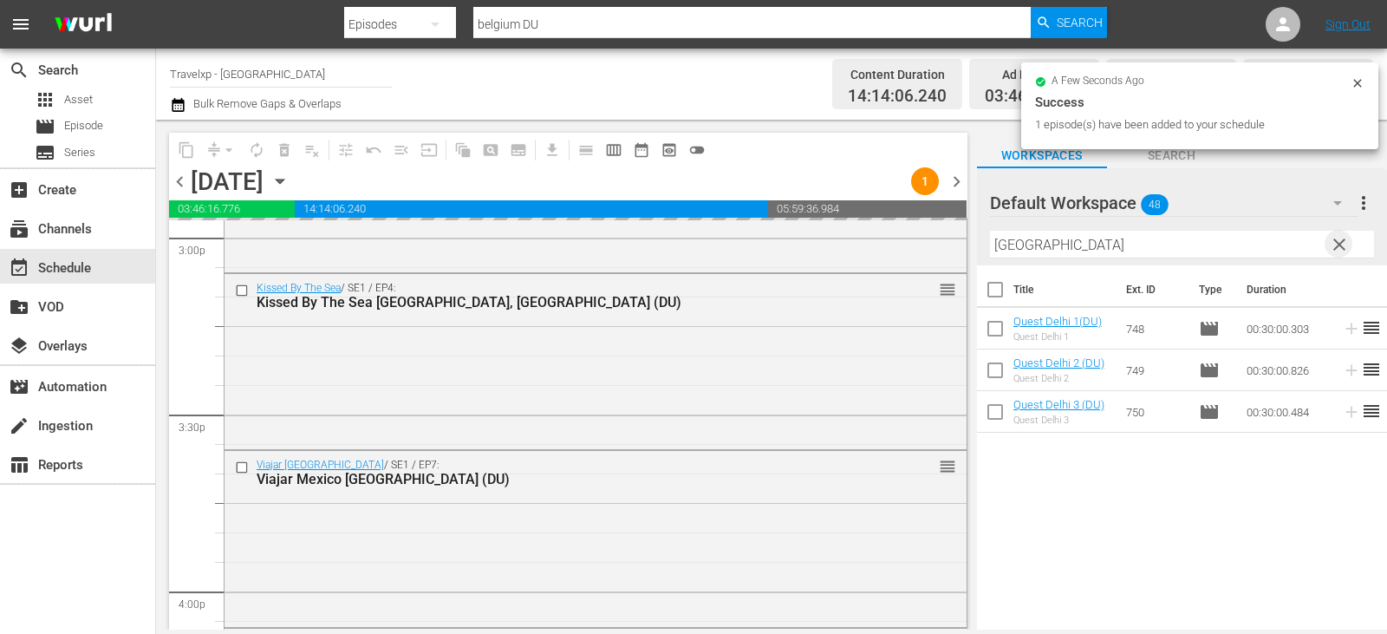
click at [1345, 240] on span "clear" at bounding box center [1339, 244] width 21 height 21
click at [1345, 240] on input "text" at bounding box center [1182, 245] width 384 height 28
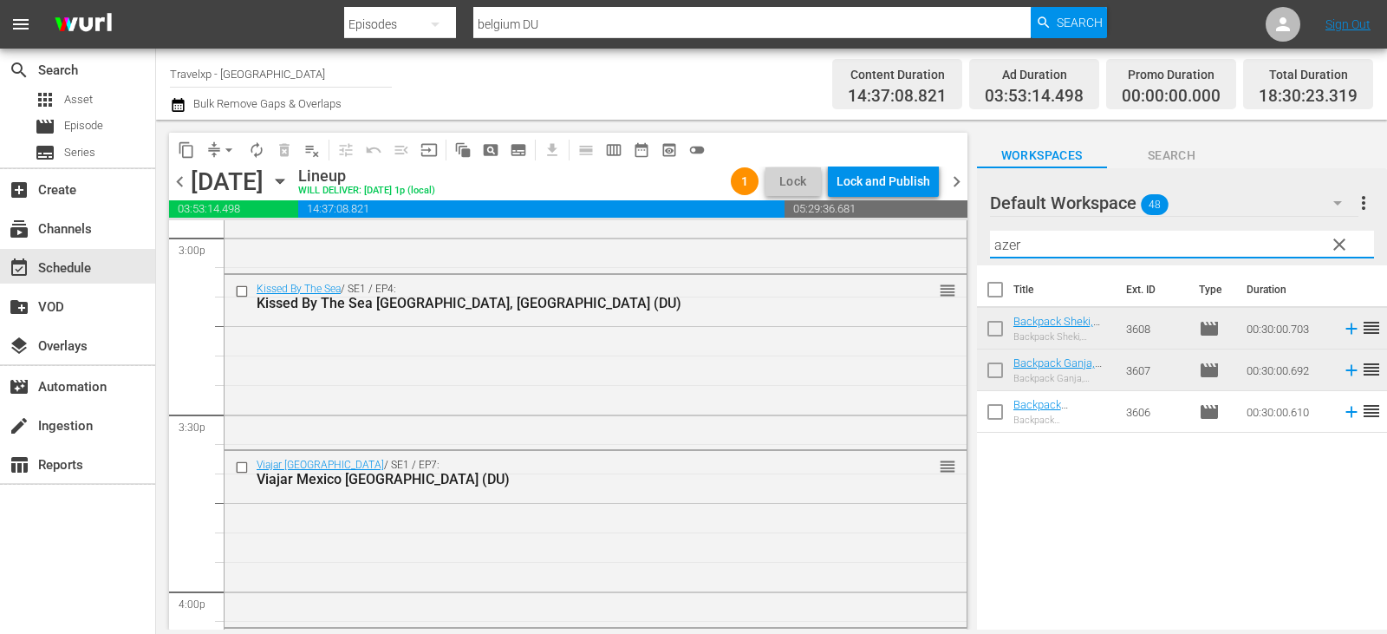
type input "azer"
click at [1342, 412] on icon at bounding box center [1351, 411] width 19 height 19
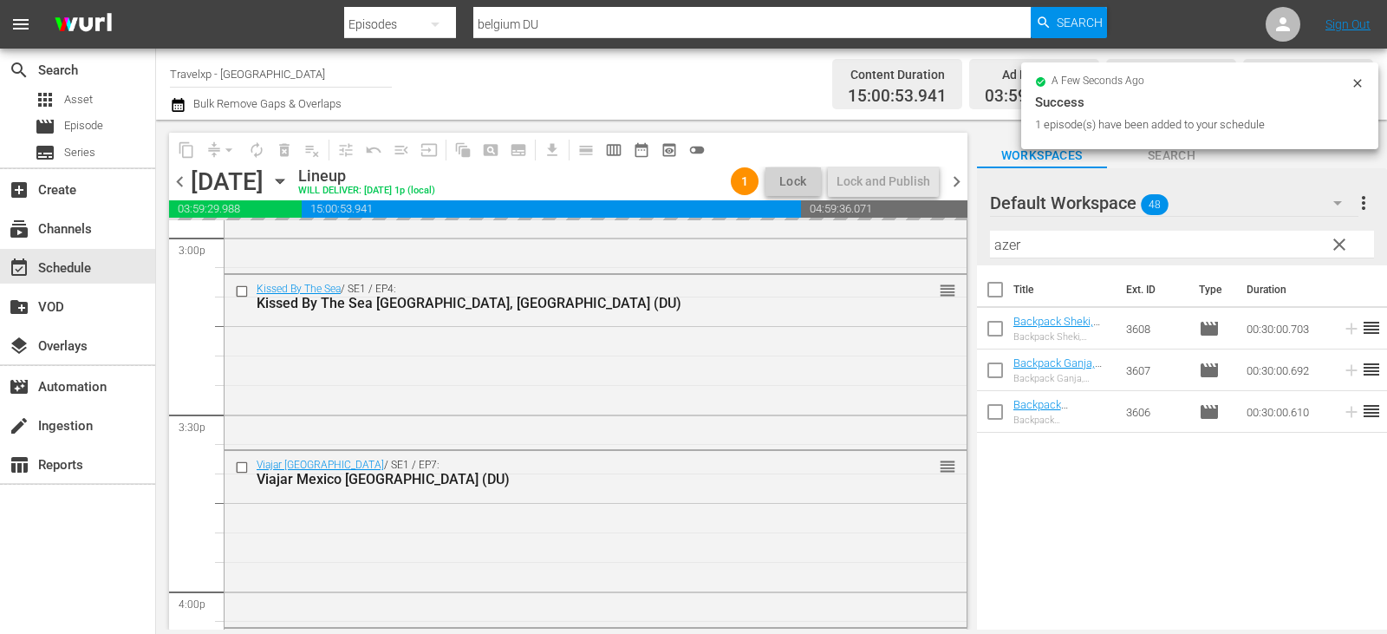
click at [1340, 246] on span "clear" at bounding box center [1339, 244] width 21 height 21
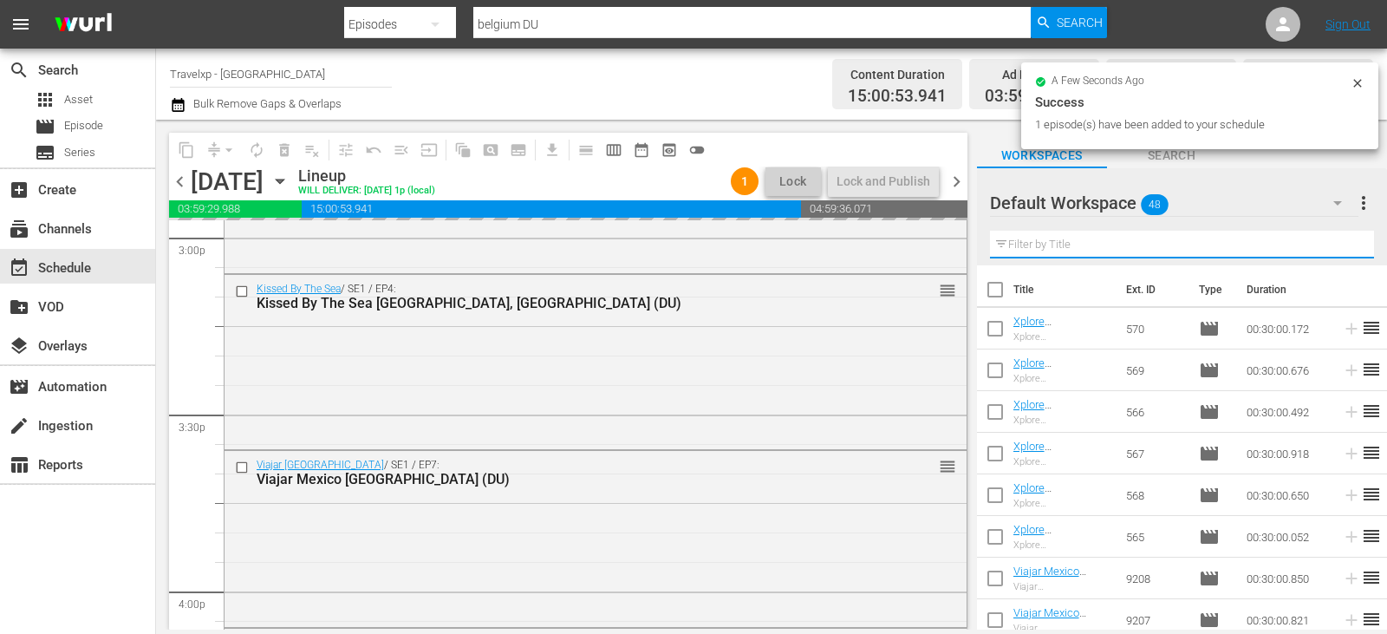
click at [1340, 246] on input "text" at bounding box center [1182, 245] width 384 height 28
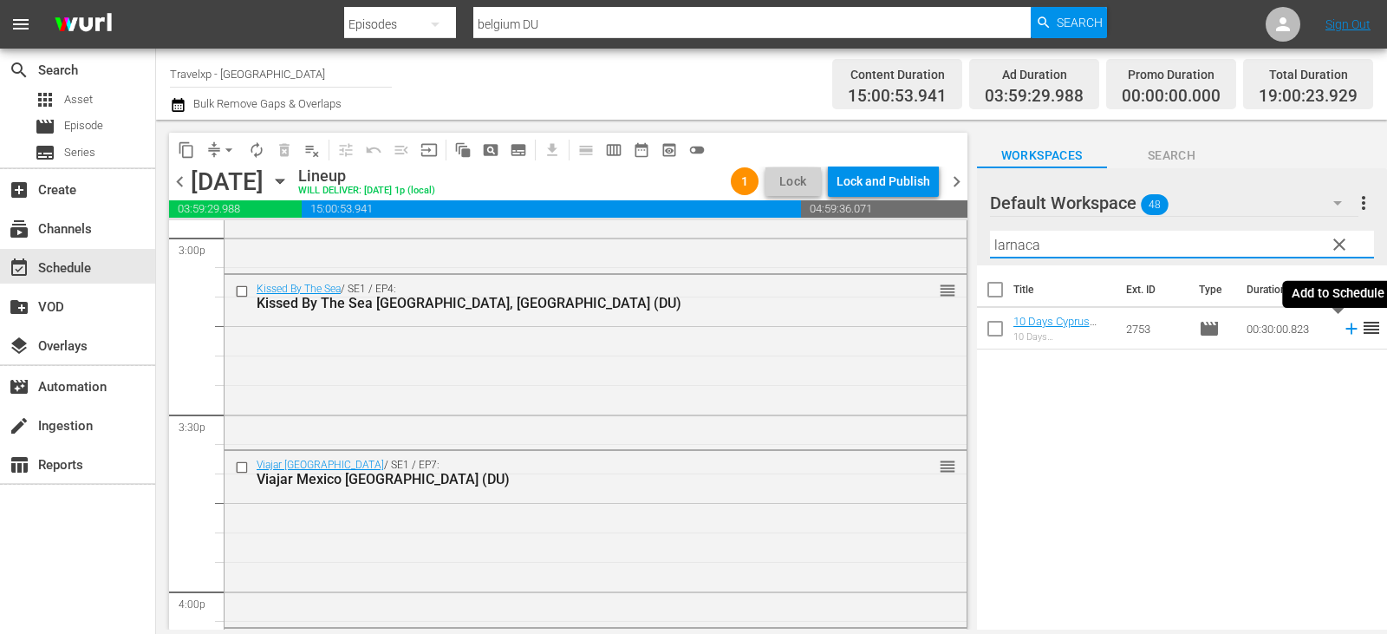
type input "larnaca"
click at [1345, 327] on icon at bounding box center [1350, 328] width 11 height 11
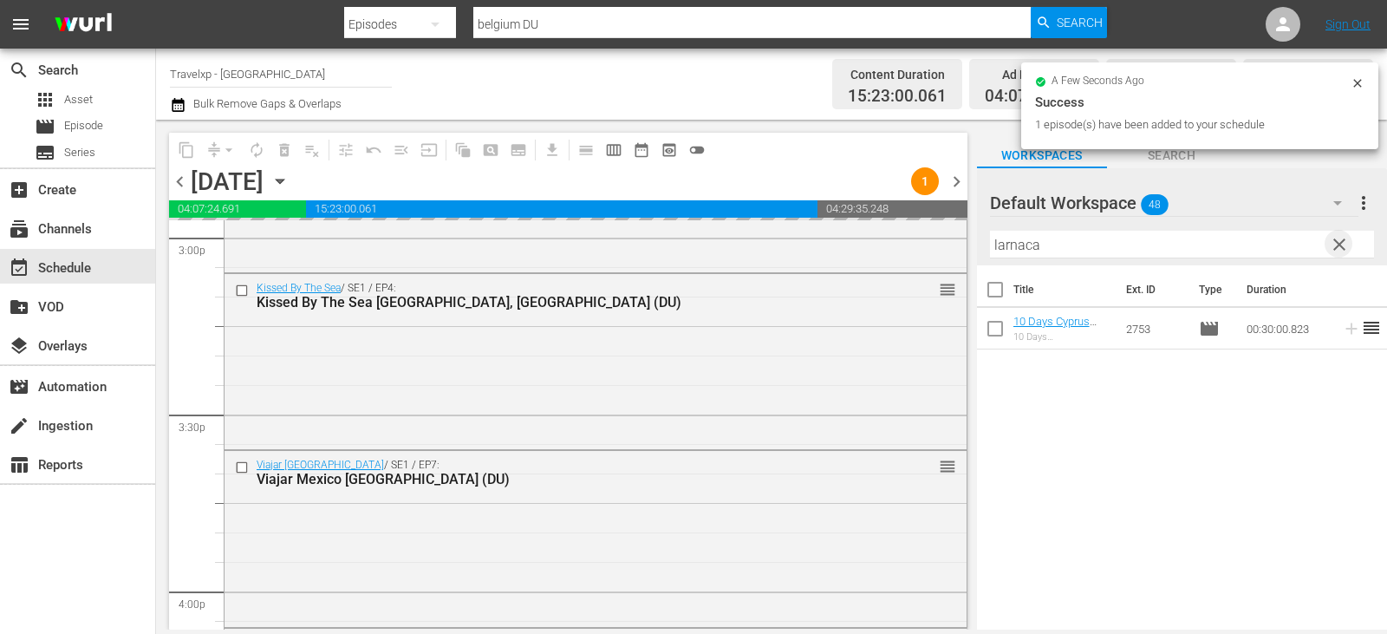
click at [1329, 240] on span "clear" at bounding box center [1339, 244] width 21 height 21
click at [1328, 240] on input "larnaca" at bounding box center [1182, 245] width 384 height 28
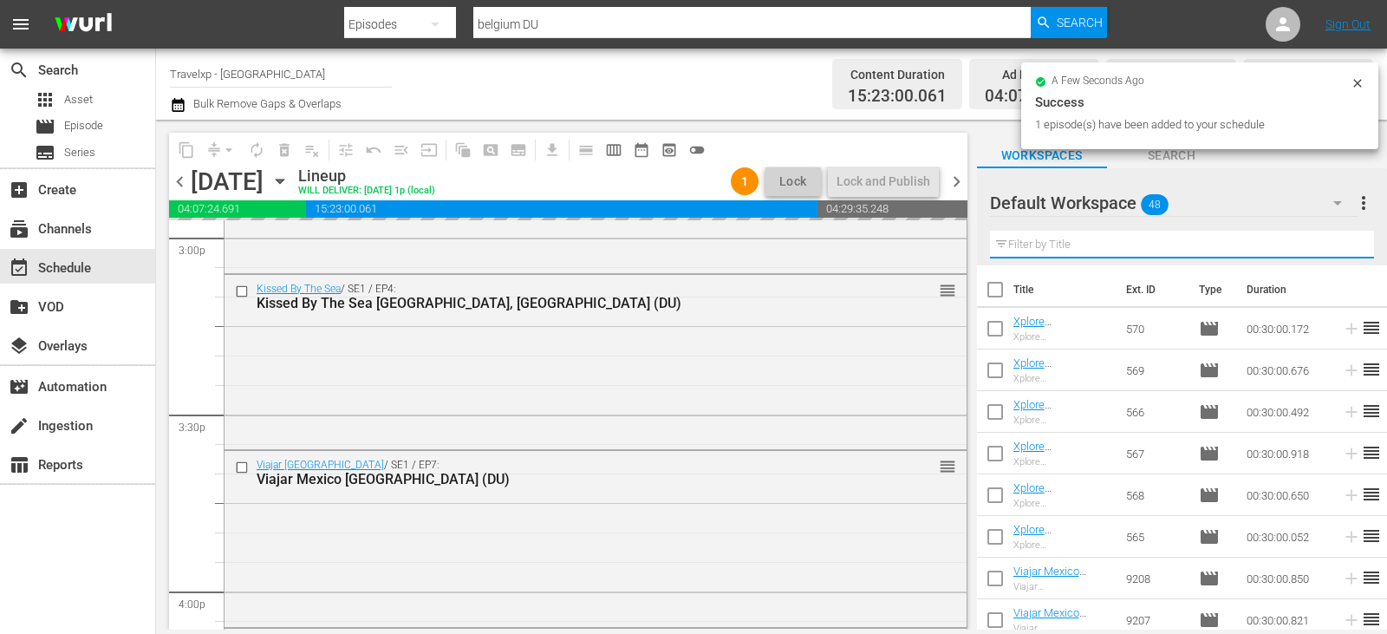
click at [1328, 240] on input "text" at bounding box center [1182, 245] width 384 height 28
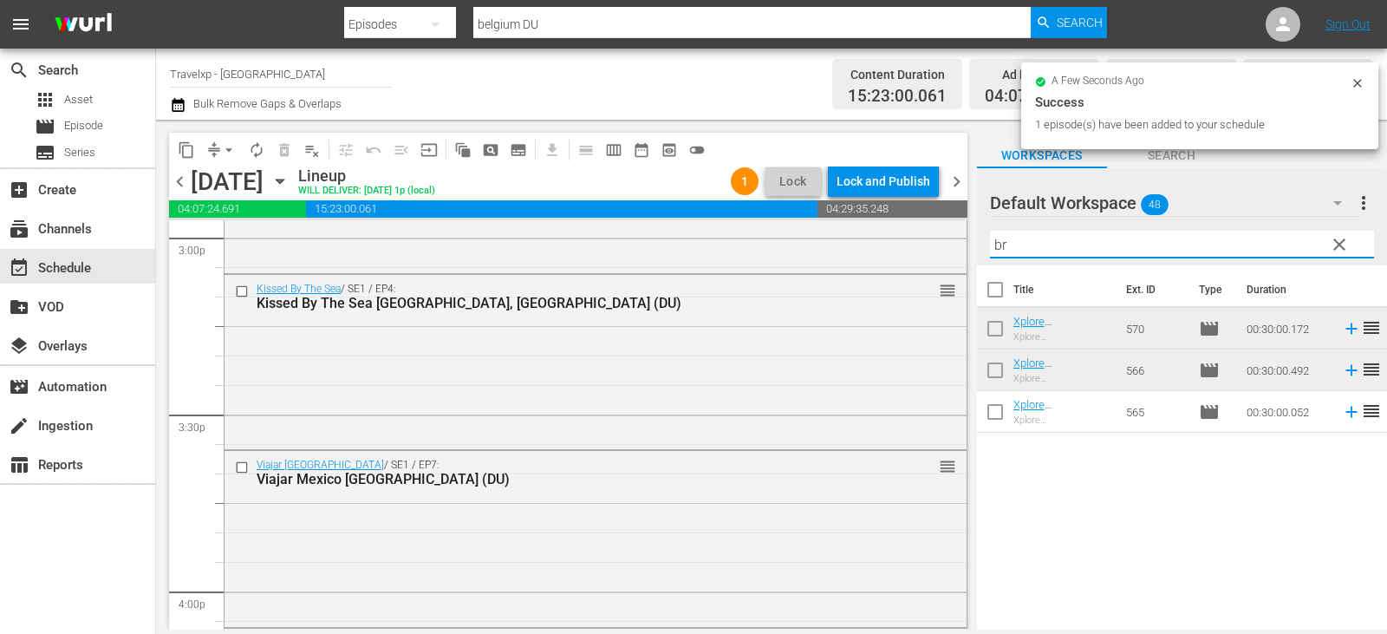
type input "bru"
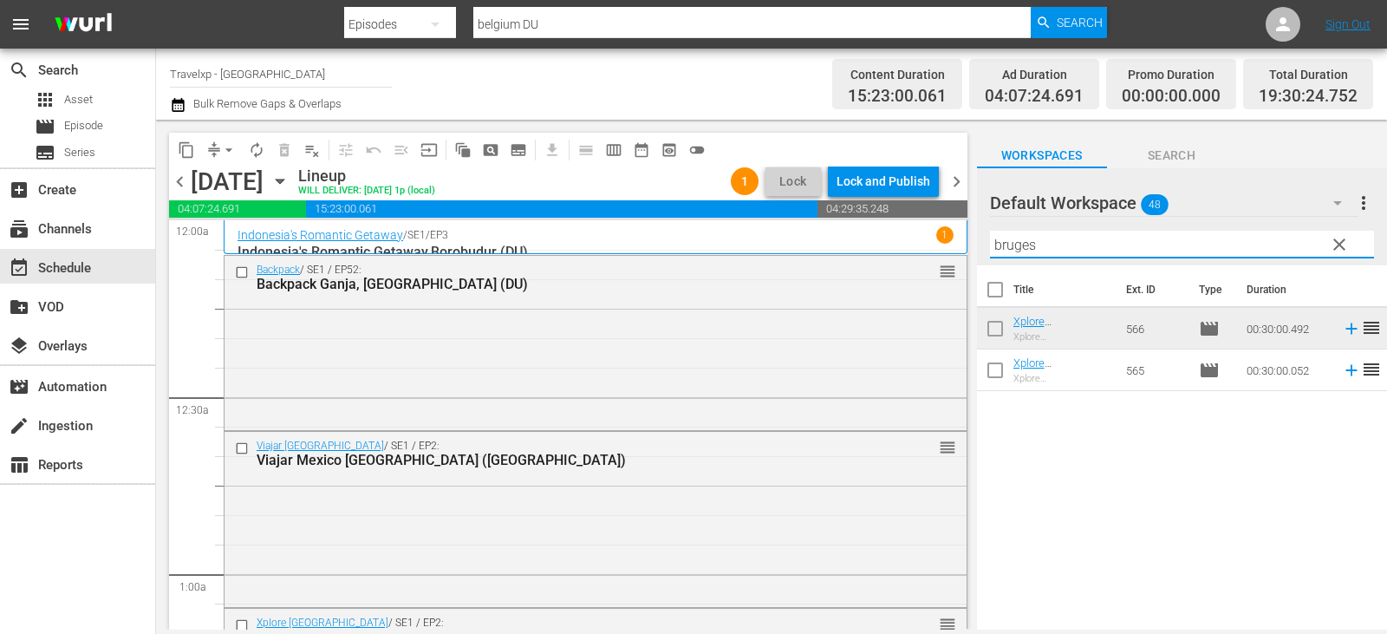
scroll to position [5288, 0]
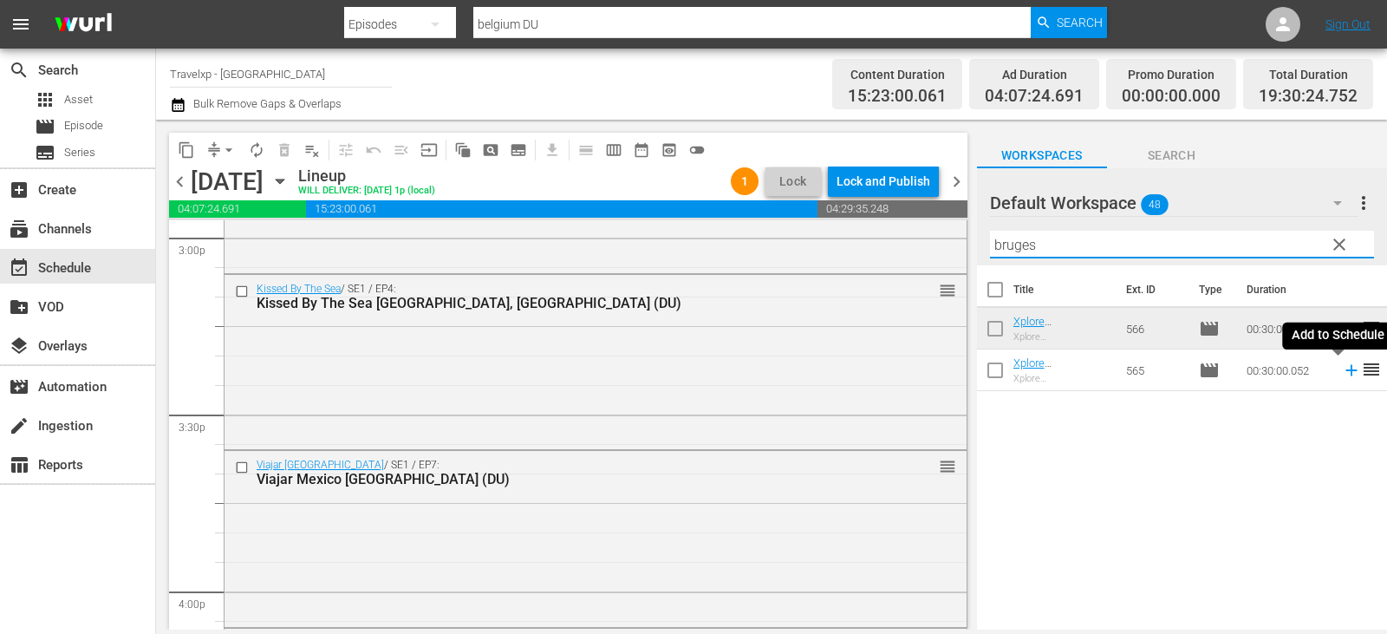
type input "bruges"
click at [1342, 370] on icon at bounding box center [1351, 370] width 19 height 19
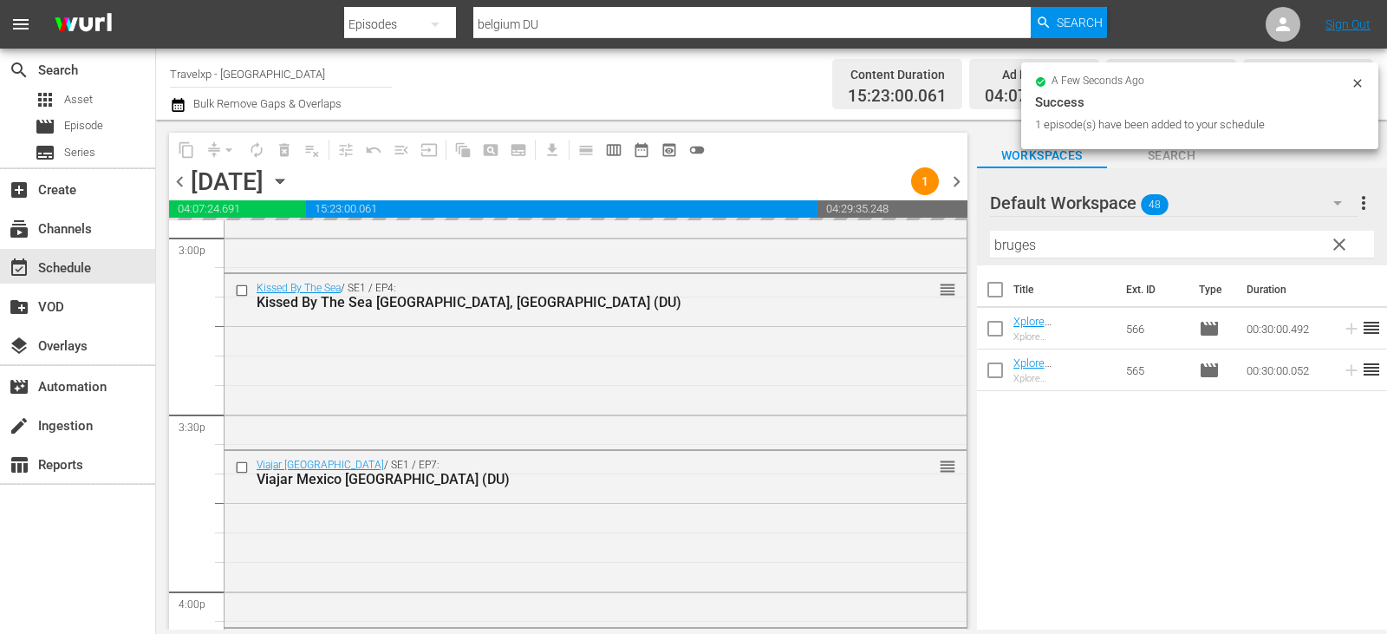
click at [1340, 241] on span "clear" at bounding box center [1339, 244] width 21 height 21
click at [1340, 241] on input "text" at bounding box center [1182, 245] width 384 height 28
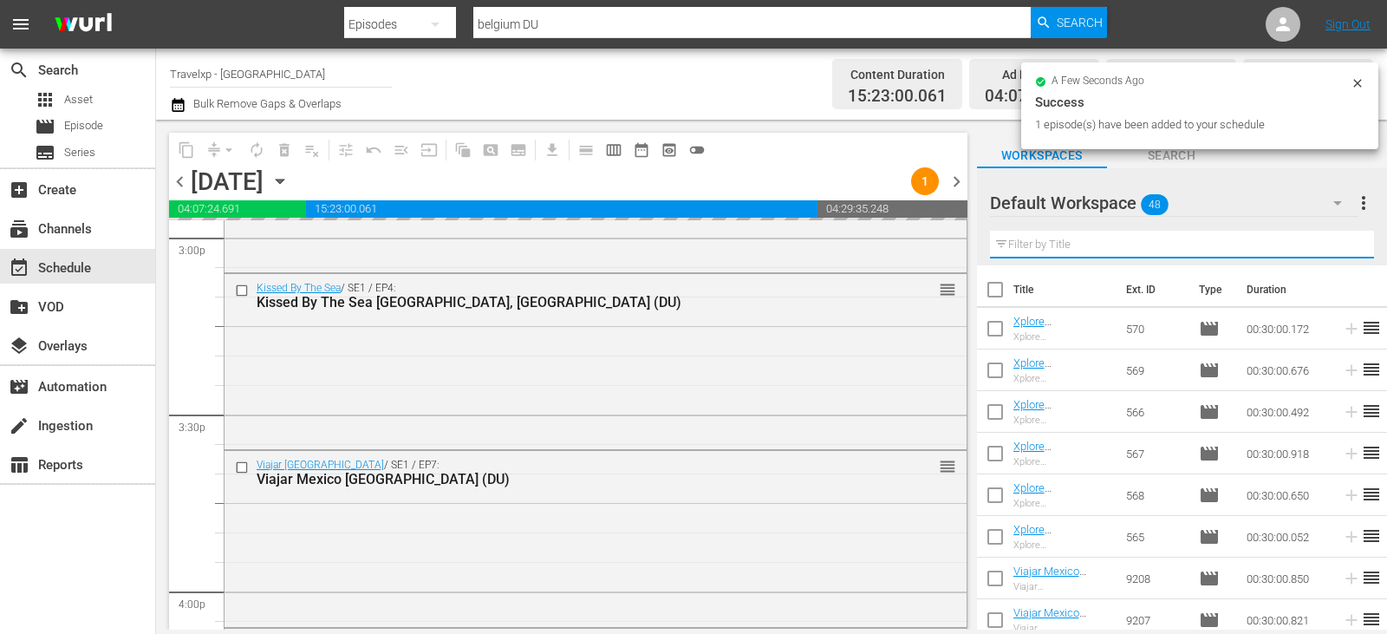
click at [1340, 241] on input "text" at bounding box center [1182, 245] width 384 height 28
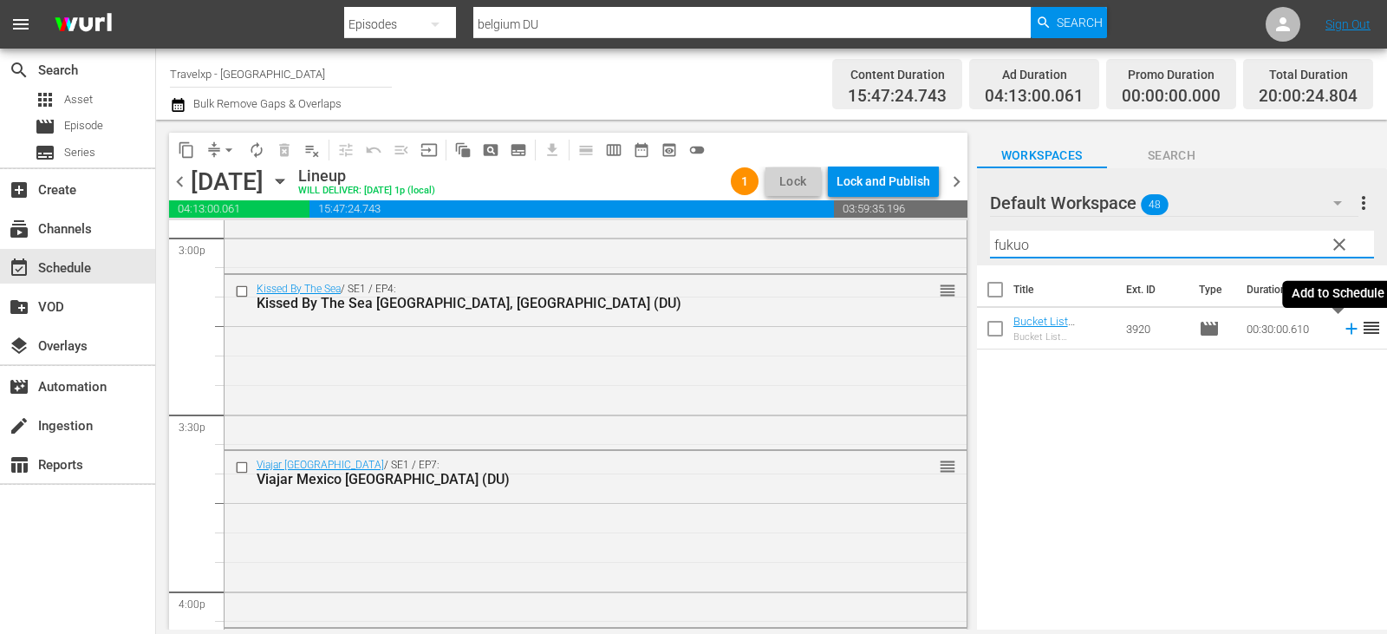
type input "fukuo"
click at [1342, 328] on icon at bounding box center [1351, 328] width 19 height 19
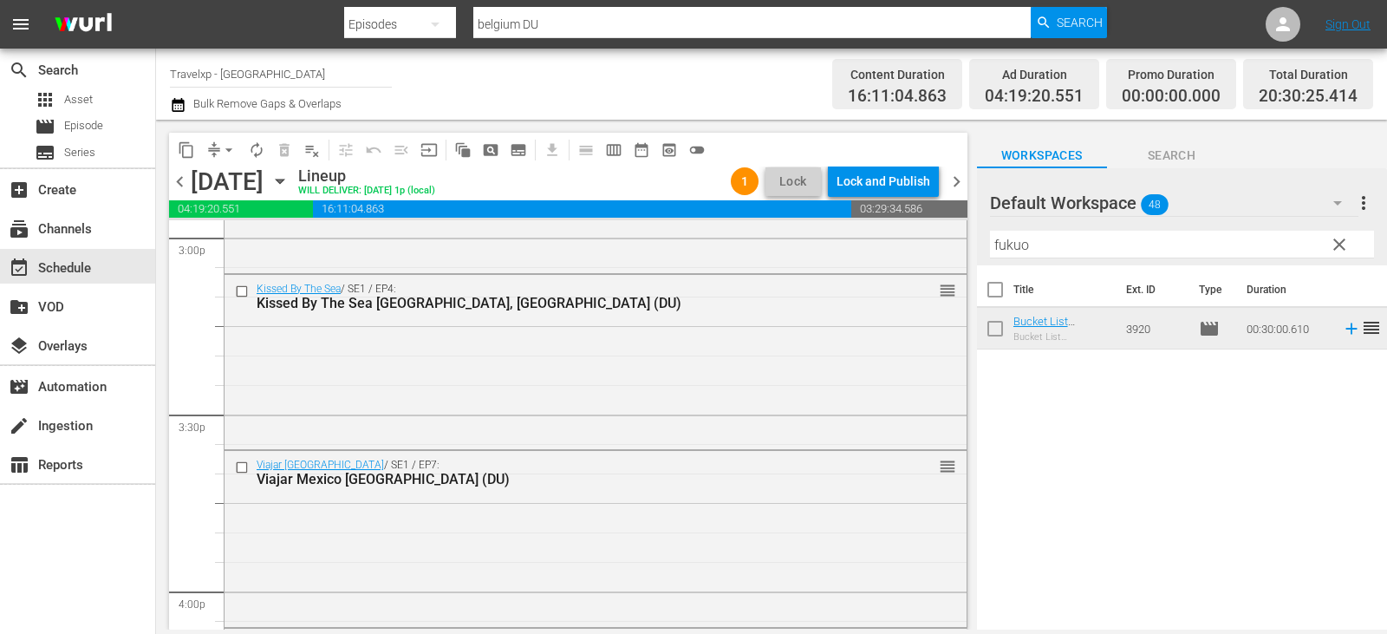
click at [1326, 246] on button "clear" at bounding box center [1339, 244] width 28 height 28
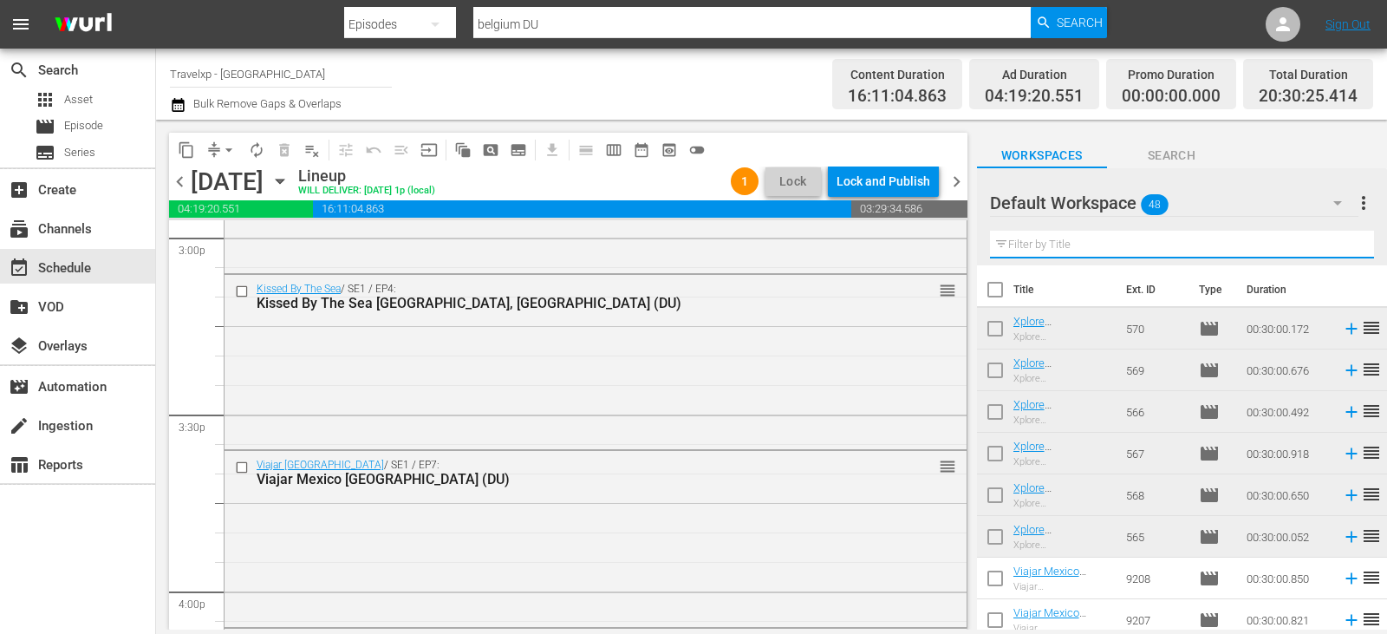
click at [1326, 246] on input "text" at bounding box center [1182, 245] width 384 height 28
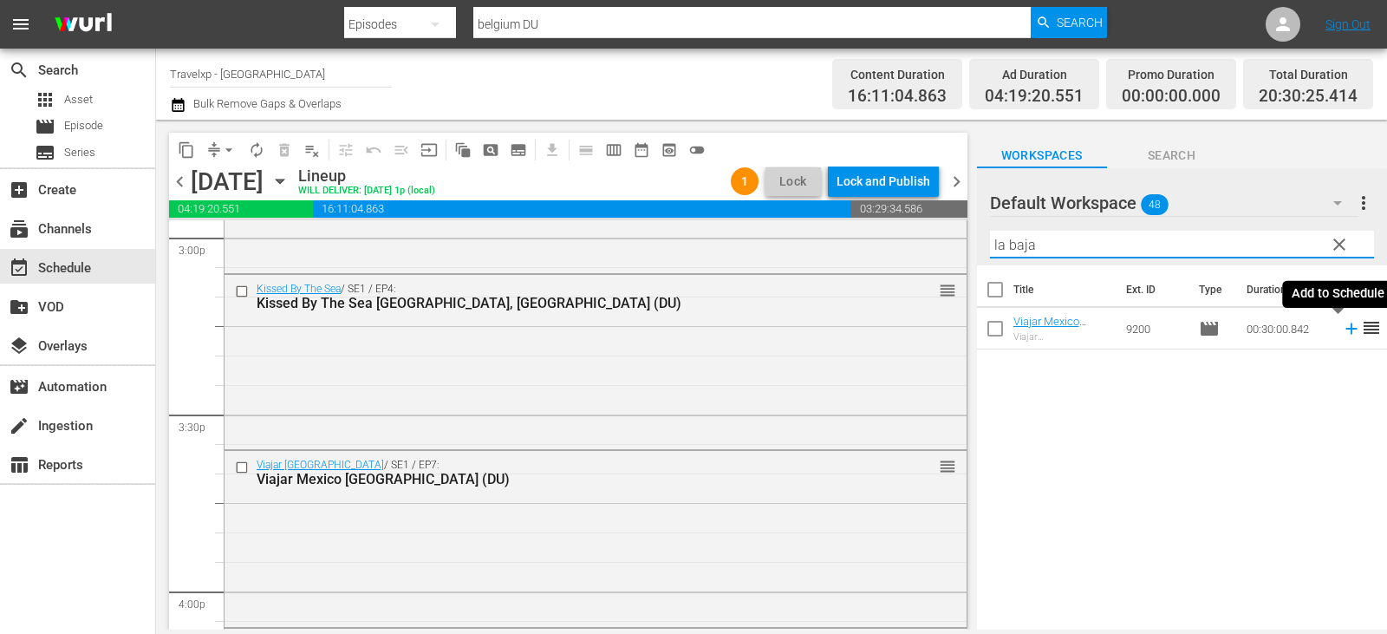
type input "la baja"
click at [1345, 329] on icon at bounding box center [1350, 328] width 11 height 11
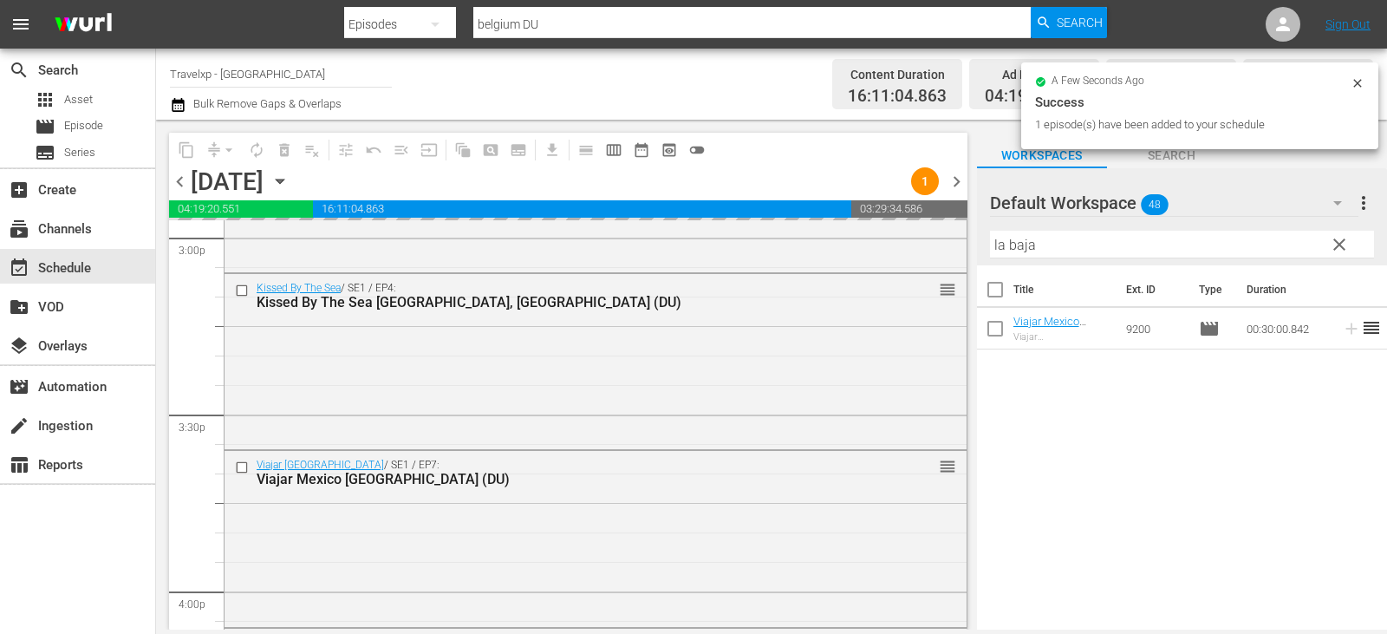
click at [1338, 248] on span "clear" at bounding box center [1339, 244] width 21 height 21
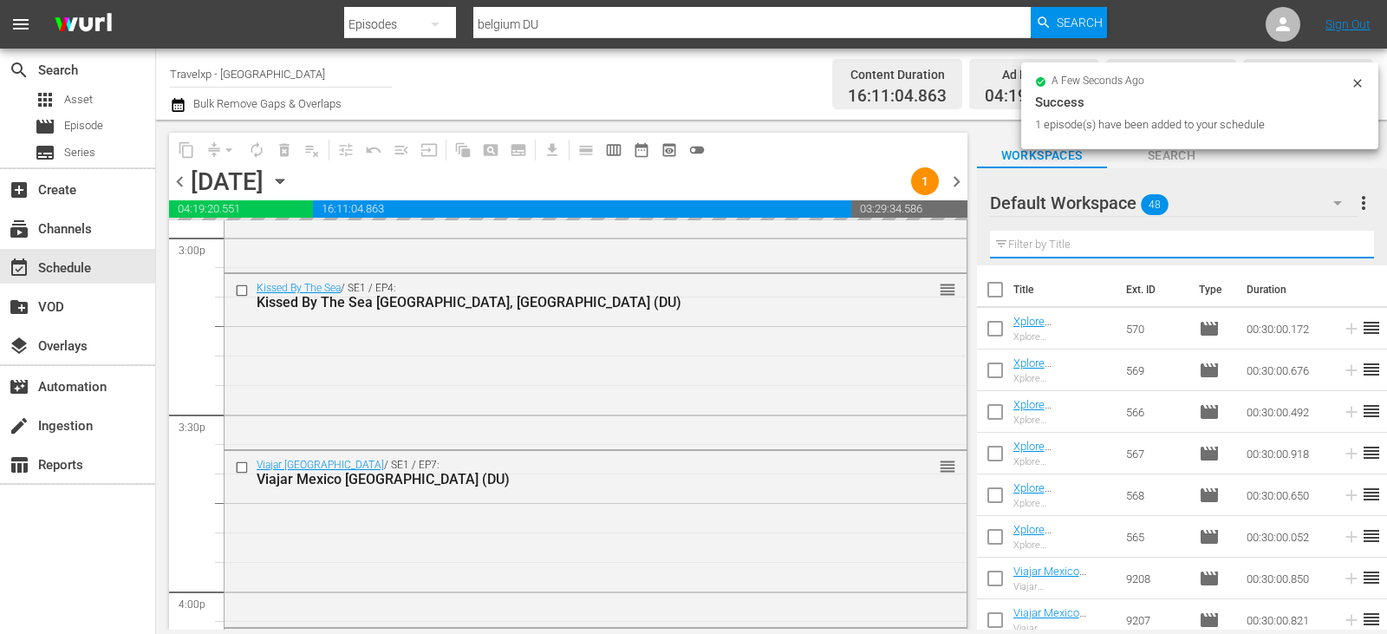
click at [1338, 248] on input "text" at bounding box center [1182, 245] width 384 height 28
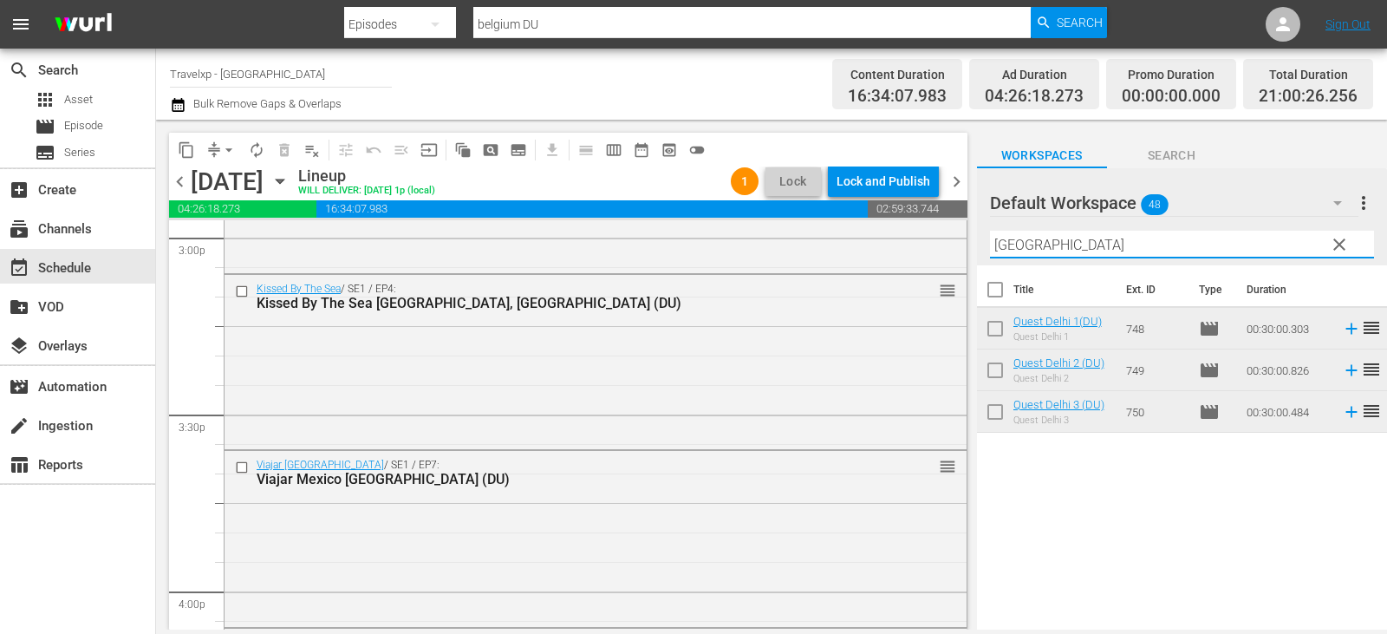
type input "[GEOGRAPHIC_DATA]"
click at [1345, 328] on icon at bounding box center [1350, 328] width 11 height 11
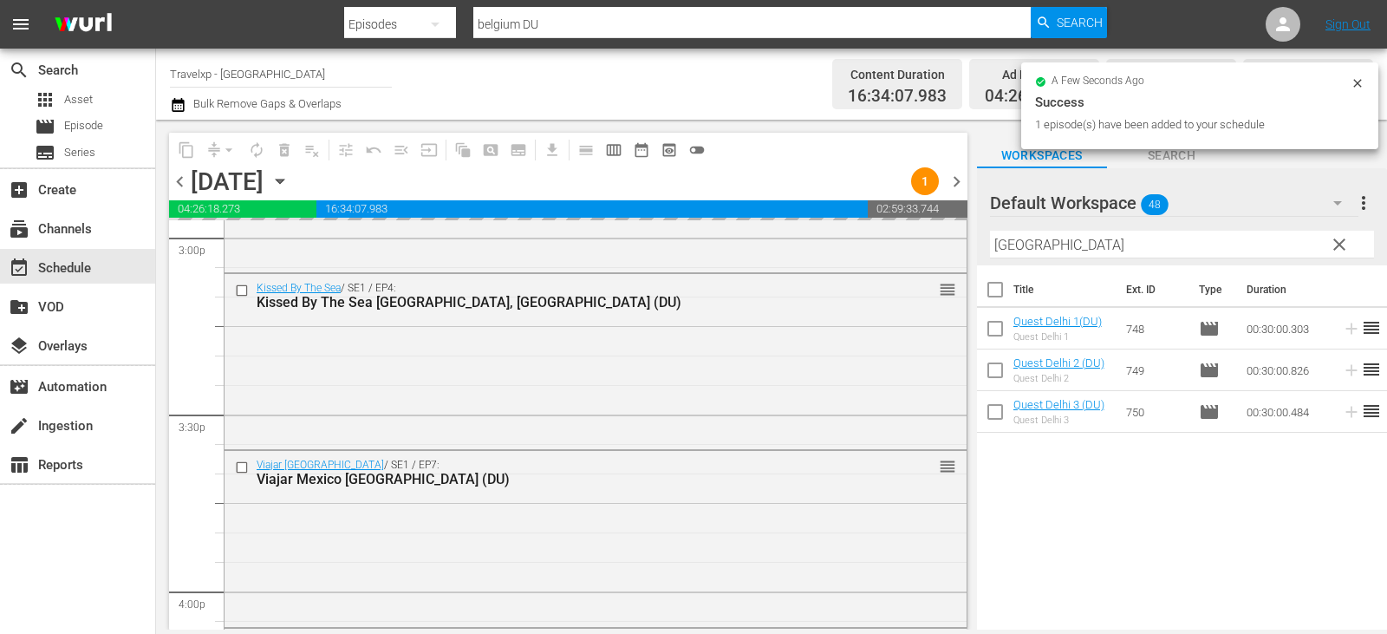
click at [1325, 249] on button "clear" at bounding box center [1339, 244] width 28 height 28
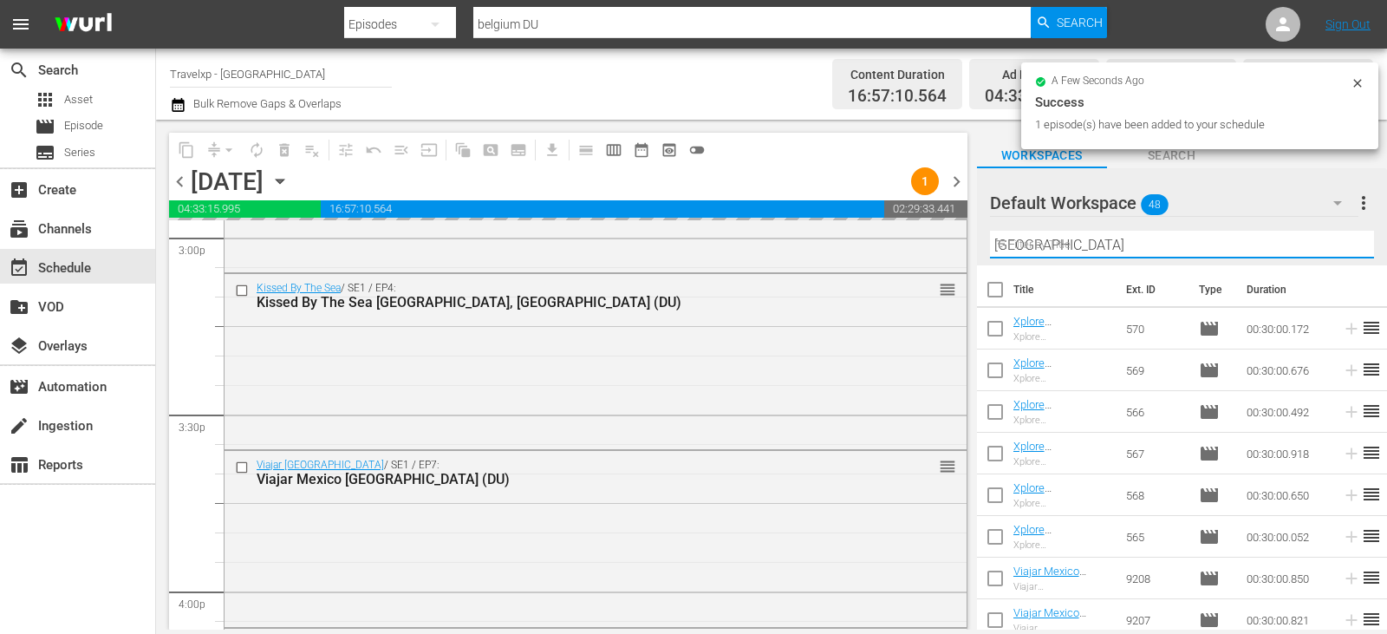
click at [1325, 249] on input "[GEOGRAPHIC_DATA]" at bounding box center [1182, 245] width 384 height 28
click at [1325, 249] on input "text" at bounding box center [1182, 245] width 384 height 28
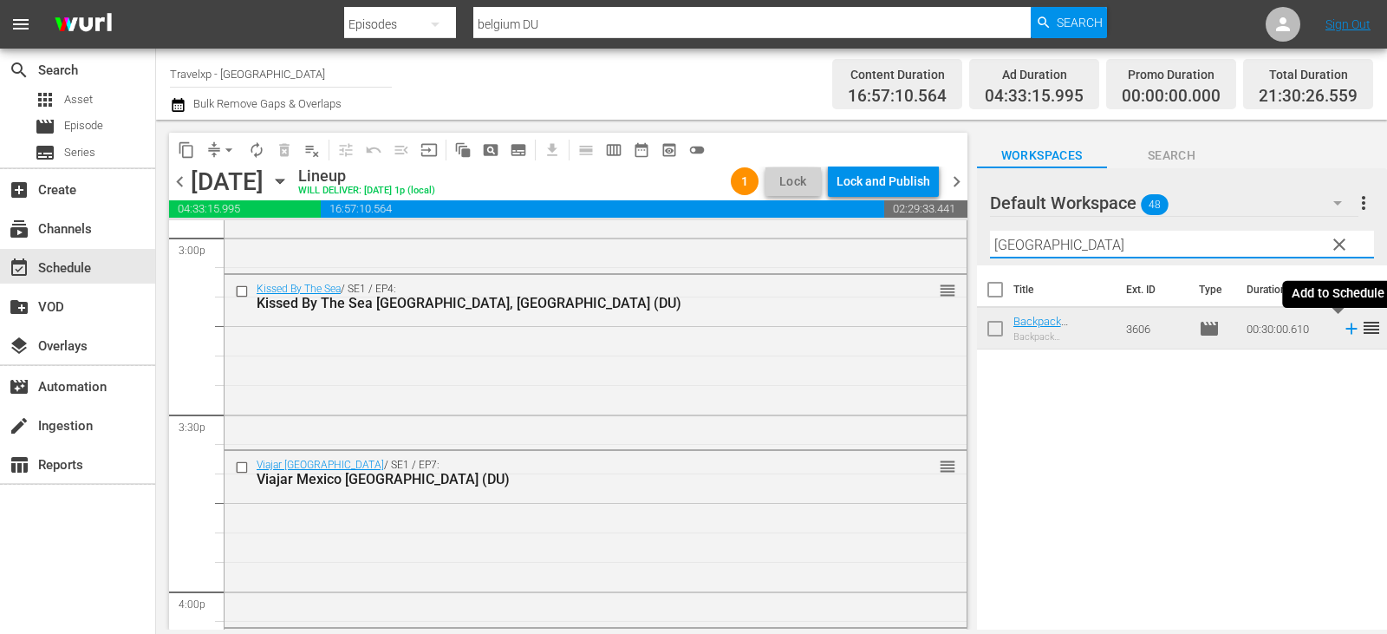
type input "baku"
click at [1342, 329] on icon at bounding box center [1351, 328] width 19 height 19
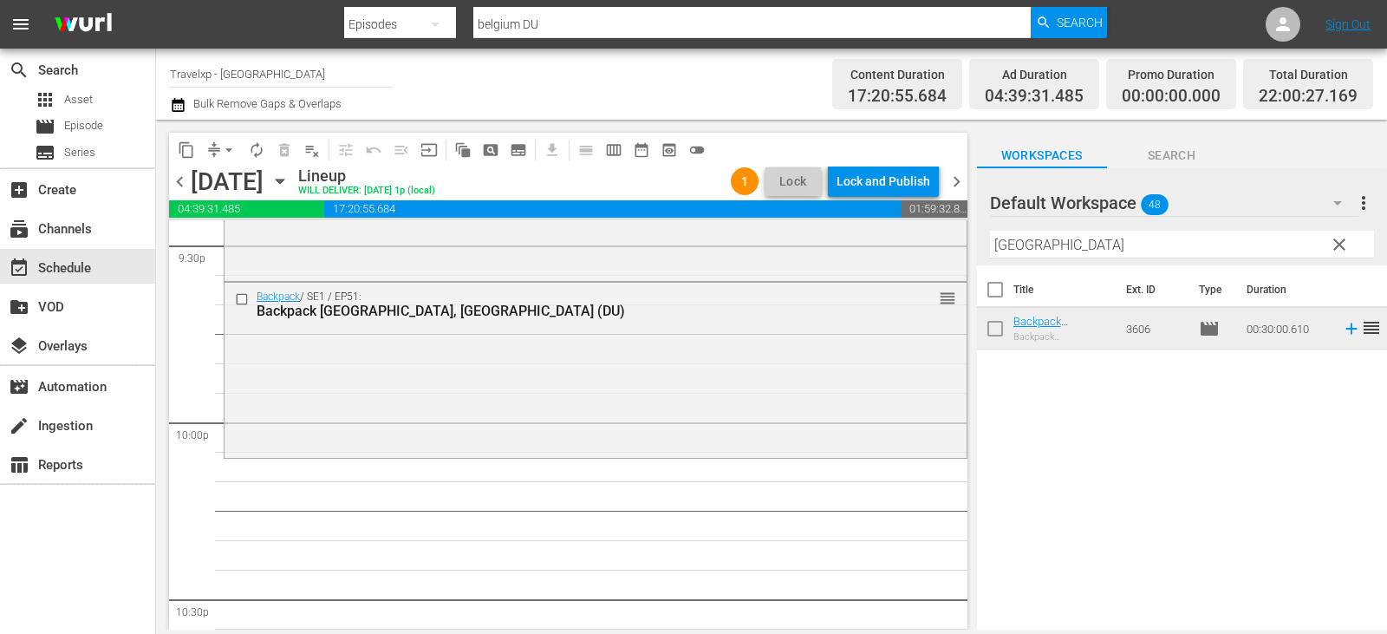
scroll to position [7542, 0]
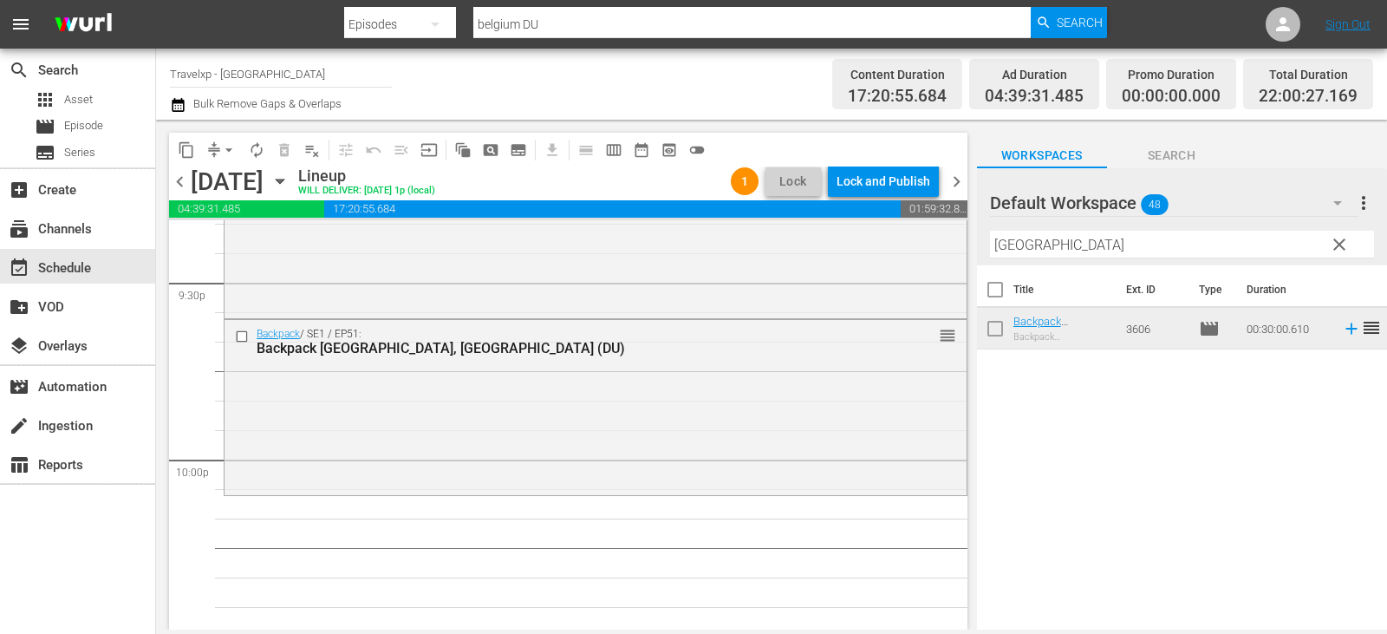
click at [1336, 243] on span "clear" at bounding box center [1339, 244] width 21 height 21
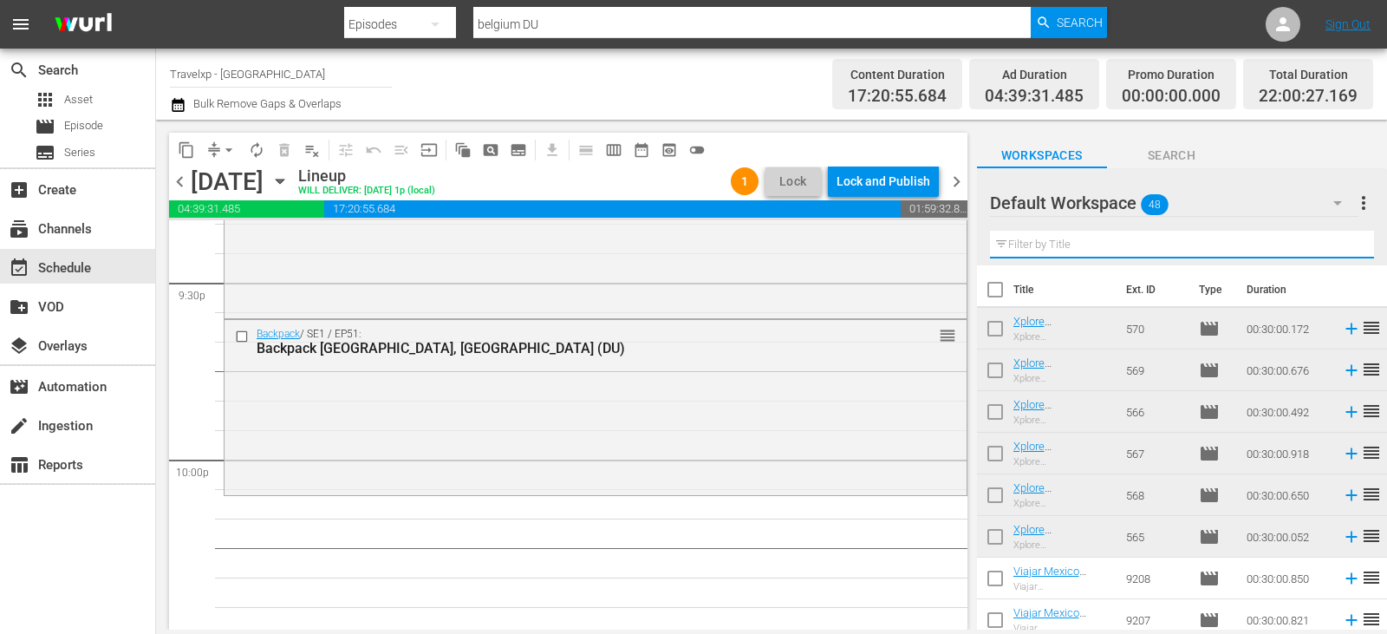
click at [1336, 243] on input "text" at bounding box center [1182, 245] width 384 height 28
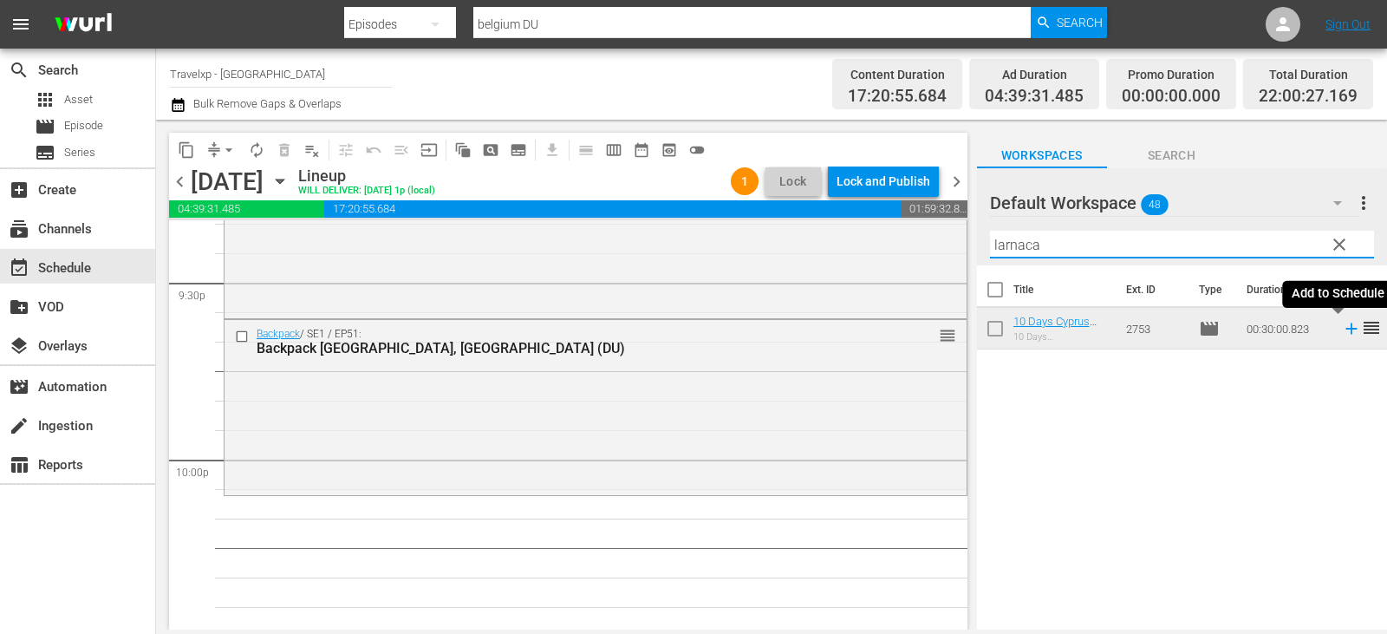
type input "larnaca"
click at [1342, 327] on icon at bounding box center [1351, 328] width 19 height 19
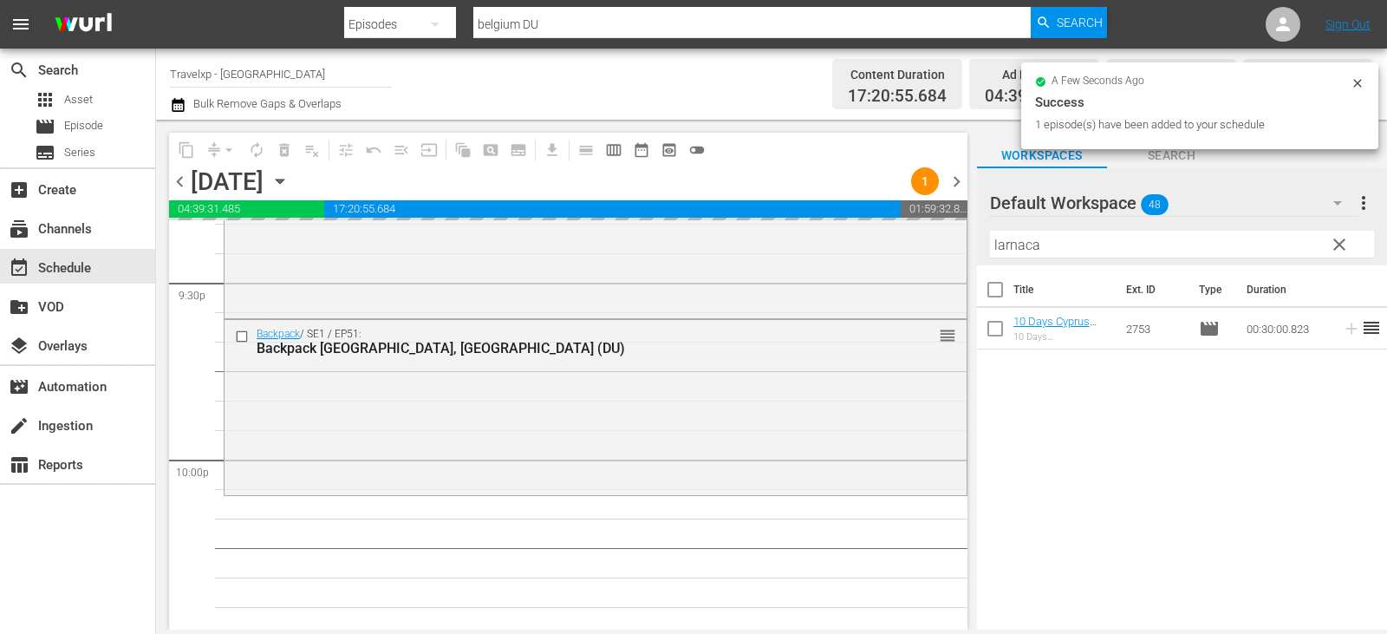
click at [1339, 242] on span "clear" at bounding box center [1339, 244] width 21 height 21
click at [1339, 242] on input "larnaca" at bounding box center [1182, 245] width 384 height 28
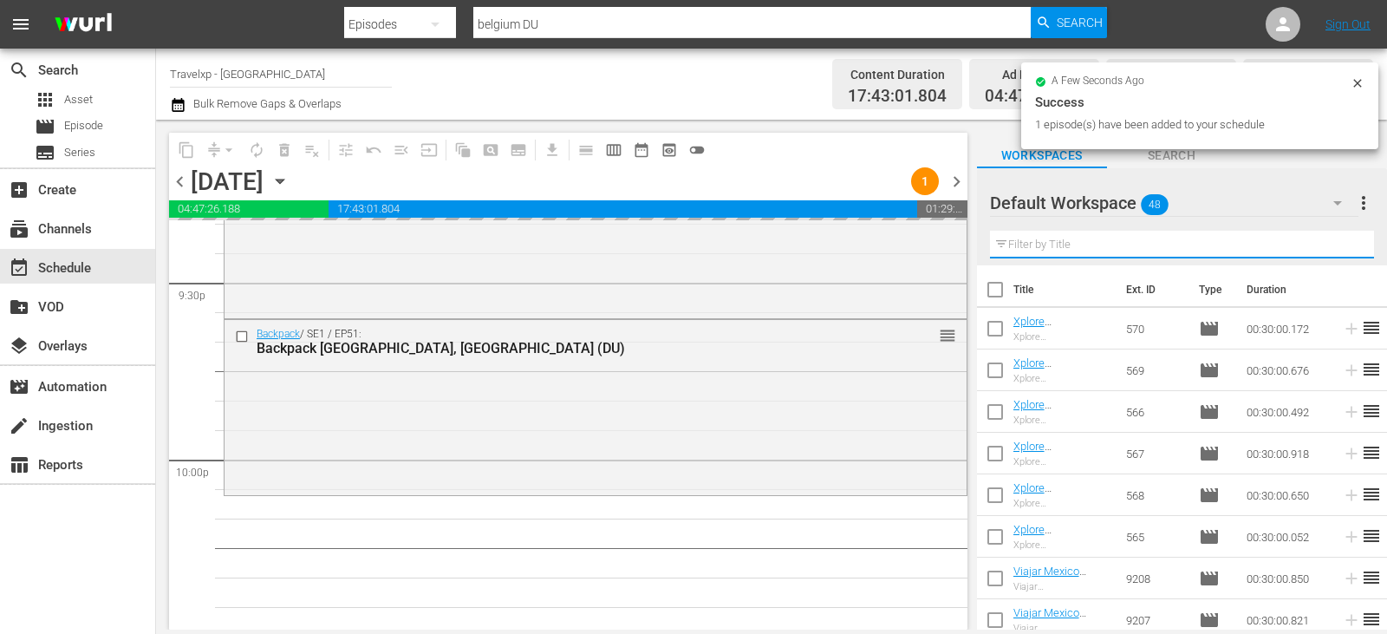
click at [1339, 242] on input "text" at bounding box center [1182, 245] width 384 height 28
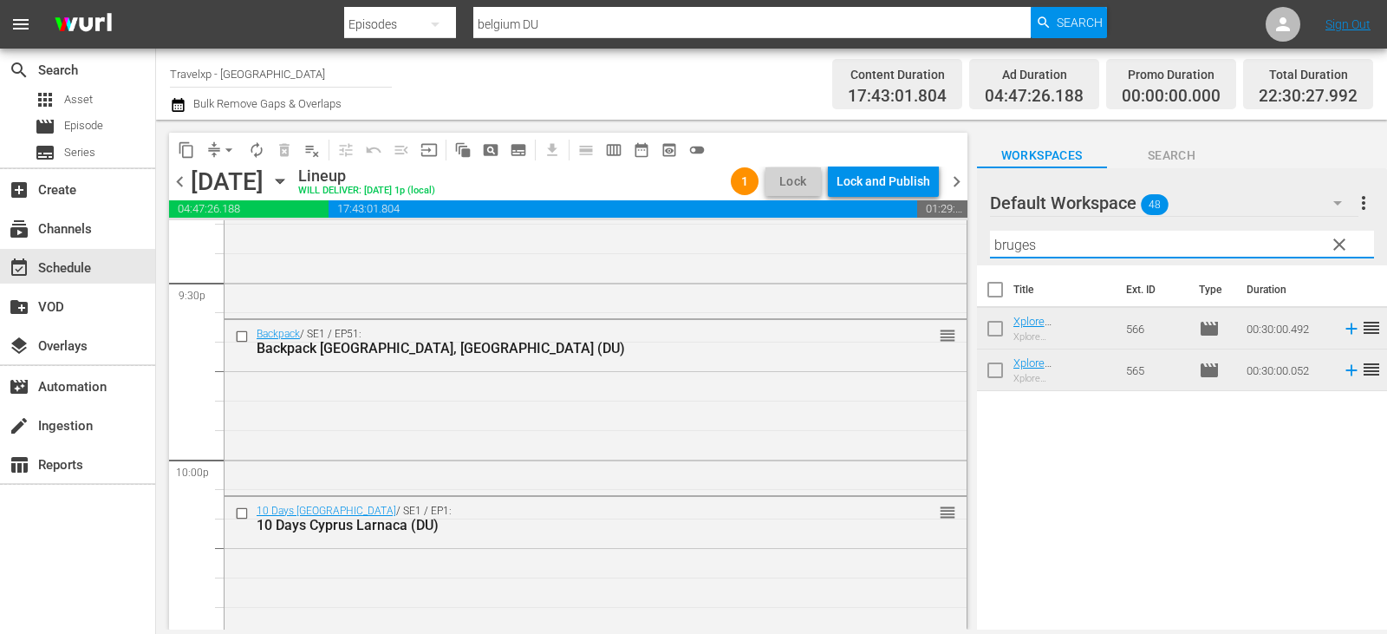
type input "bruges"
click at [1343, 372] on icon at bounding box center [1351, 370] width 19 height 19
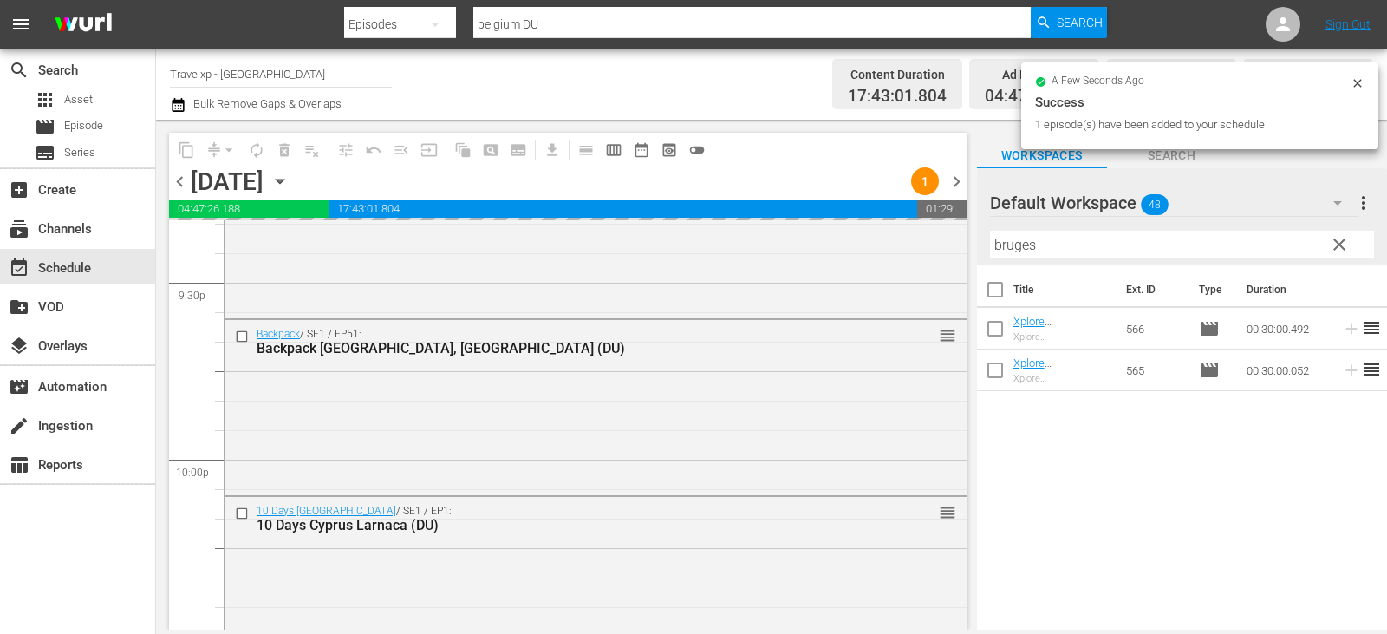
click at [1341, 250] on span "clear" at bounding box center [1339, 244] width 21 height 21
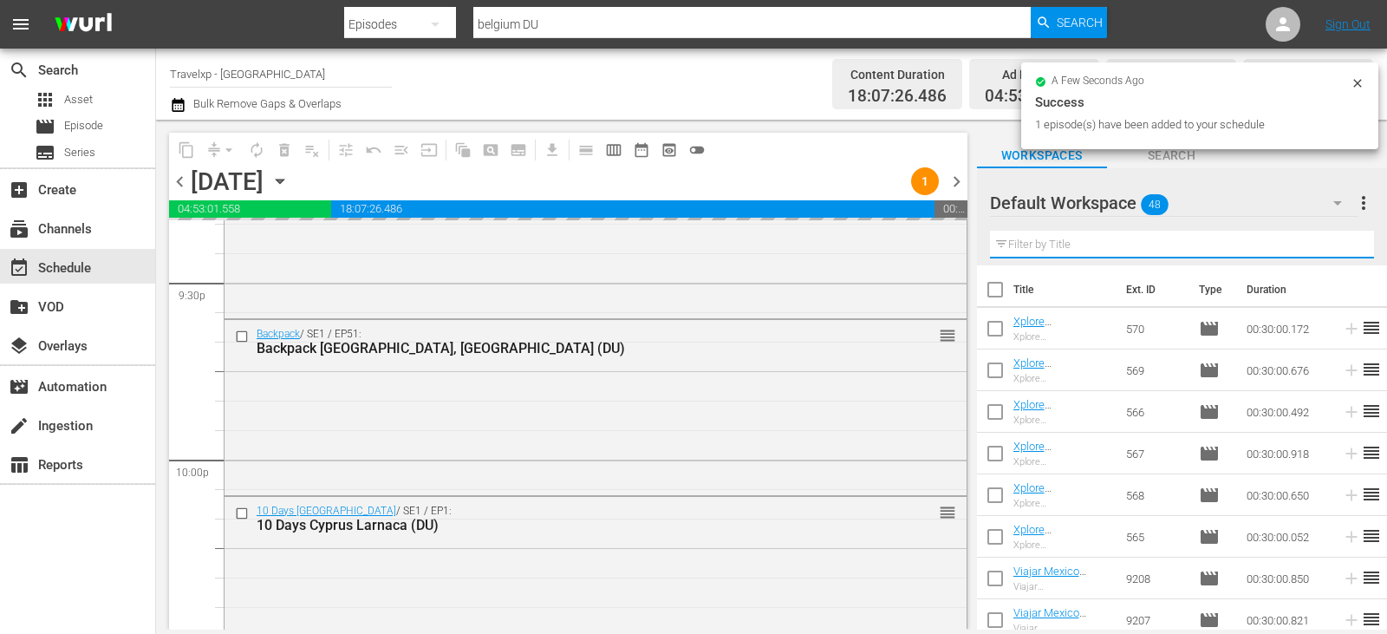
click at [1341, 250] on input "text" at bounding box center [1182, 245] width 384 height 28
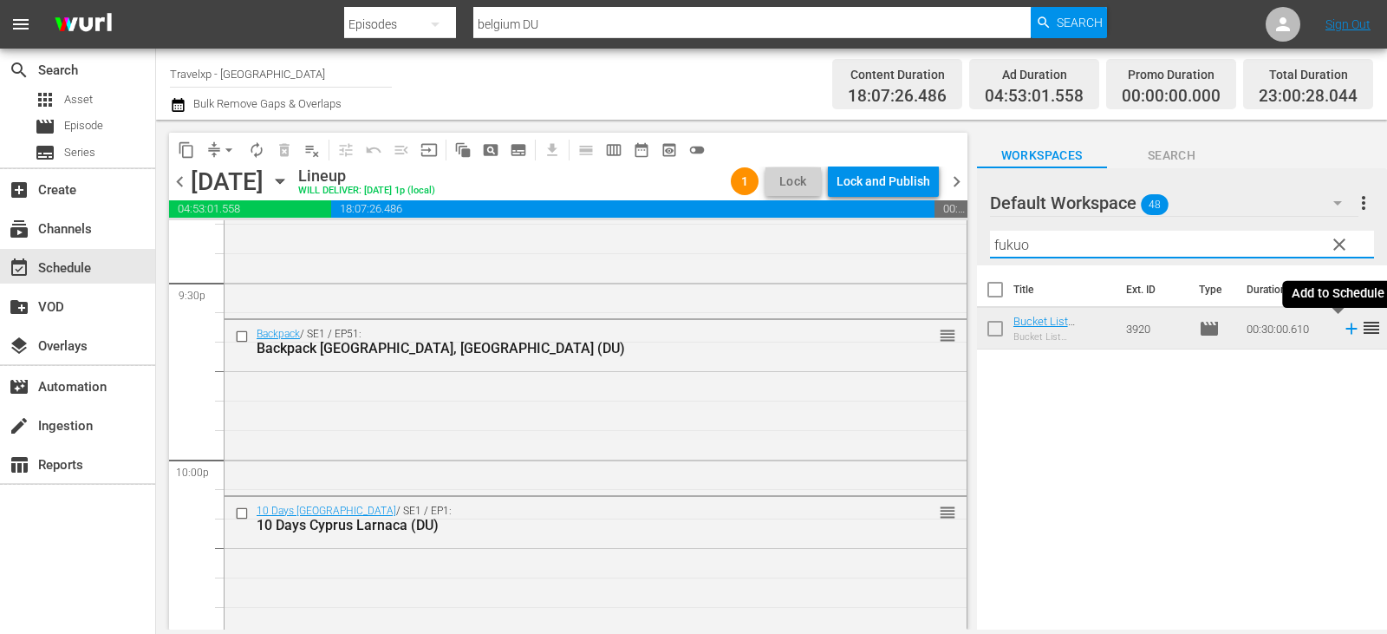
type input "fukuo"
click at [1342, 330] on icon at bounding box center [1351, 328] width 19 height 19
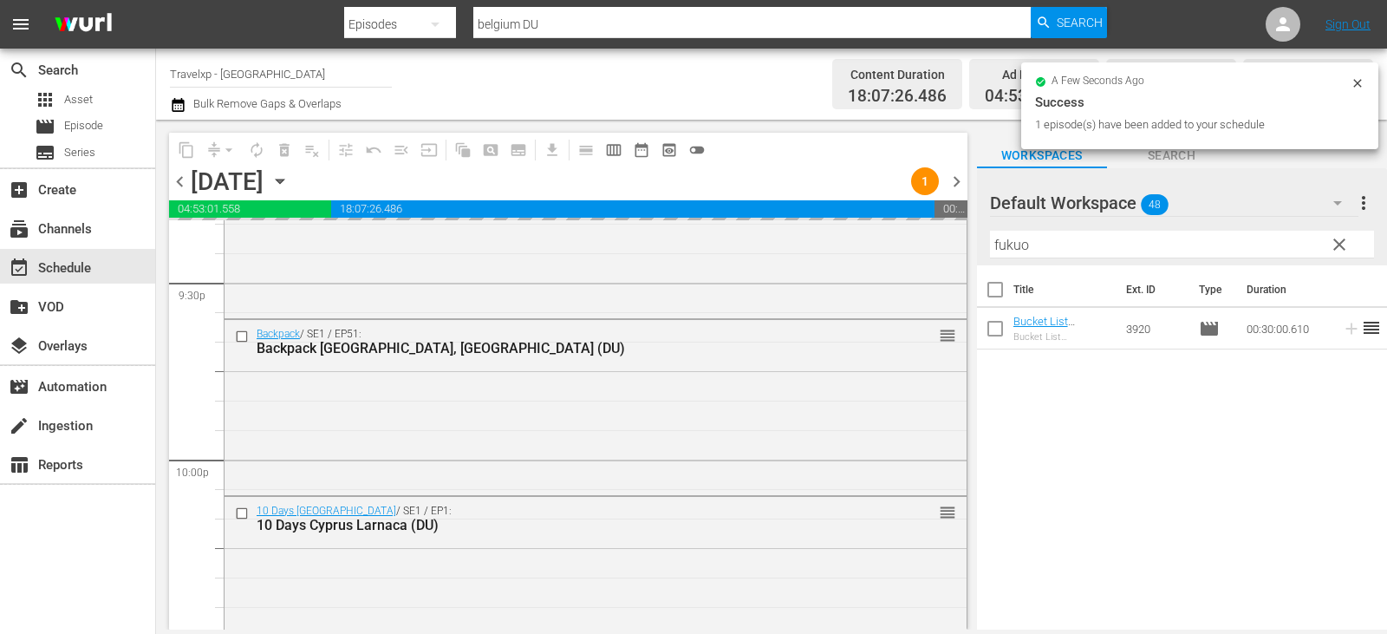
click at [1338, 251] on span "clear" at bounding box center [1339, 244] width 21 height 21
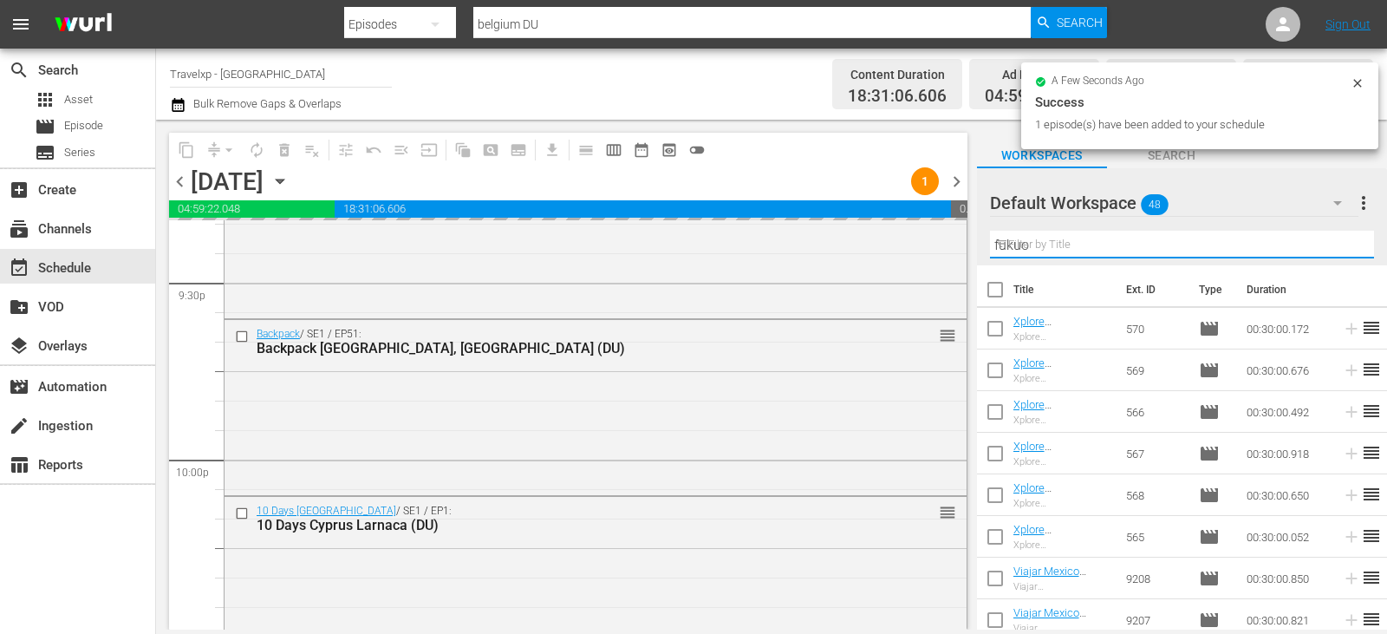
click at [1338, 251] on input "fukuo" at bounding box center [1182, 245] width 384 height 28
click at [1338, 251] on input "text" at bounding box center [1182, 245] width 384 height 28
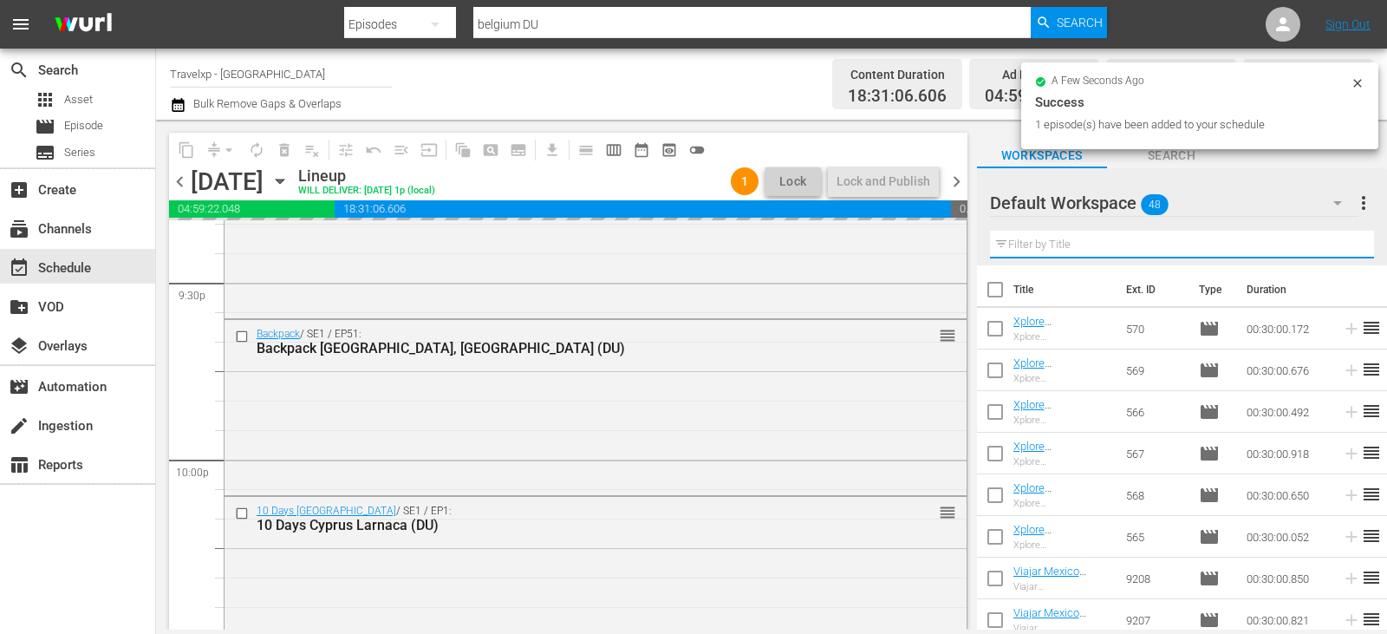
click at [1338, 251] on input "text" at bounding box center [1182, 245] width 384 height 28
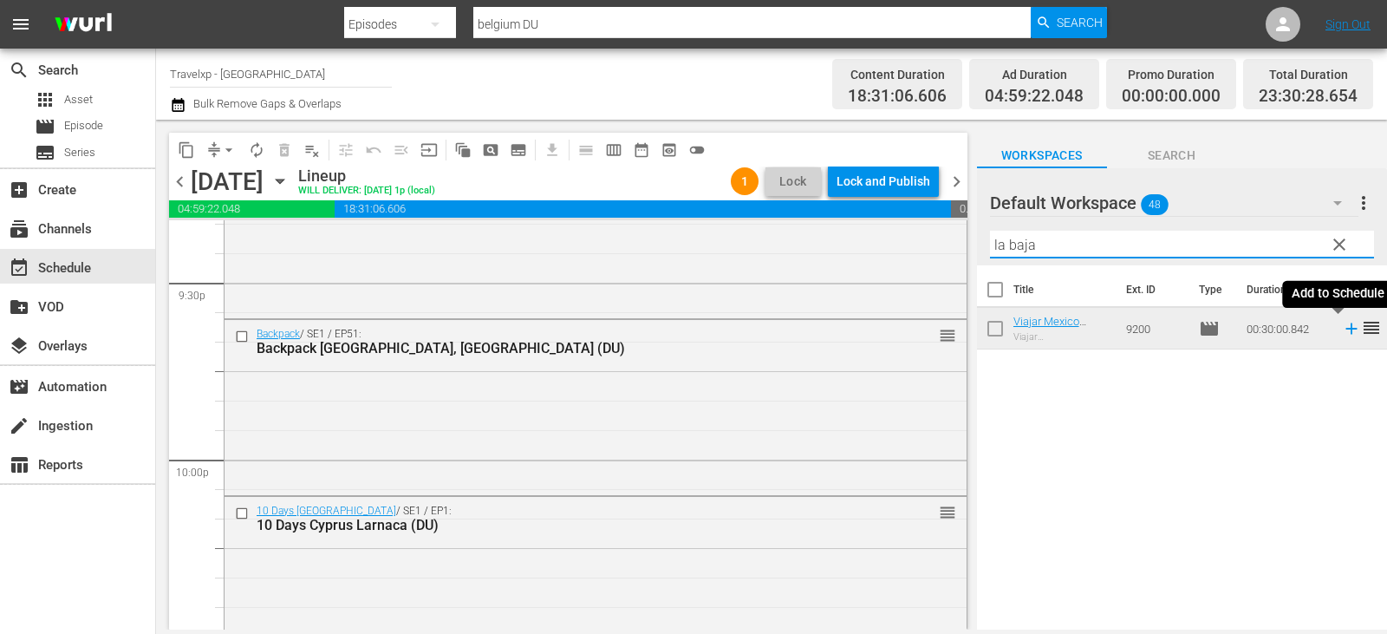
type input "la baja"
click at [1342, 330] on icon at bounding box center [1351, 328] width 19 height 19
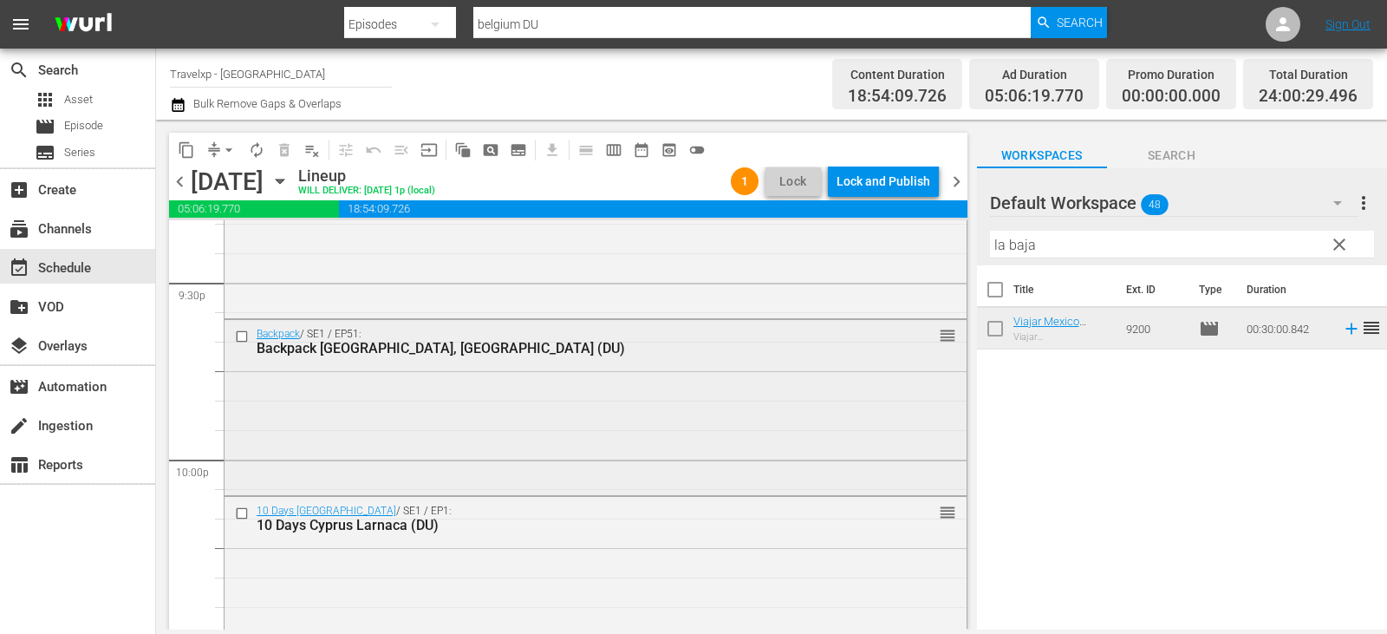
scroll to position [8116, 0]
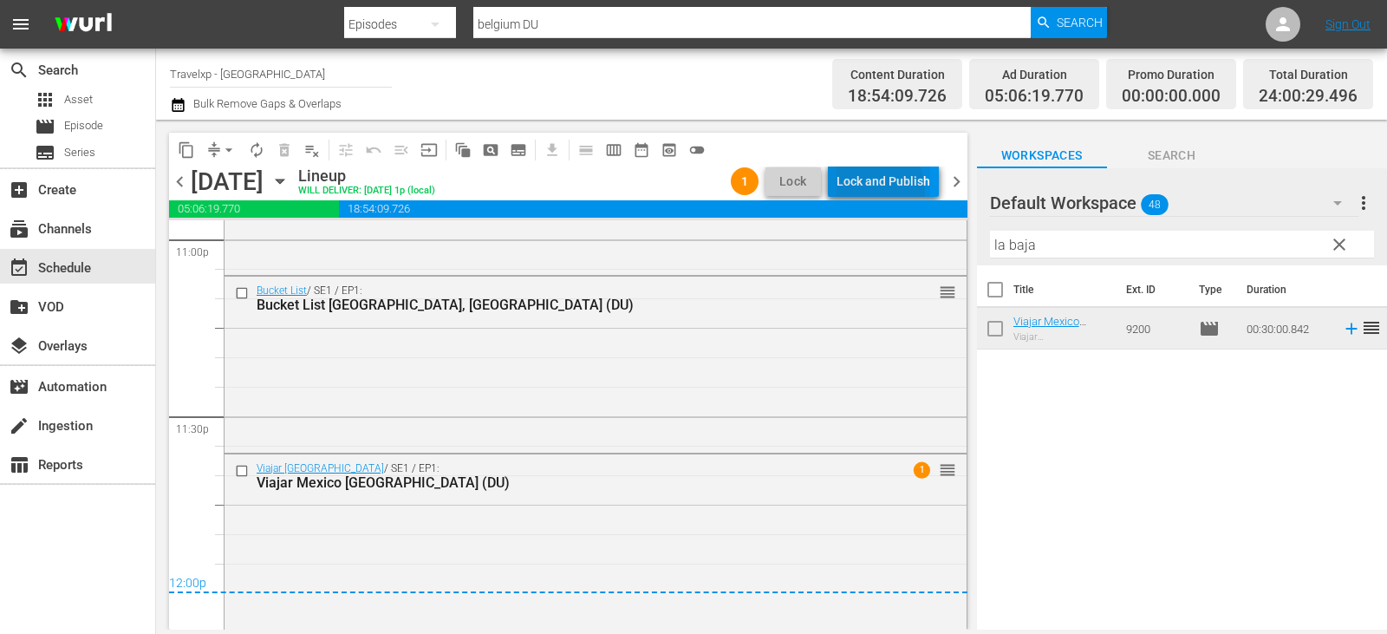
click at [856, 193] on div "Lock and Publish" at bounding box center [884, 181] width 94 height 31
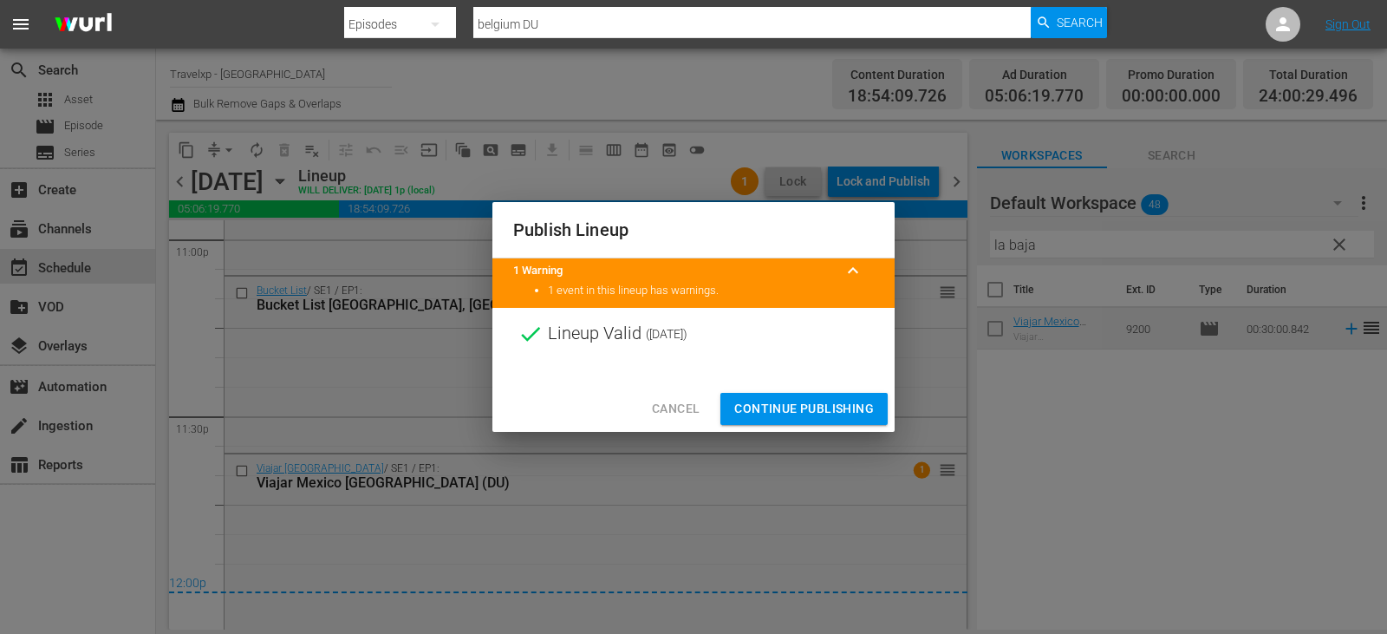
click at [756, 414] on span "Continue Publishing" at bounding box center [804, 409] width 140 height 22
